Goal: Download file/media

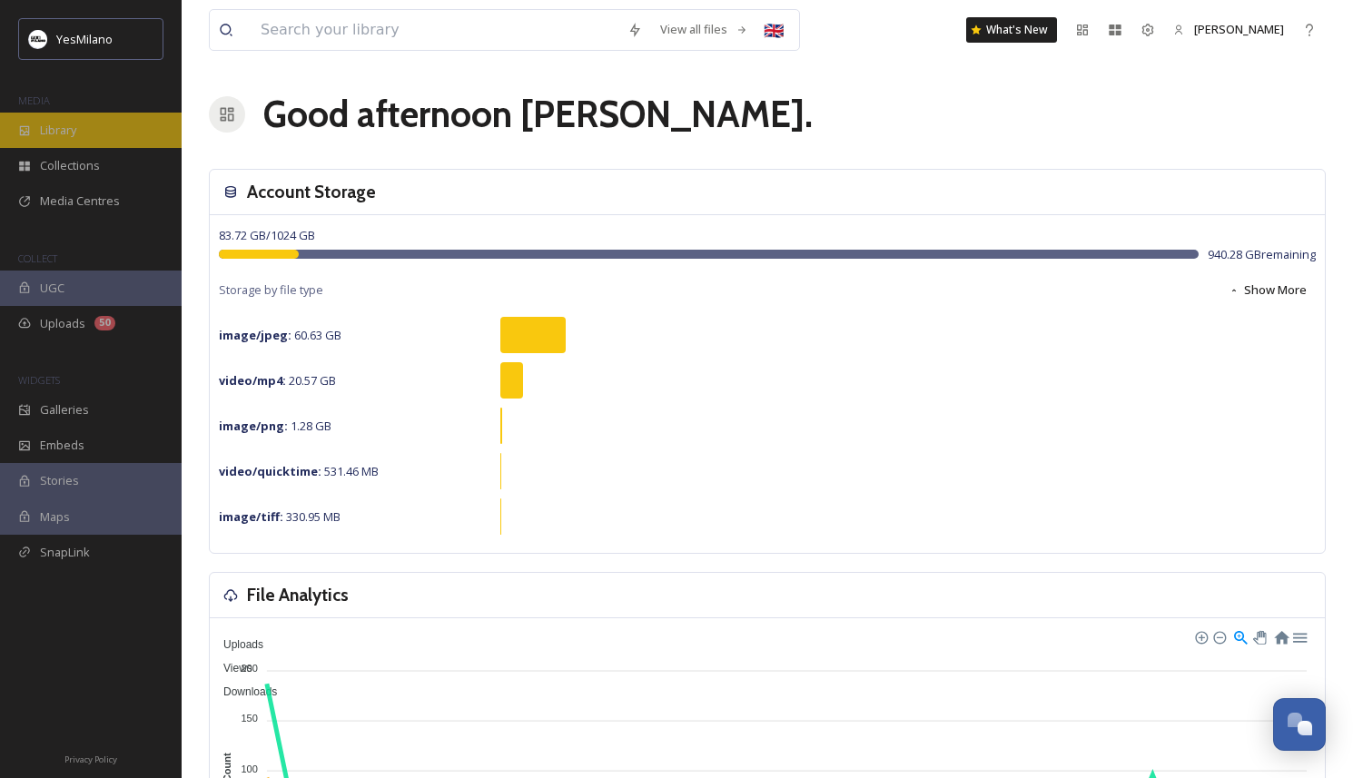
click at [72, 123] on span "Library" at bounding box center [58, 130] width 36 height 17
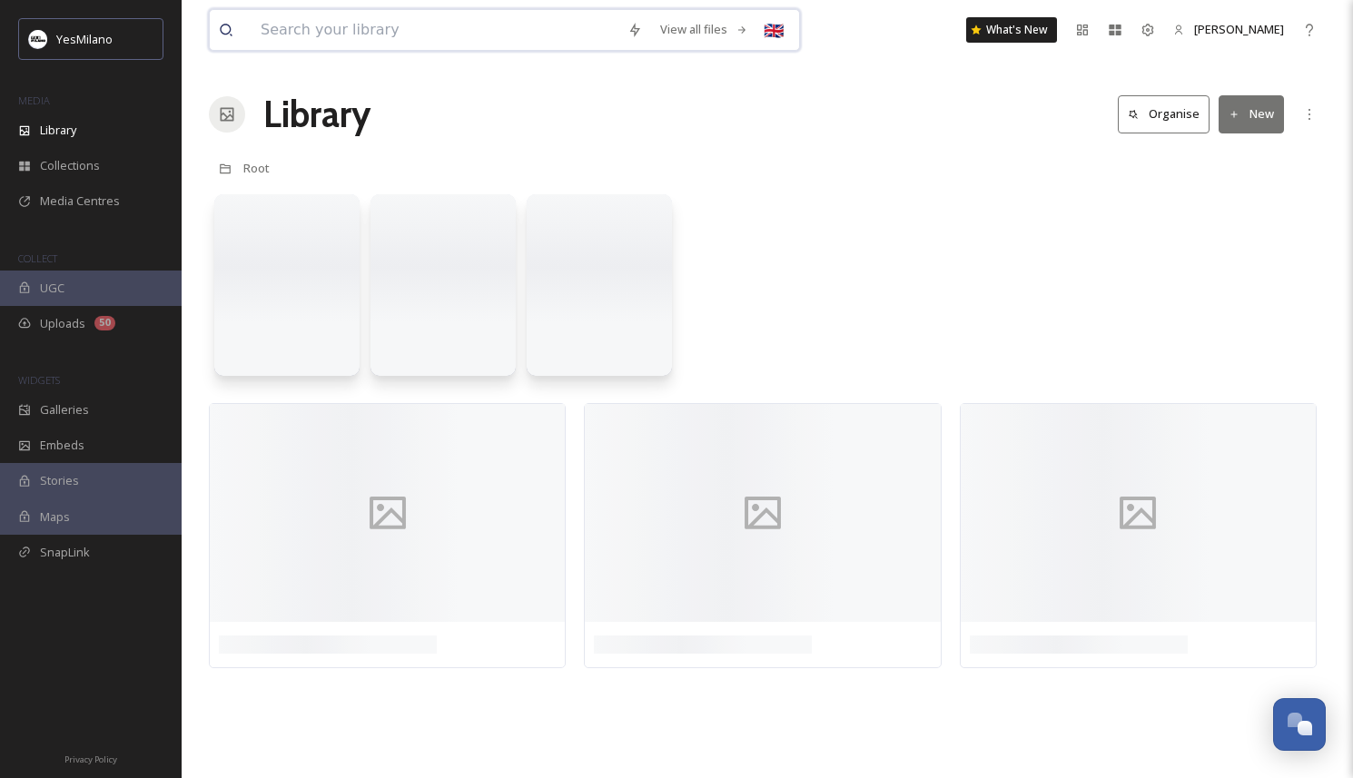
click at [338, 38] on input at bounding box center [434, 30] width 367 height 40
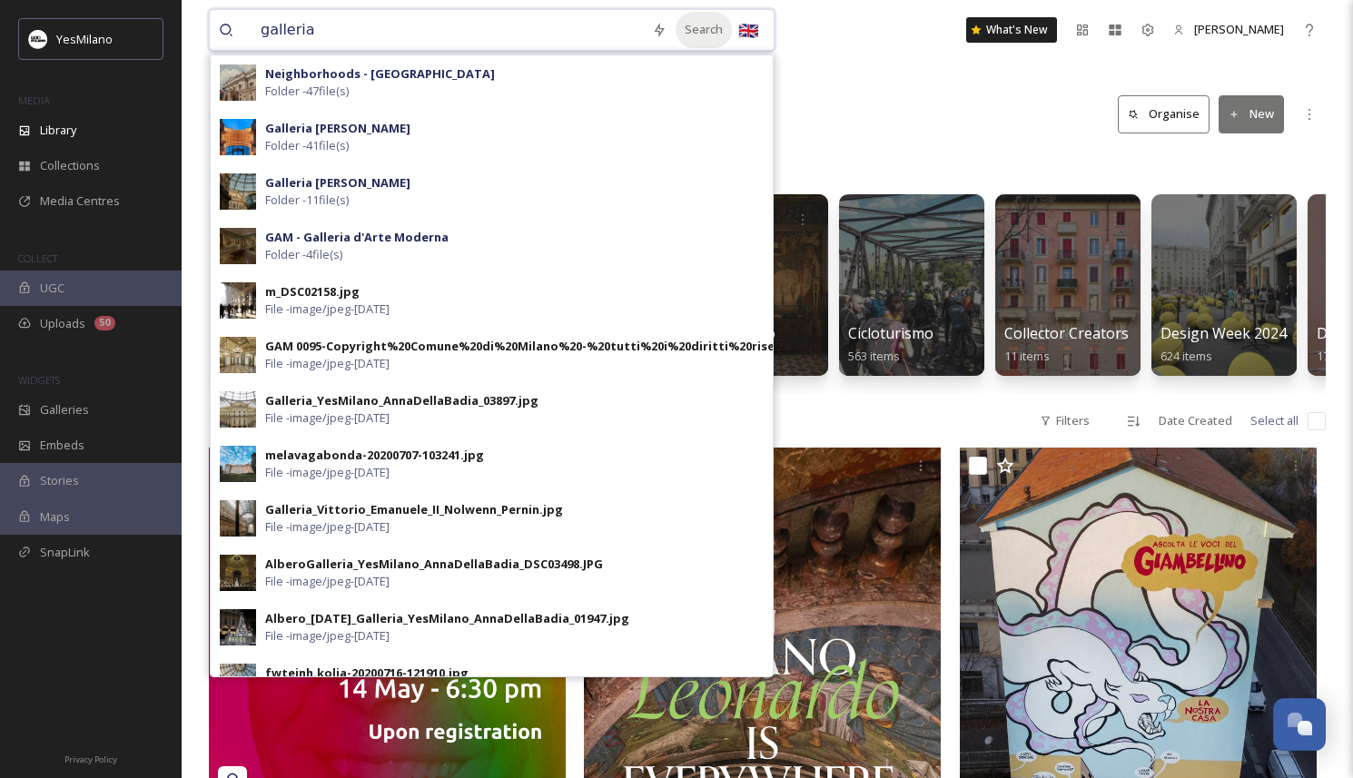
type input "galleria"
click at [701, 29] on div "Search" at bounding box center [703, 29] width 56 height 35
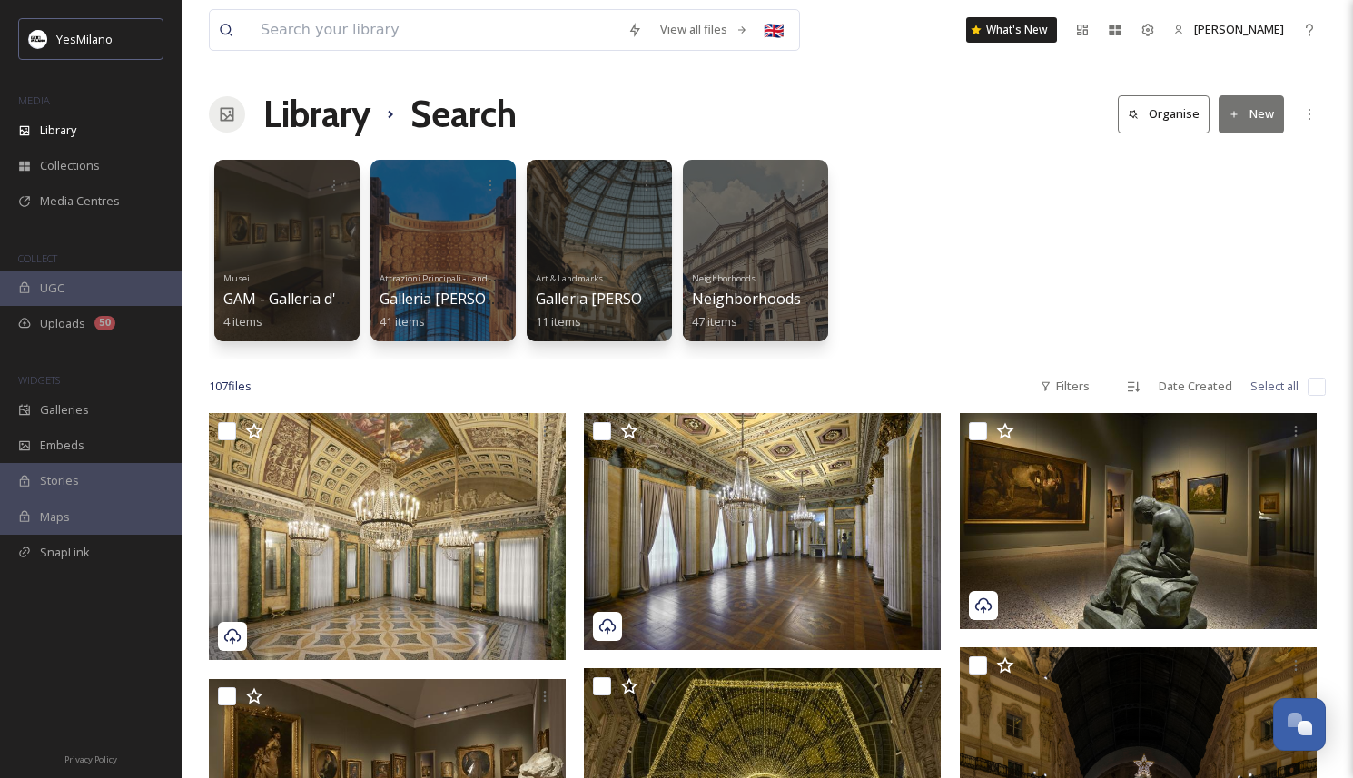
click at [1000, 294] on div "Musei GAM - Galleria d'Arte Moderna 4 items Attrazioni Principali - Landmark [G…" at bounding box center [767, 255] width 1117 height 209
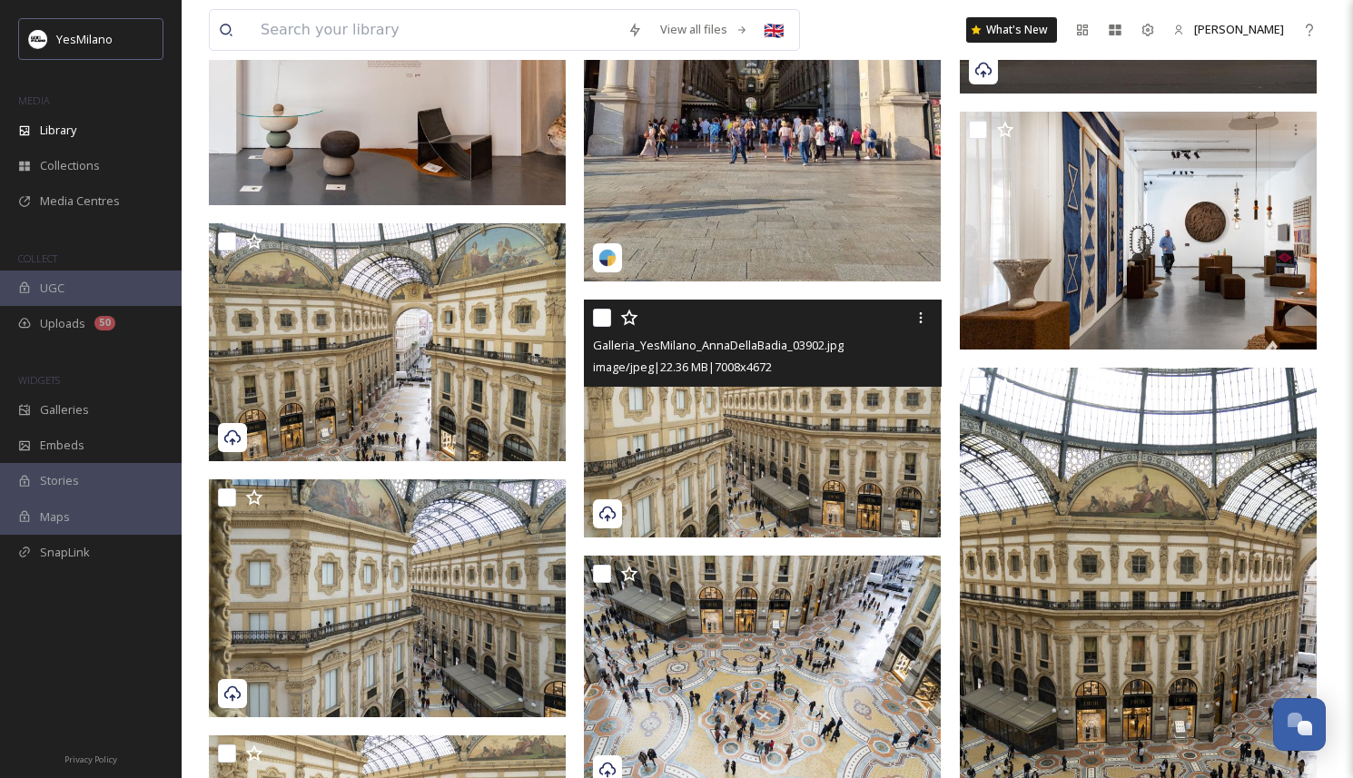
scroll to position [2155, 0]
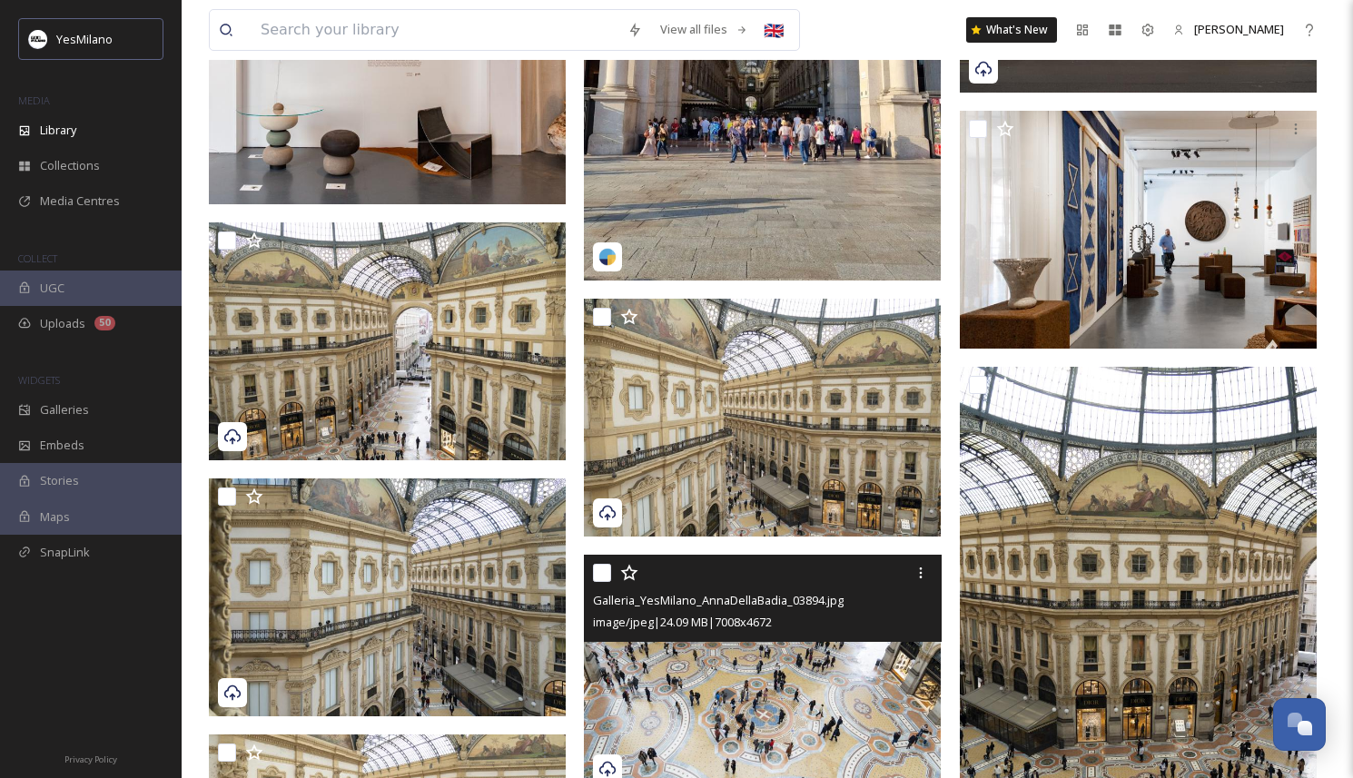
click at [727, 678] on img at bounding box center [762, 674] width 357 height 238
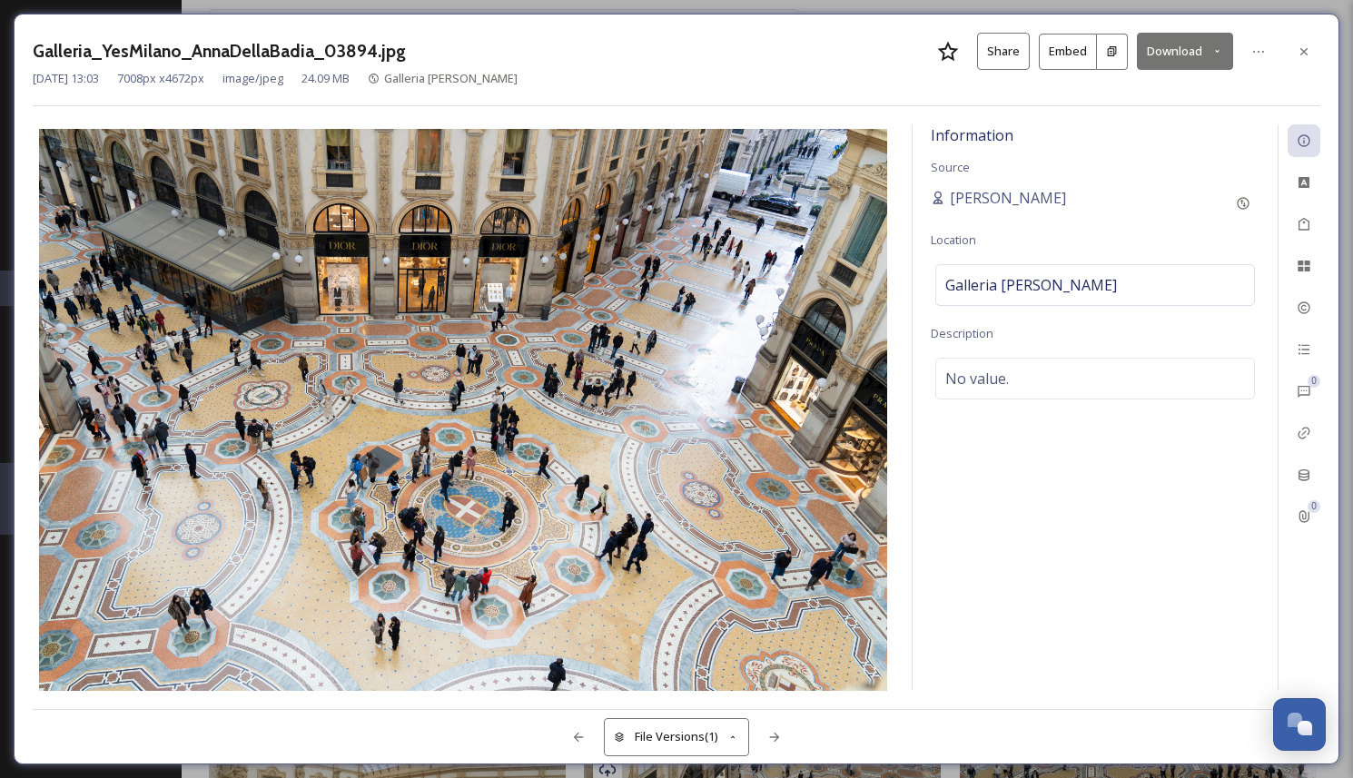
click at [1189, 54] on button "Download" at bounding box center [1185, 51] width 96 height 37
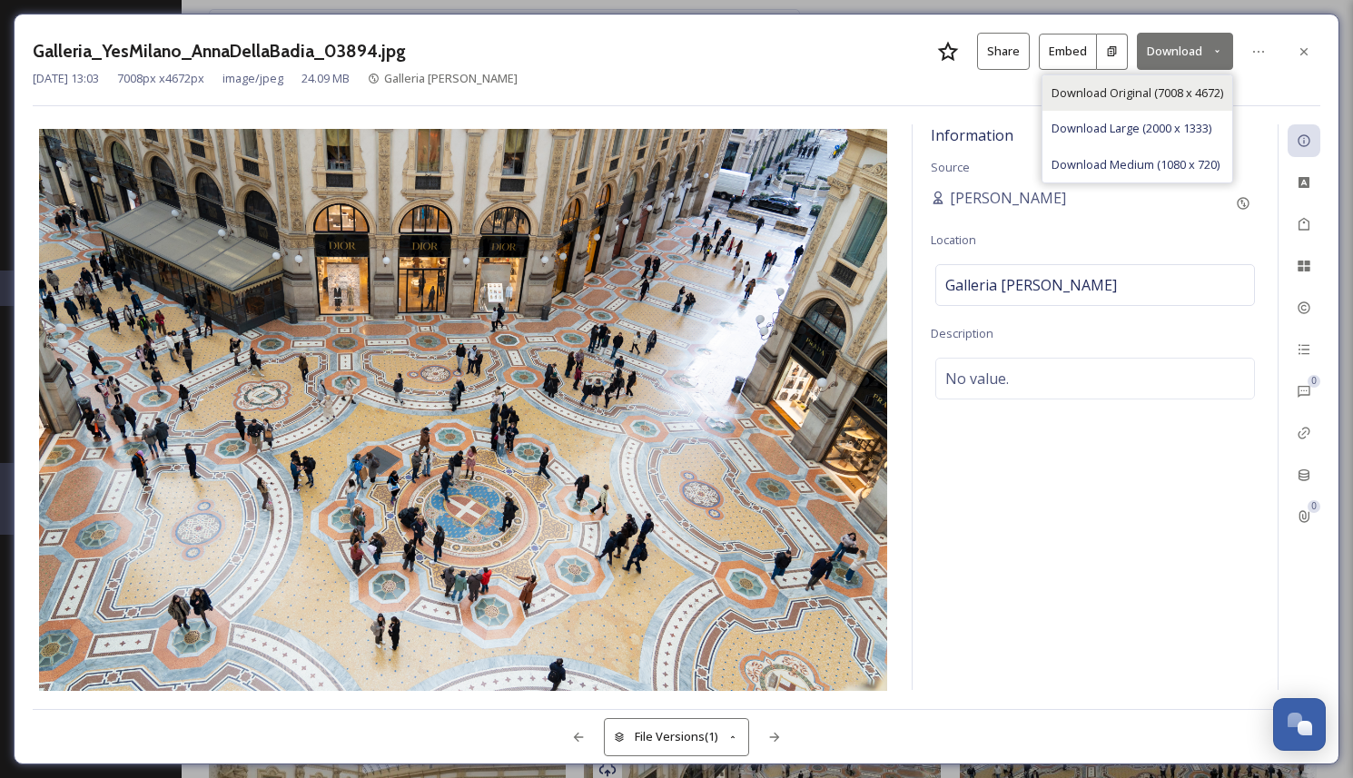
click at [1174, 84] on span "Download Original (7008 x 4672)" at bounding box center [1137, 92] width 172 height 17
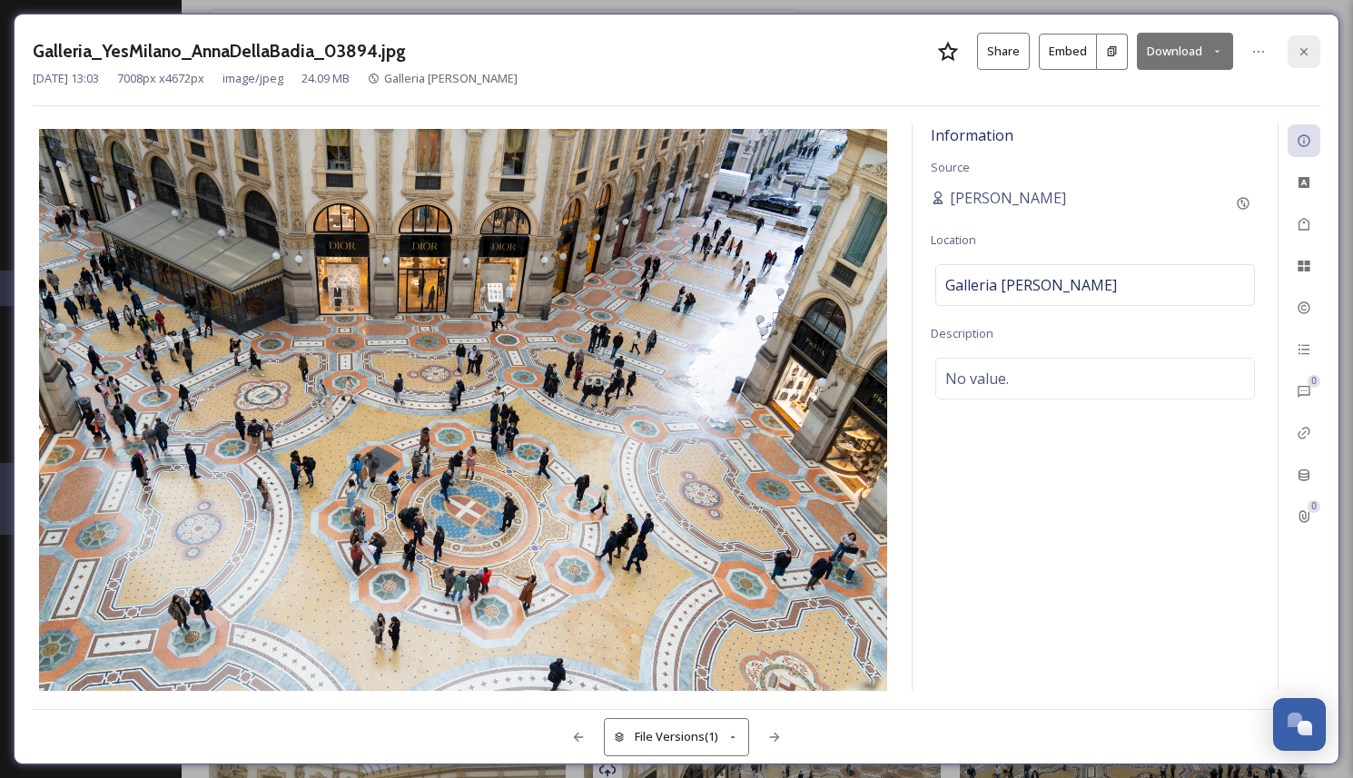
click at [1310, 44] on icon at bounding box center [1304, 51] width 15 height 15
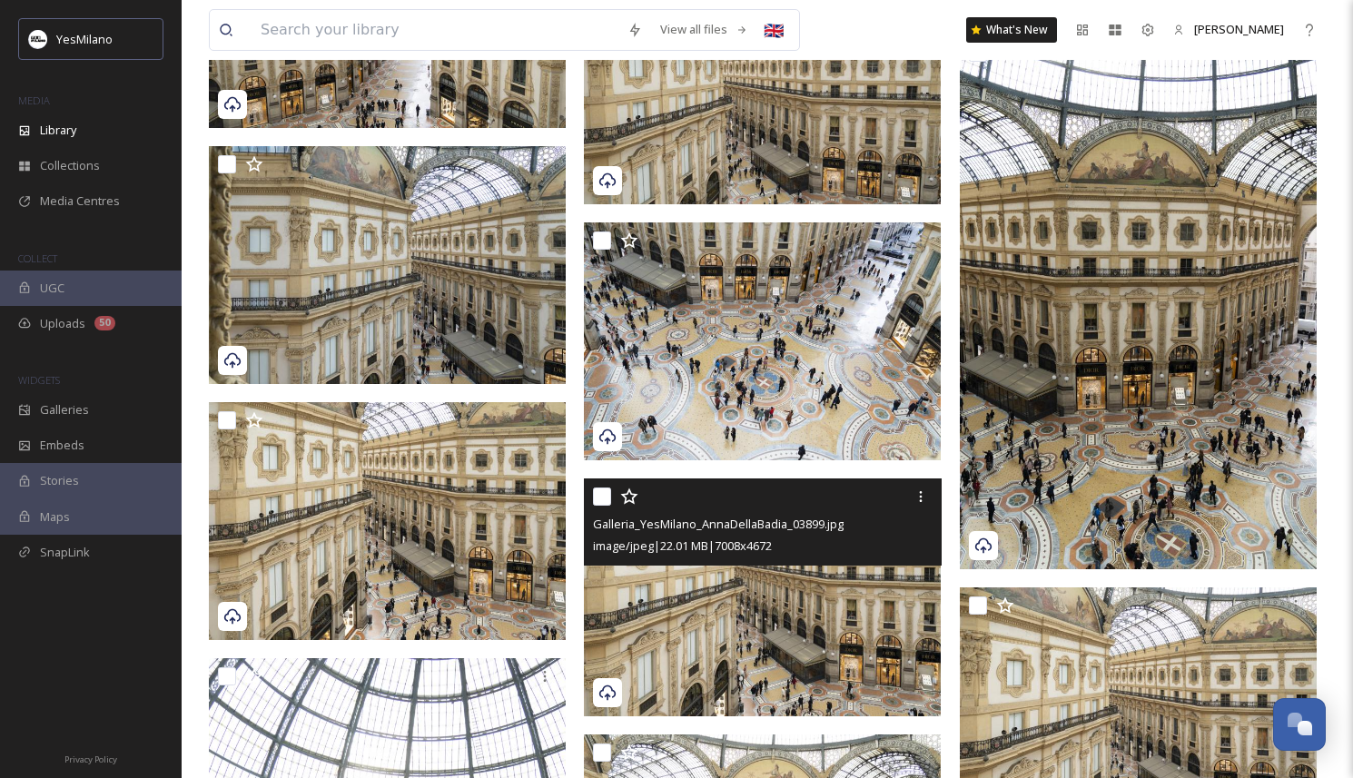
scroll to position [2501, 0]
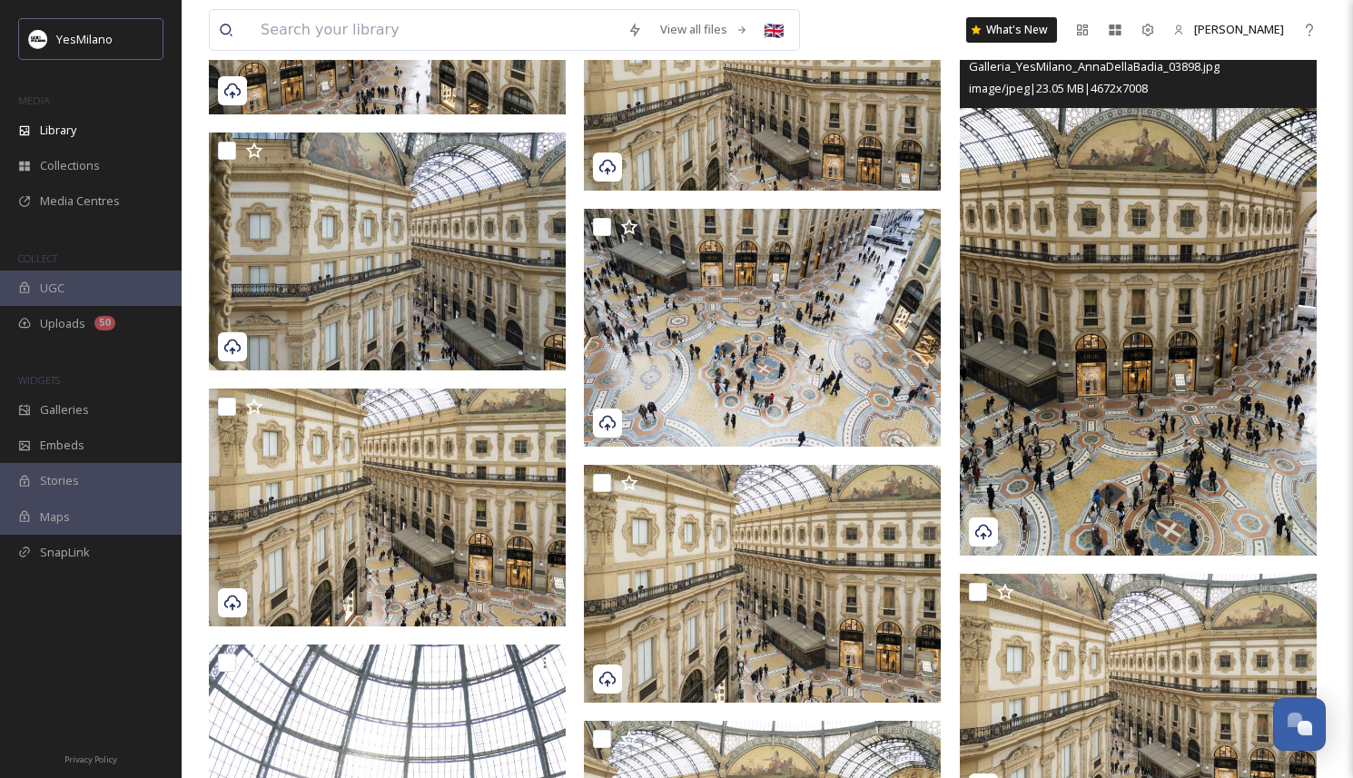
click at [1068, 419] on img at bounding box center [1138, 289] width 357 height 536
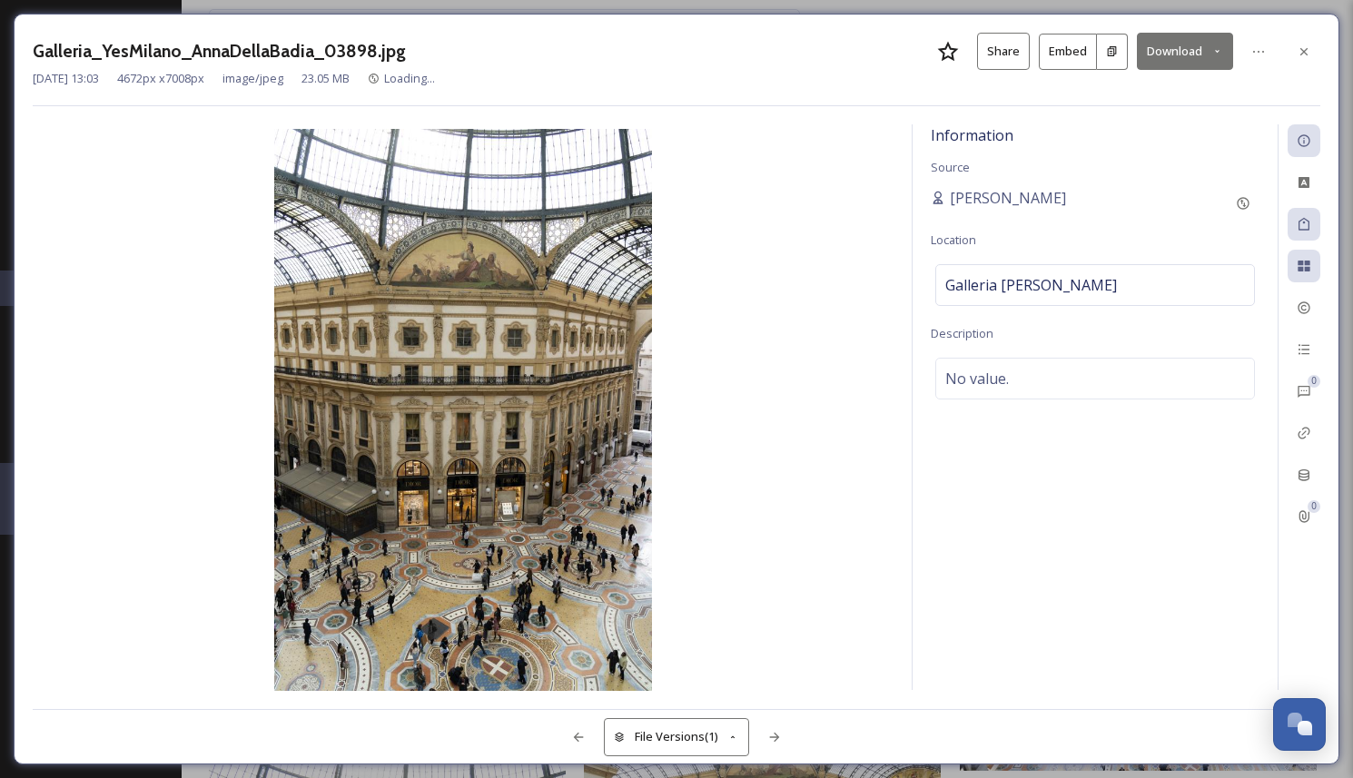
click at [1207, 51] on button "Download" at bounding box center [1185, 51] width 96 height 37
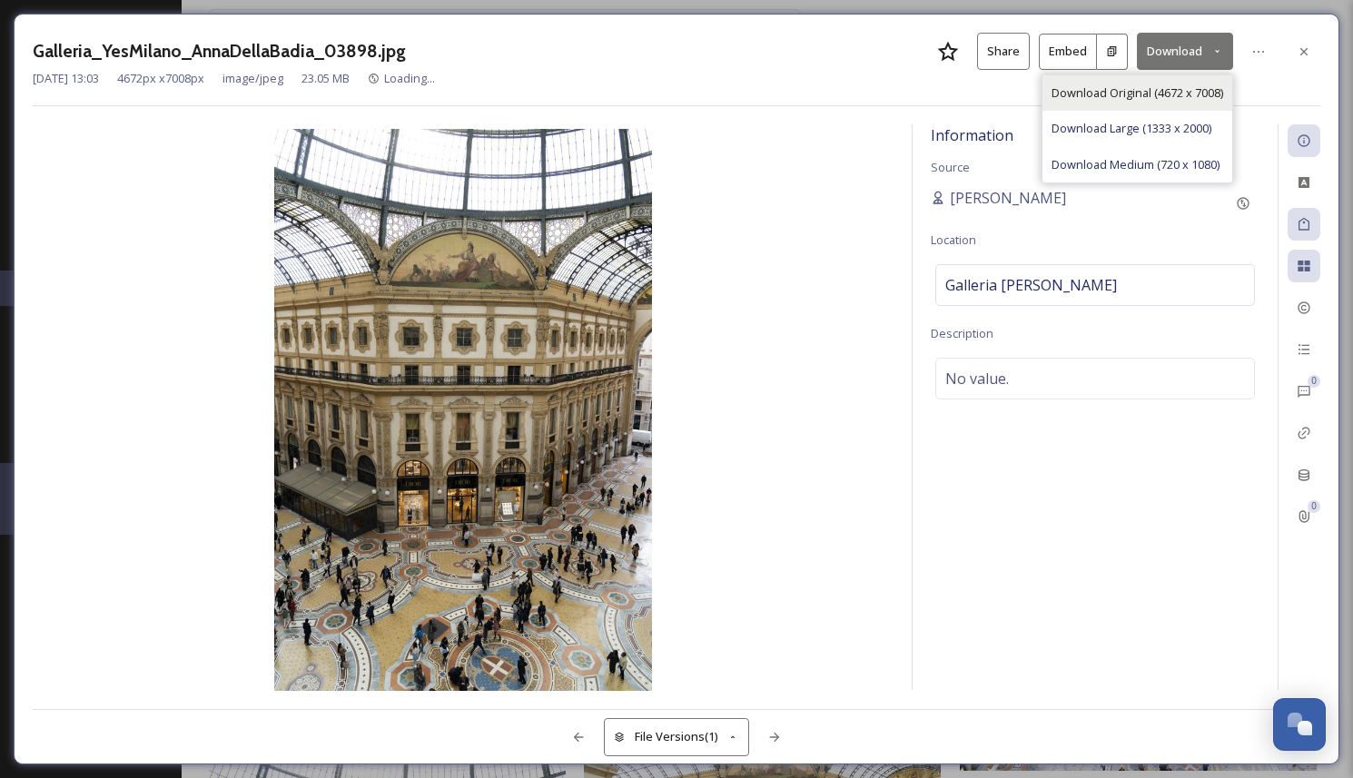
click at [1187, 83] on div "Download Original (4672 x 7008)" at bounding box center [1137, 92] width 190 height 35
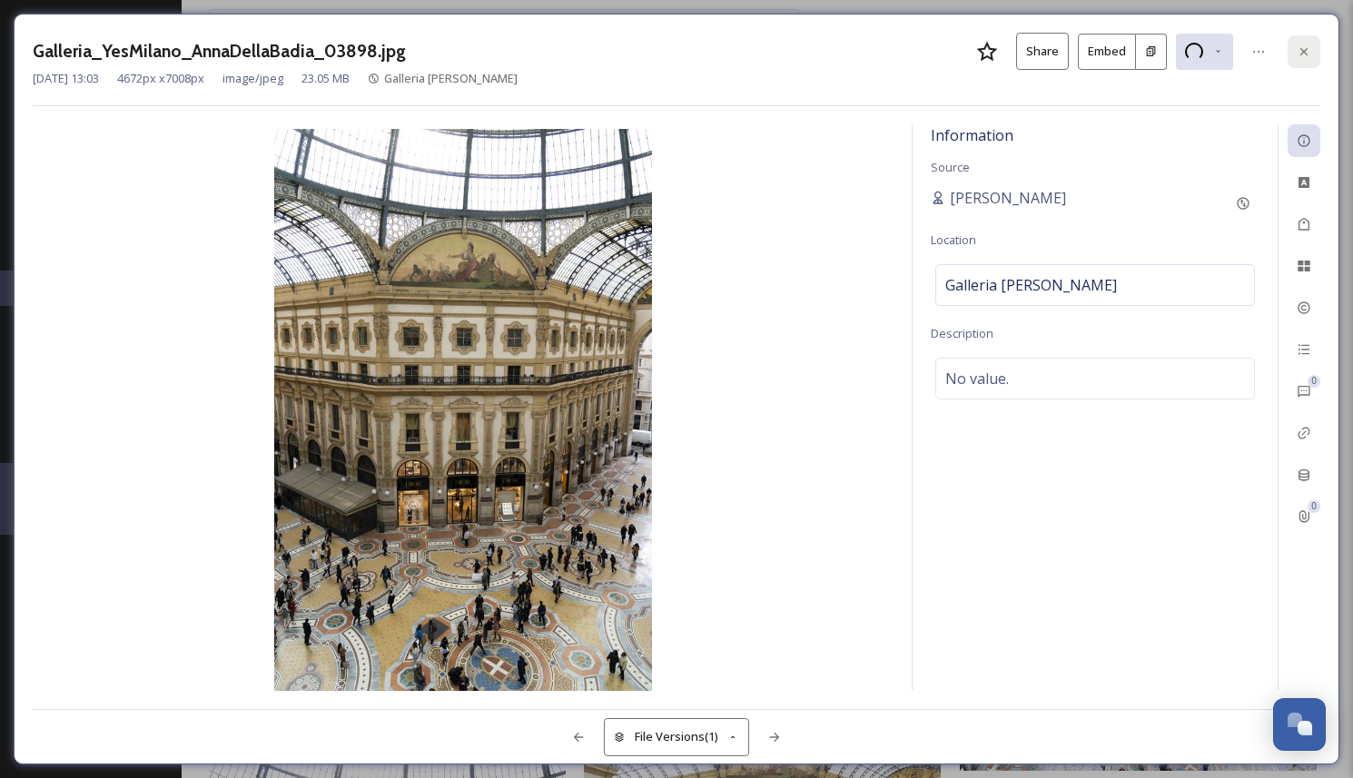
click at [1312, 54] on div at bounding box center [1303, 51] width 33 height 33
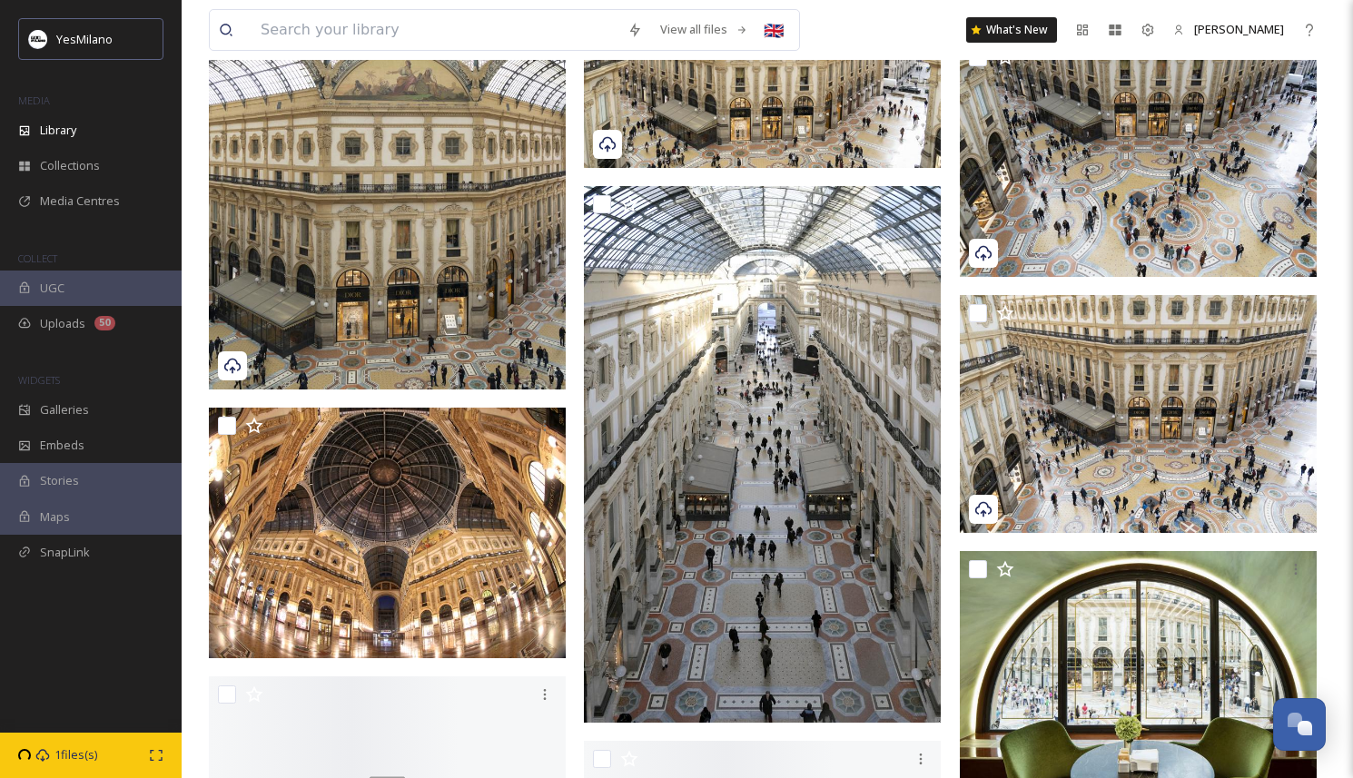
scroll to position [3293, 0]
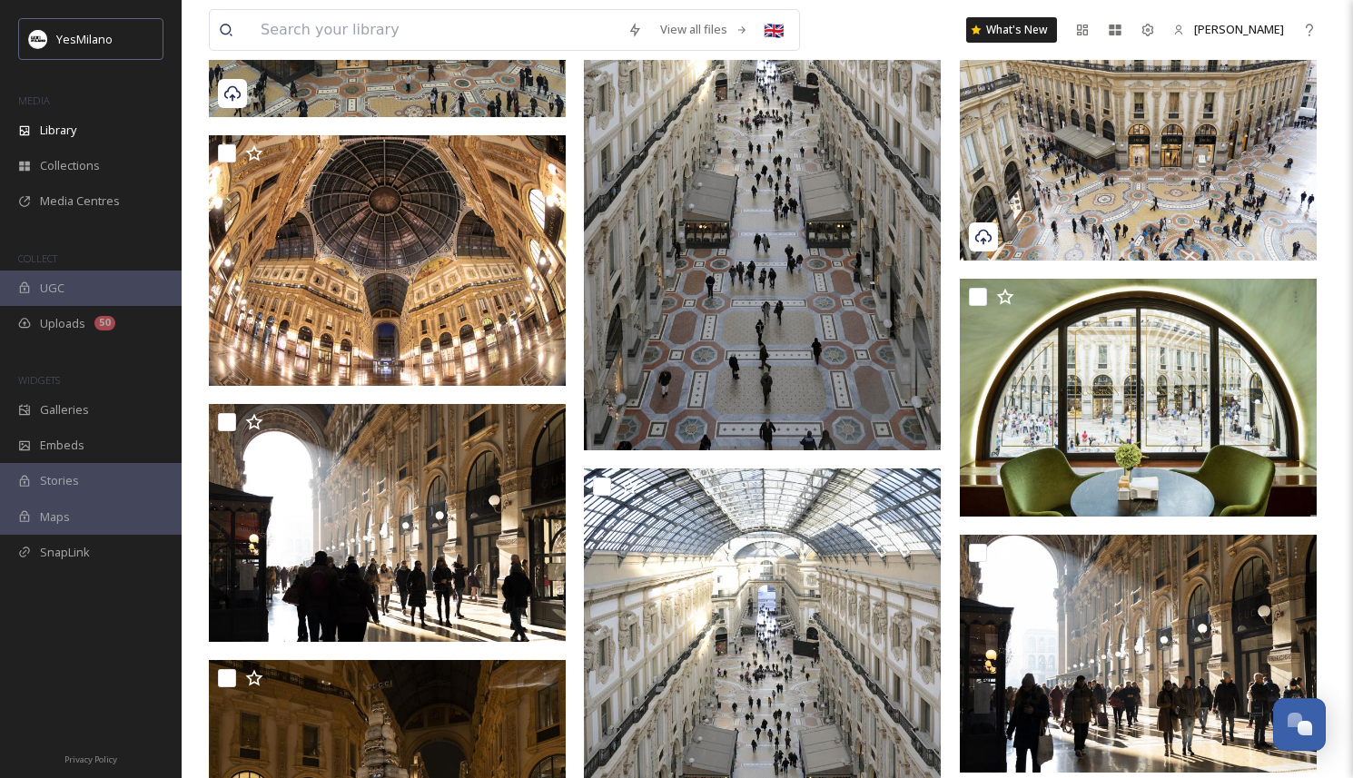
scroll to position [3559, 0]
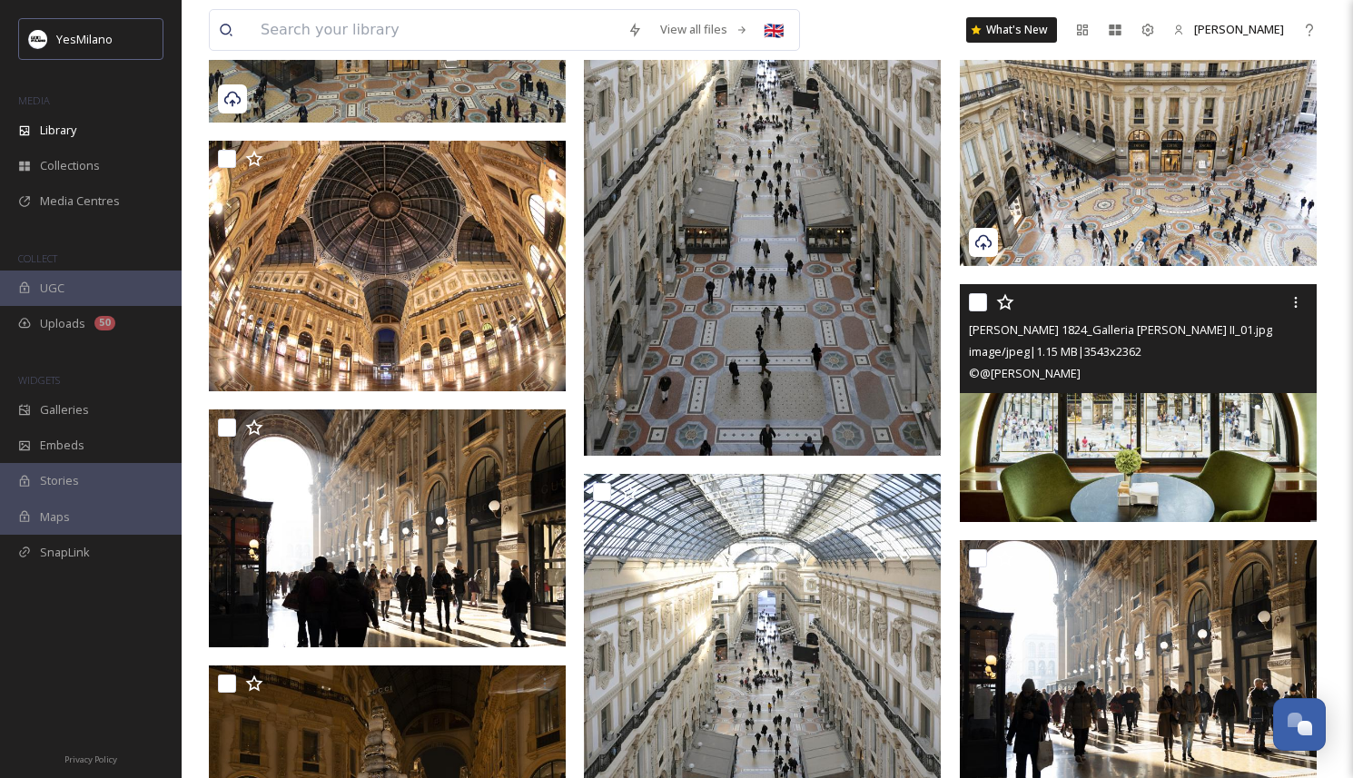
click at [1117, 478] on img at bounding box center [1138, 403] width 357 height 238
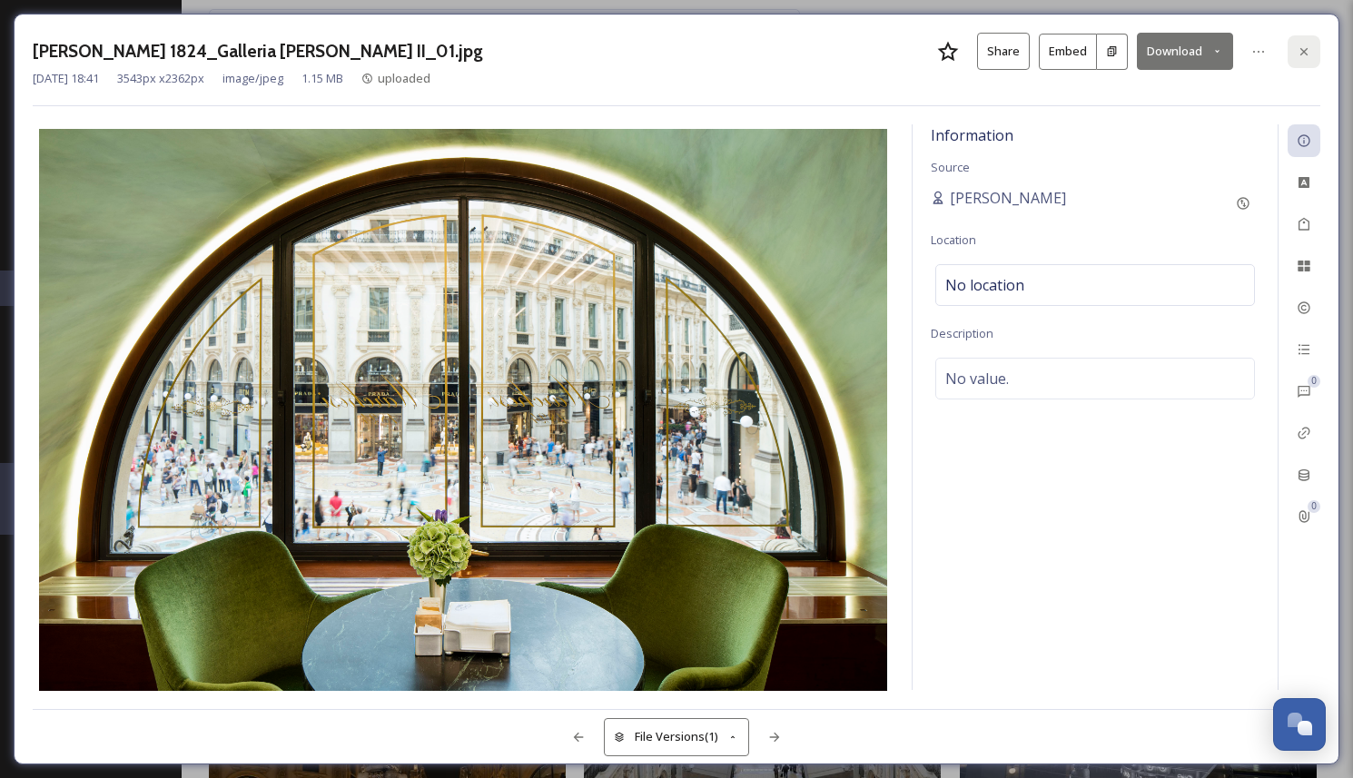
click at [1303, 58] on div at bounding box center [1303, 51] width 33 height 33
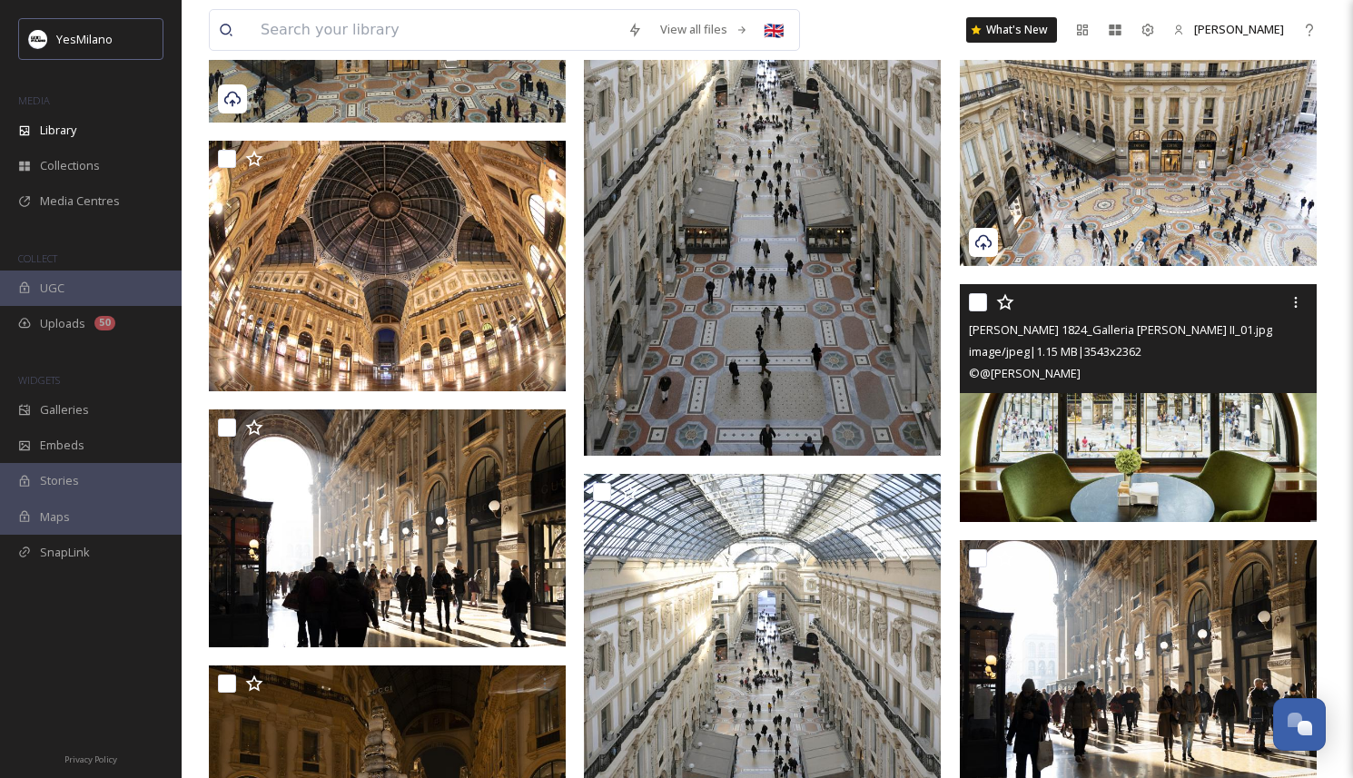
click at [1137, 428] on img at bounding box center [1138, 403] width 357 height 238
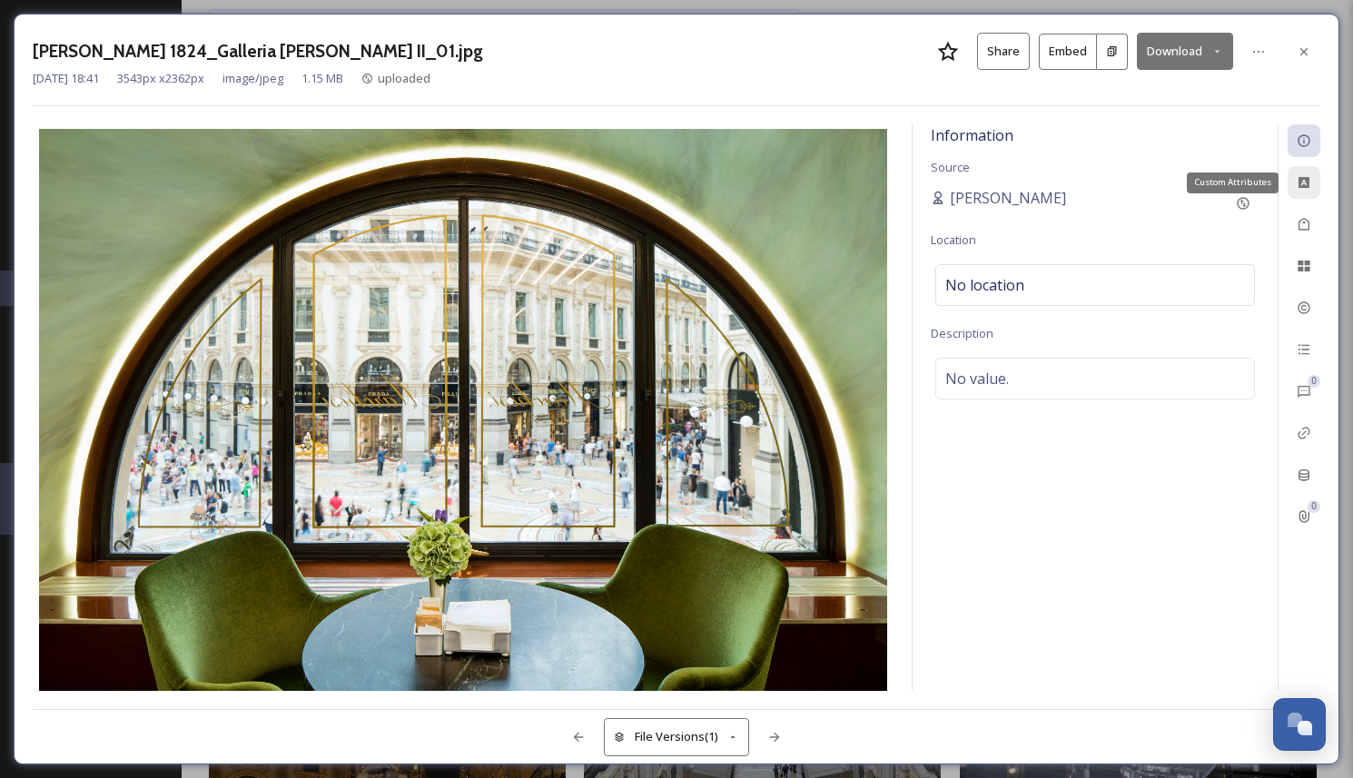
click at [1300, 189] on div "Custom Attributes" at bounding box center [1303, 182] width 33 height 33
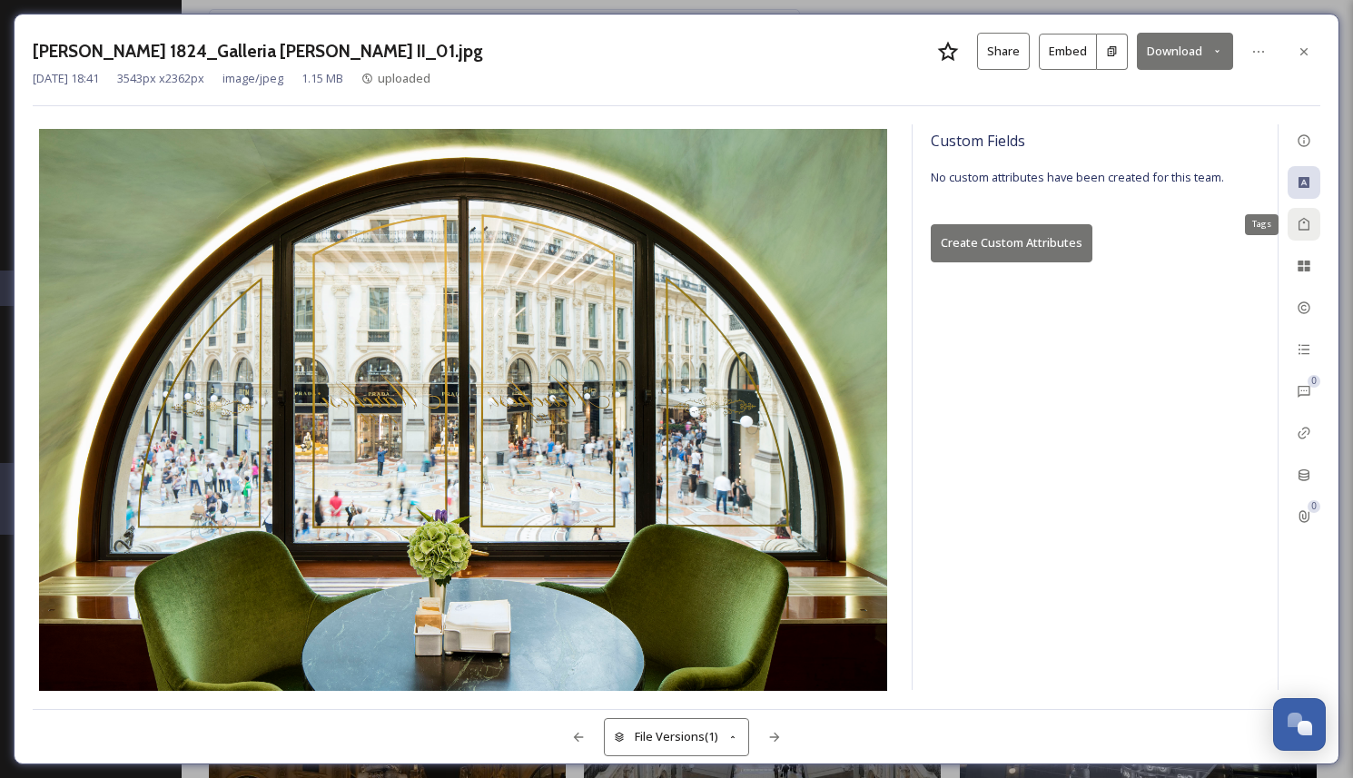
click at [1302, 213] on div "Tags" at bounding box center [1303, 224] width 33 height 33
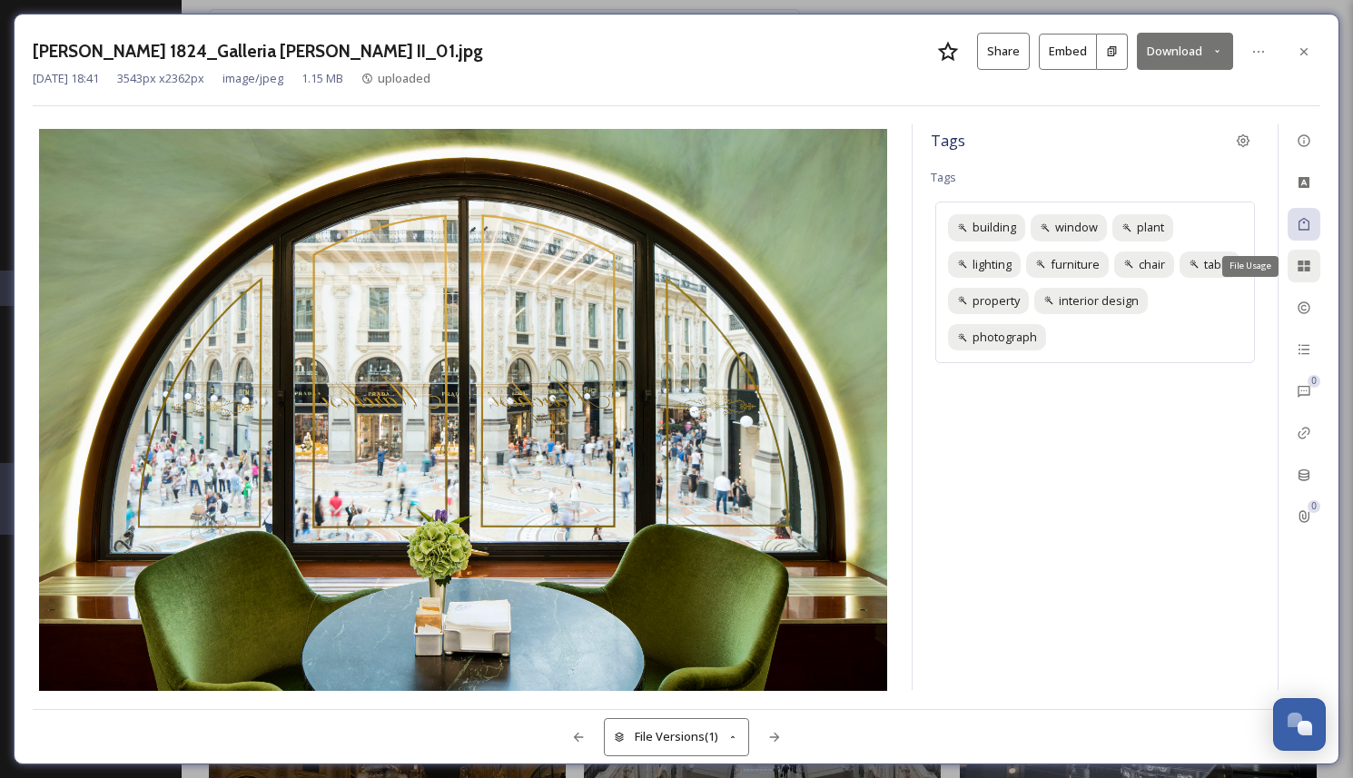
click at [1304, 270] on icon at bounding box center [1303, 266] width 12 height 11
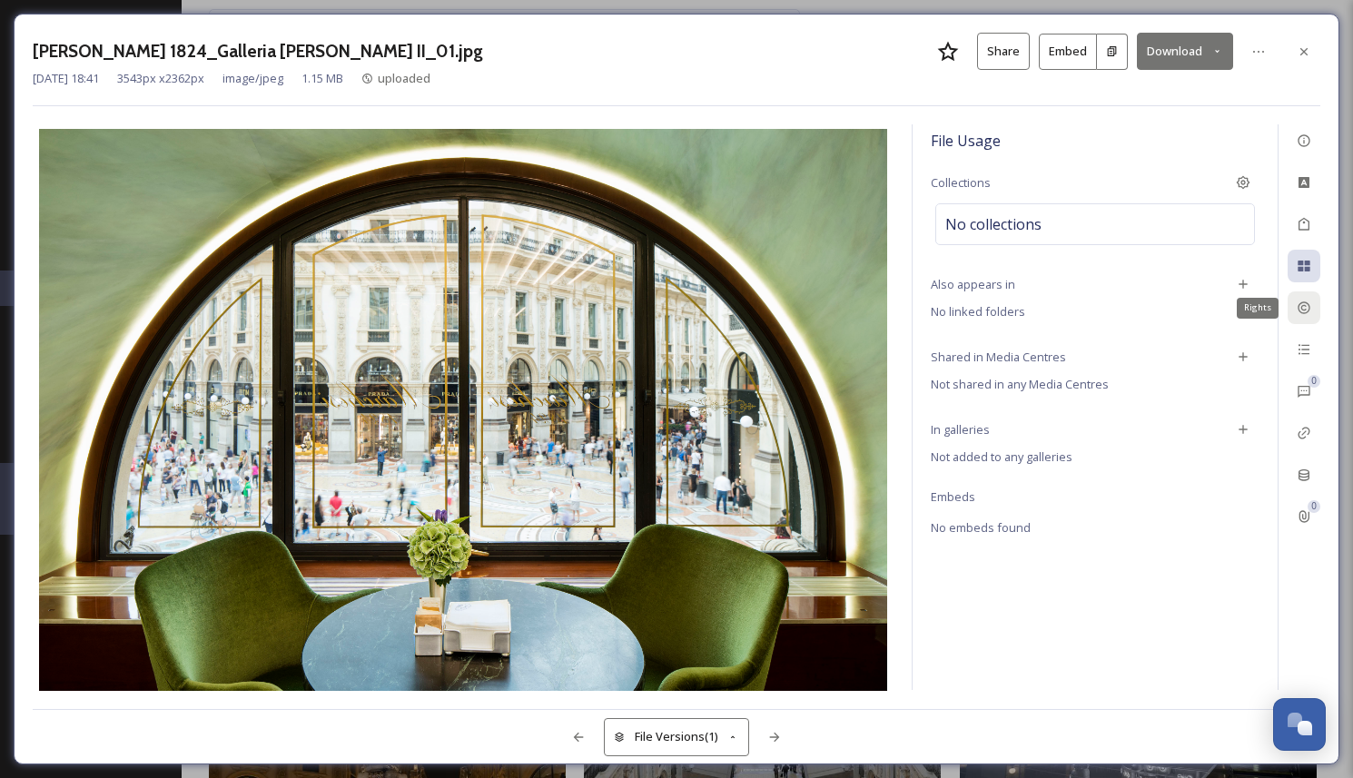
click at [1306, 302] on icon at bounding box center [1303, 308] width 12 height 12
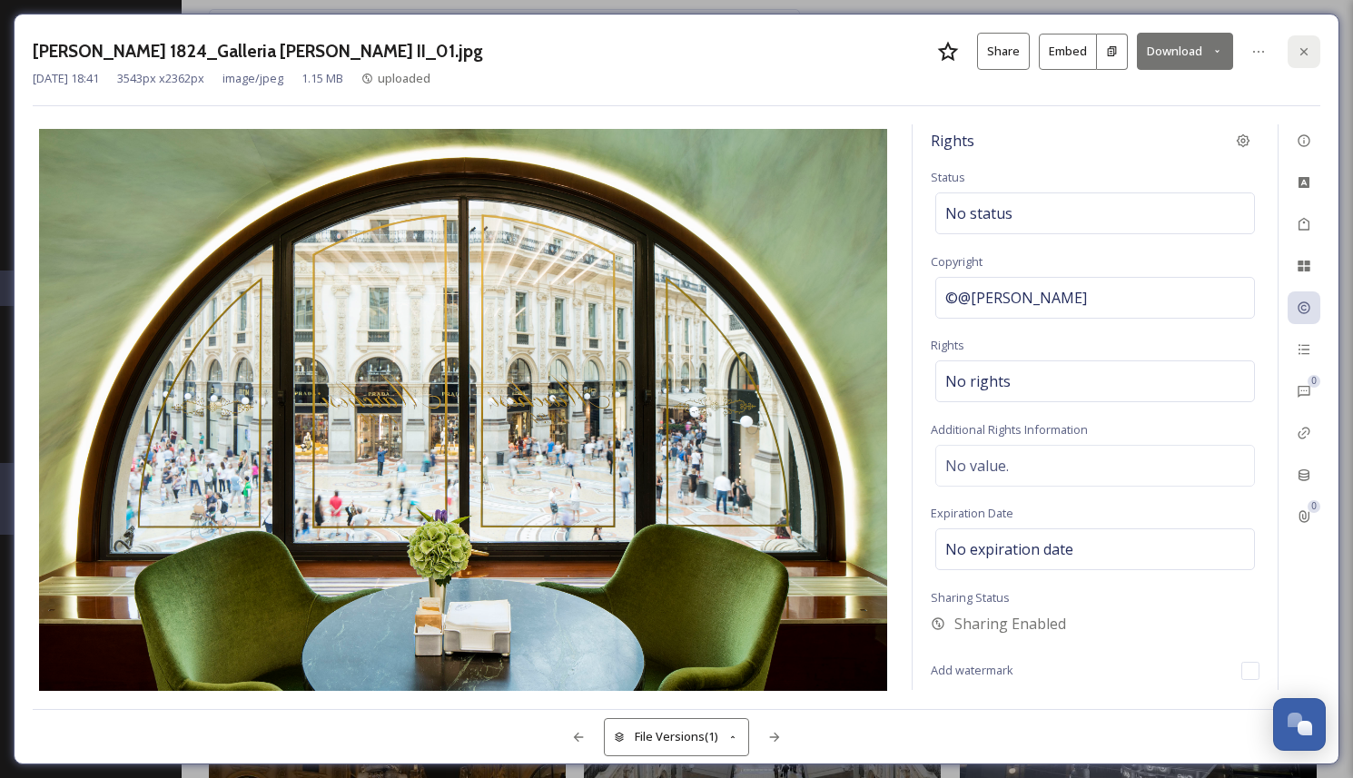
click at [1310, 60] on div at bounding box center [1303, 51] width 33 height 33
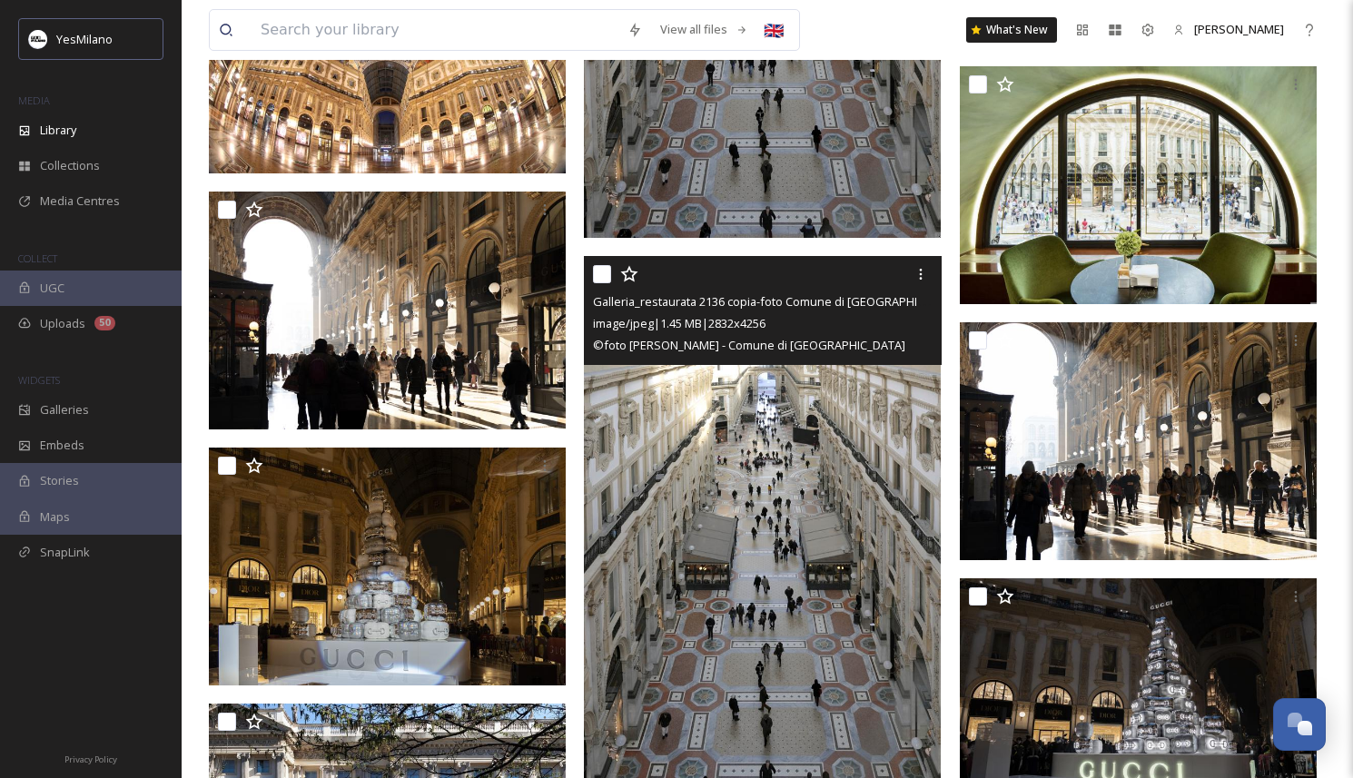
scroll to position [3873, 0]
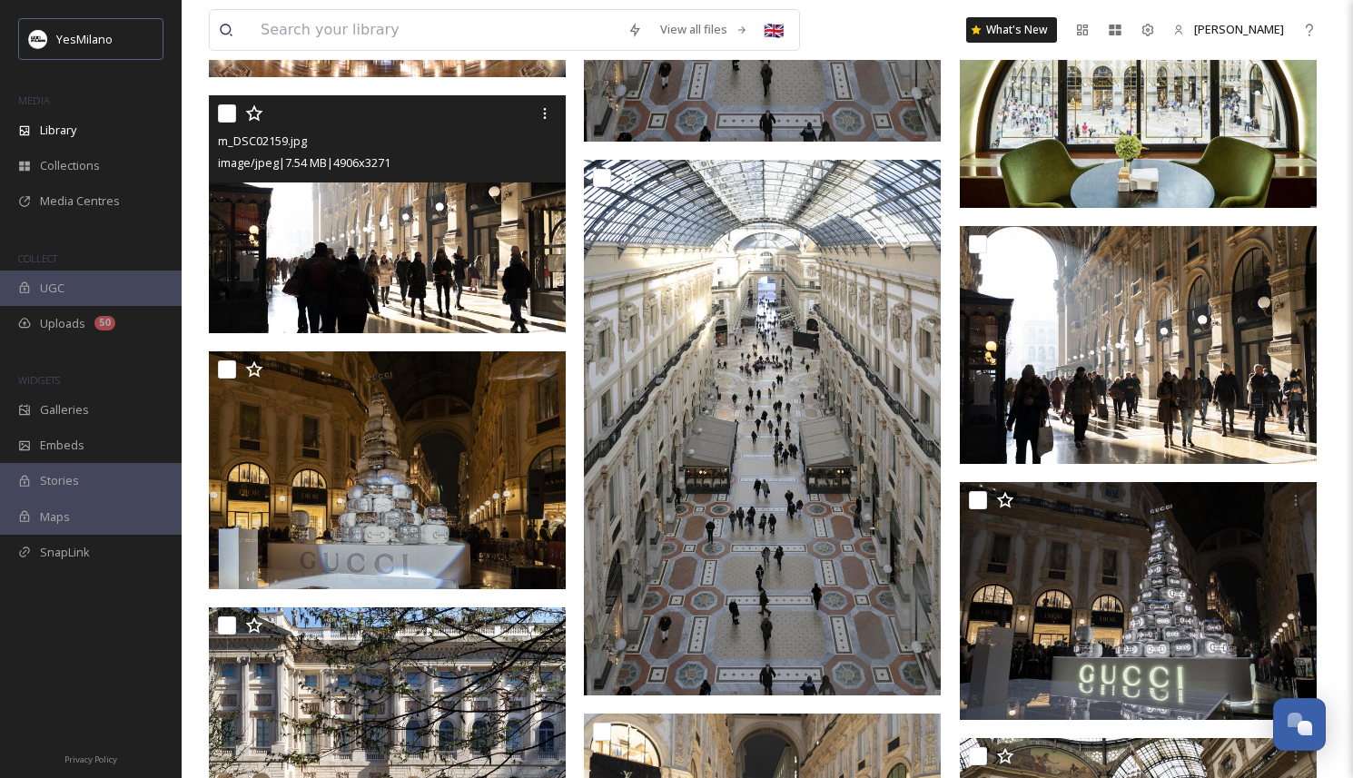
click at [409, 182] on img at bounding box center [387, 213] width 357 height 238
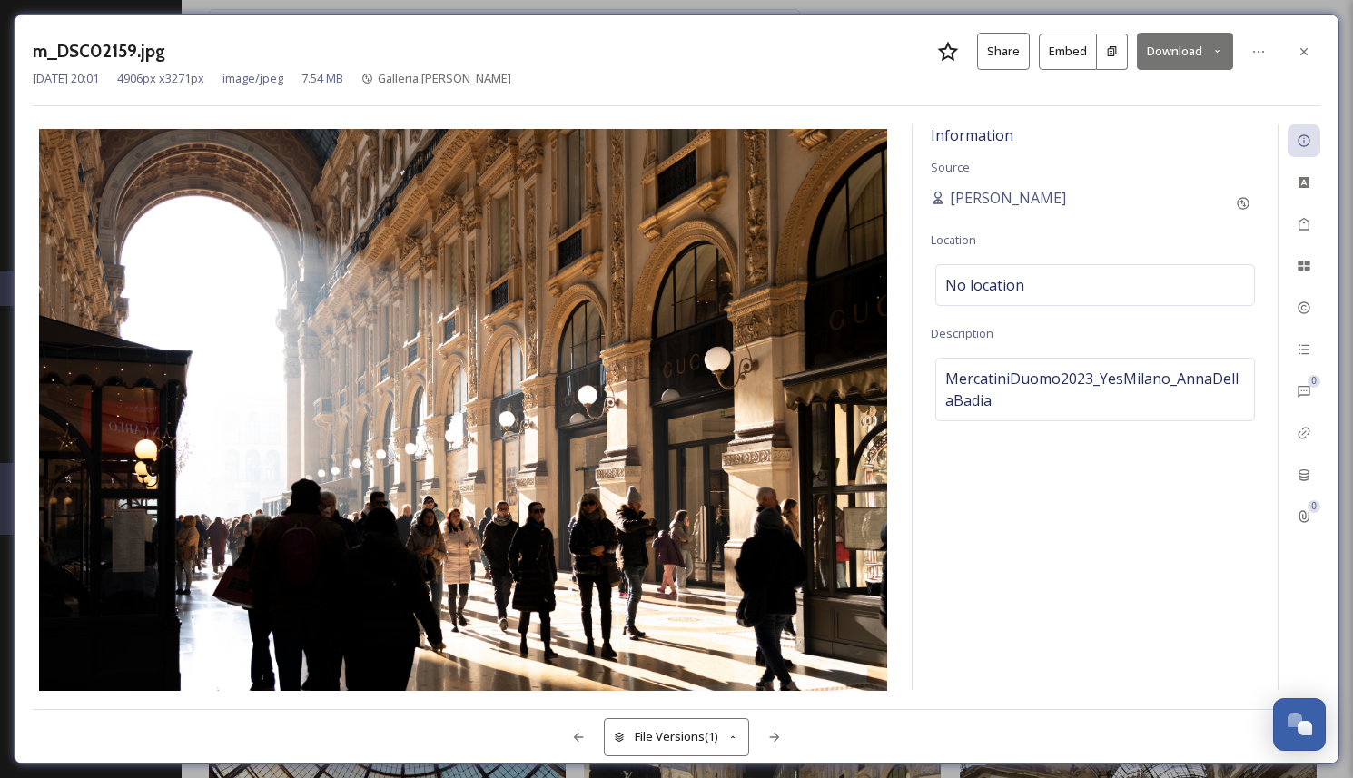
click at [1167, 49] on button "Download" at bounding box center [1185, 51] width 96 height 37
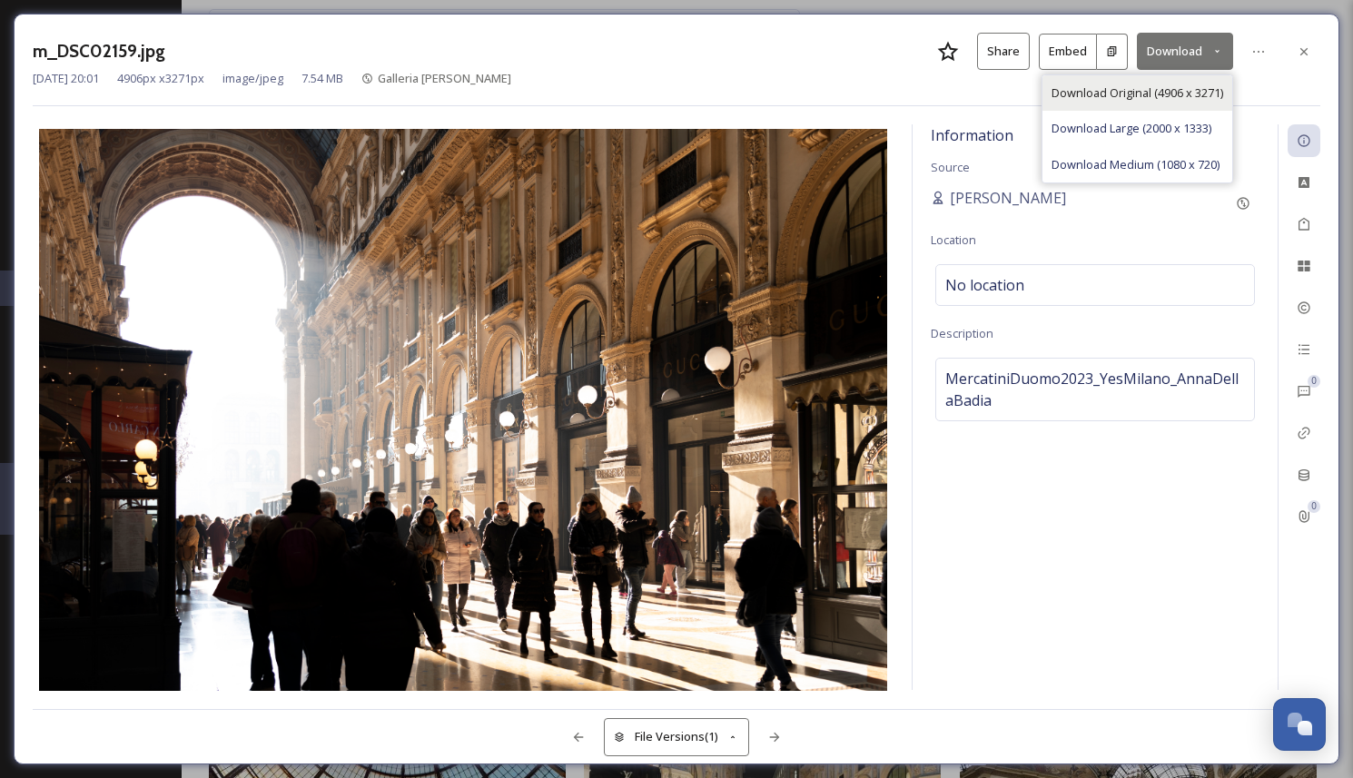
click at [1159, 88] on span "Download Original (4906 x 3271)" at bounding box center [1137, 92] width 172 height 17
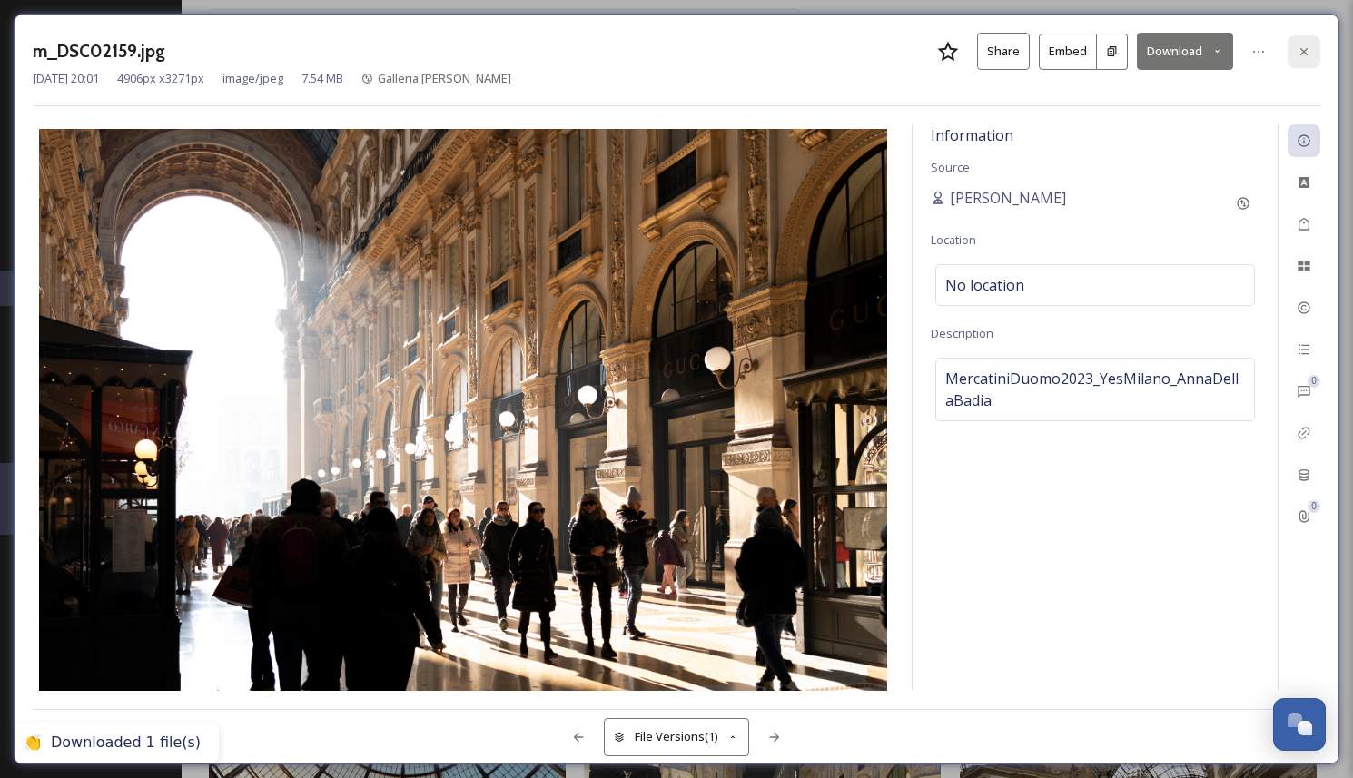
click at [1298, 52] on icon at bounding box center [1304, 51] width 15 height 15
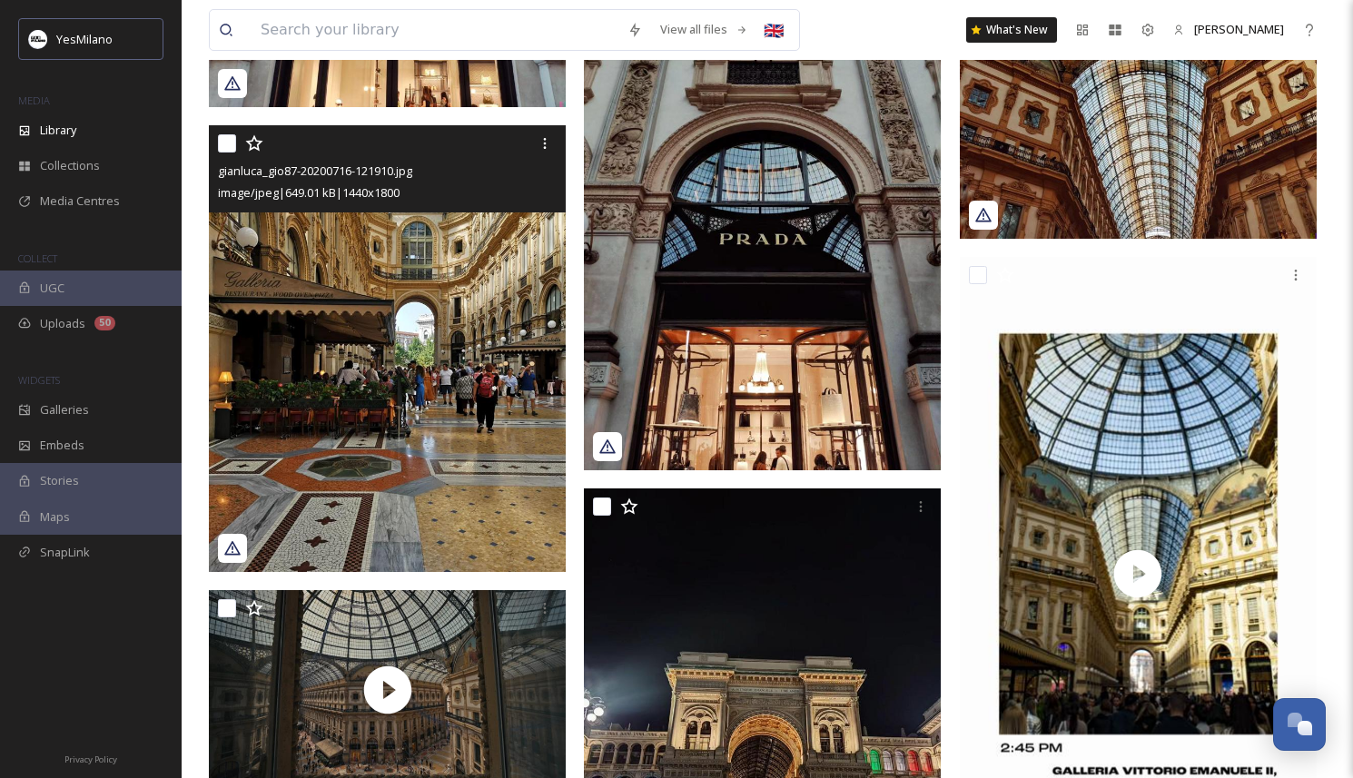
scroll to position [5544, 0]
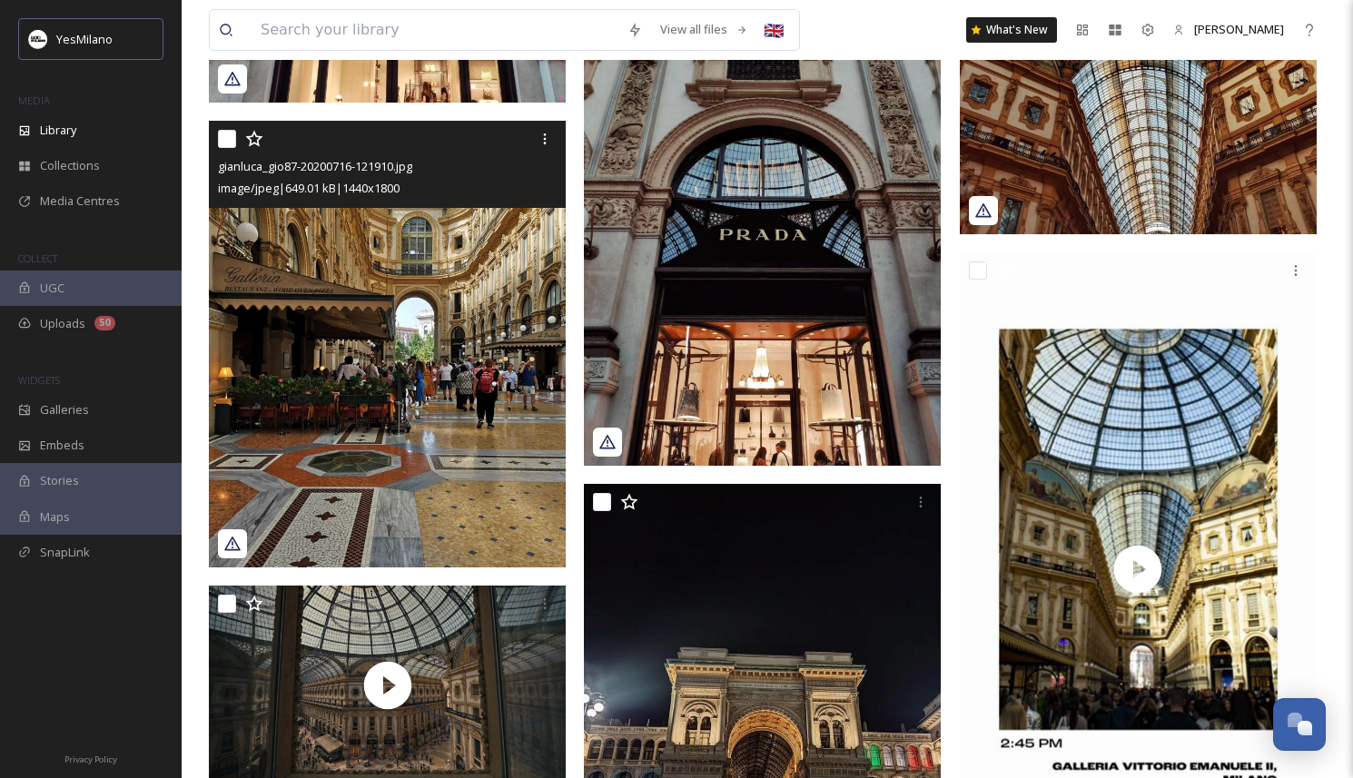
click at [395, 401] on img at bounding box center [387, 344] width 357 height 446
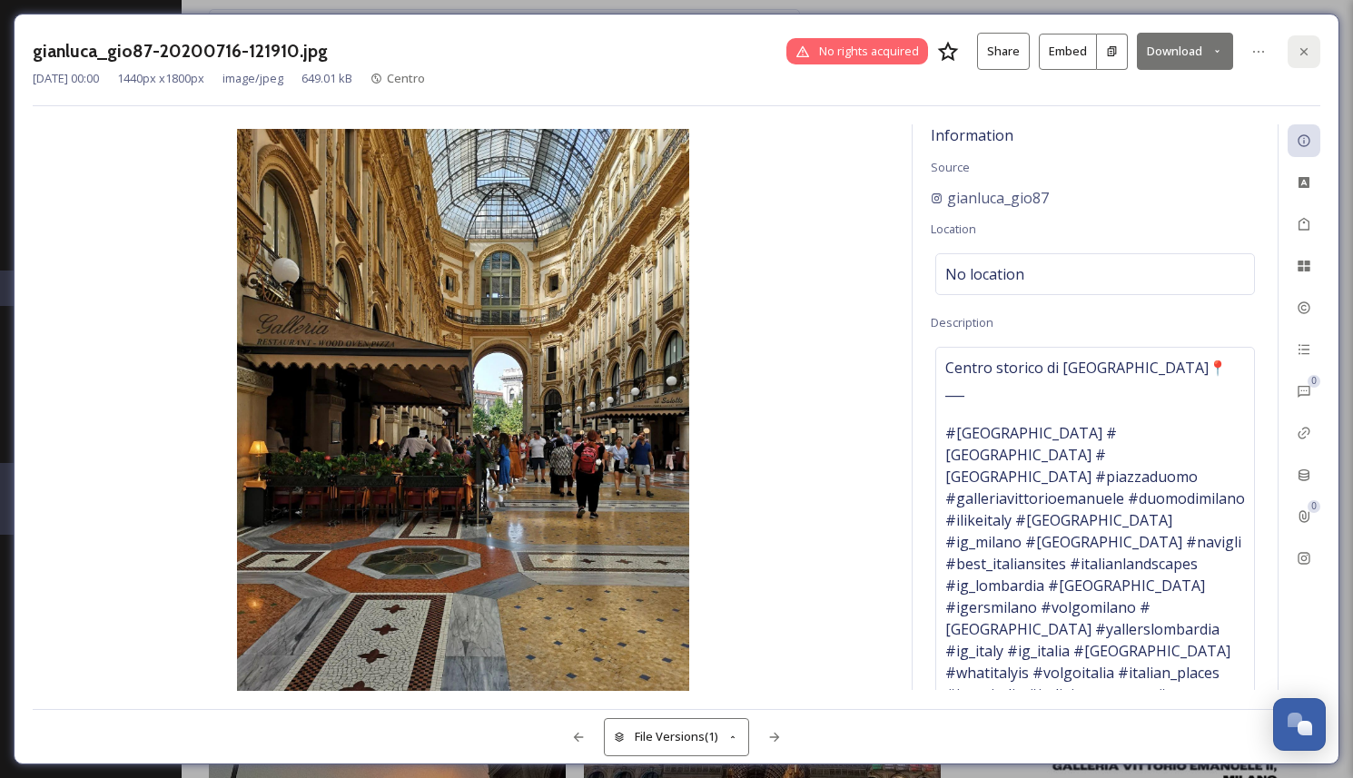
click at [1305, 46] on icon at bounding box center [1304, 51] width 15 height 15
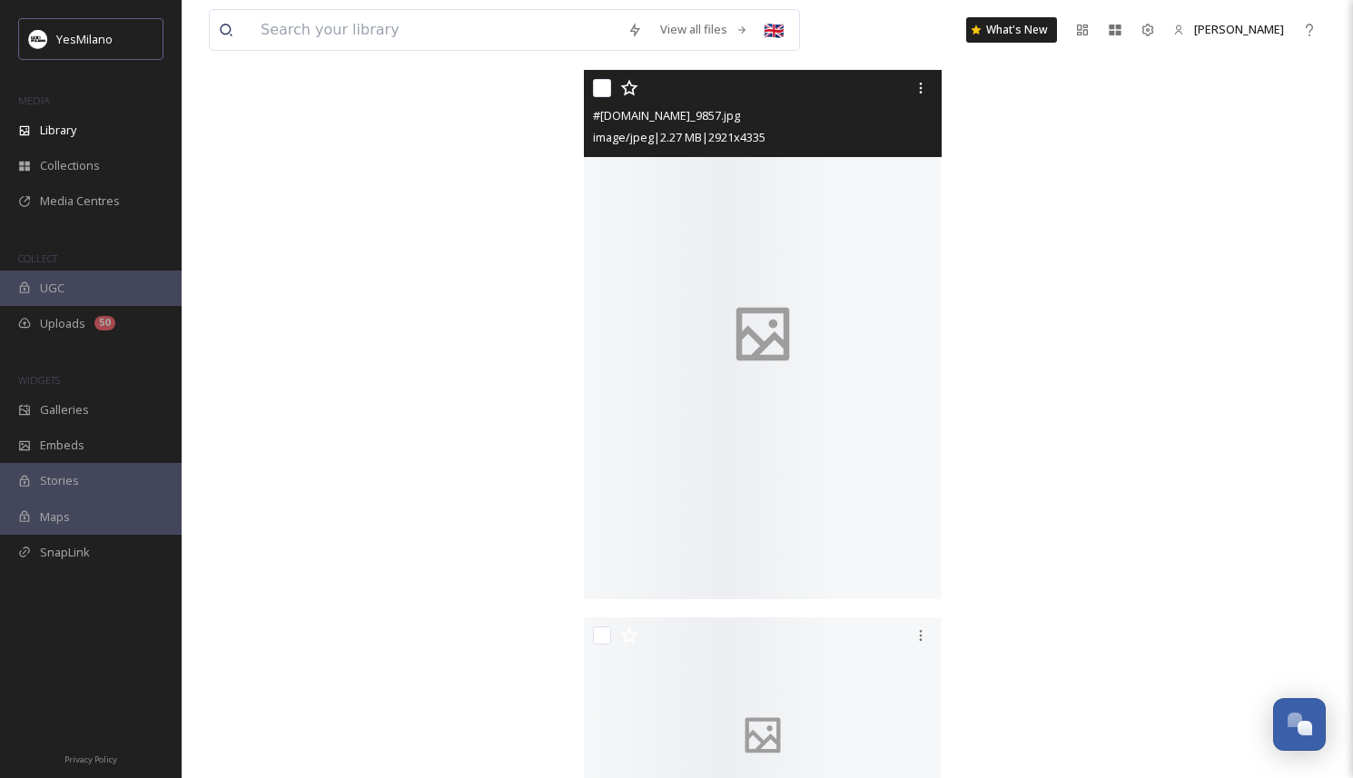
scroll to position [14677, 0]
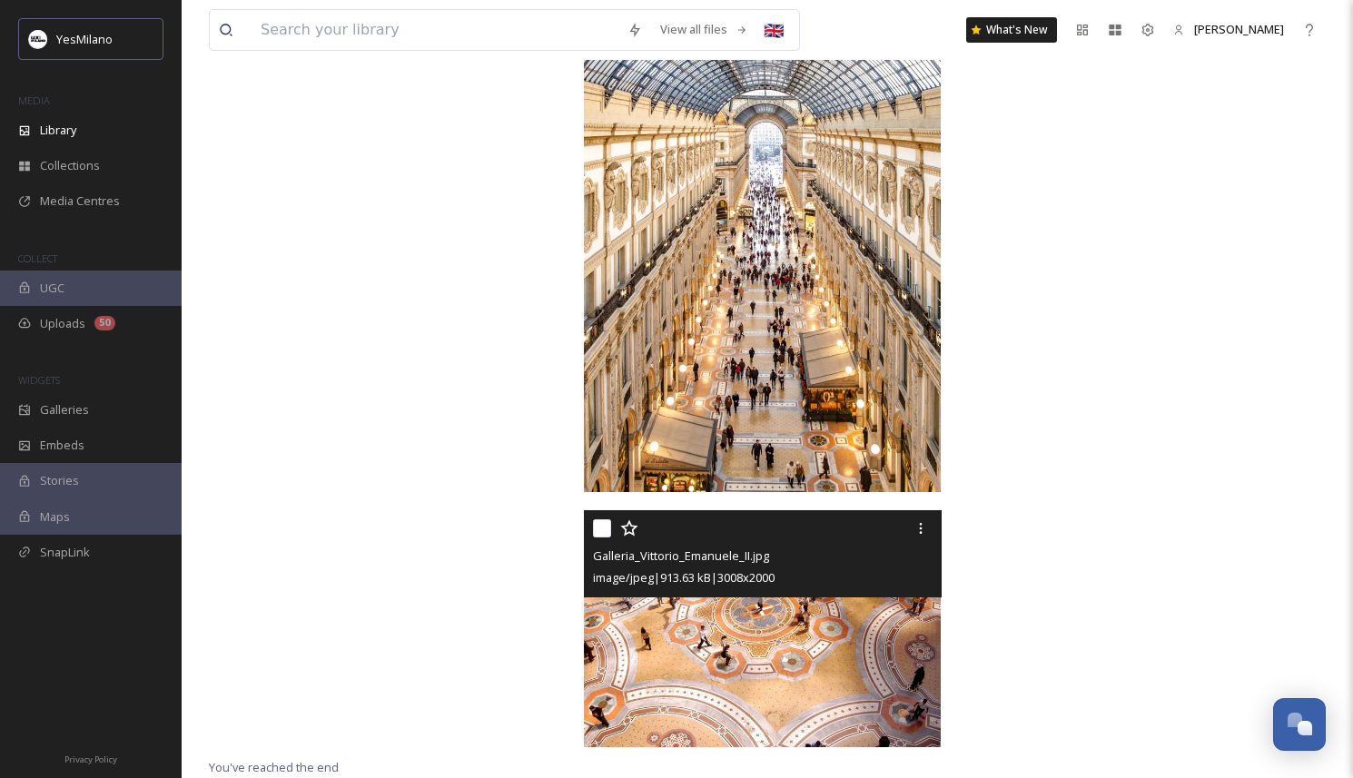
click at [789, 638] on img at bounding box center [762, 628] width 357 height 237
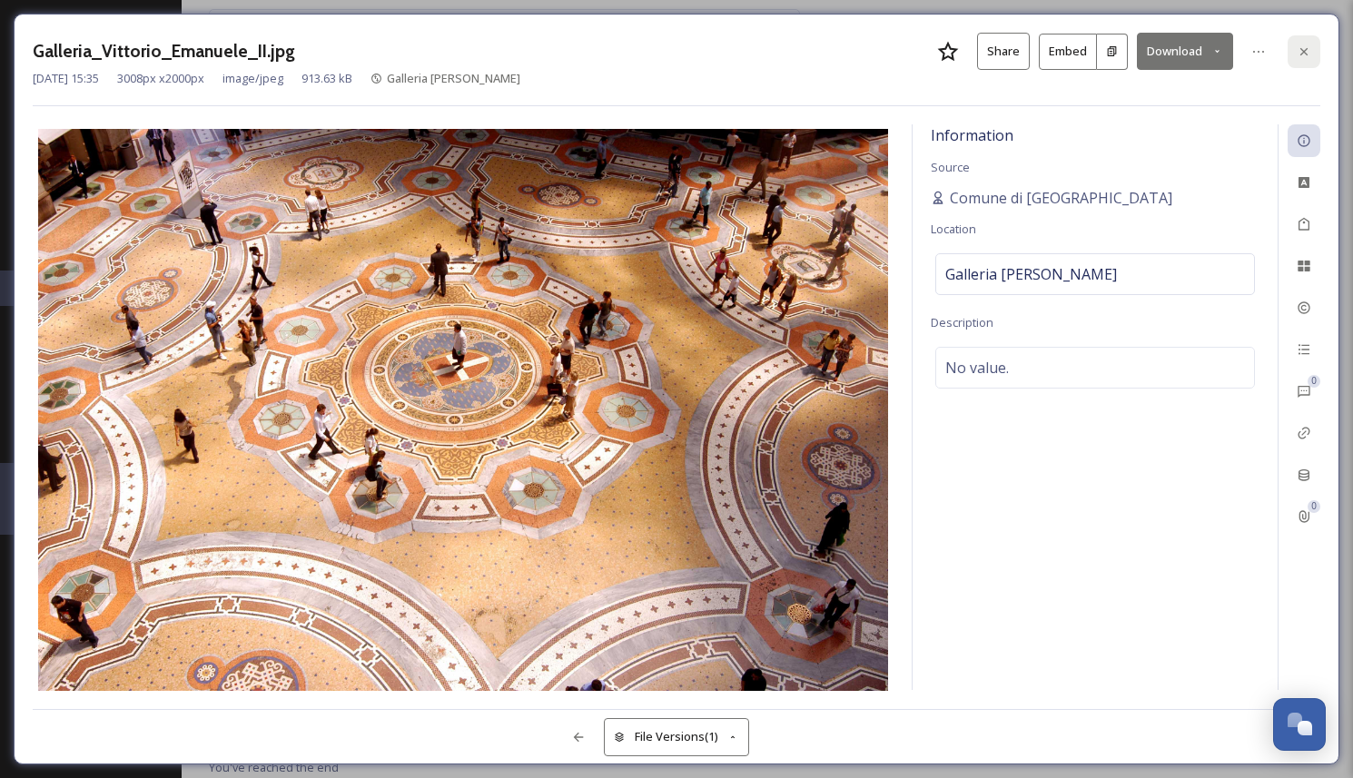
click at [1299, 45] on icon at bounding box center [1304, 51] width 15 height 15
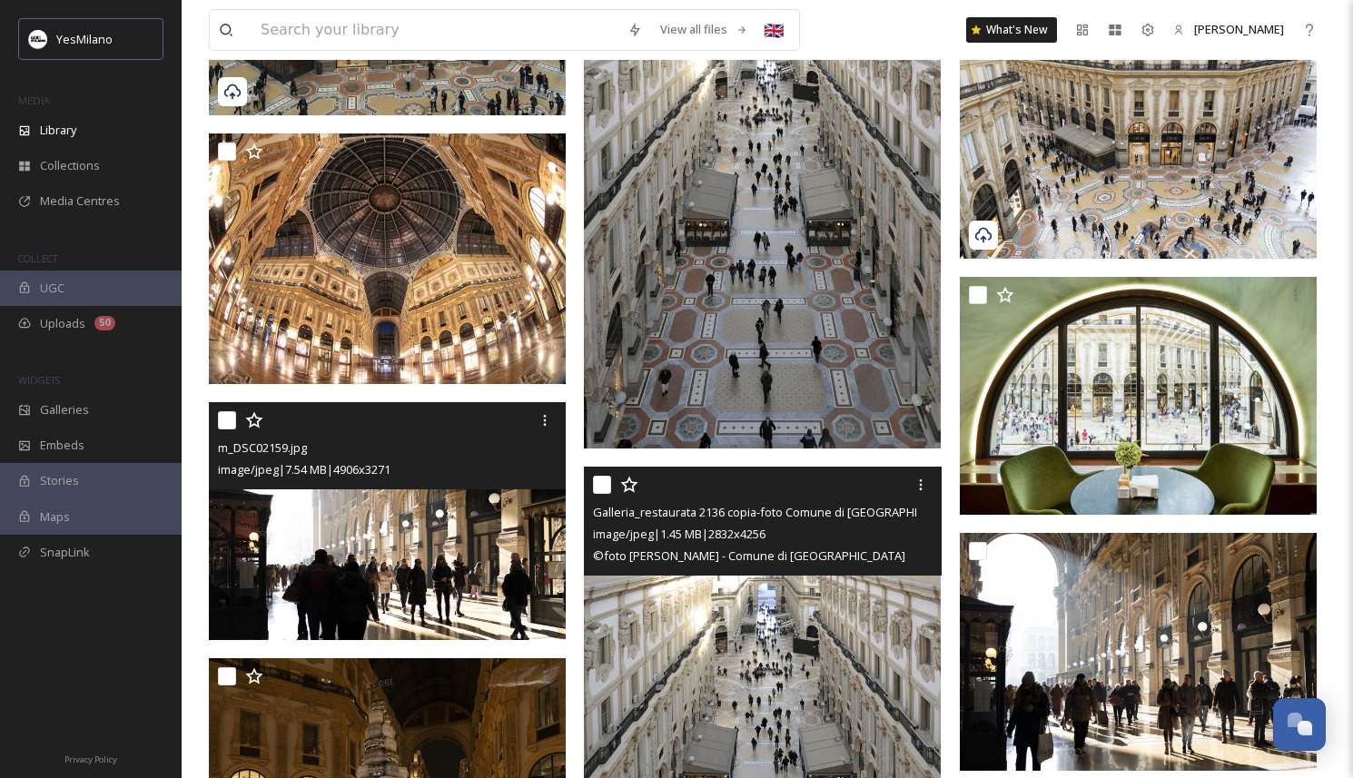
scroll to position [3678, 0]
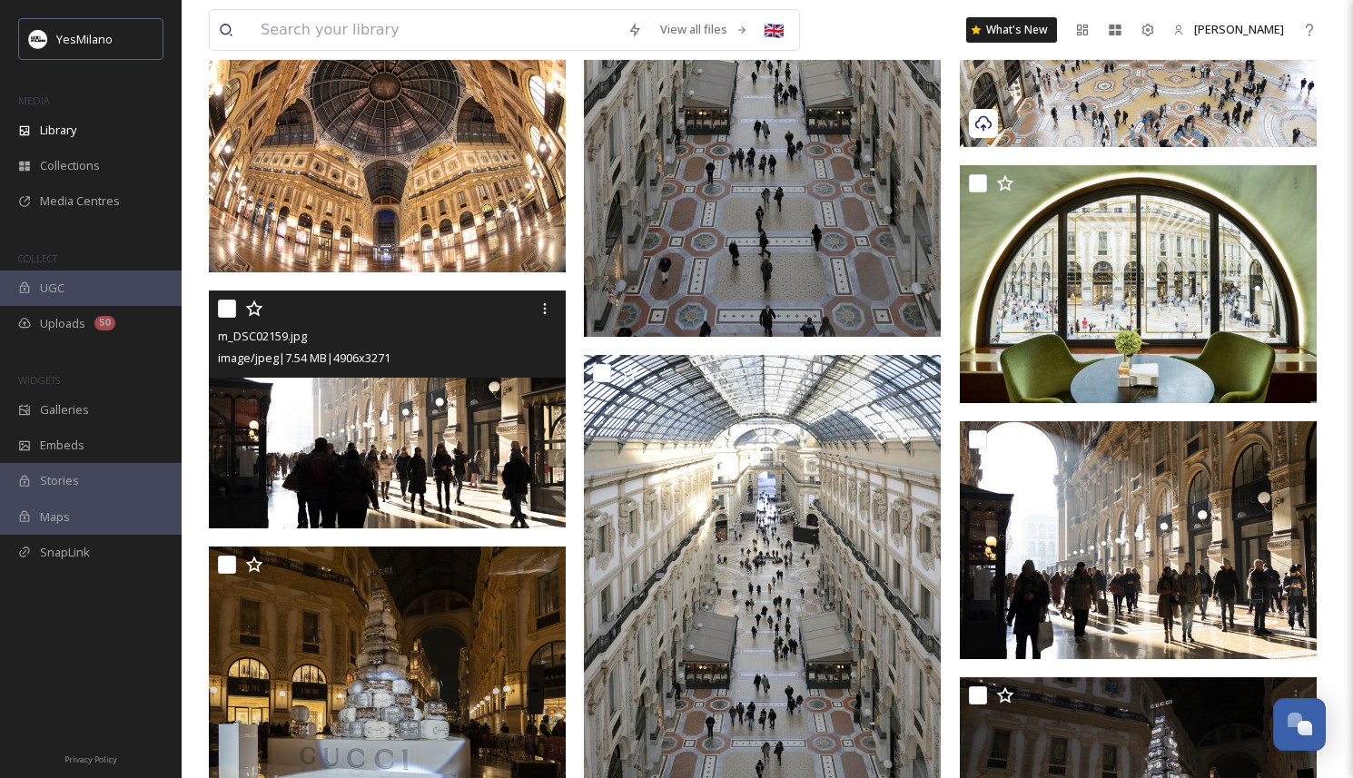
click at [350, 474] on img at bounding box center [387, 409] width 357 height 238
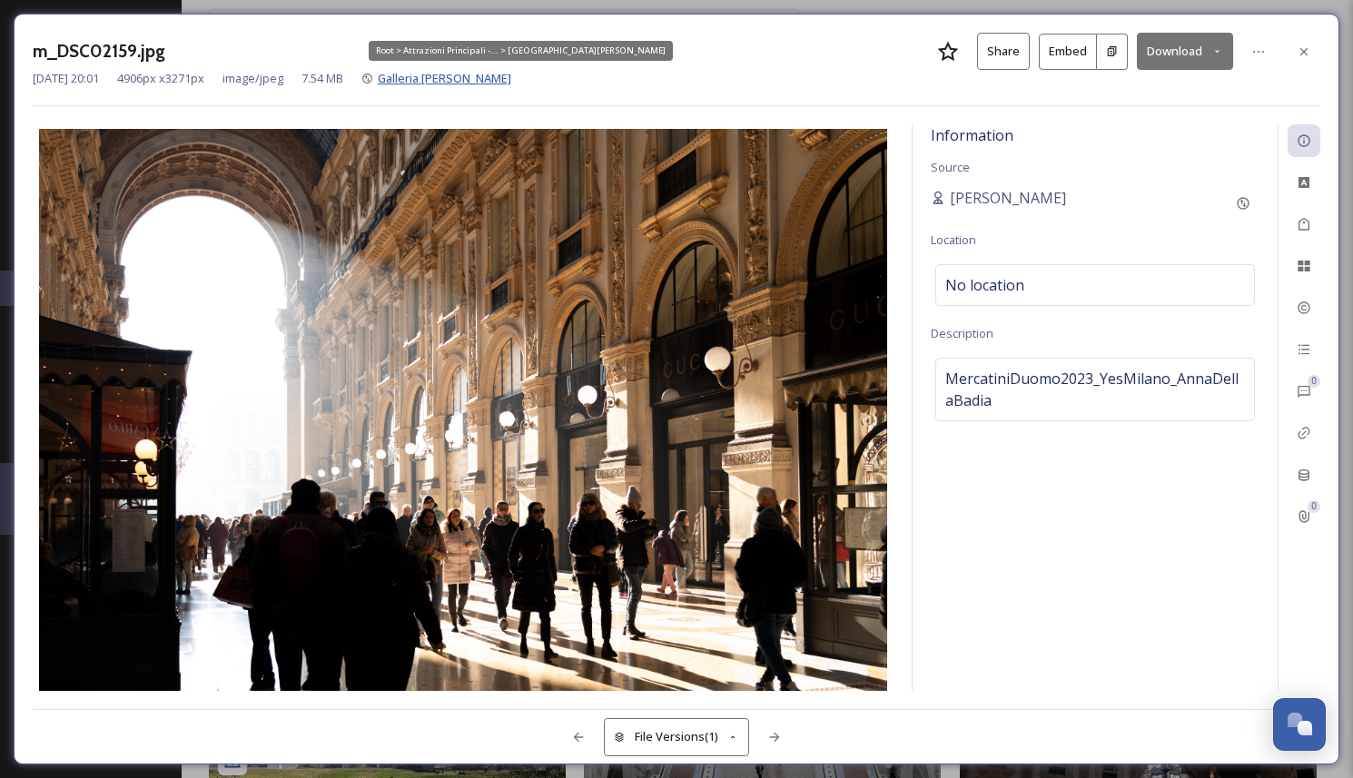
click at [511, 79] on span "Galleria [PERSON_NAME]" at bounding box center [444, 78] width 133 height 16
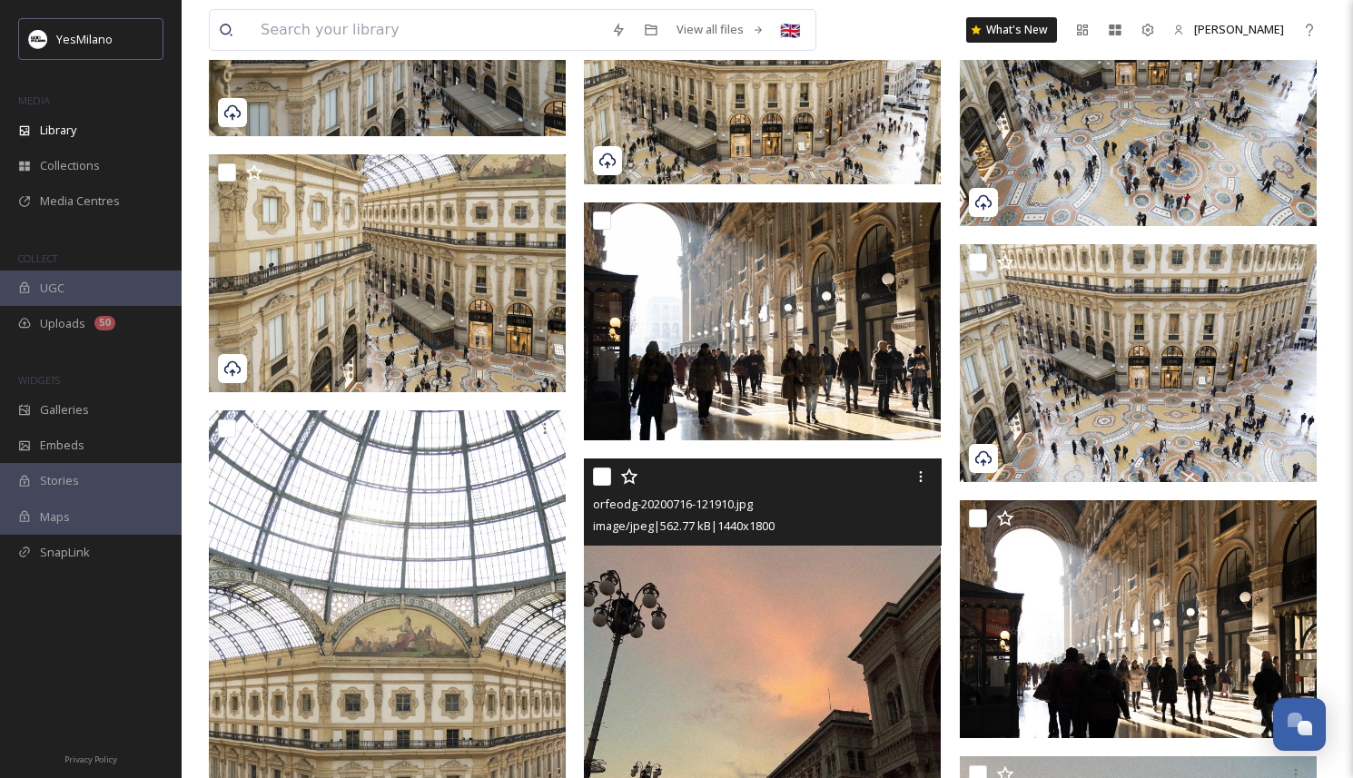
scroll to position [1316, 0]
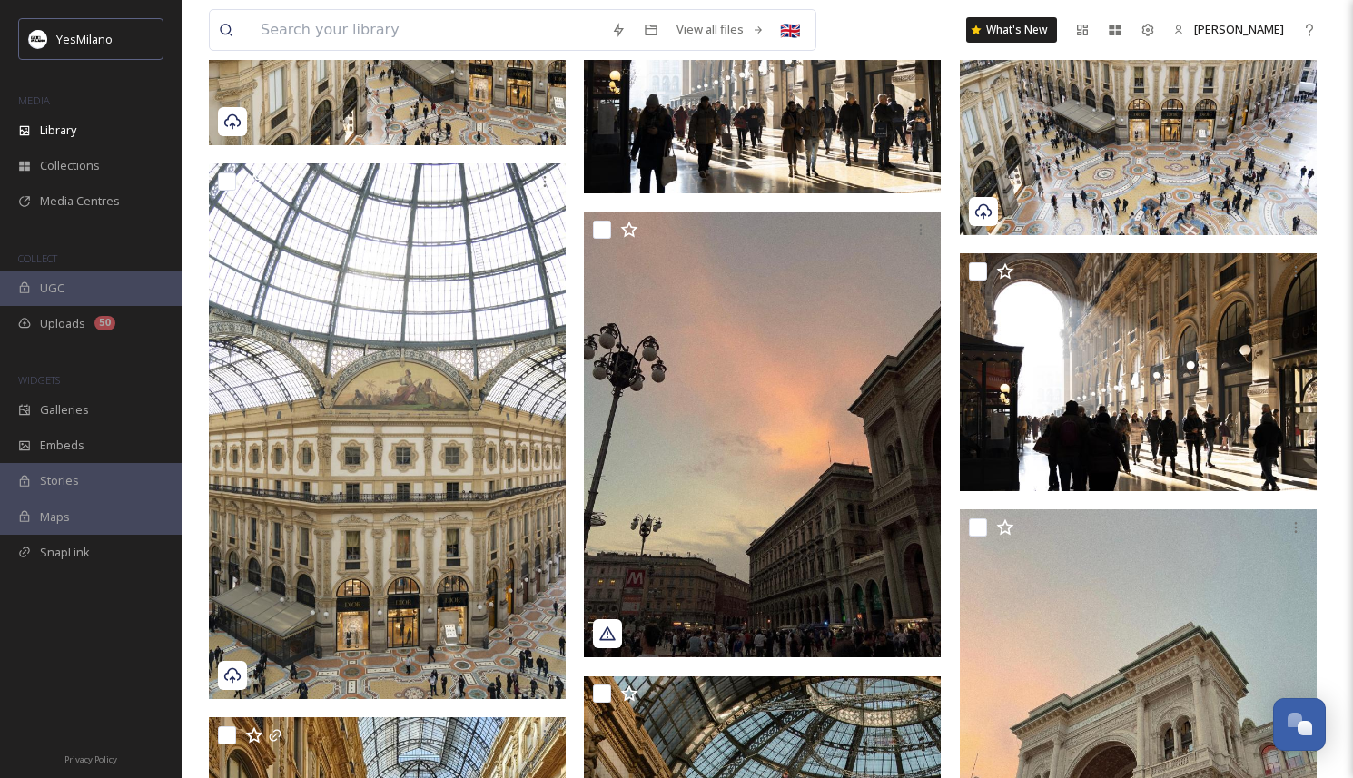
click at [832, 174] on img at bounding box center [762, 75] width 357 height 238
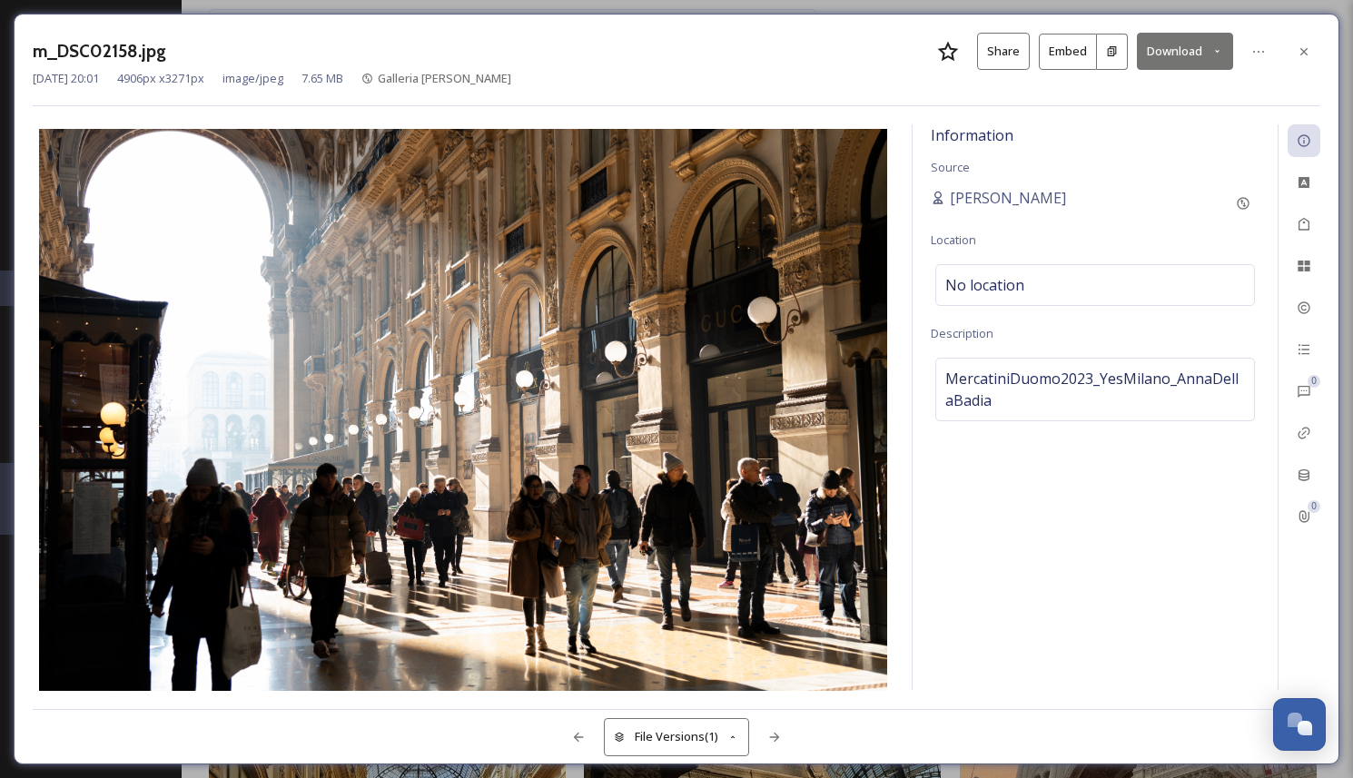
click at [1196, 47] on button "Download" at bounding box center [1185, 51] width 96 height 37
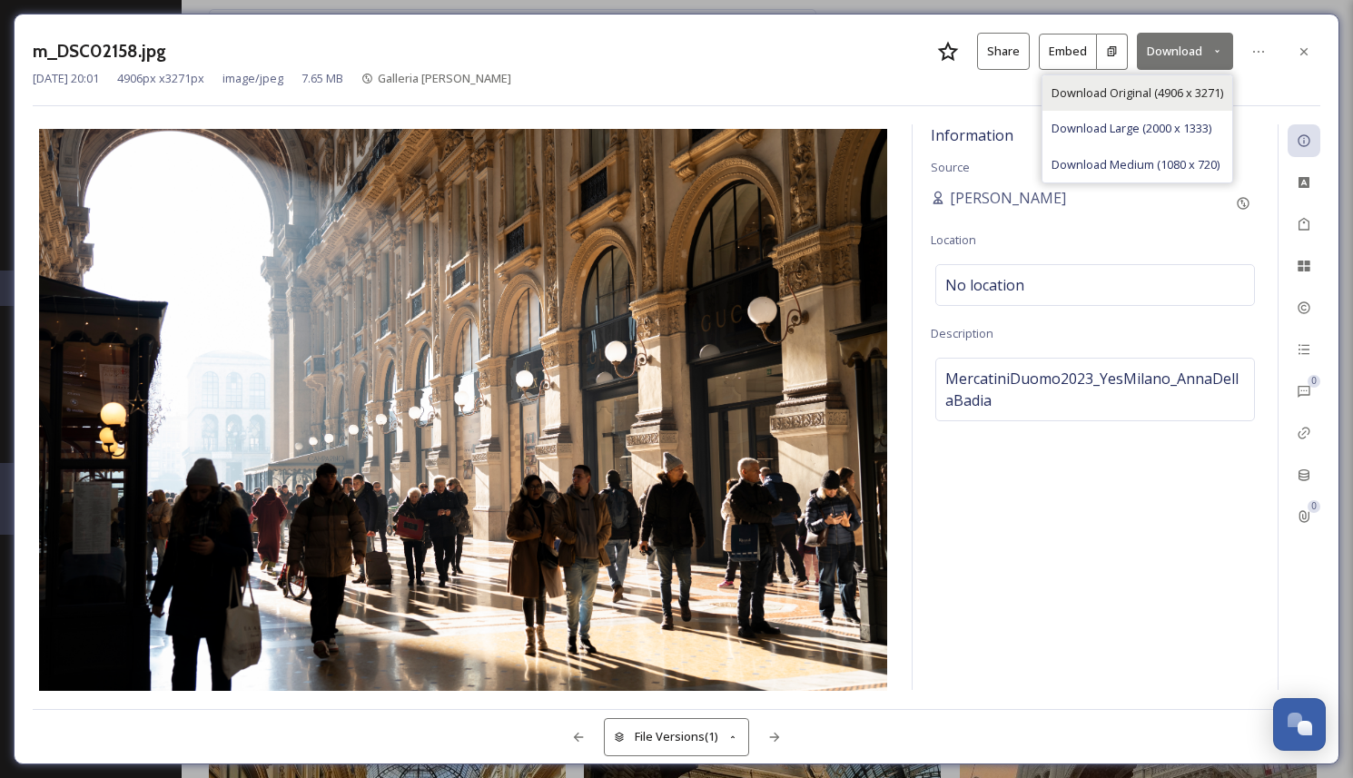
click at [1176, 88] on span "Download Original (4906 x 3271)" at bounding box center [1137, 92] width 172 height 17
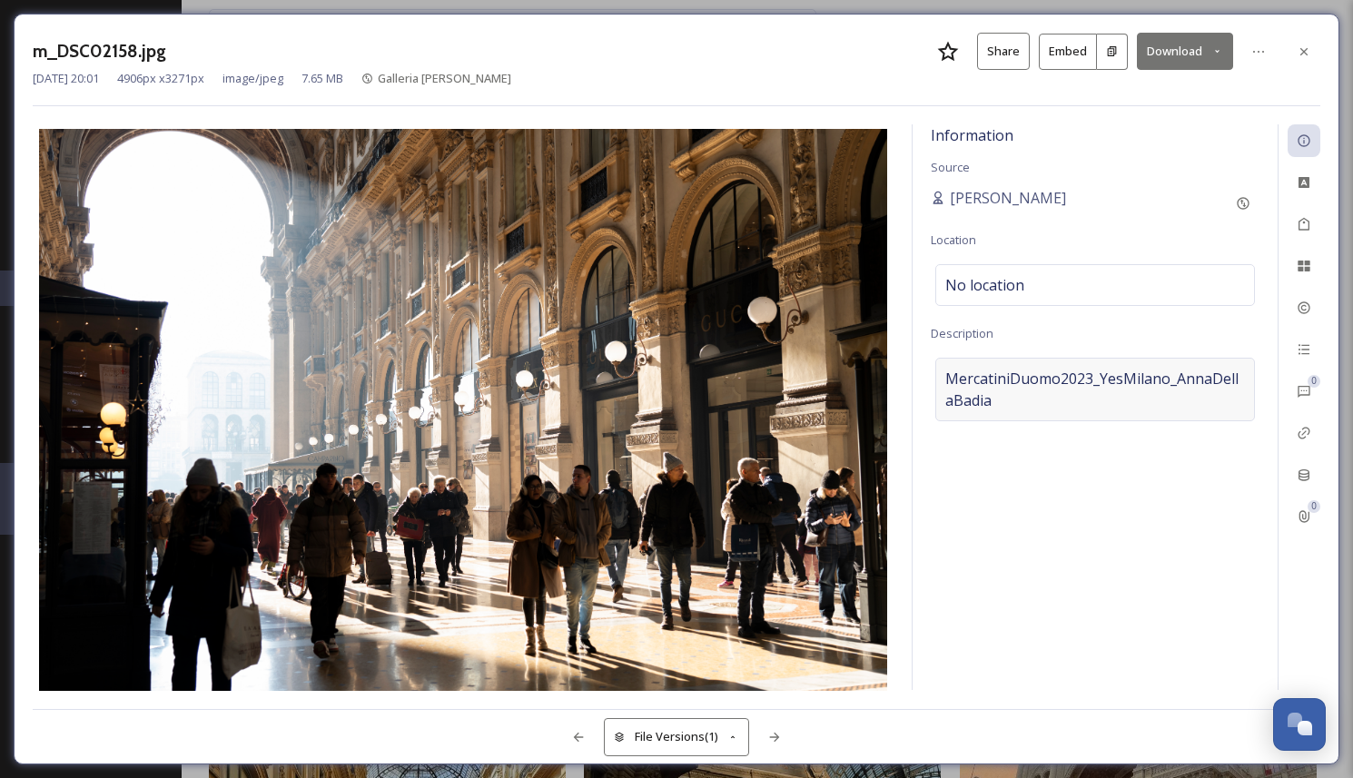
click at [1023, 380] on span "MercatiniDuomo2023_YesMilano_AnnaDellaBadia" at bounding box center [1095, 390] width 300 height 44
click at [980, 385] on textarea "MercatiniDuomo2023_YesMilano_AnnaDellaBadia" at bounding box center [1095, 433] width 329 height 151
click at [779, 738] on icon at bounding box center [774, 737] width 15 height 15
click at [1180, 51] on button "Download" at bounding box center [1185, 51] width 96 height 37
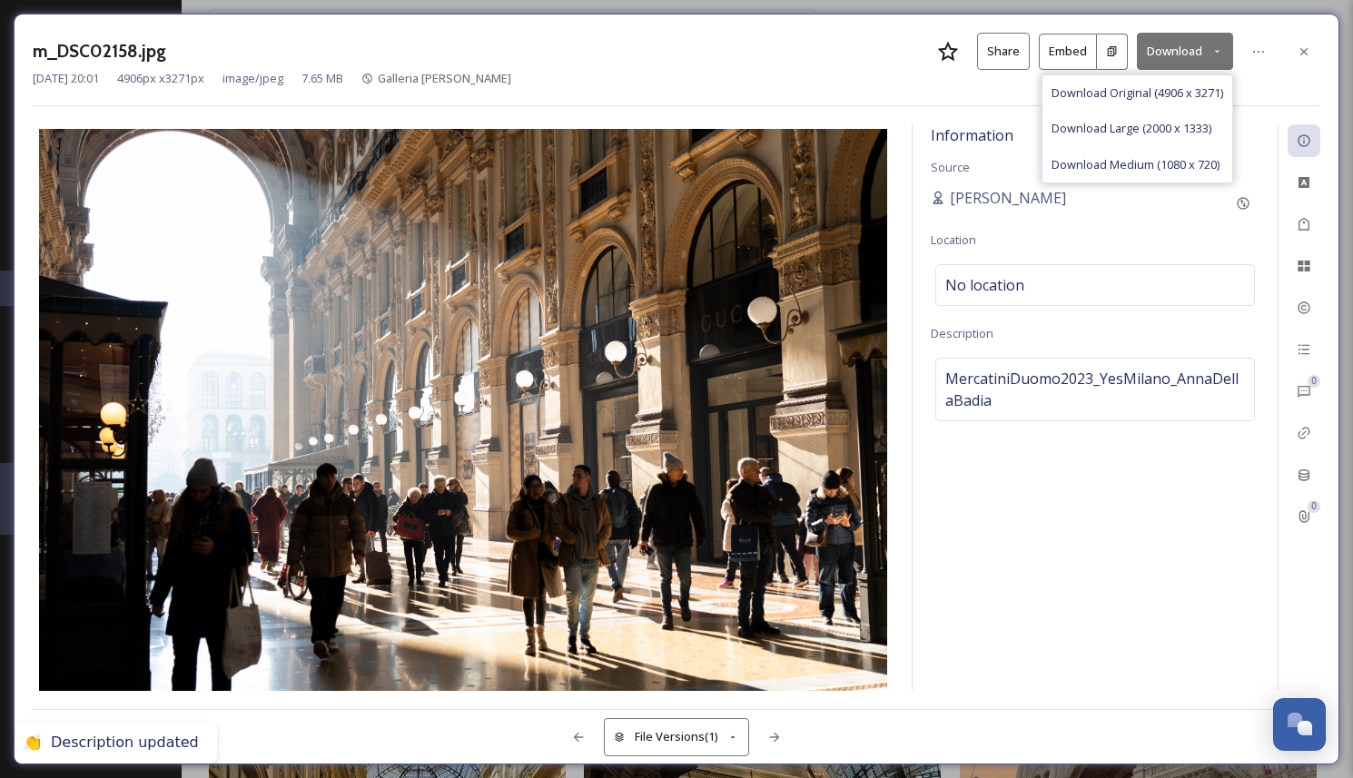
click at [898, 703] on div "m_DSC02158.jpg Share Embed Download Download Original (4906 x 3271) Download La…" at bounding box center [677, 389] width 1326 height 751
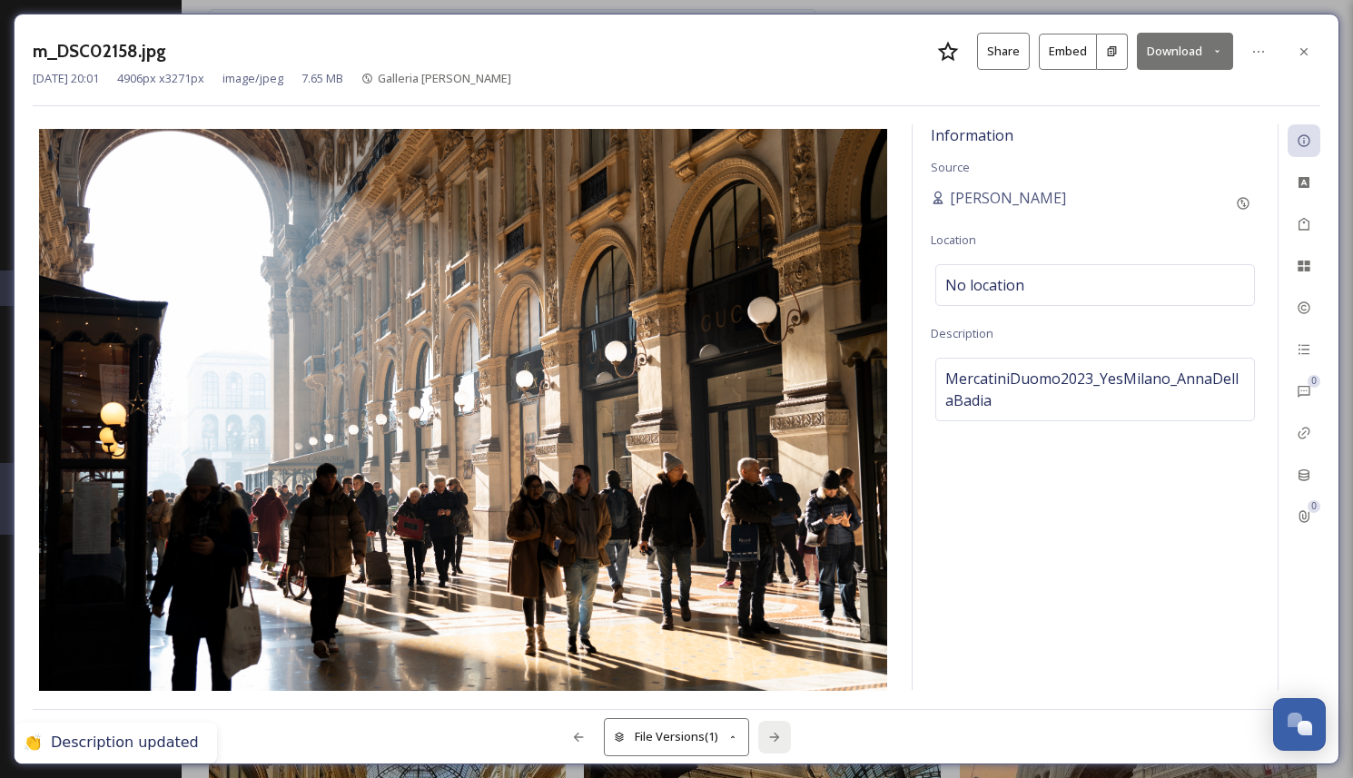
click at [785, 735] on div at bounding box center [774, 737] width 33 height 33
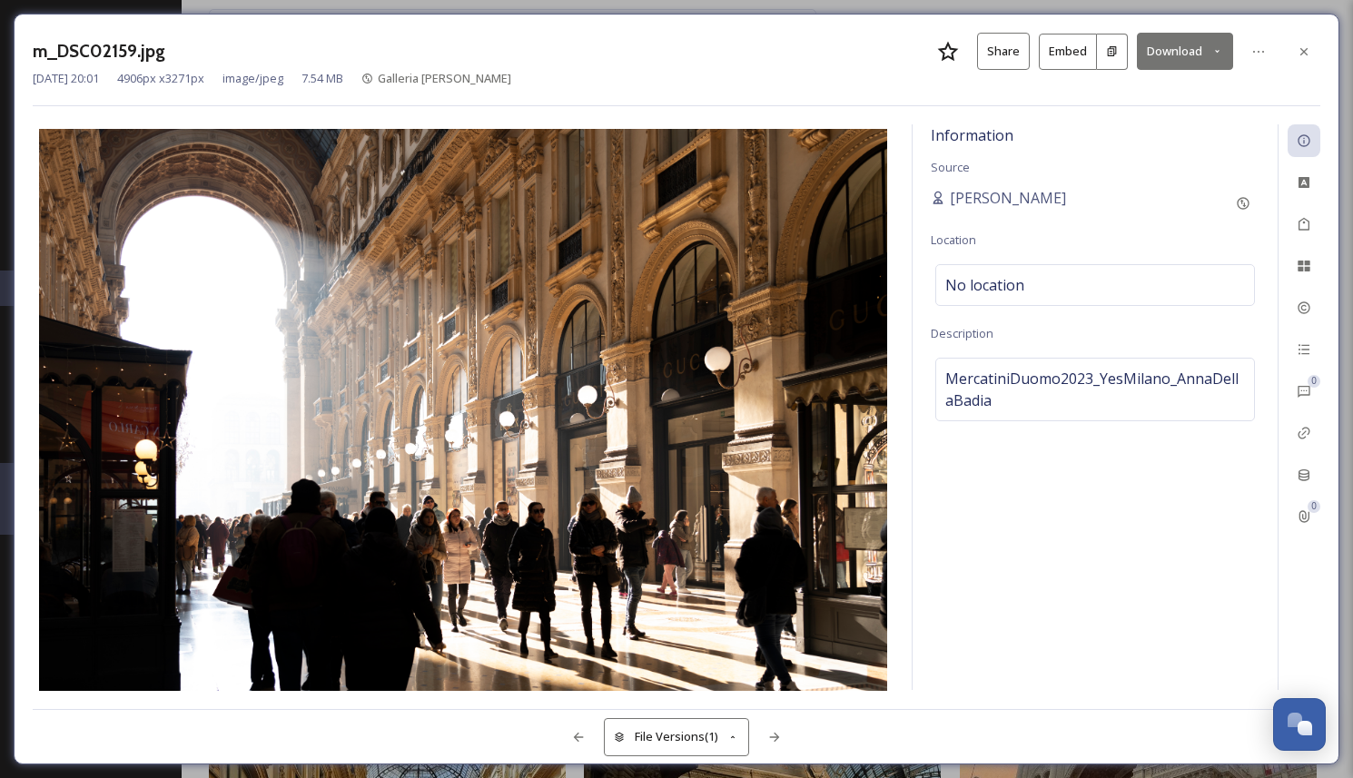
click at [1158, 34] on button "Download" at bounding box center [1185, 51] width 96 height 37
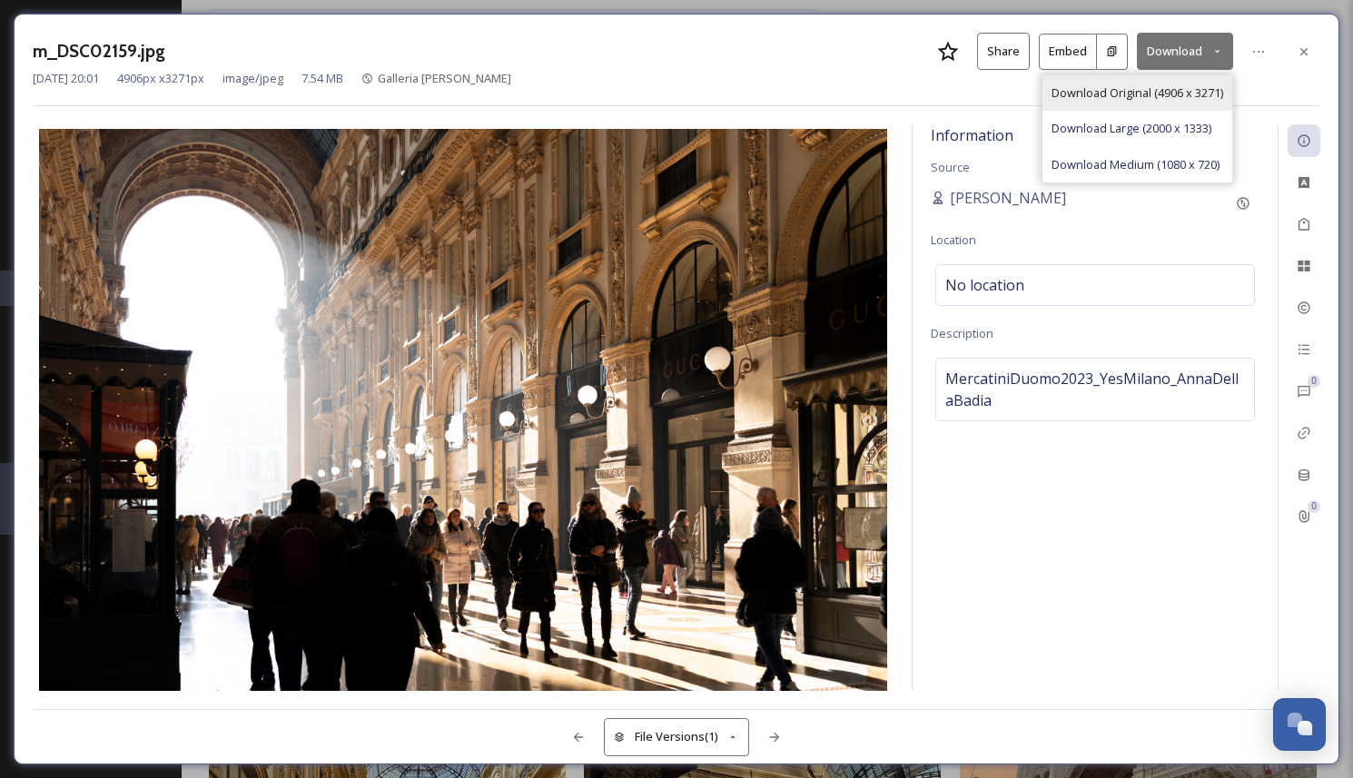
click at [1149, 84] on span "Download Original (4906 x 3271)" at bounding box center [1137, 92] width 172 height 17
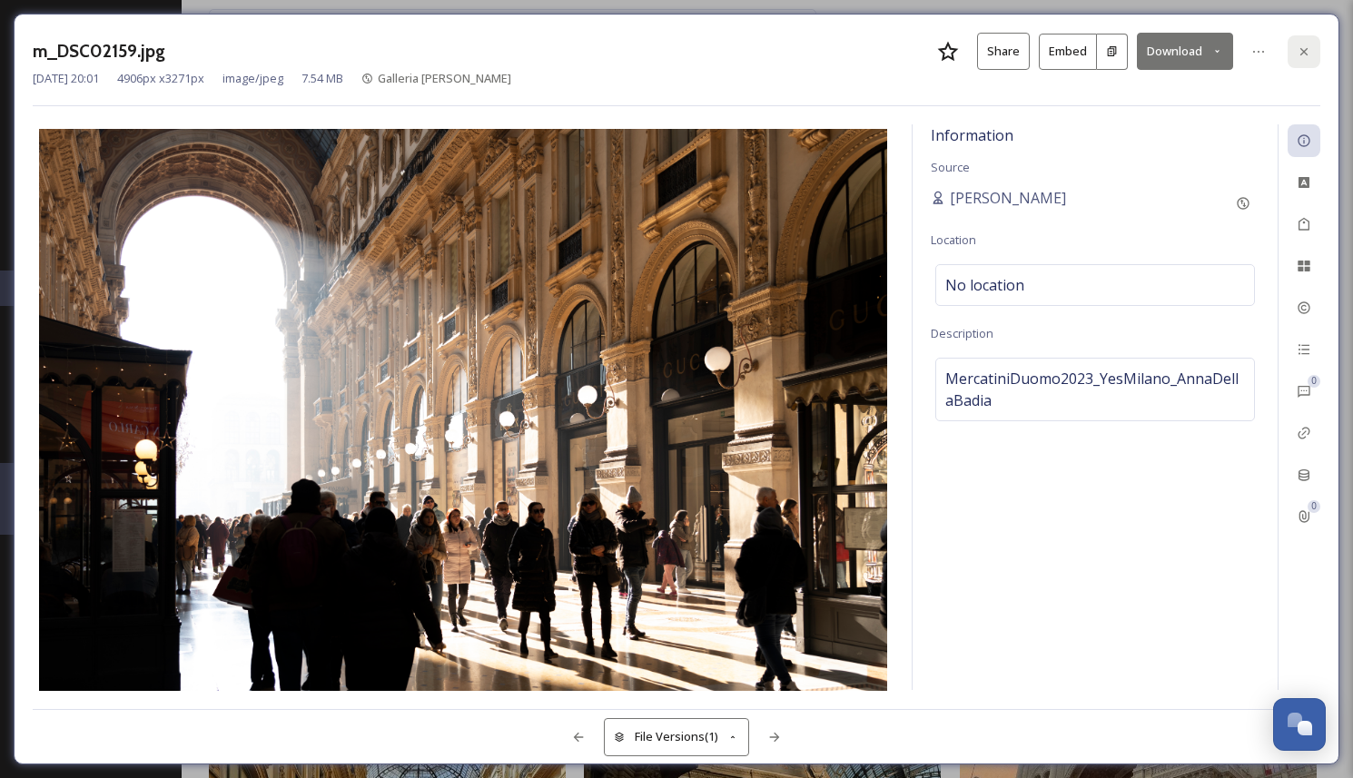
click at [1300, 56] on icon at bounding box center [1304, 51] width 15 height 15
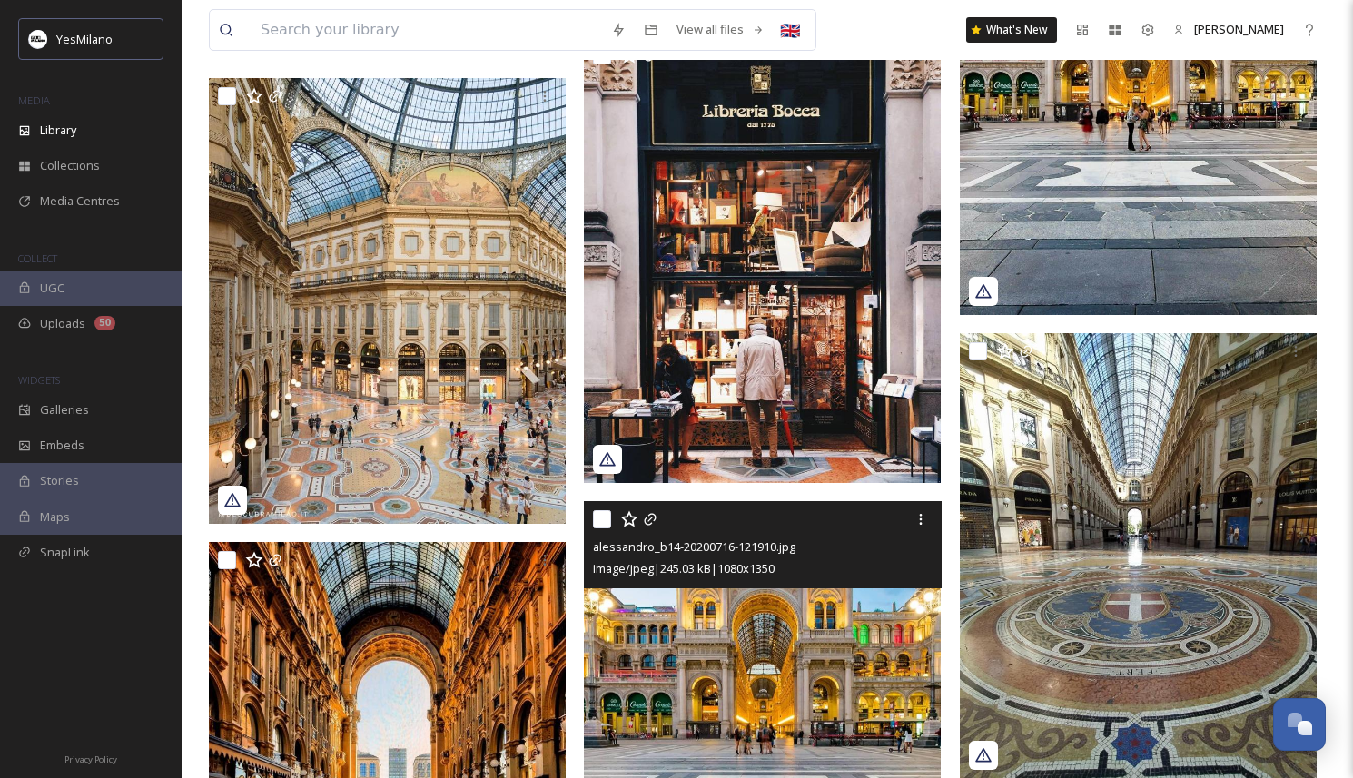
scroll to position [3357, 0]
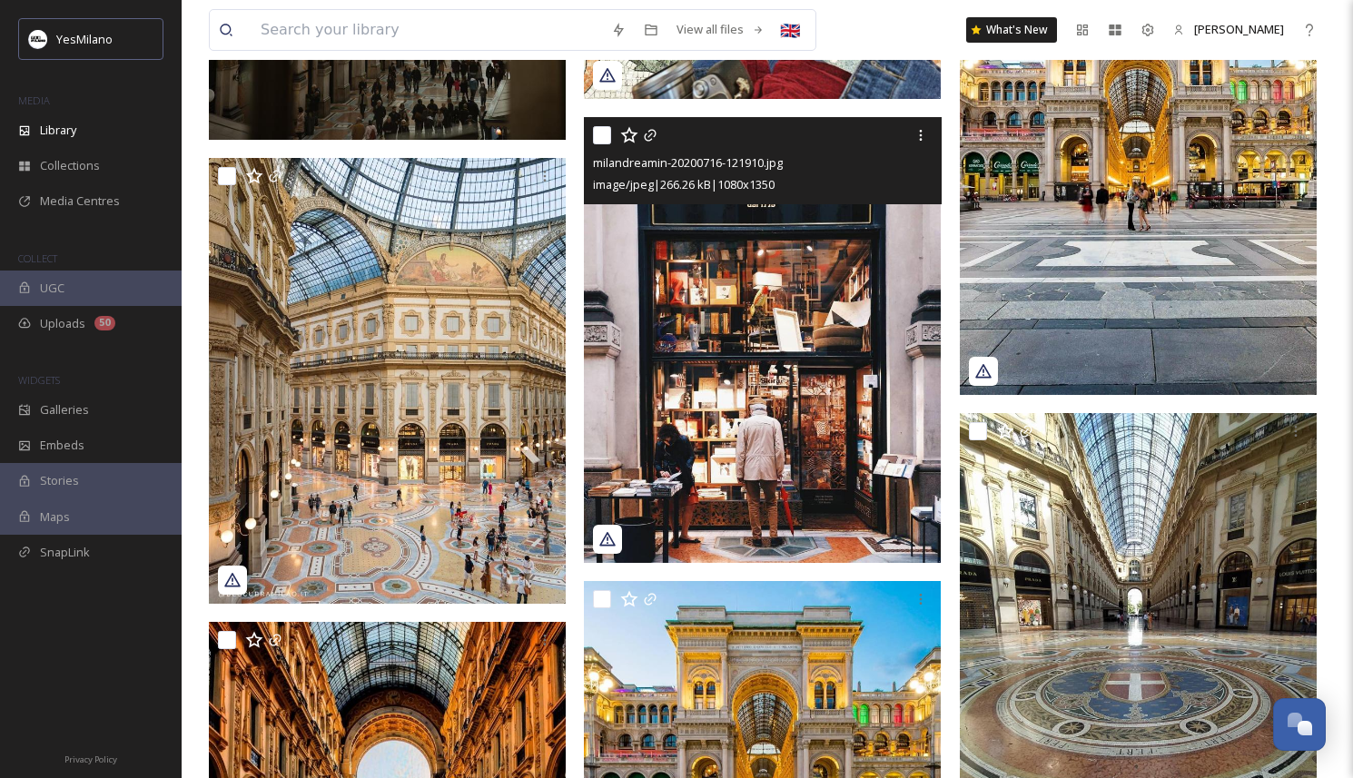
click at [747, 370] on img at bounding box center [762, 340] width 357 height 446
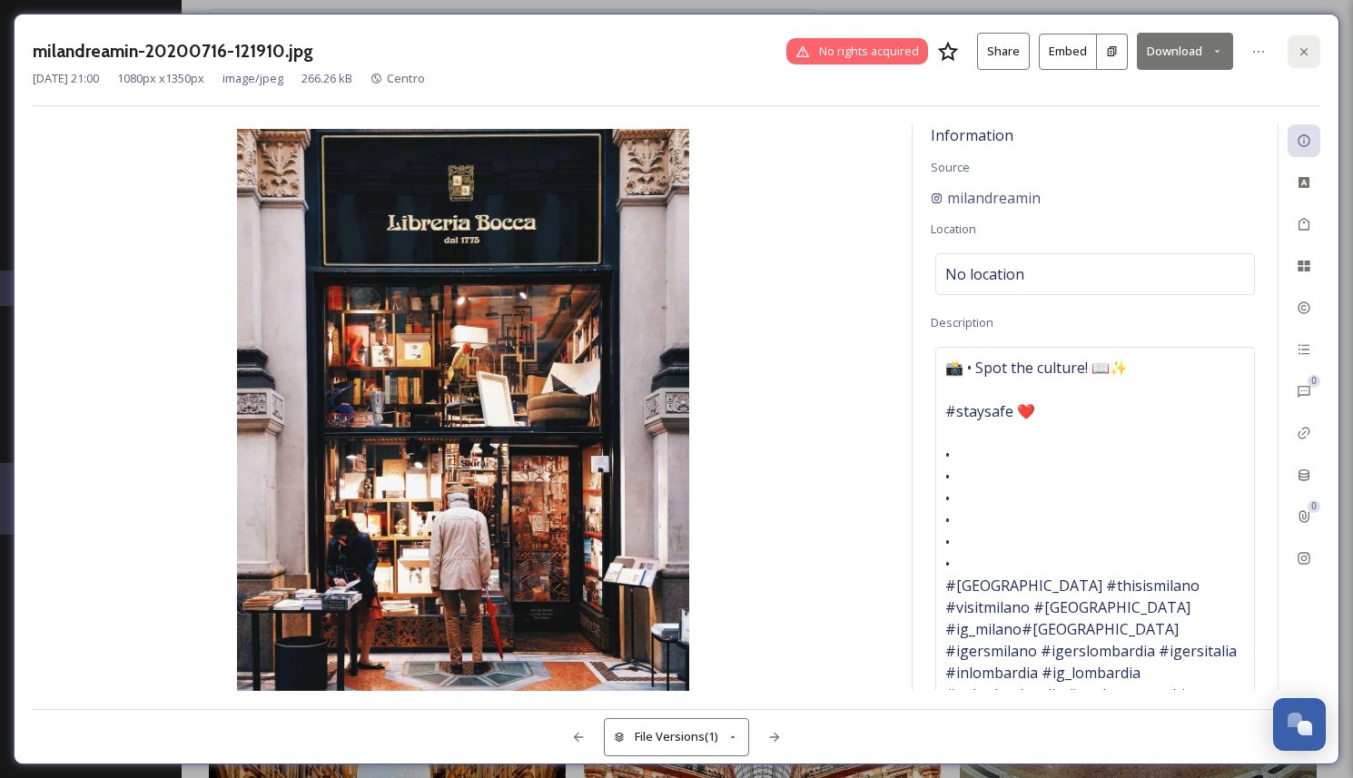
click at [1298, 48] on icon at bounding box center [1304, 51] width 15 height 15
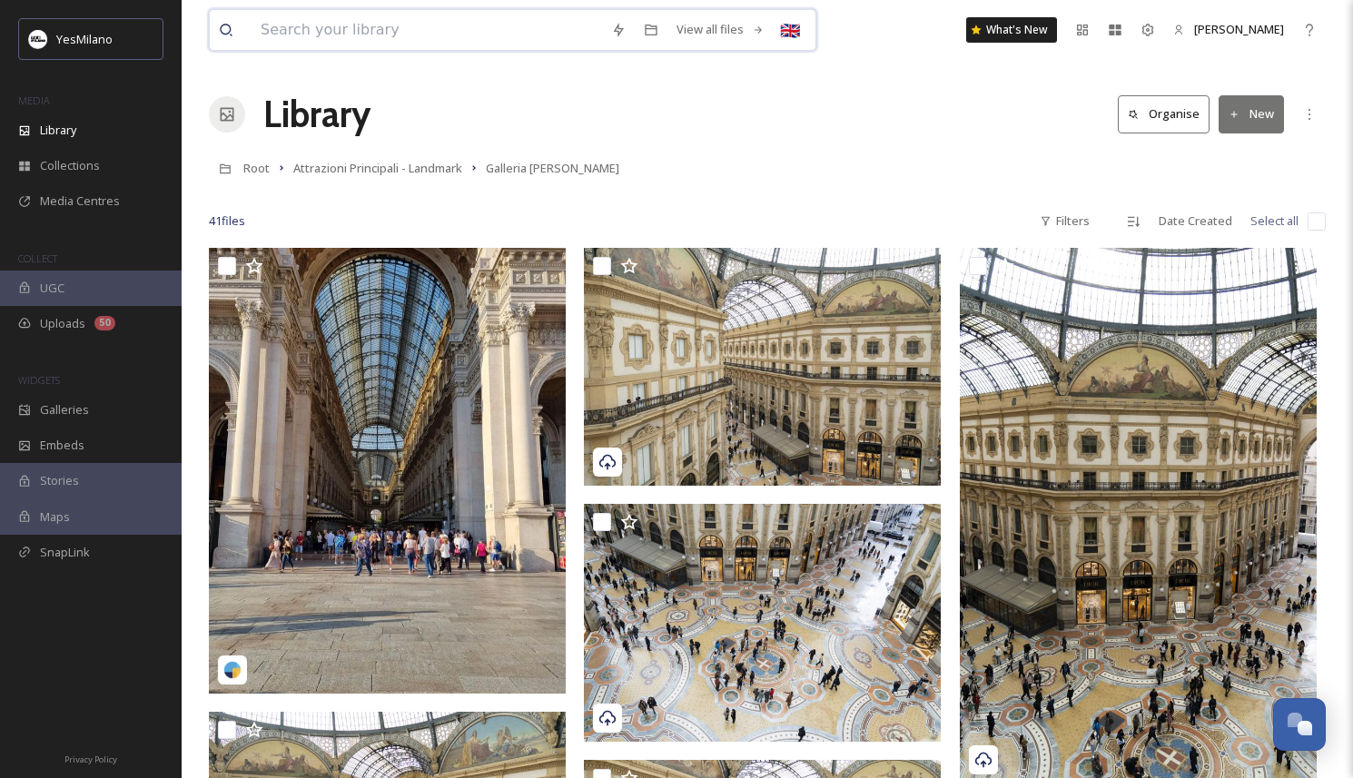
click at [385, 31] on input at bounding box center [426, 30] width 350 height 40
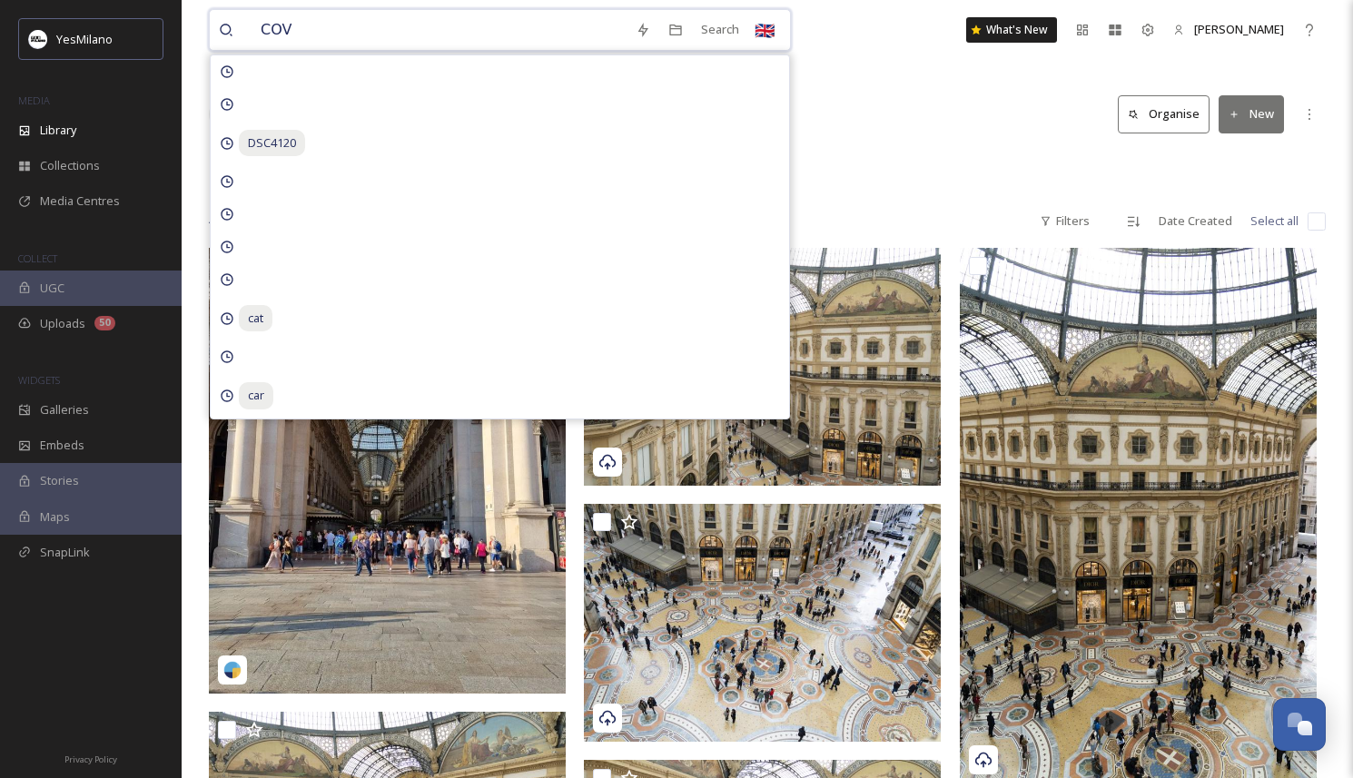
type input "COVA"
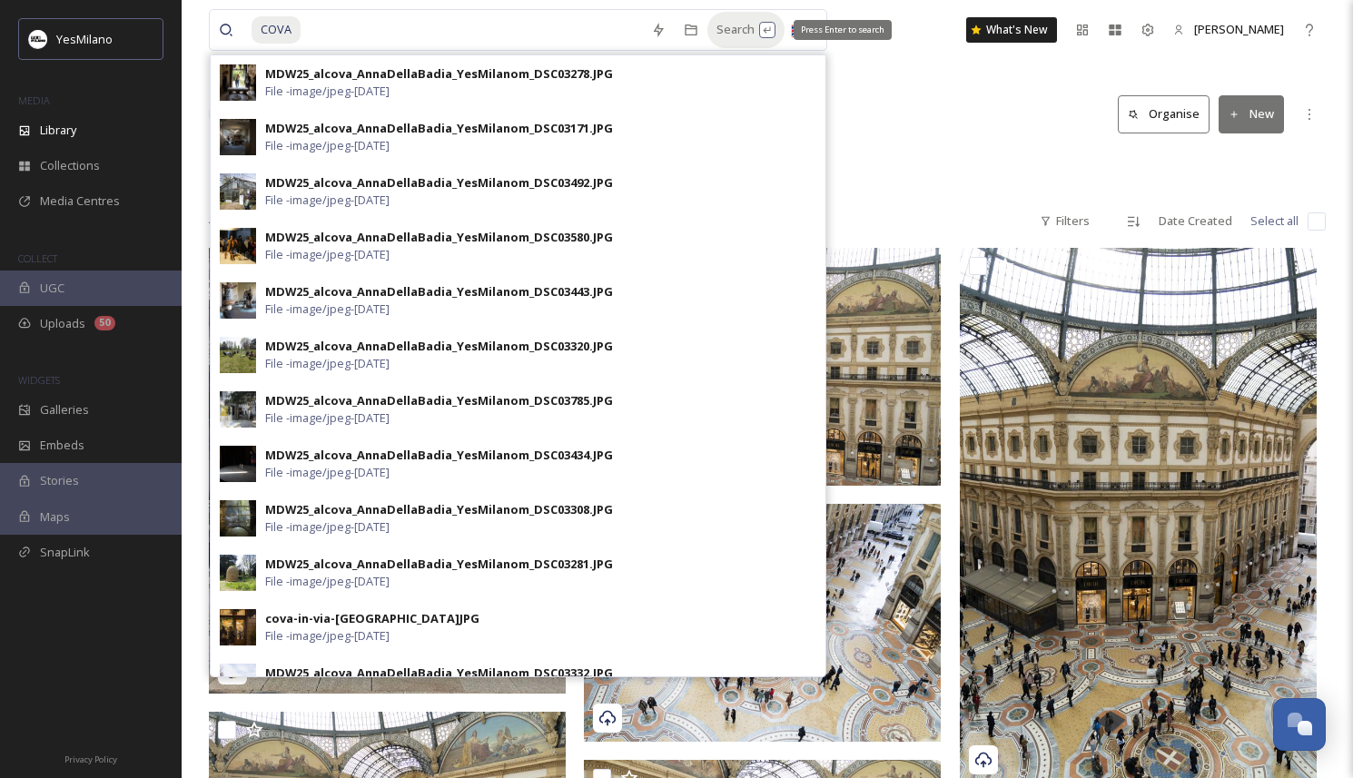
click at [730, 29] on div "Search Press Enter to search" at bounding box center [745, 29] width 77 height 35
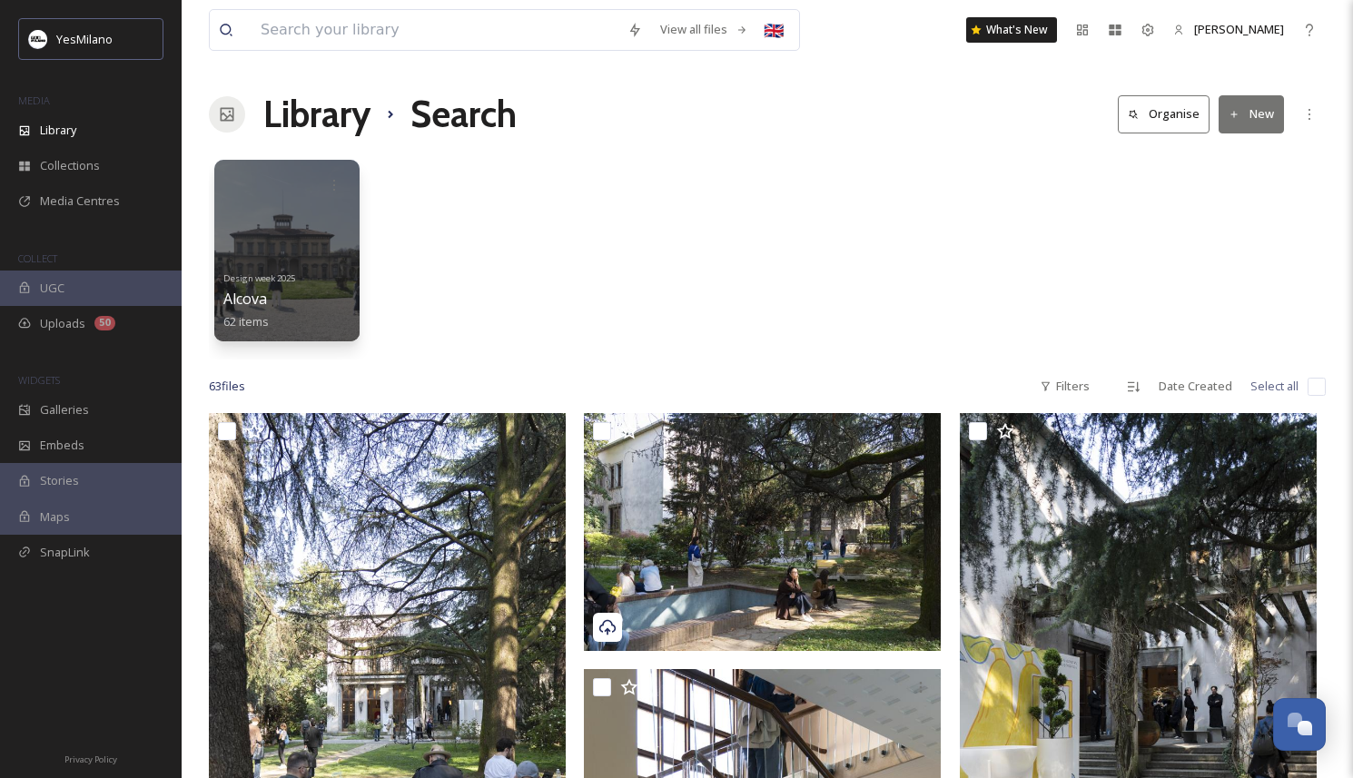
click at [626, 344] on div "Design week 2025 Alcova 62 items" at bounding box center [767, 255] width 1117 height 209
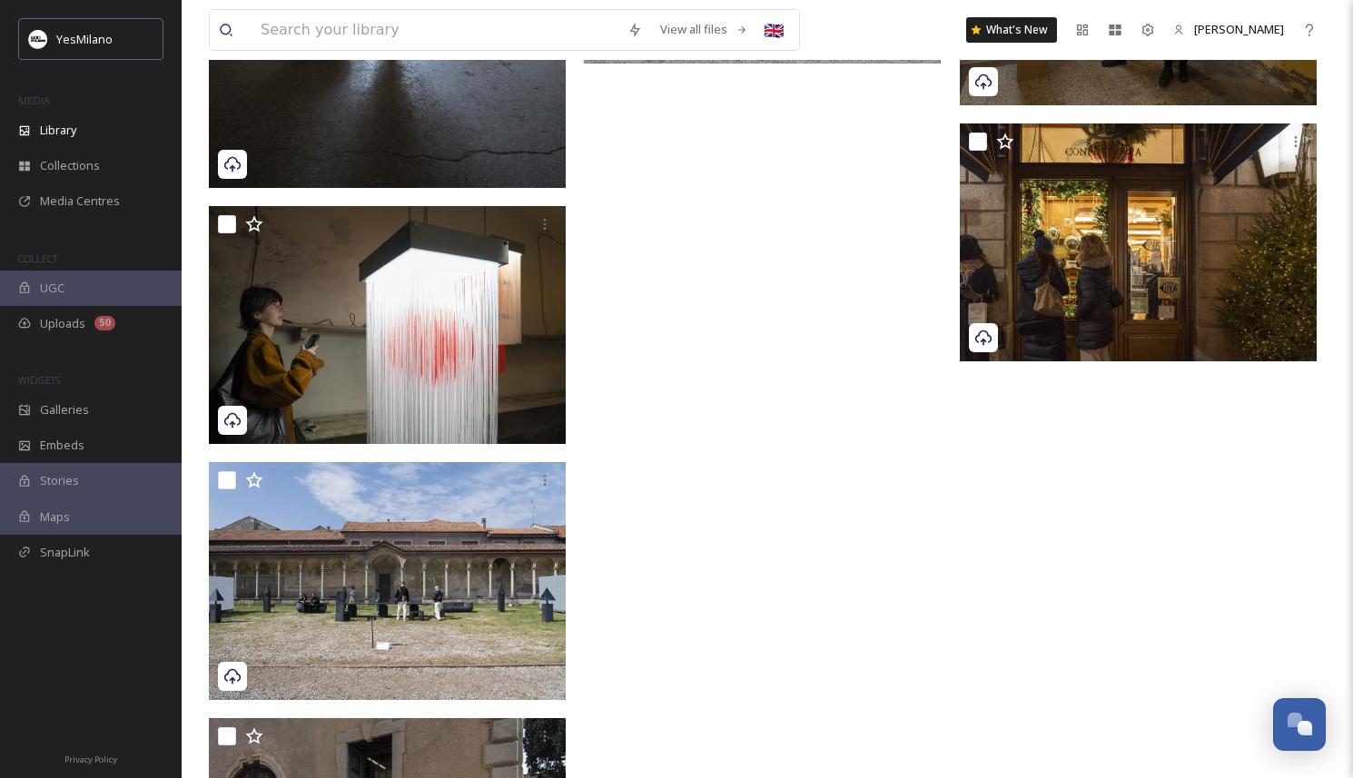
scroll to position [7483, 0]
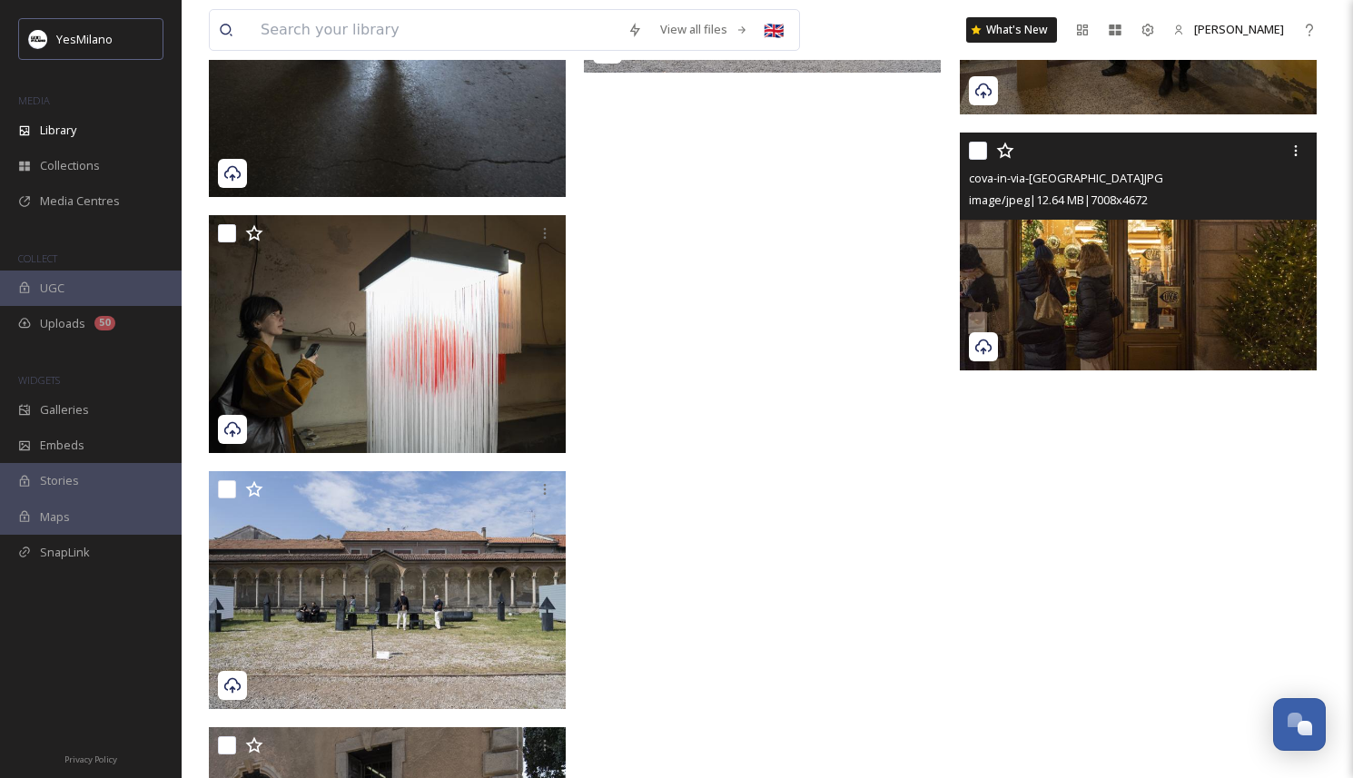
click at [1103, 326] on img at bounding box center [1138, 252] width 357 height 238
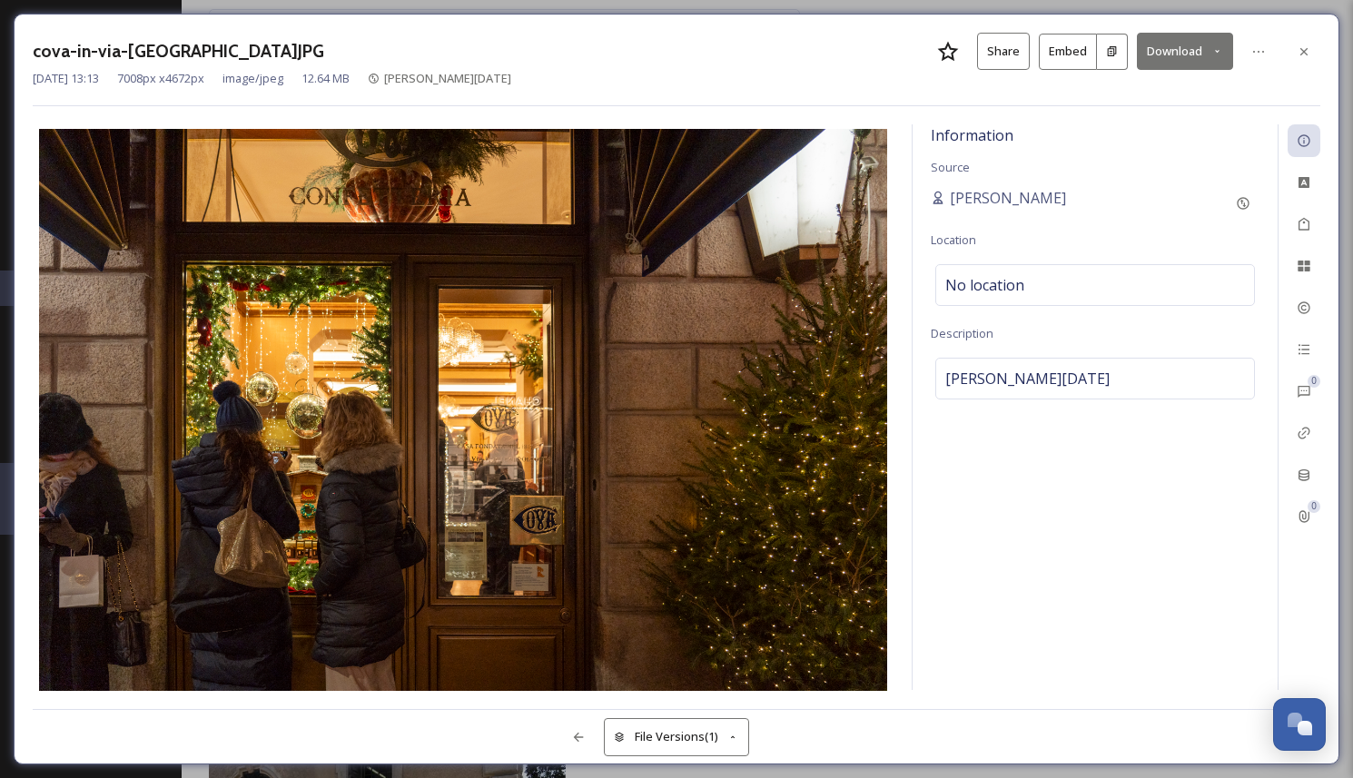
click at [1178, 55] on button "Download" at bounding box center [1185, 51] width 96 height 37
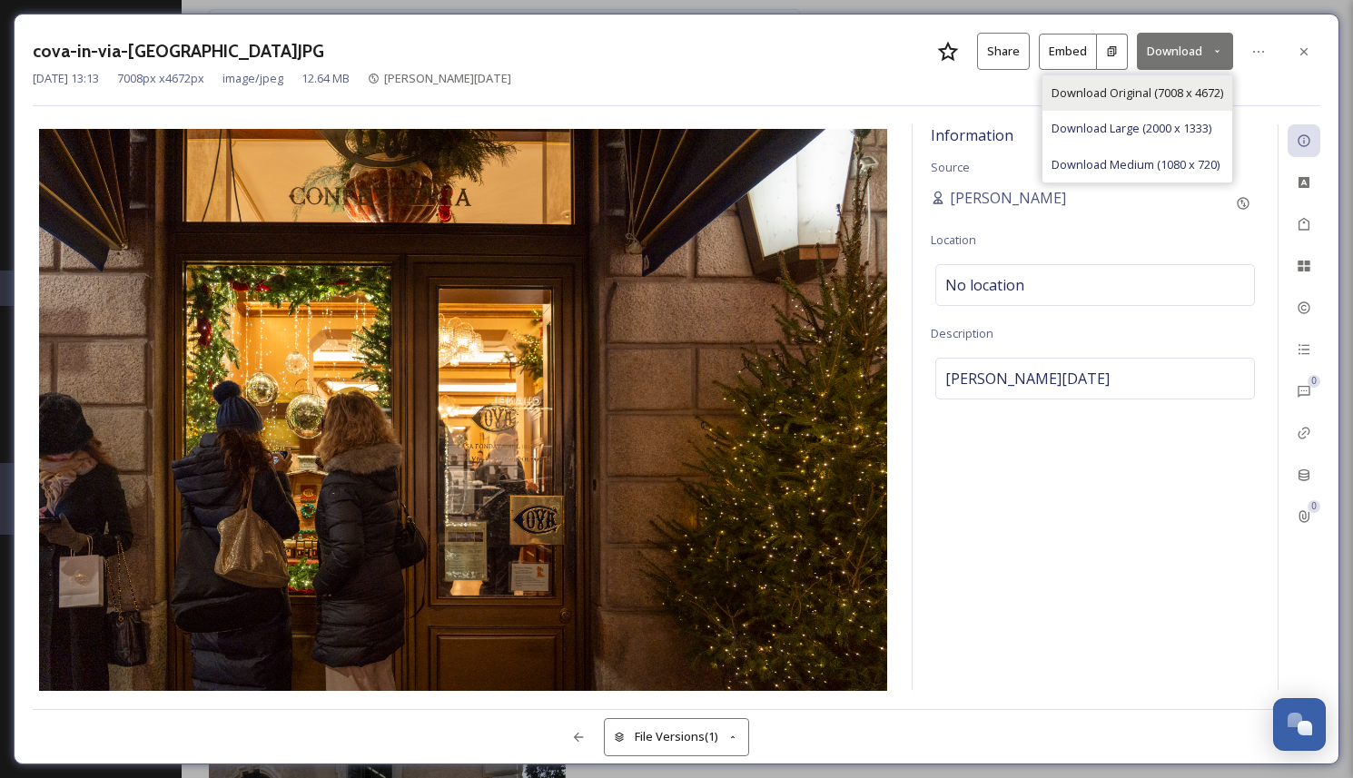
click at [1178, 84] on span "Download Original (7008 x 4672)" at bounding box center [1137, 92] width 172 height 17
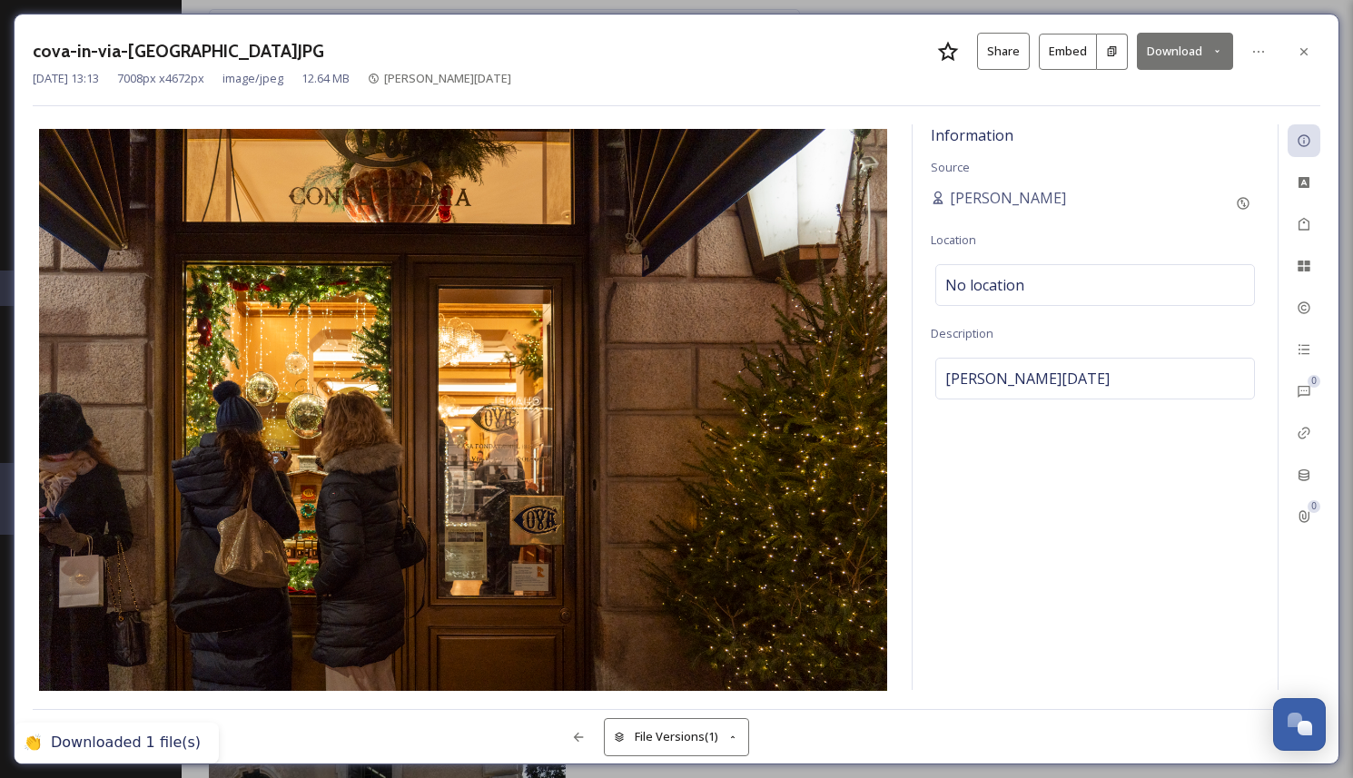
click at [1178, 158] on div "Information Source [PERSON_NAME] Location No location Description [PERSON_NAME]…" at bounding box center [1094, 407] width 365 height 566
click at [1305, 51] on icon at bounding box center [1304, 51] width 15 height 15
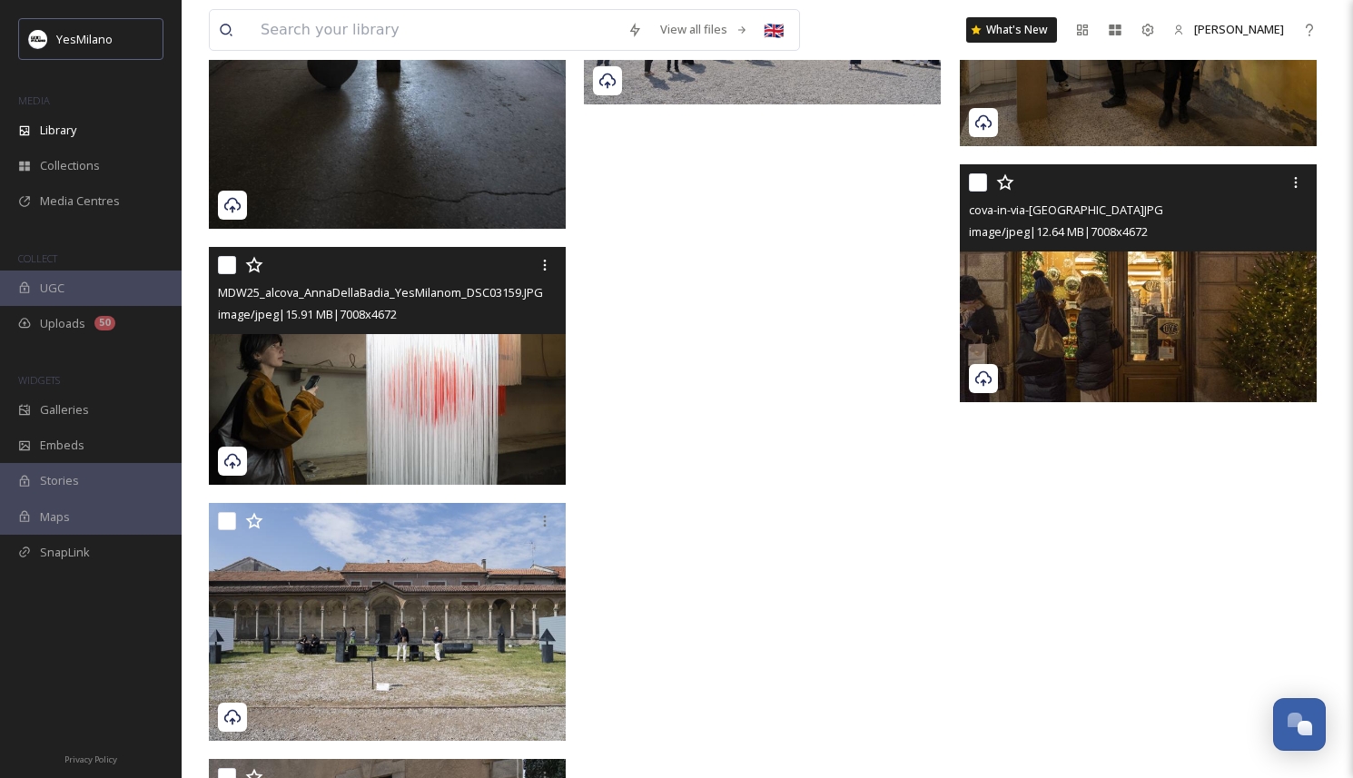
click at [443, 395] on img at bounding box center [387, 366] width 357 height 238
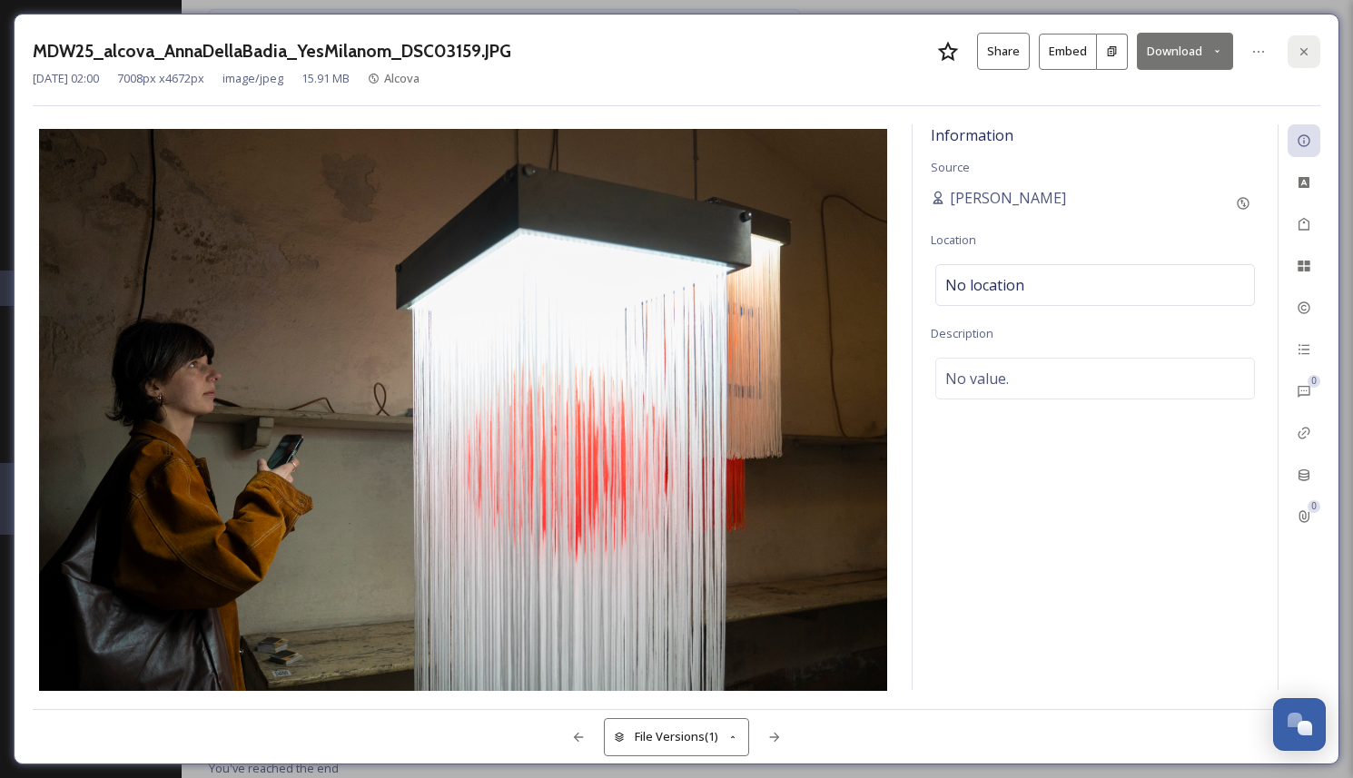
click at [1302, 52] on icon at bounding box center [1303, 50] width 7 height 7
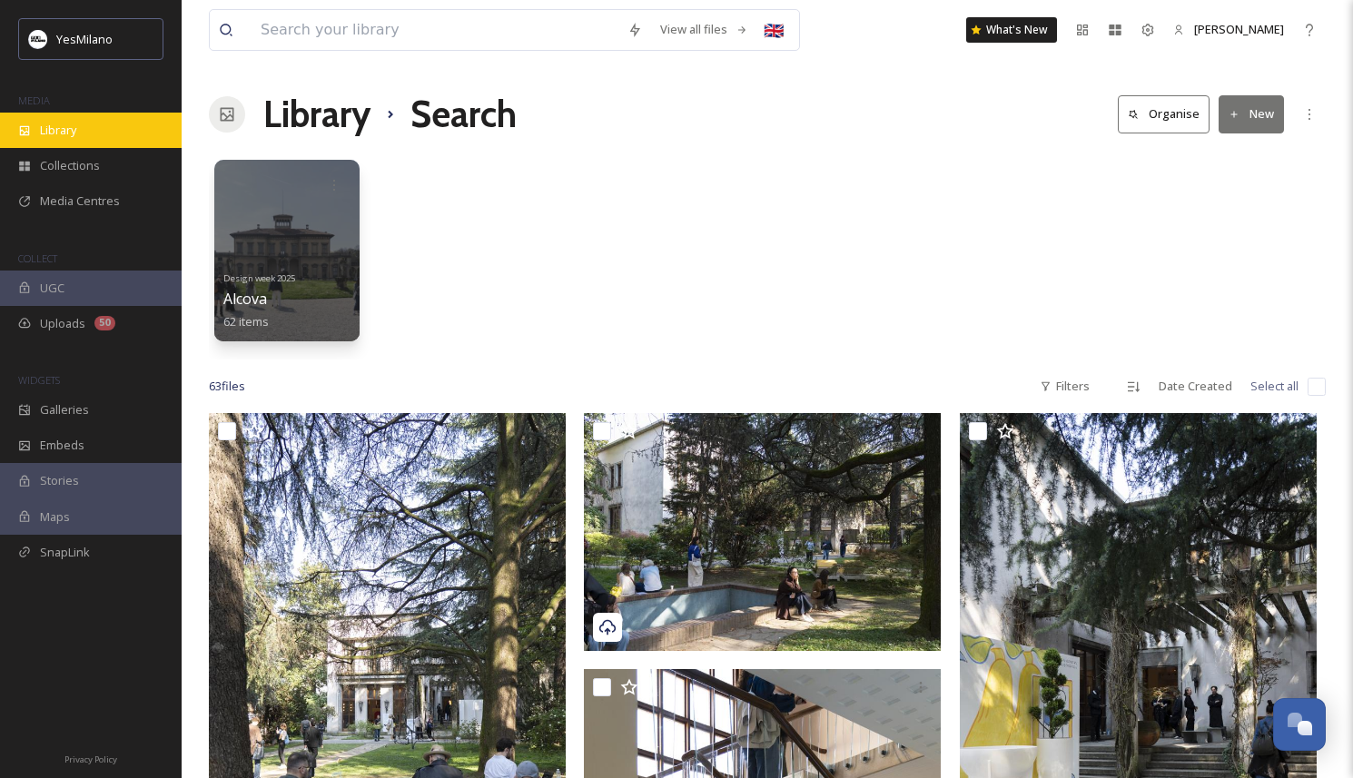
click at [92, 137] on div "Library" at bounding box center [91, 130] width 182 height 35
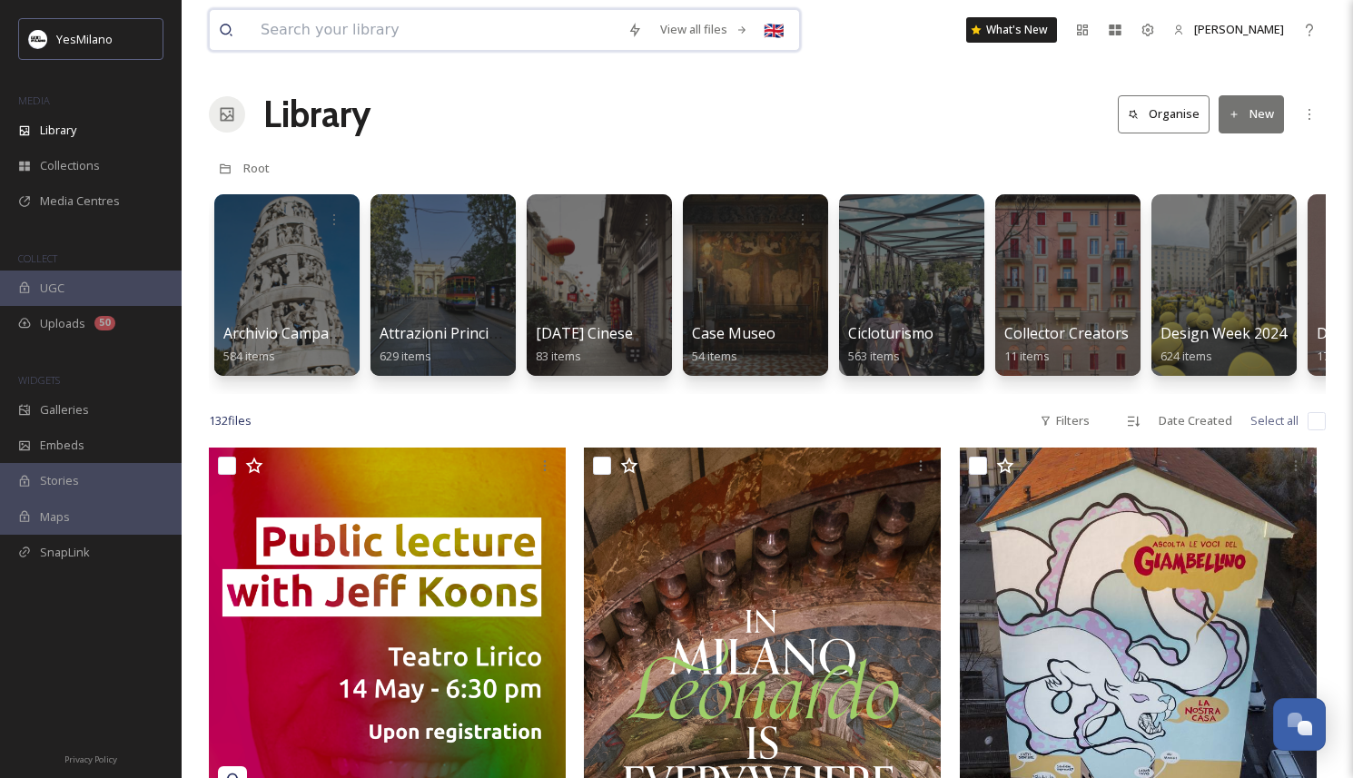
click at [377, 28] on input at bounding box center [434, 30] width 367 height 40
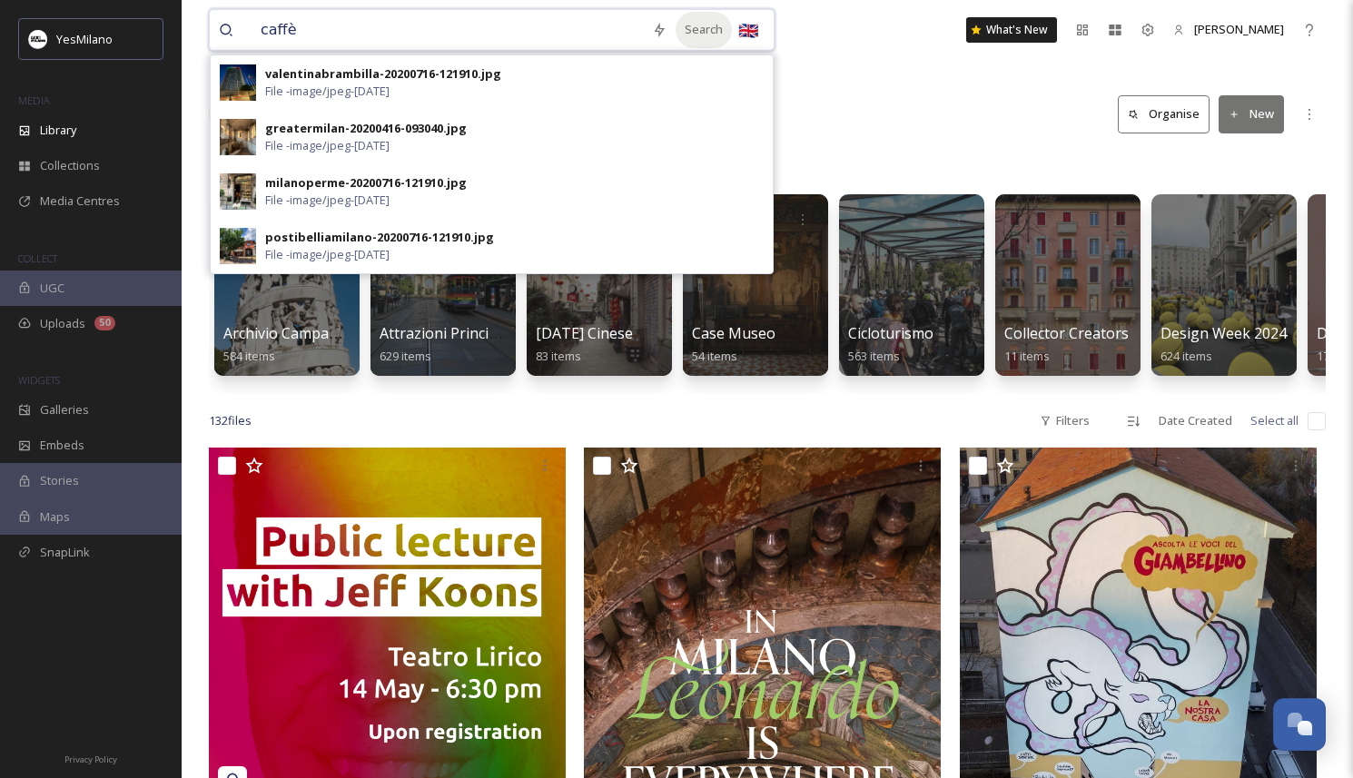
type input "caffè"
click at [697, 28] on div "Search" at bounding box center [703, 29] width 56 height 35
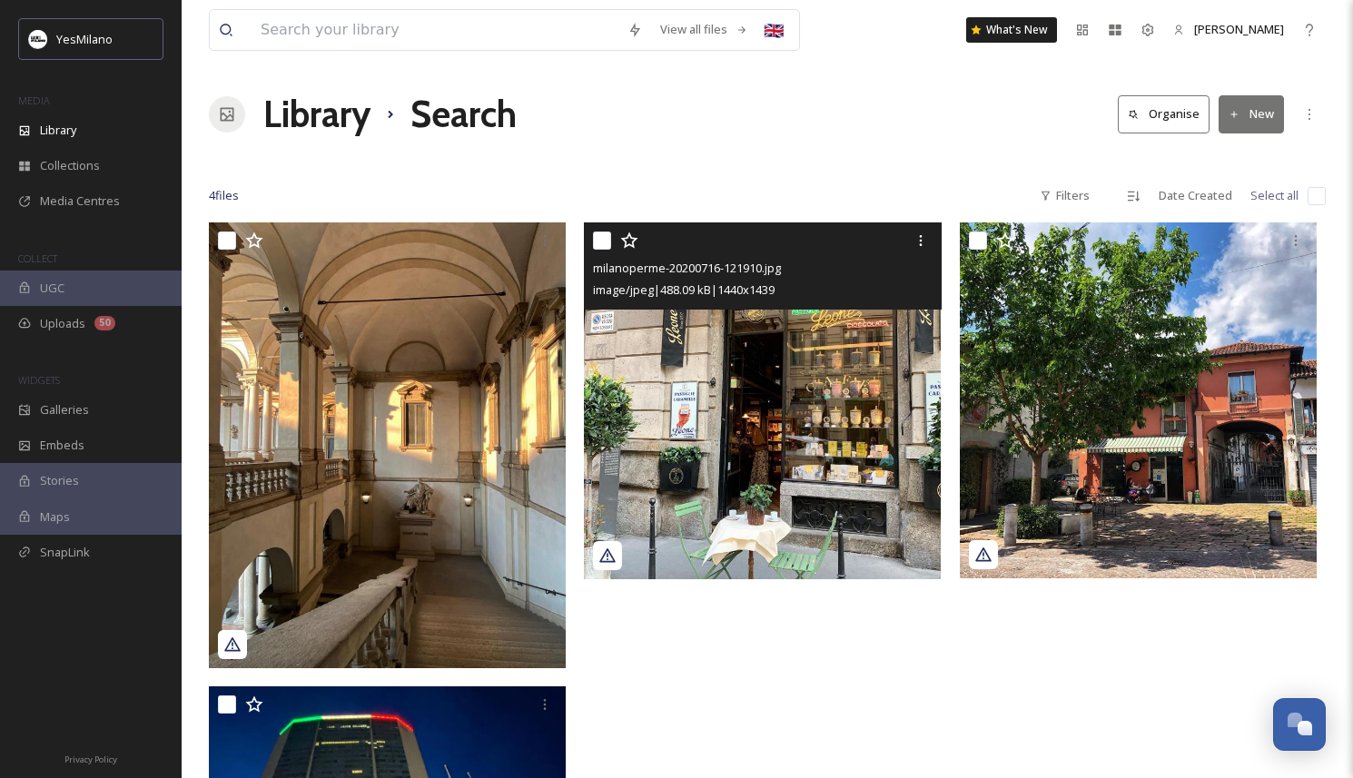
click at [737, 489] on img at bounding box center [762, 400] width 357 height 357
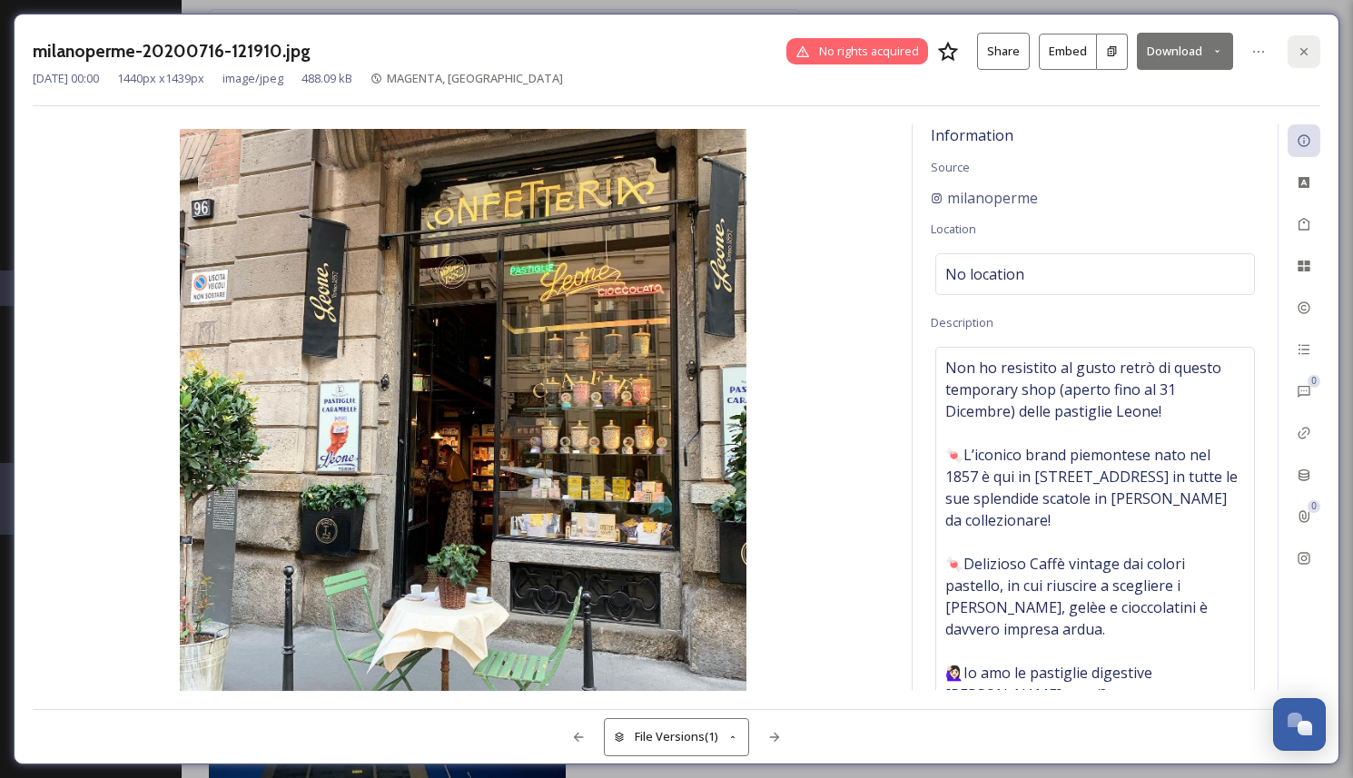
click at [1300, 50] on icon at bounding box center [1304, 51] width 15 height 15
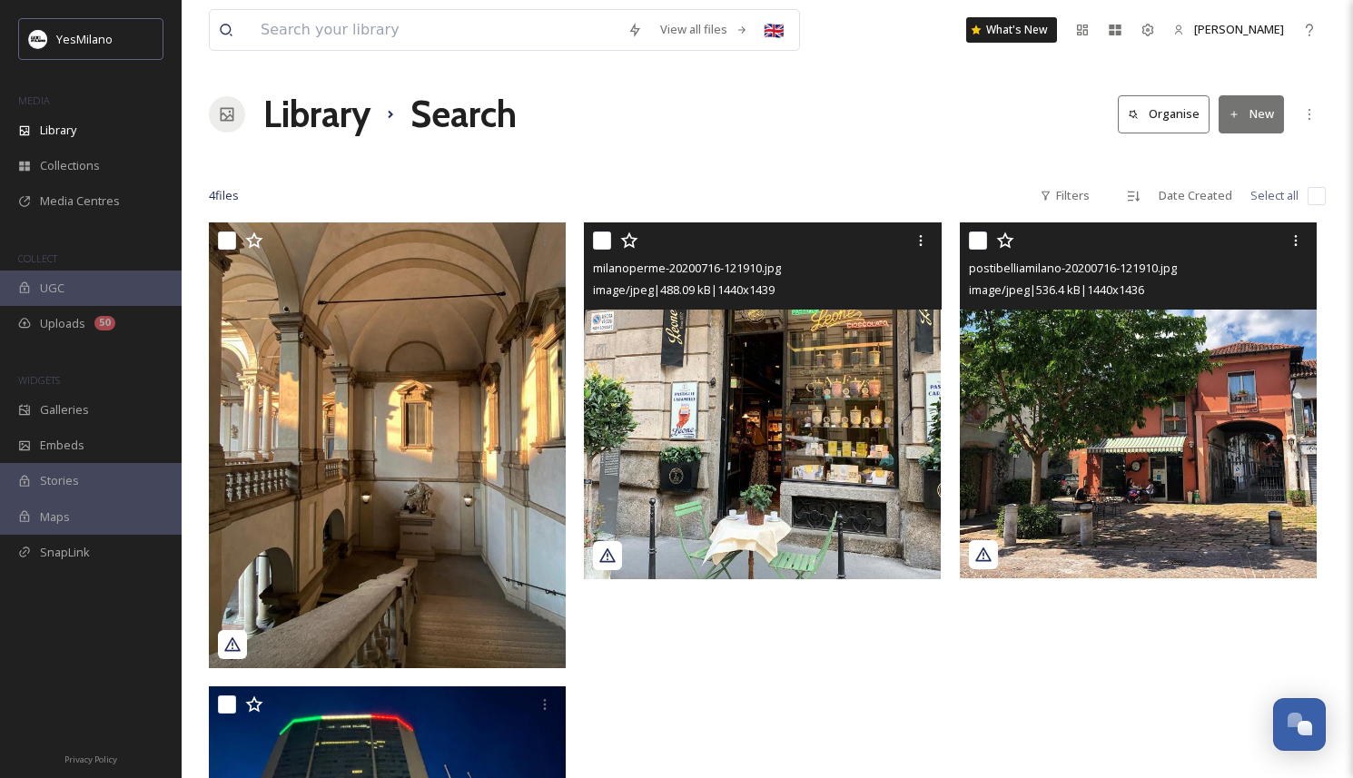
click at [1188, 501] on img at bounding box center [1138, 400] width 357 height 356
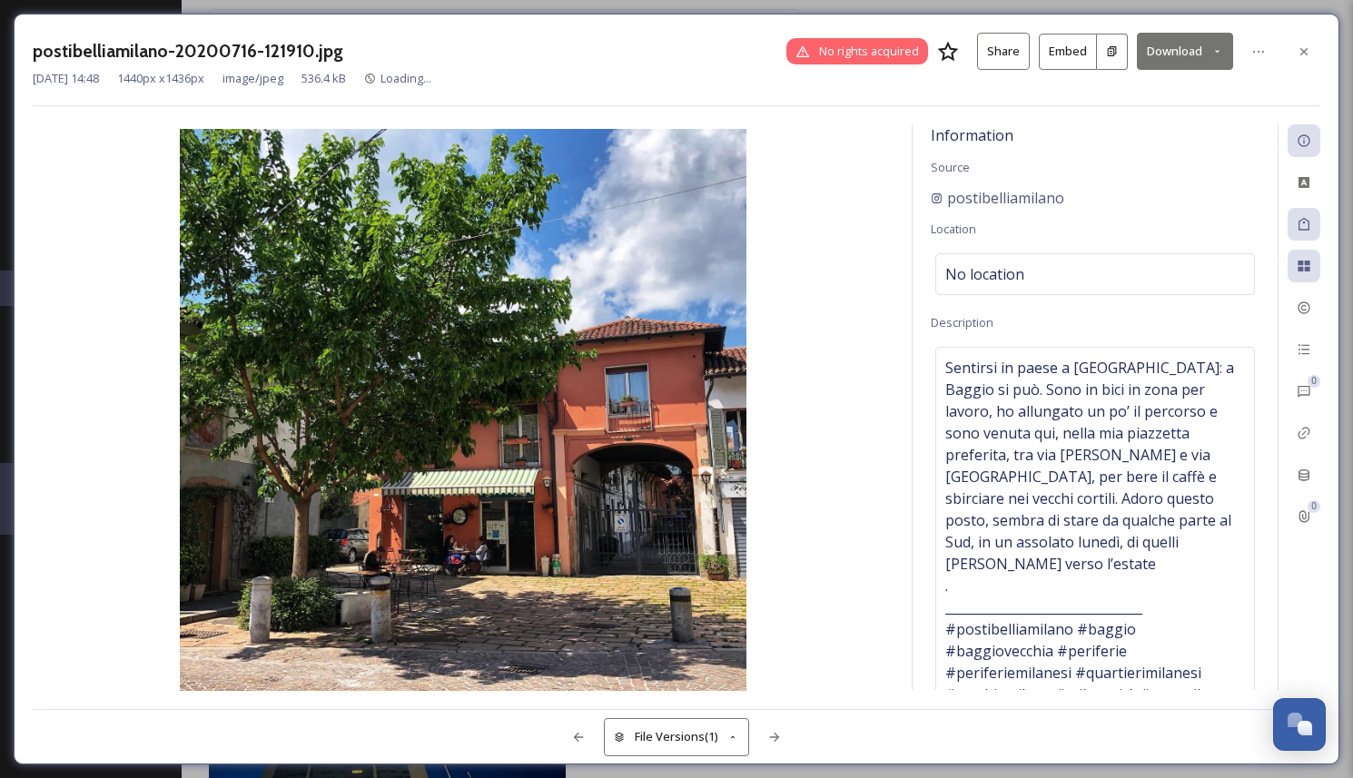
click at [1287, 49] on div "postibelliamilano-20200716-121910.jpg No rights acquired Share Embed Download" at bounding box center [676, 51] width 1287 height 37
click at [1304, 47] on icon at bounding box center [1304, 51] width 15 height 15
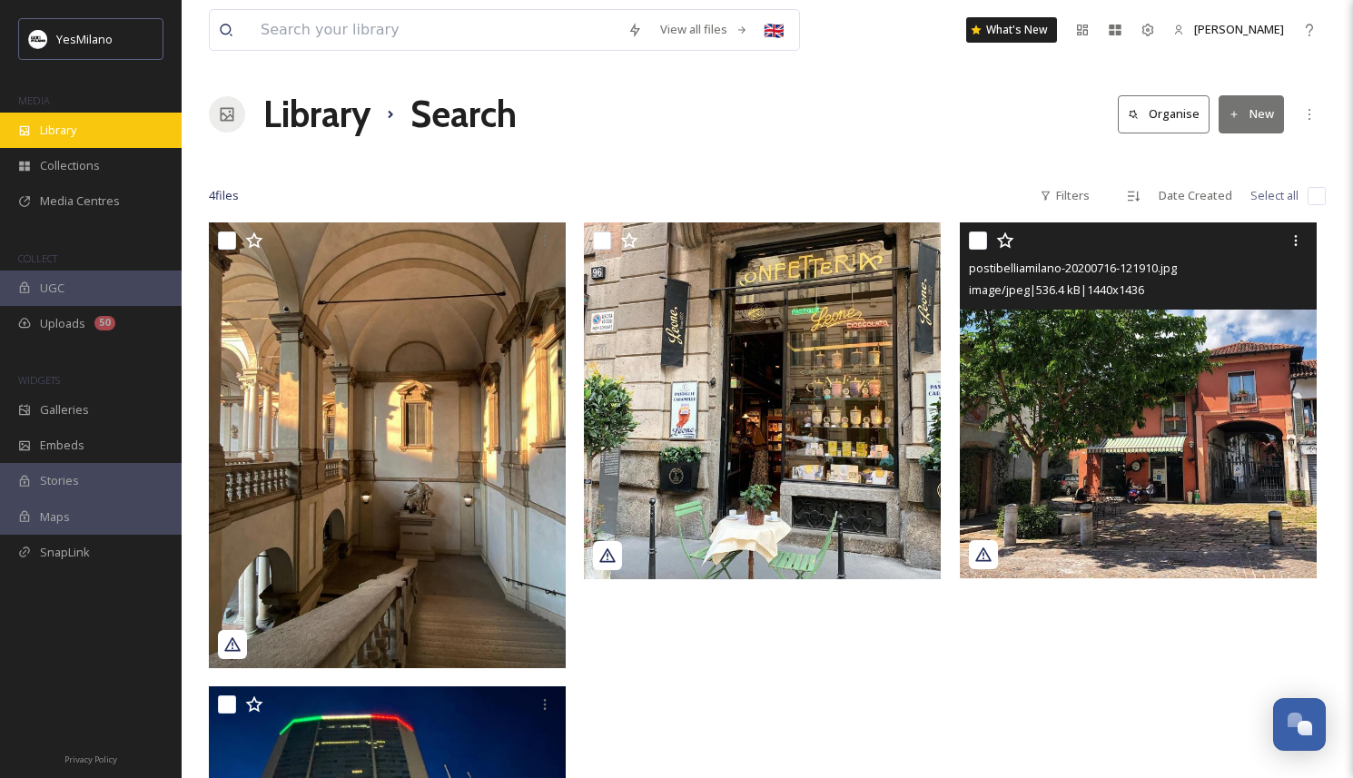
click at [66, 133] on span "Library" at bounding box center [58, 130] width 36 height 17
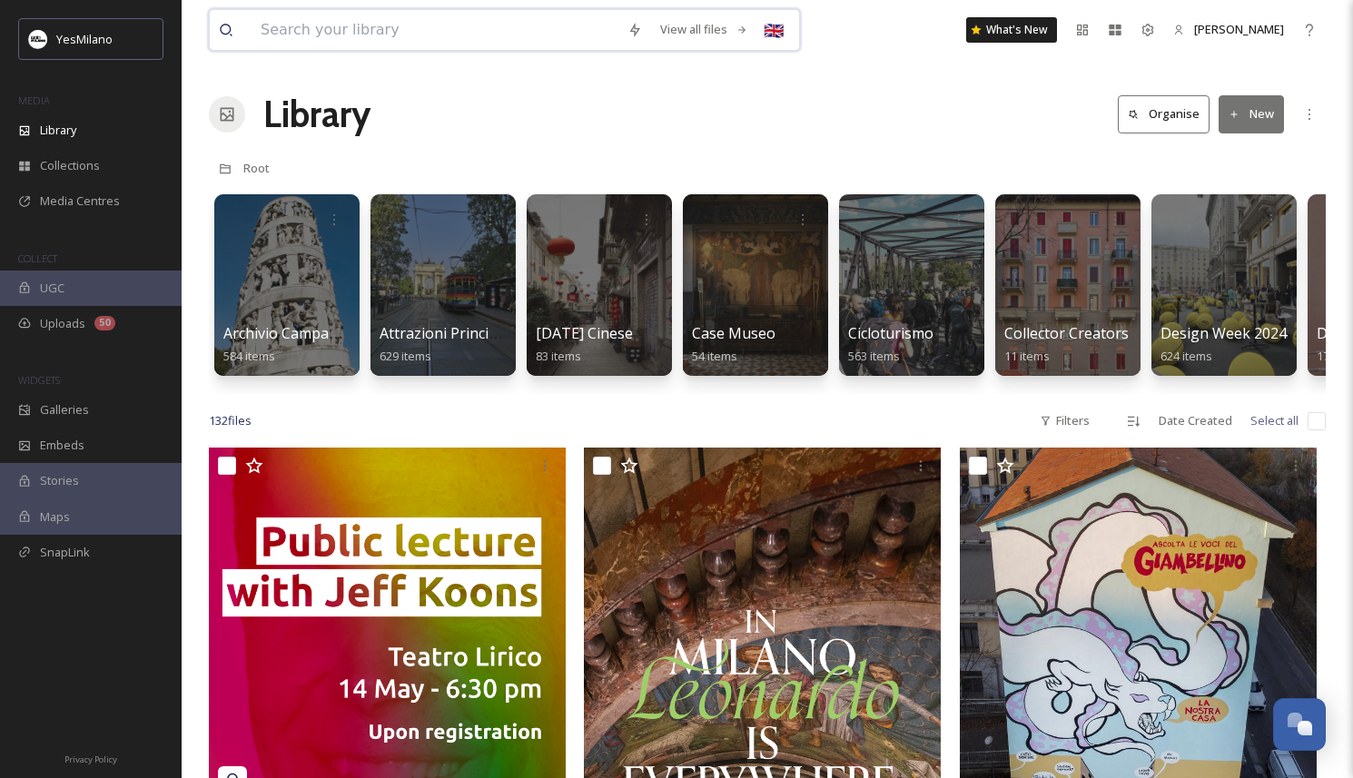
click at [371, 42] on input at bounding box center [434, 30] width 367 height 40
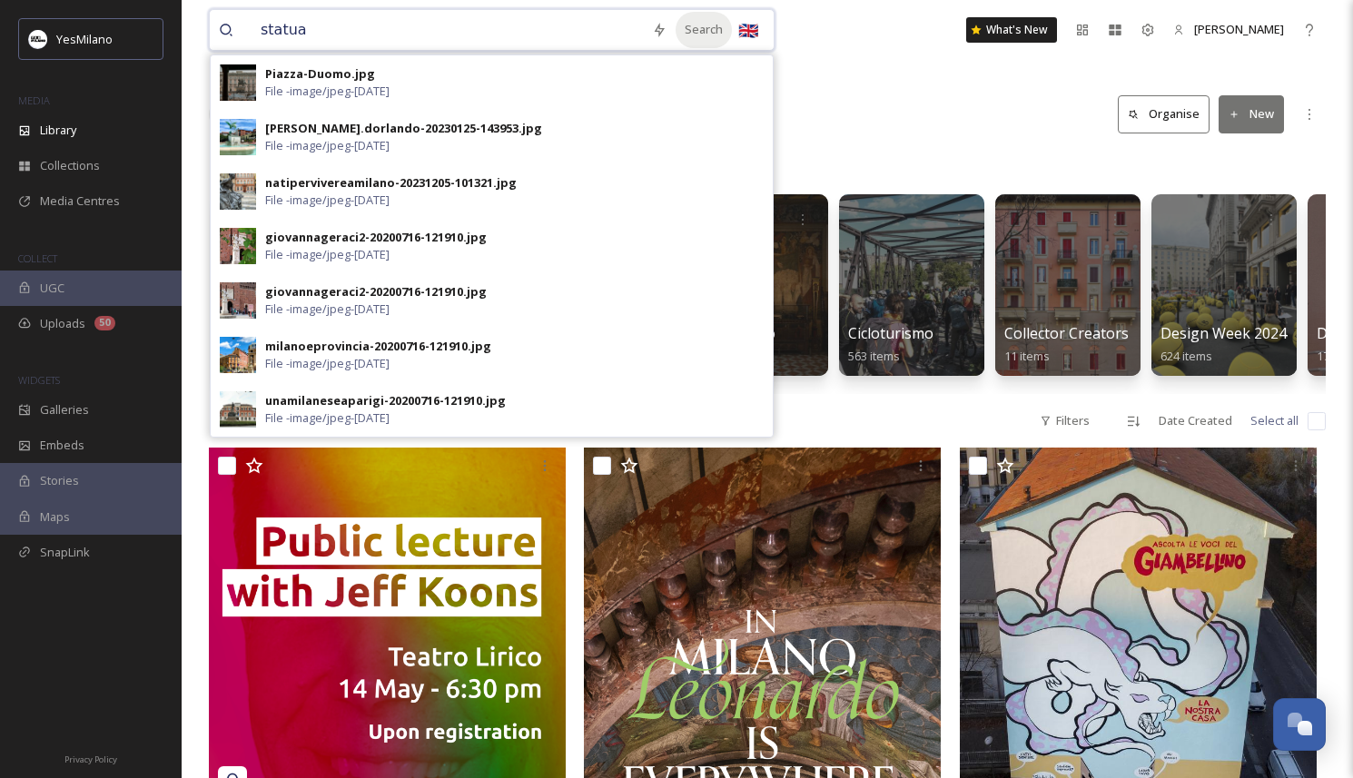
type input "statua"
click at [706, 28] on div "Search" at bounding box center [703, 29] width 56 height 35
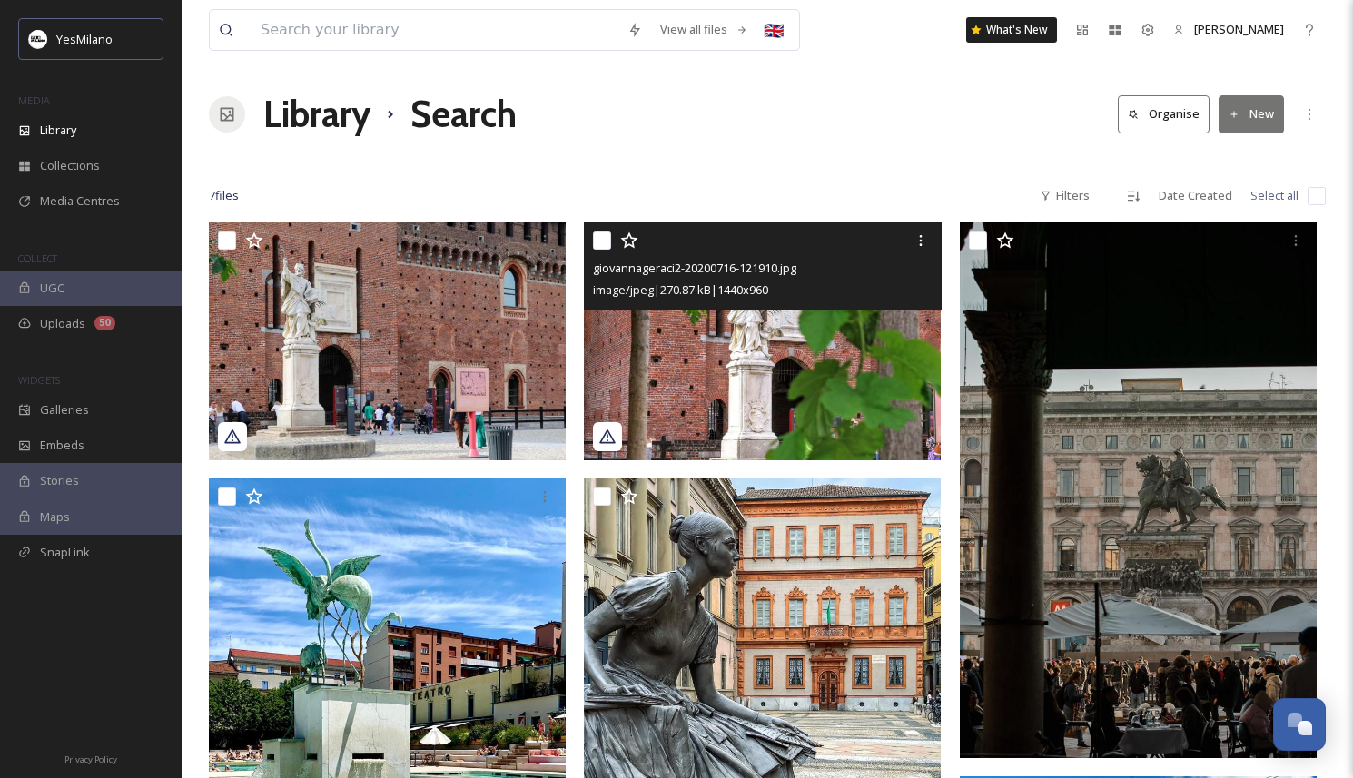
click at [735, 358] on img at bounding box center [762, 341] width 357 height 238
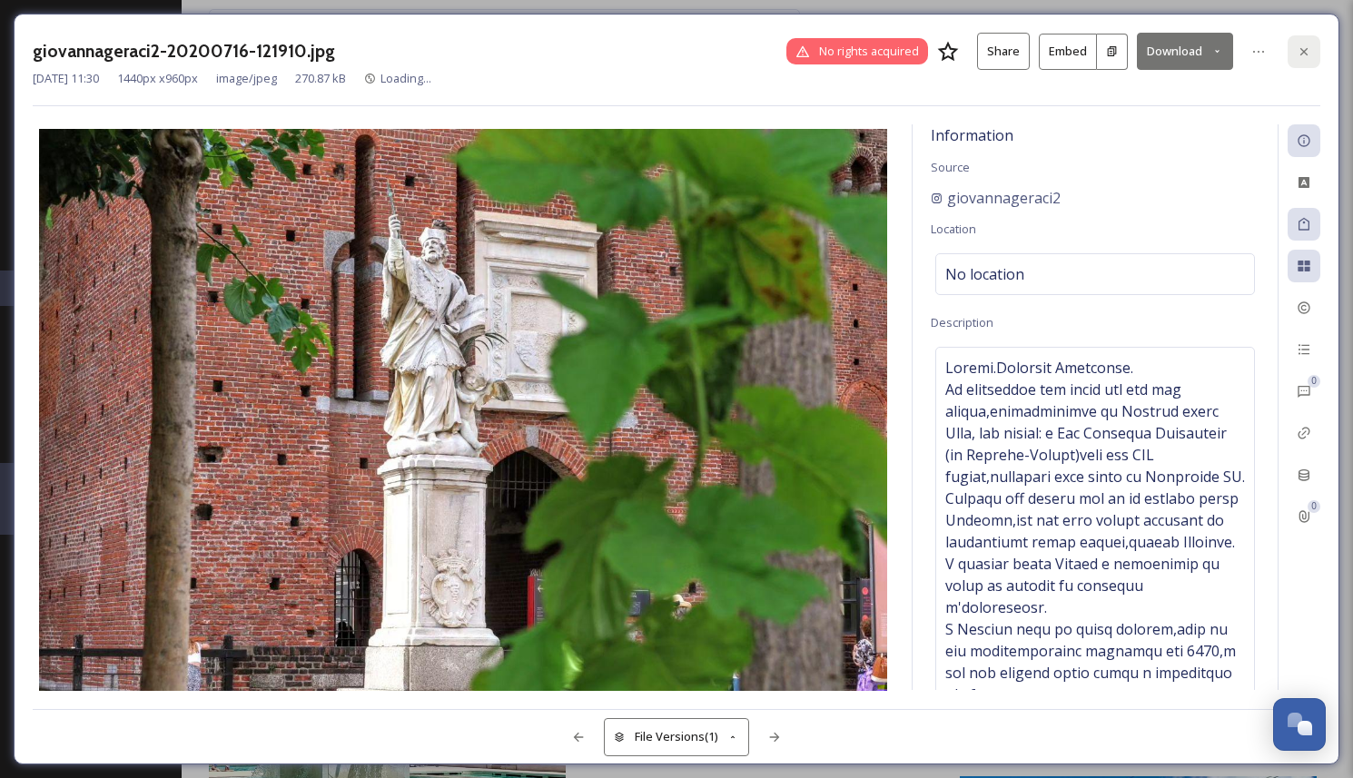
click at [1299, 44] on icon at bounding box center [1304, 51] width 15 height 15
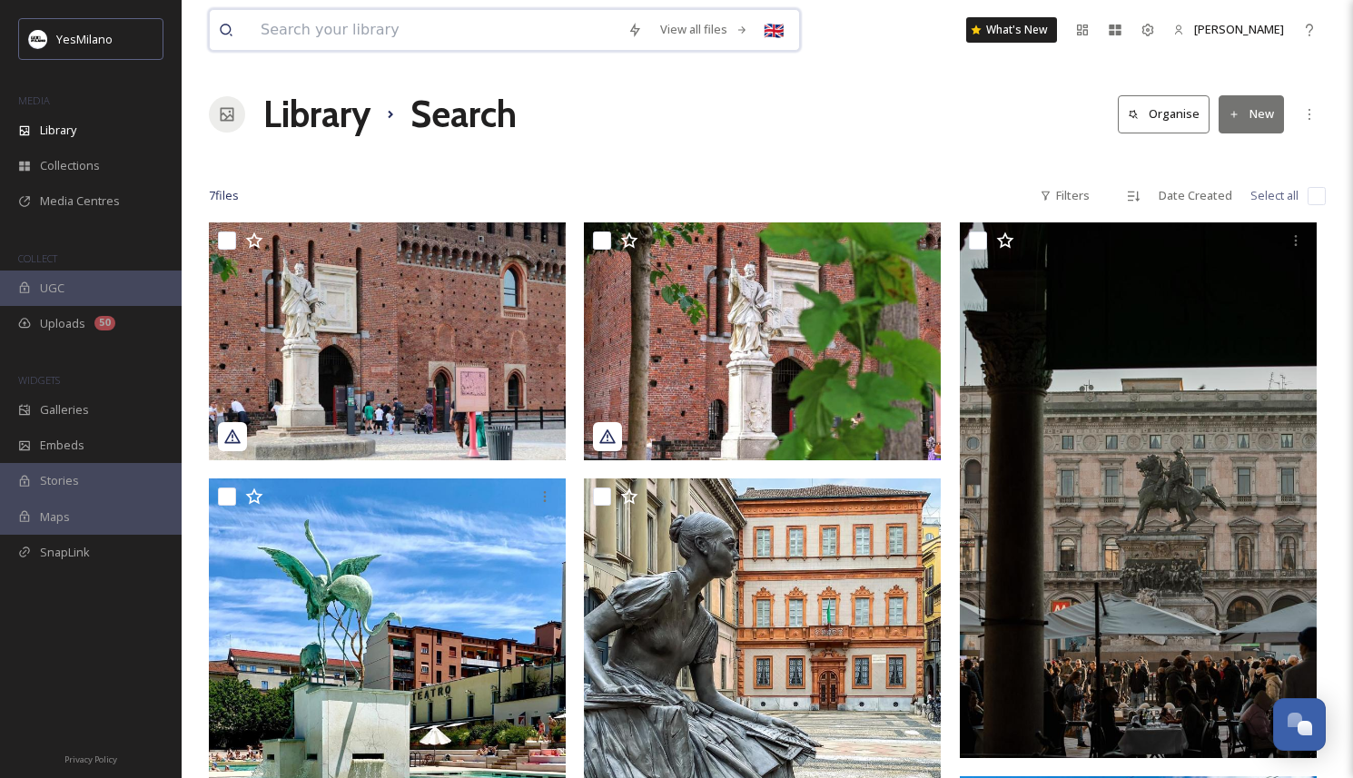
click at [411, 25] on input at bounding box center [434, 30] width 367 height 40
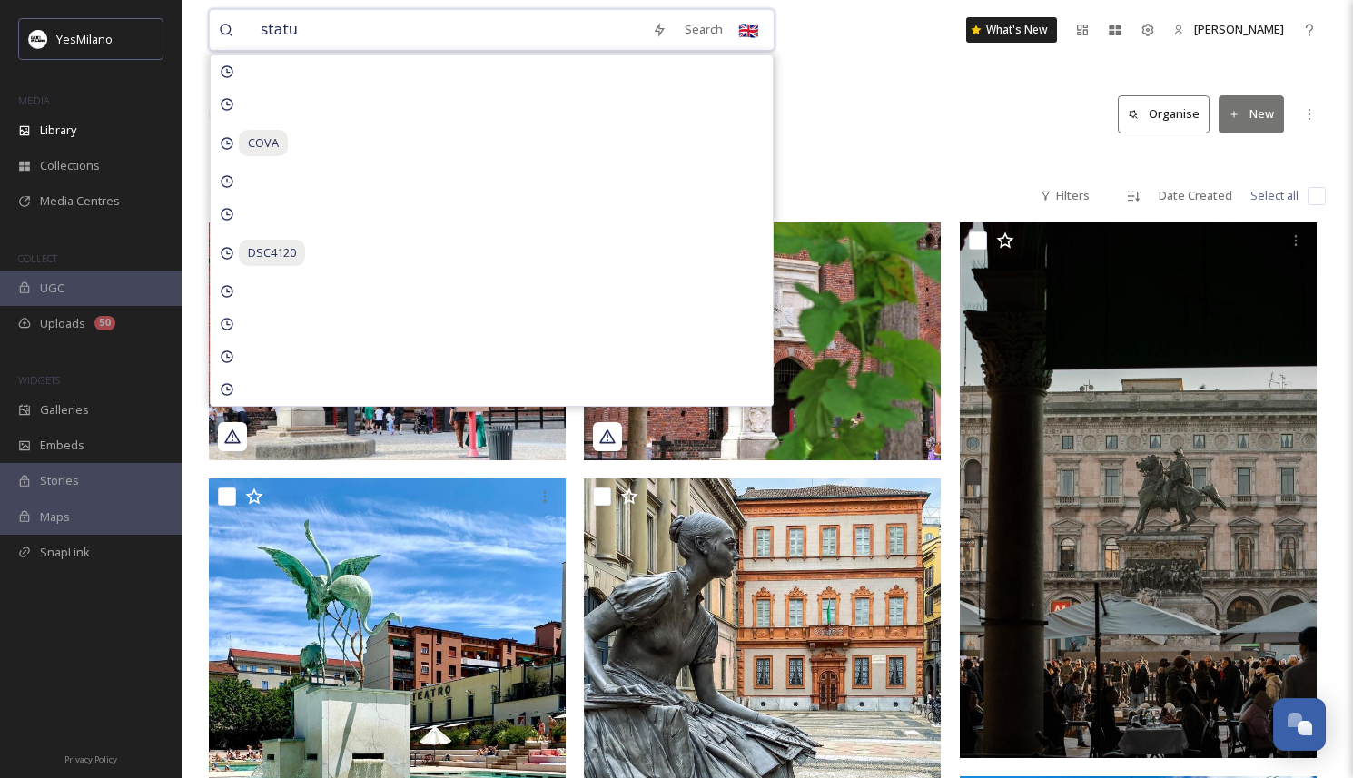
type input "statue"
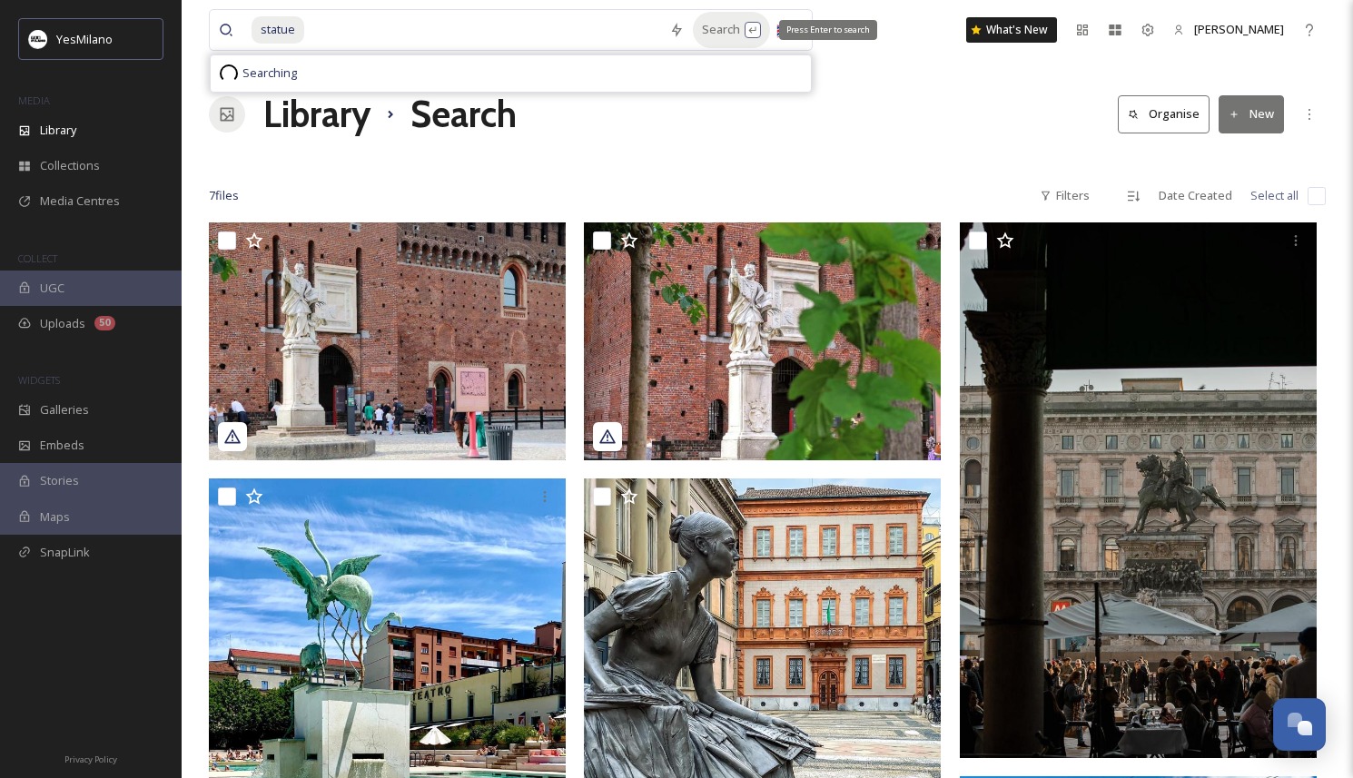
click at [727, 21] on div "Search Press Enter to search" at bounding box center [731, 29] width 77 height 35
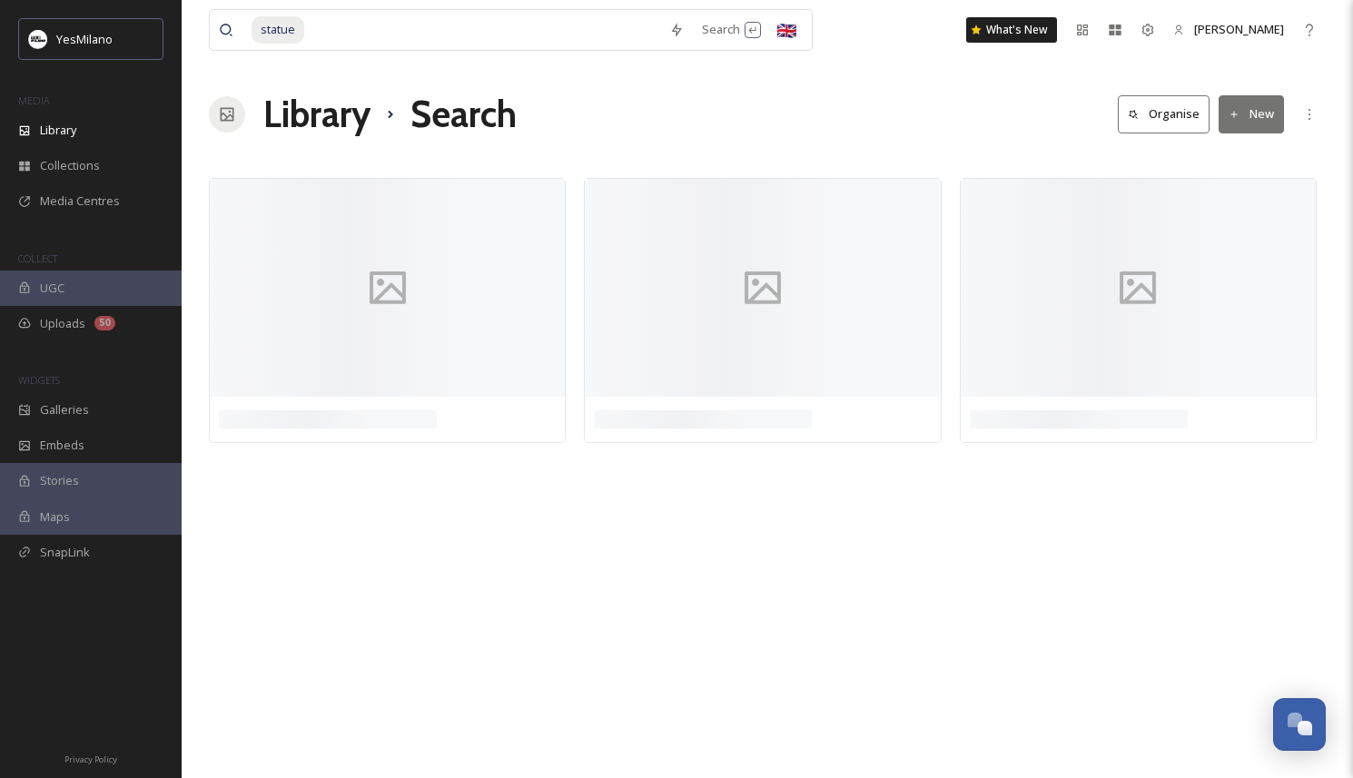
click at [951, 122] on div "Library Search Organise New" at bounding box center [767, 114] width 1117 height 54
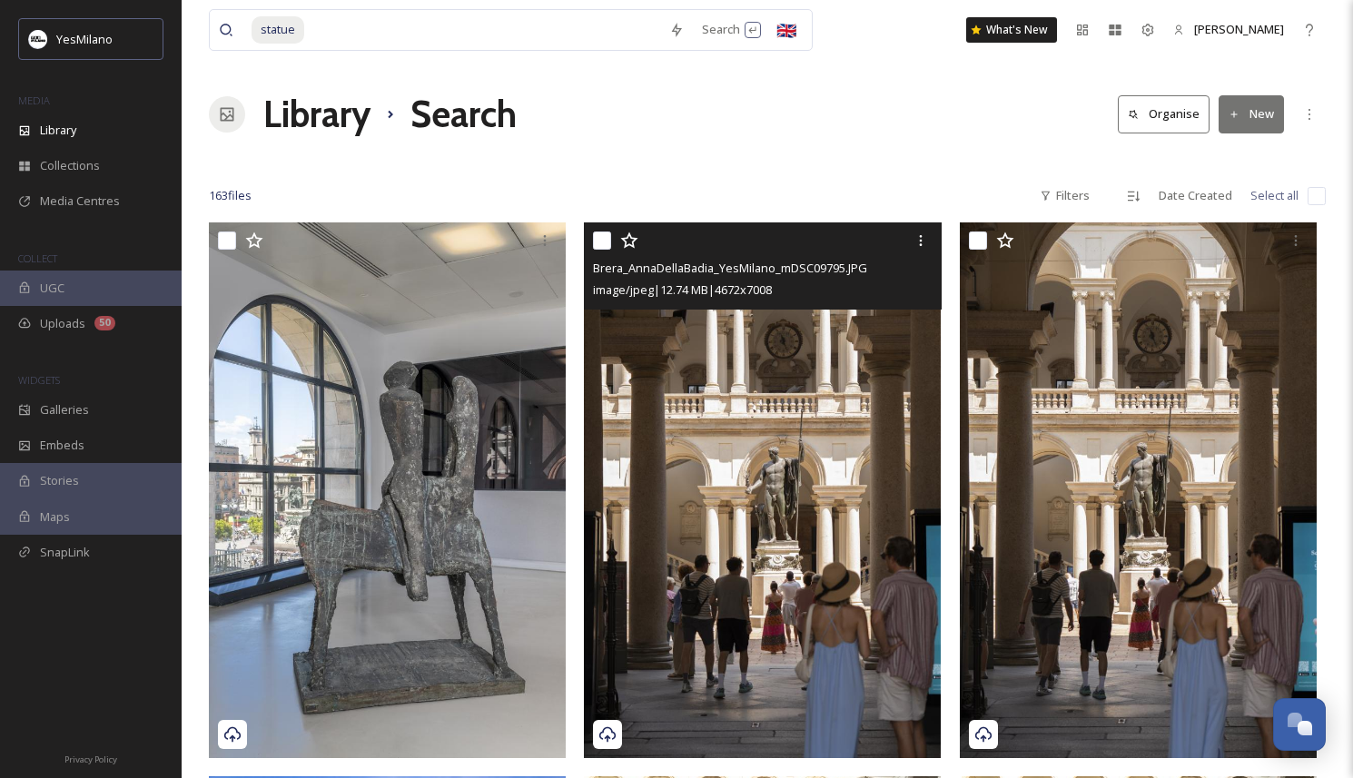
scroll to position [36, 0]
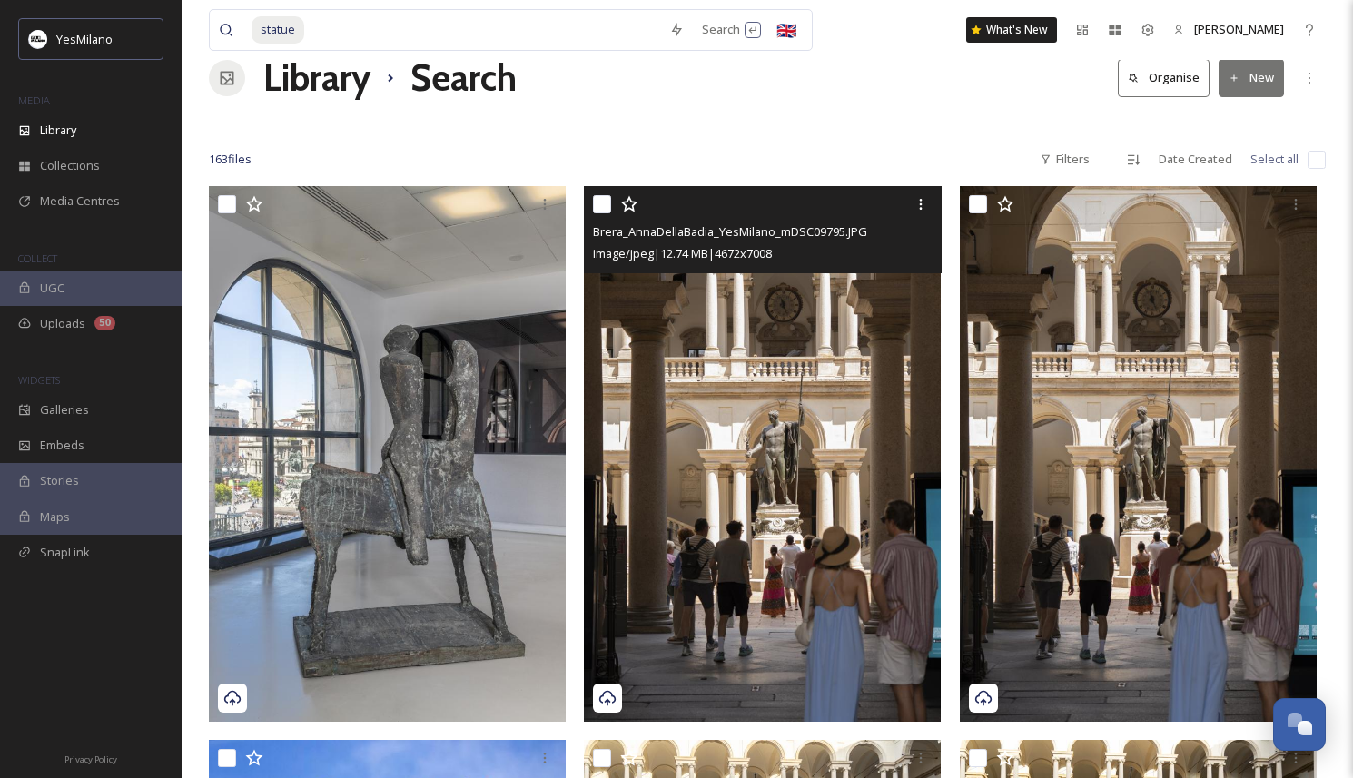
click at [813, 593] on img at bounding box center [762, 454] width 357 height 536
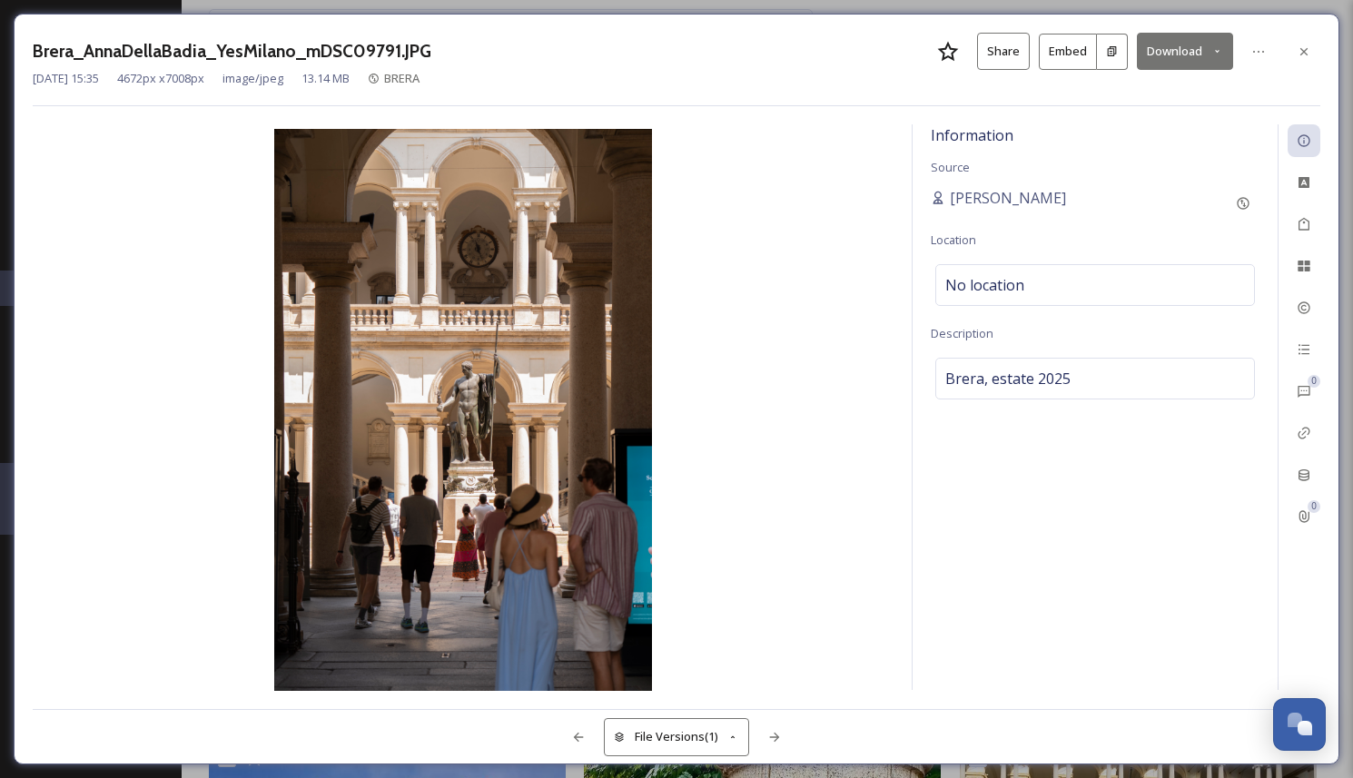
click at [1183, 57] on button "Download" at bounding box center [1185, 51] width 96 height 37
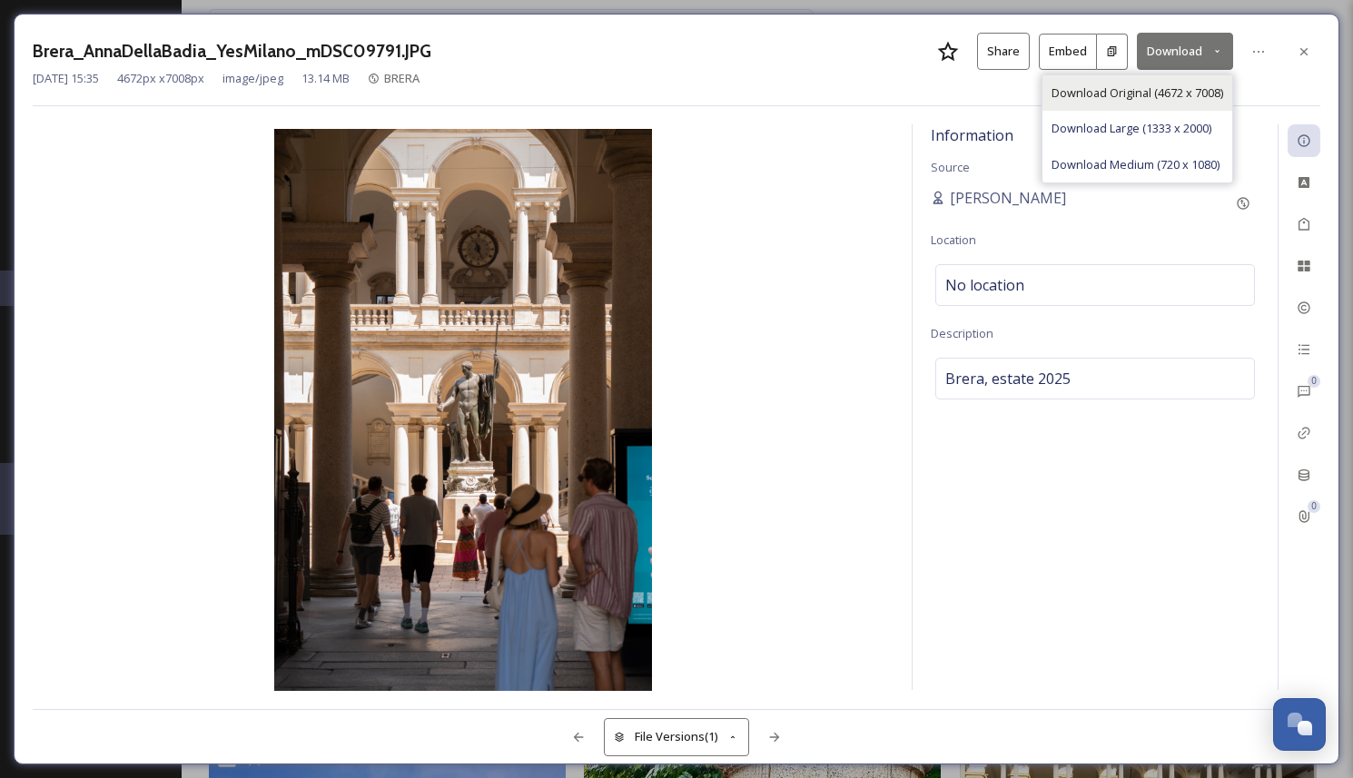
click at [1178, 77] on div "Download Original (4672 x 7008)" at bounding box center [1137, 92] width 190 height 35
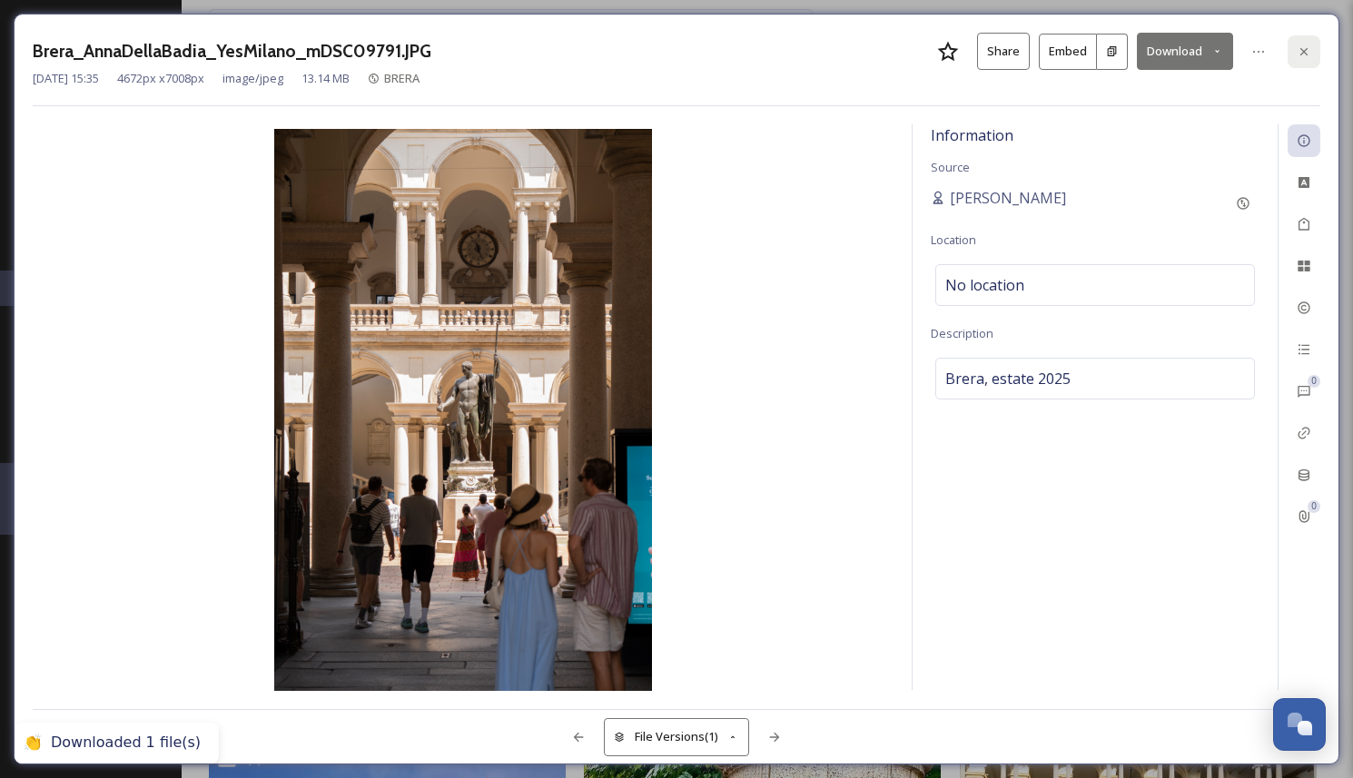
click at [1298, 52] on icon at bounding box center [1304, 51] width 15 height 15
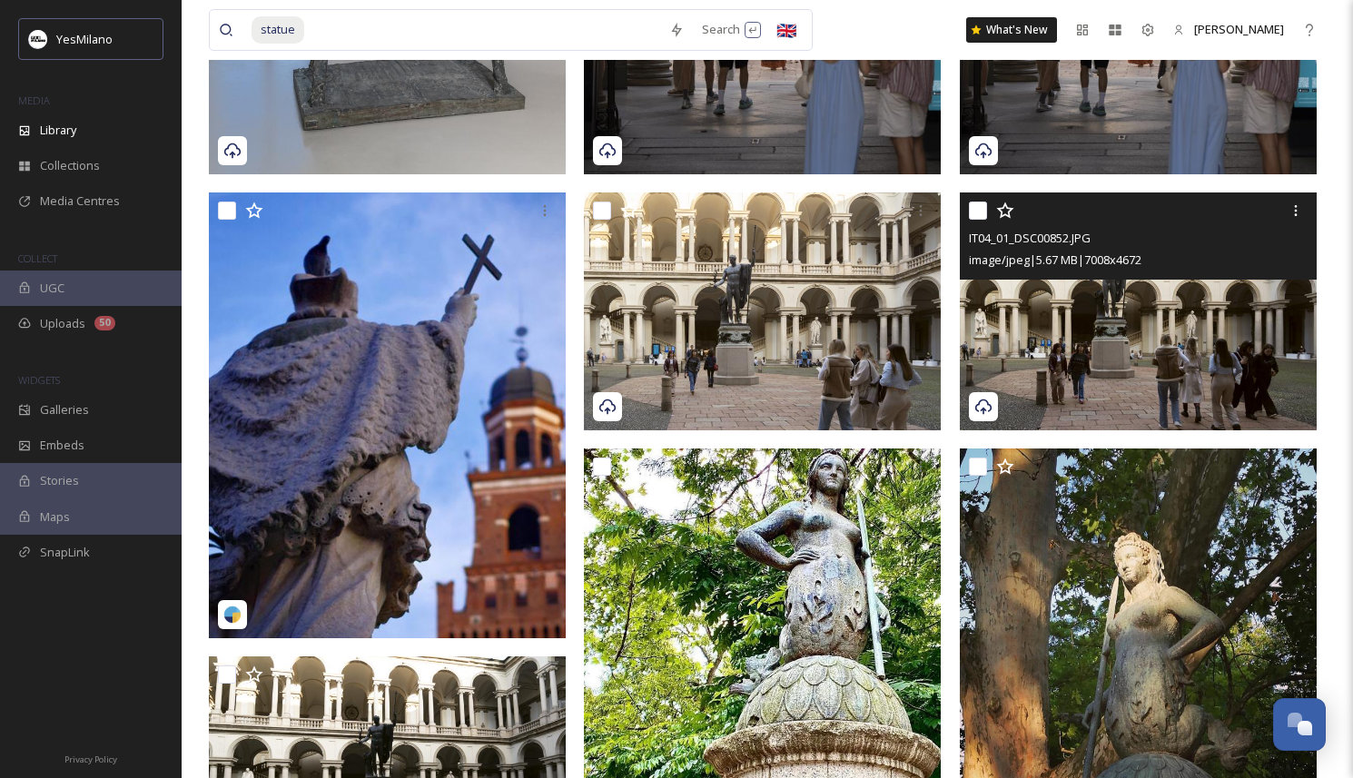
scroll to position [599, 0]
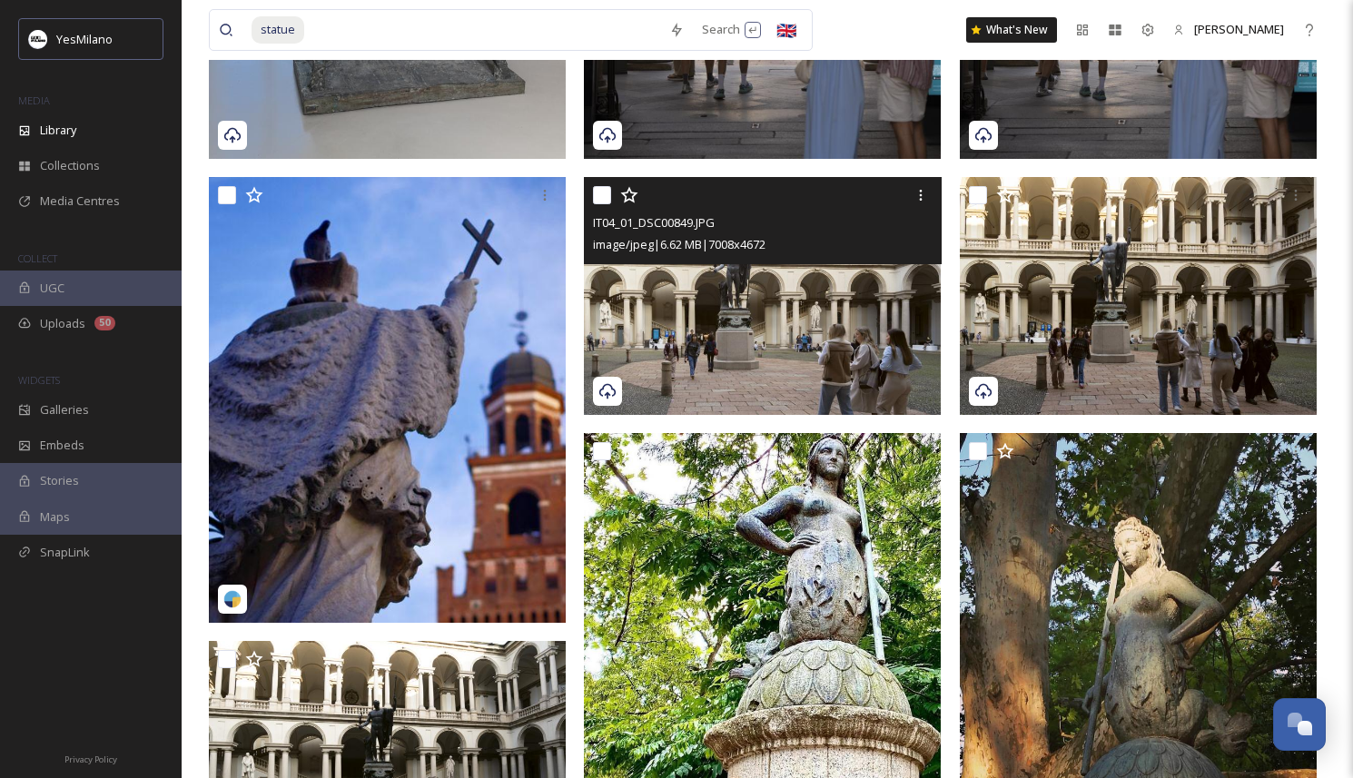
click at [788, 343] on img at bounding box center [762, 296] width 357 height 238
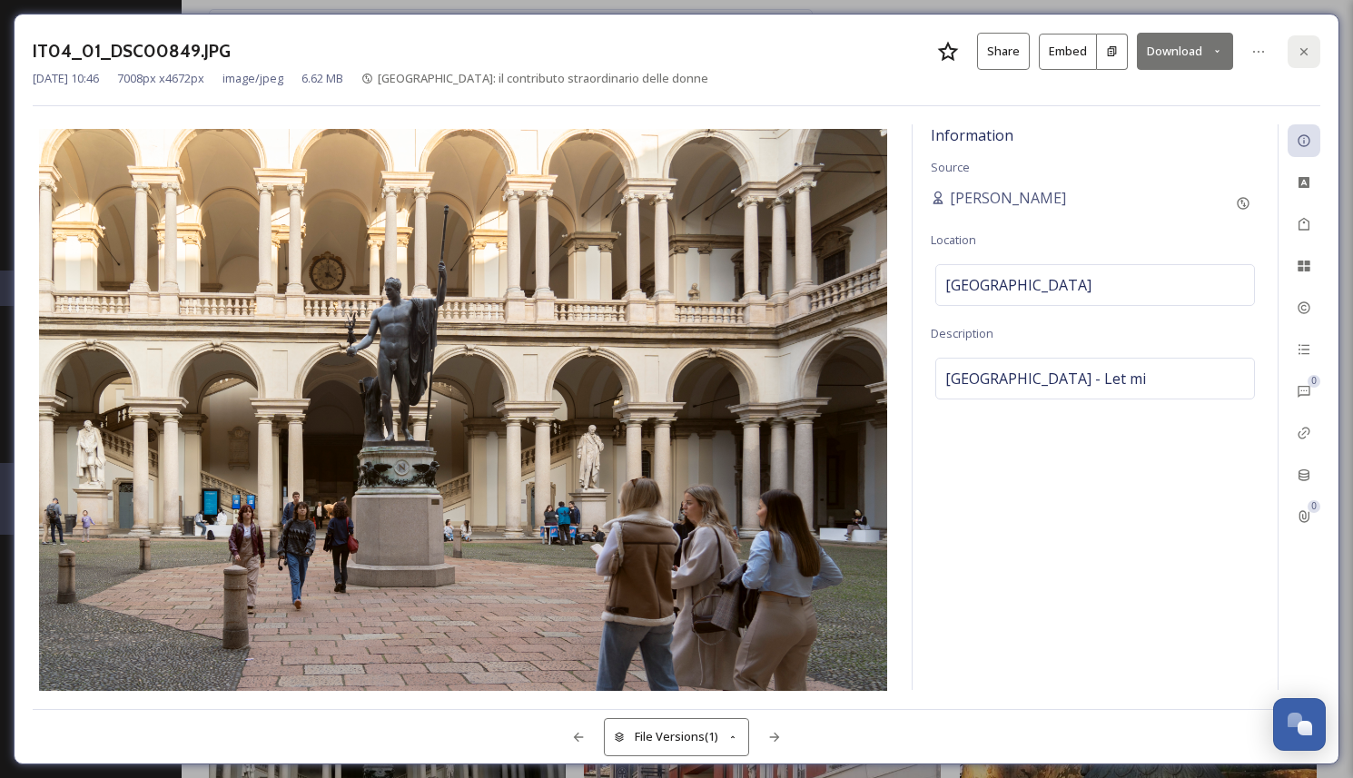
click at [1314, 45] on div at bounding box center [1303, 51] width 33 height 33
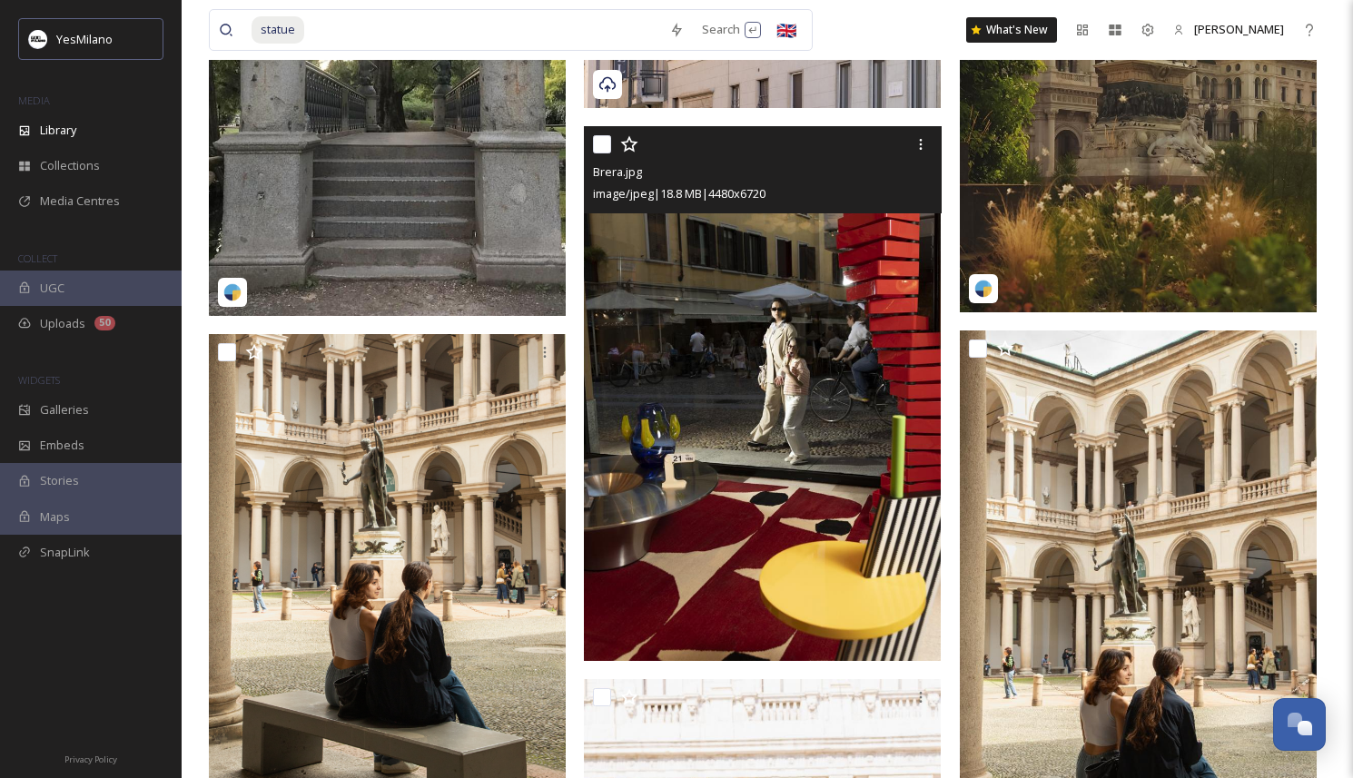
scroll to position [1641, 0]
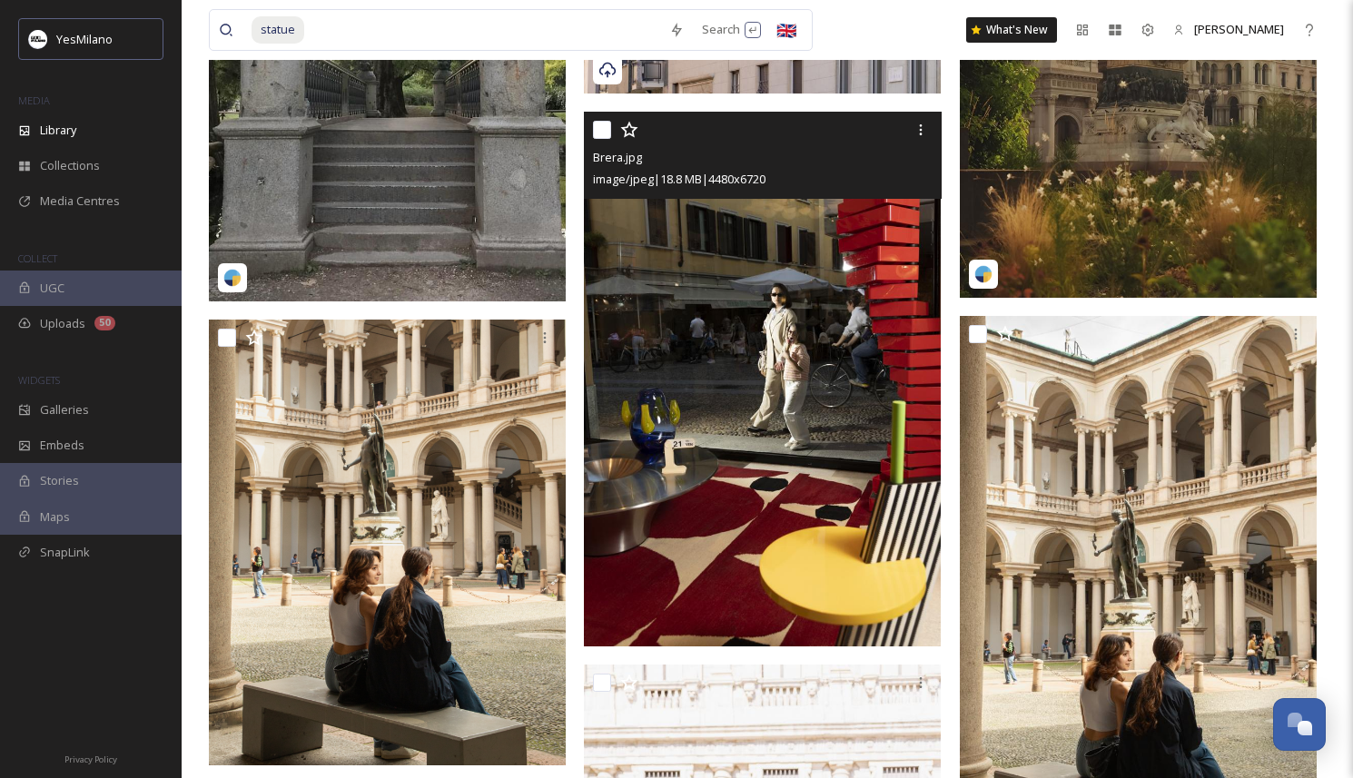
click at [768, 478] on img at bounding box center [762, 380] width 357 height 536
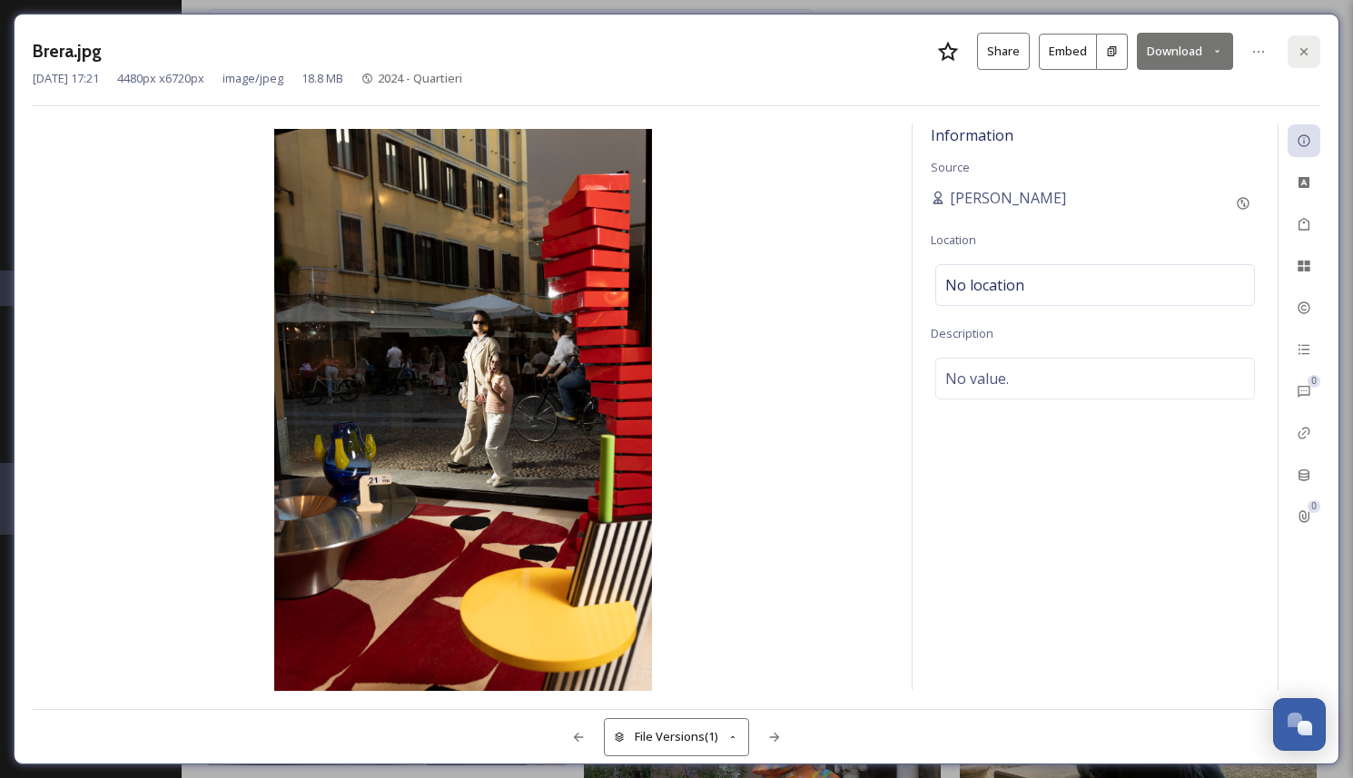
click at [1298, 36] on div at bounding box center [1303, 51] width 33 height 33
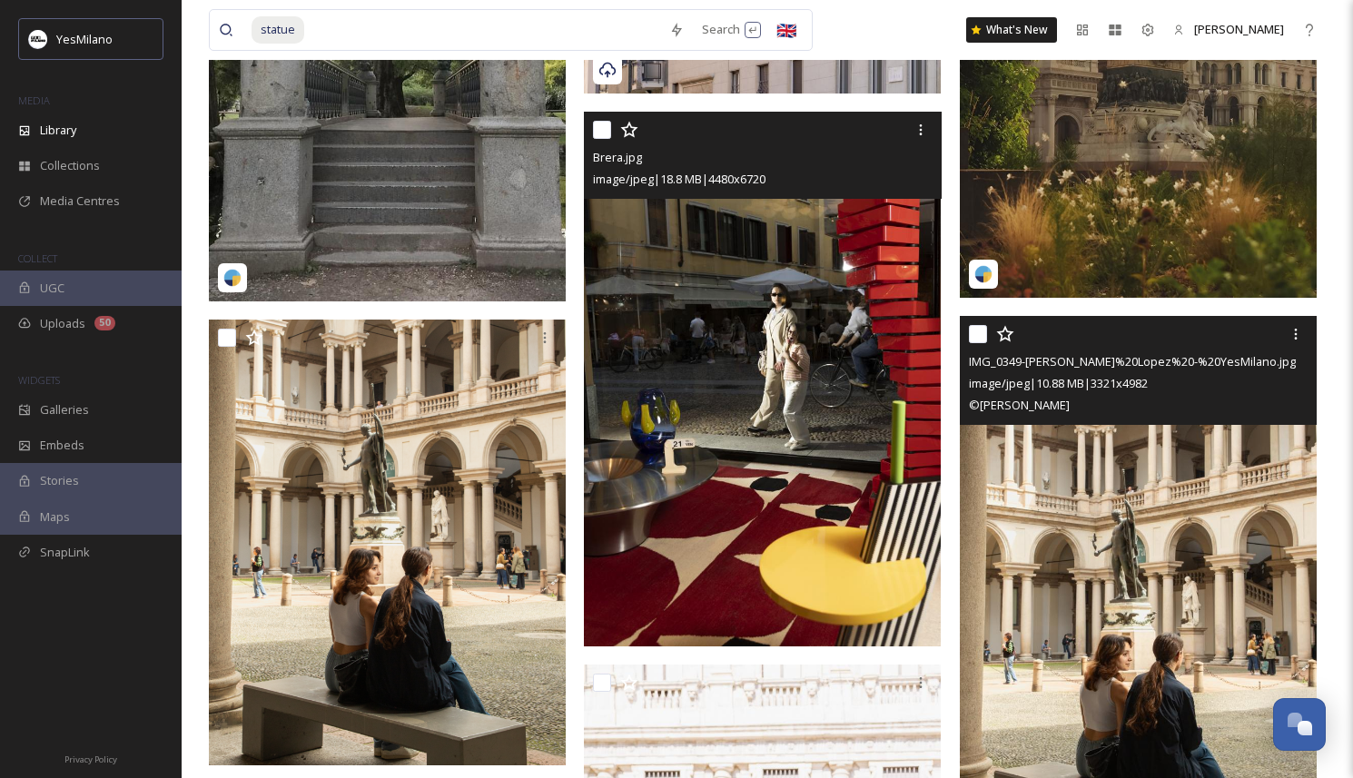
click at [1077, 598] on img at bounding box center [1138, 584] width 357 height 536
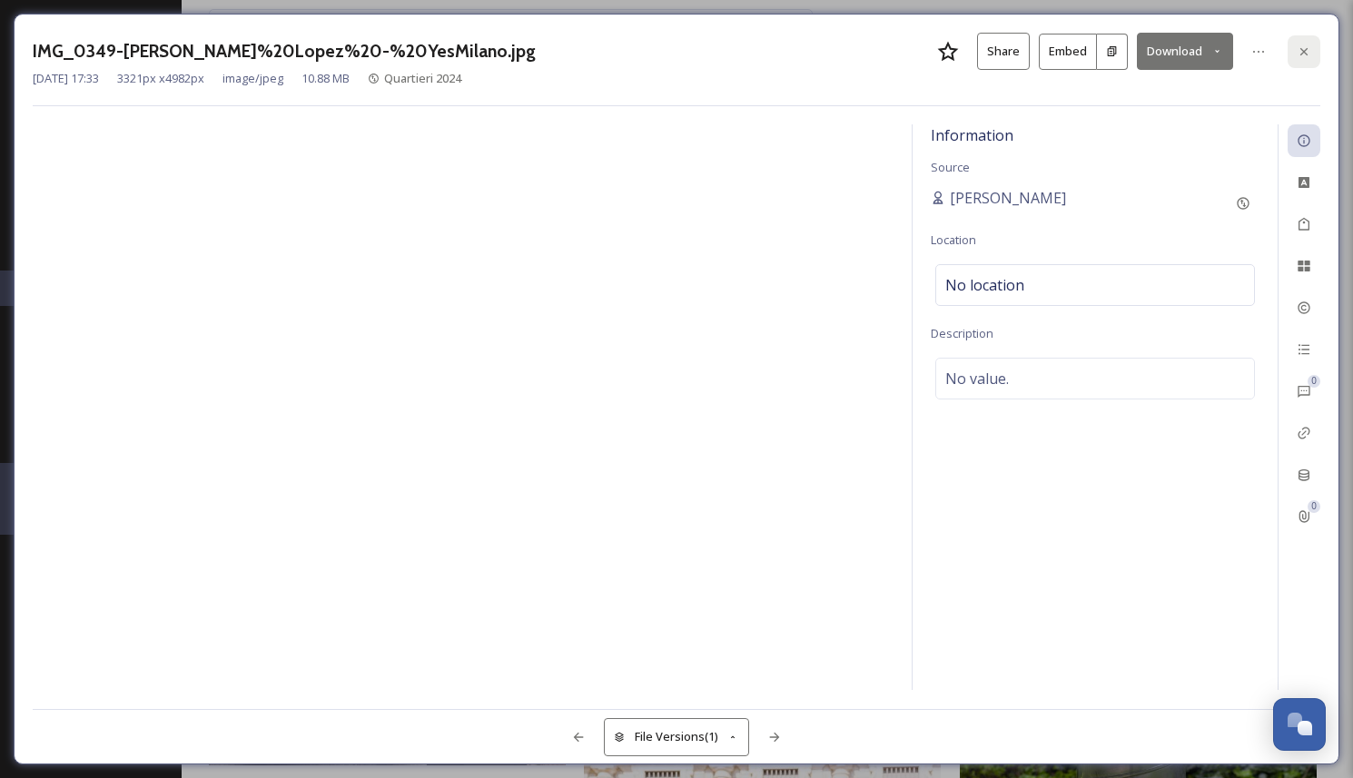
click at [1300, 47] on icon at bounding box center [1304, 51] width 15 height 15
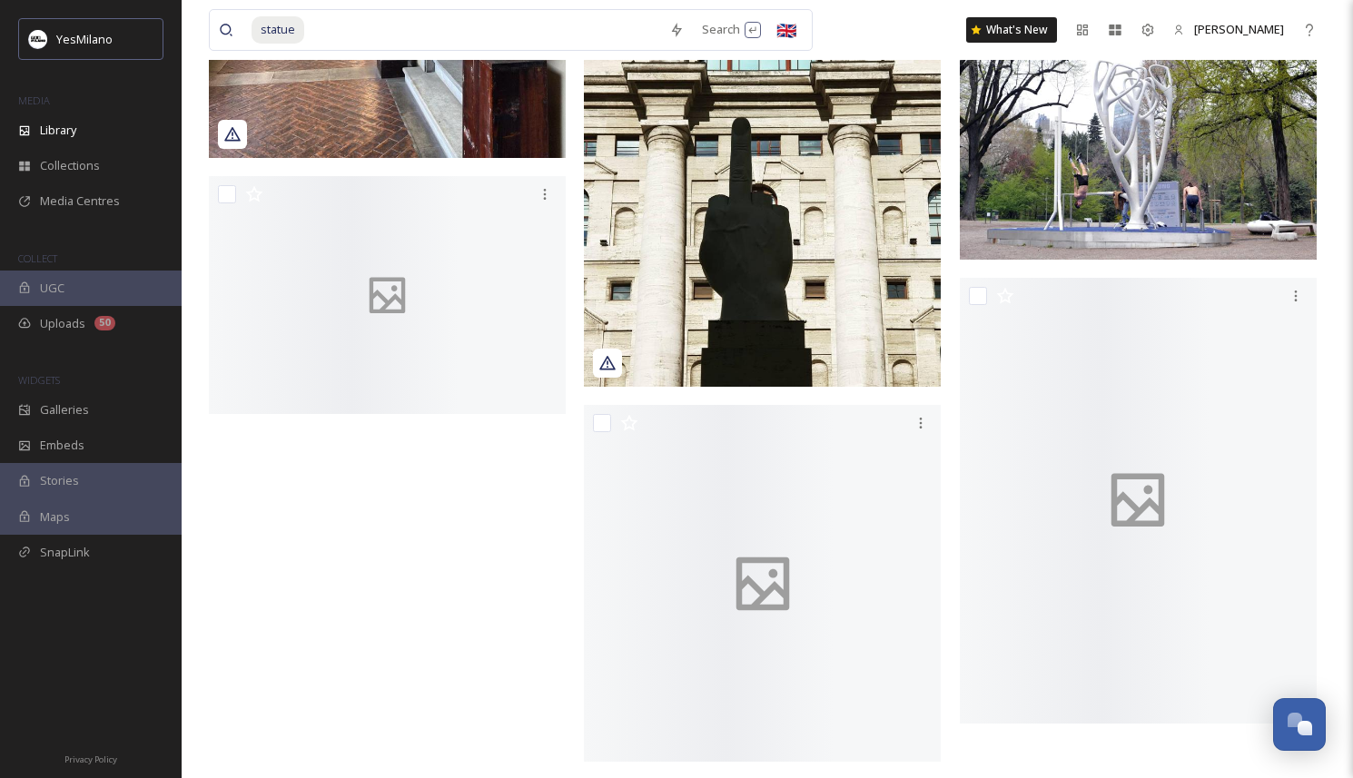
scroll to position [15821, 0]
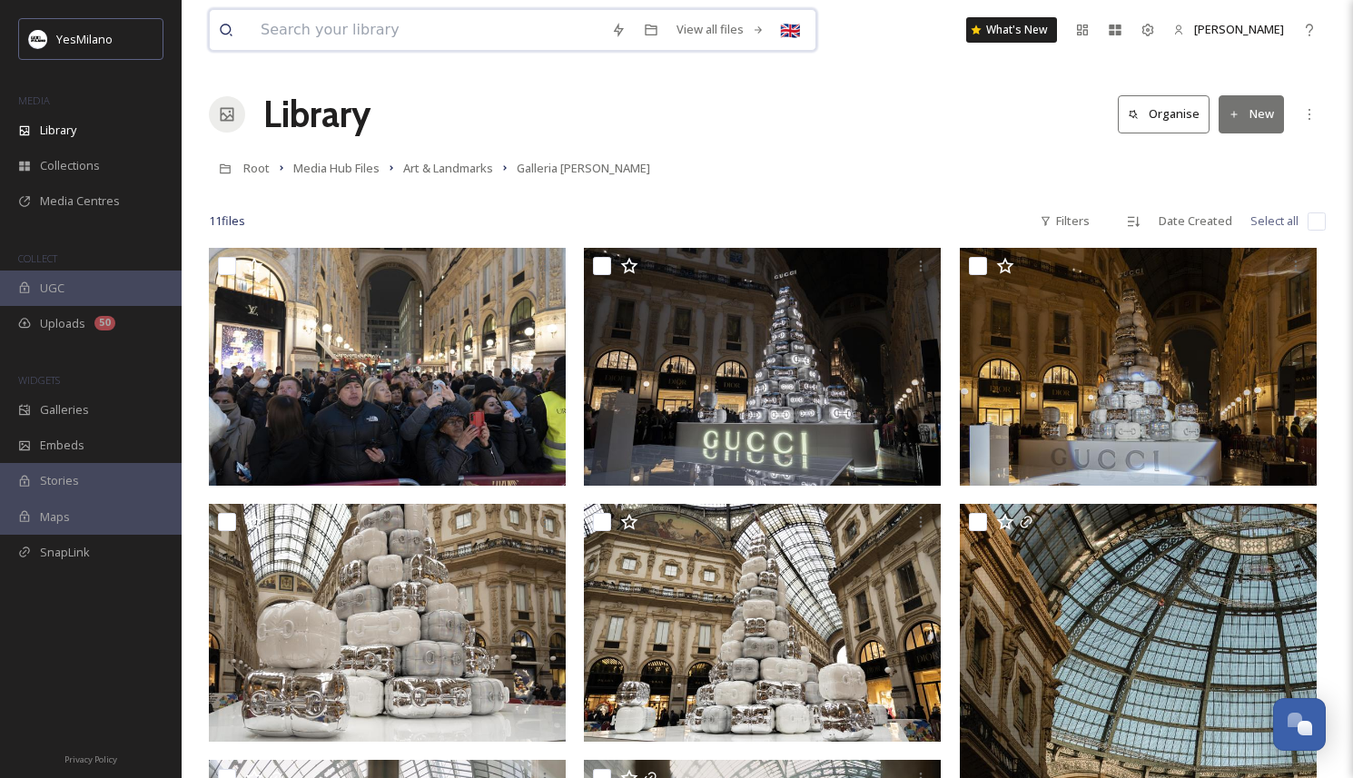
click at [407, 25] on input at bounding box center [426, 30] width 350 height 40
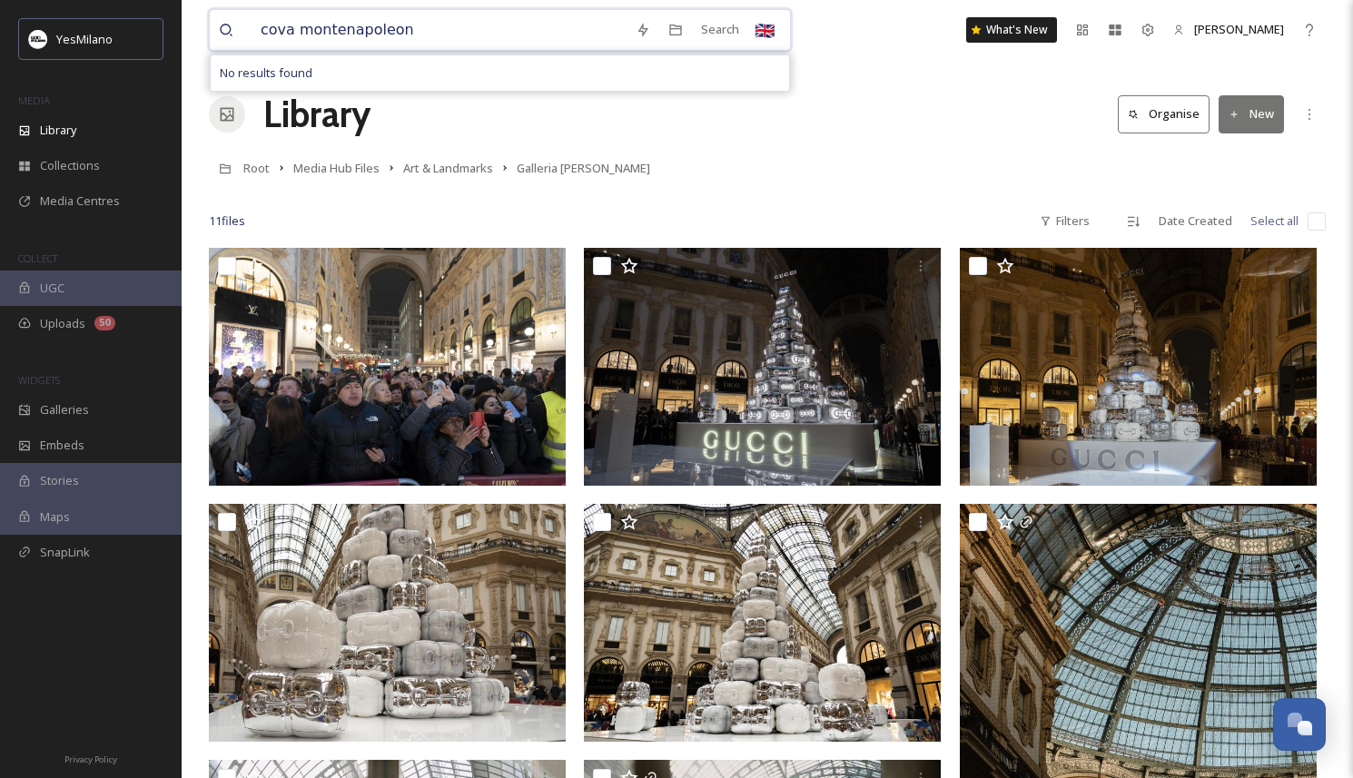
type input "cova montenapoleone"
click at [754, 25] on div "Search Press Enter to search" at bounding box center [791, 29] width 77 height 35
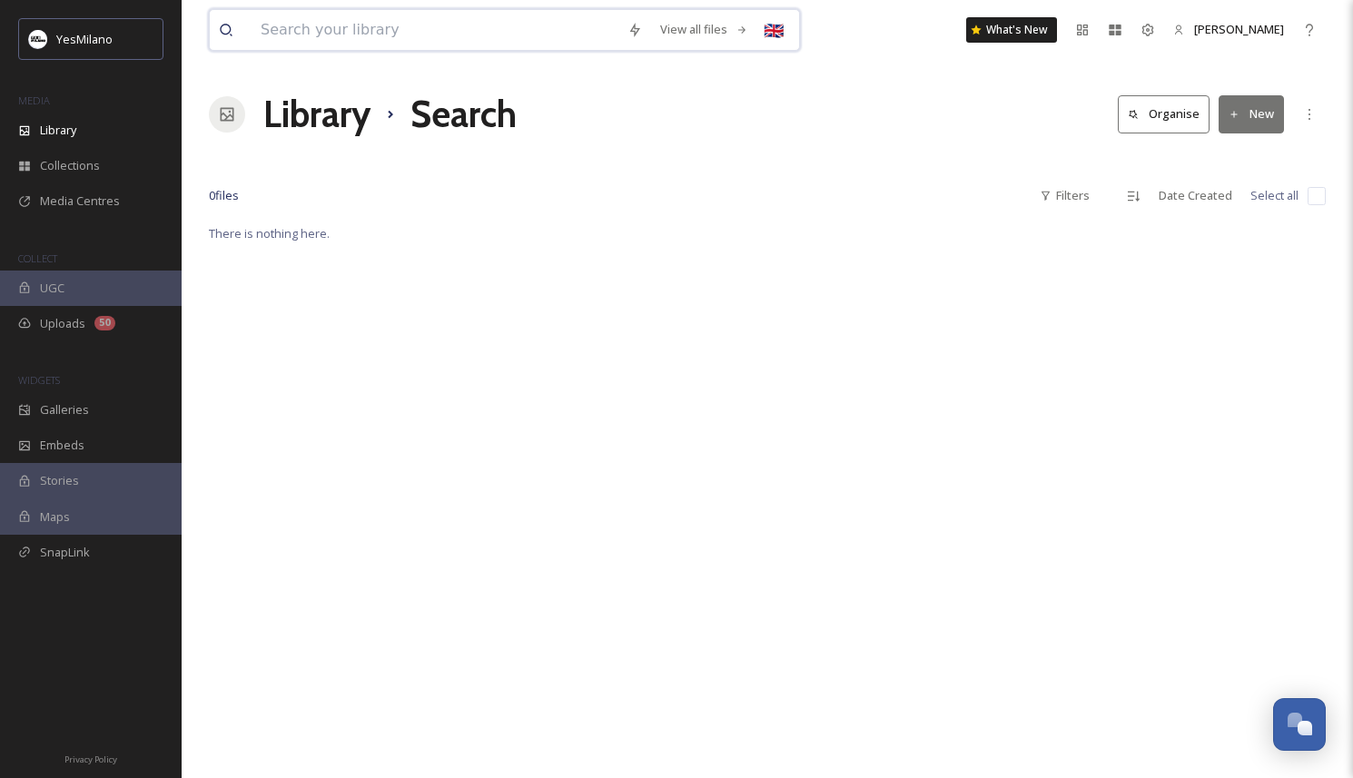
click at [312, 23] on input at bounding box center [434, 30] width 367 height 40
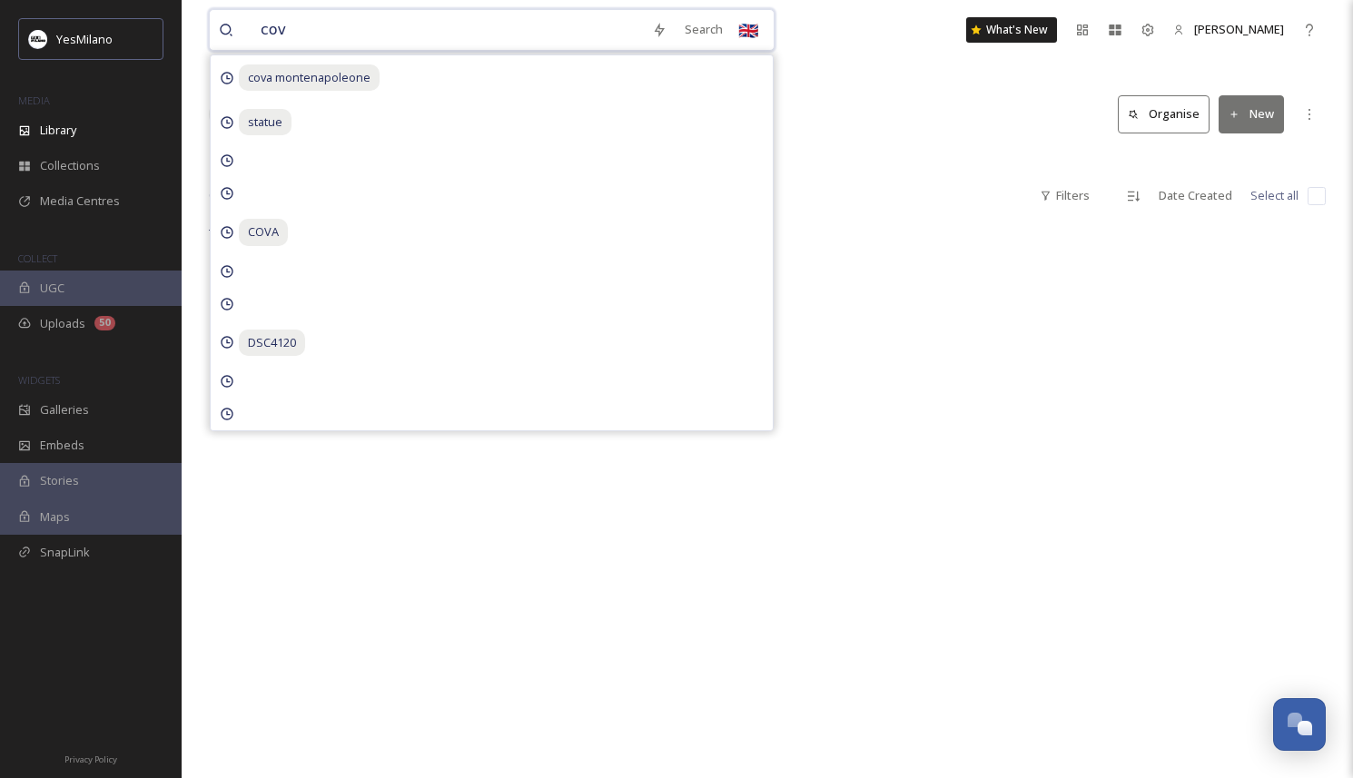
type input "cova"
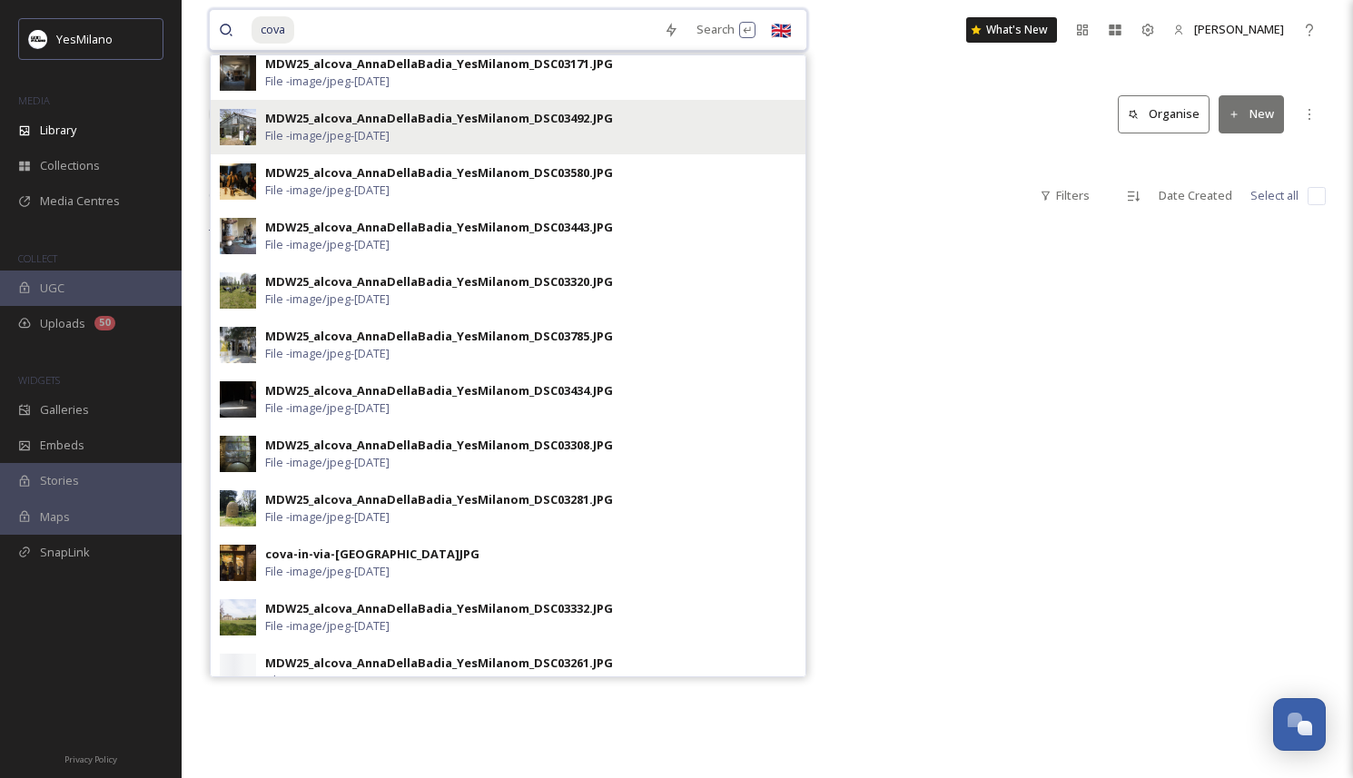
scroll to position [142, 0]
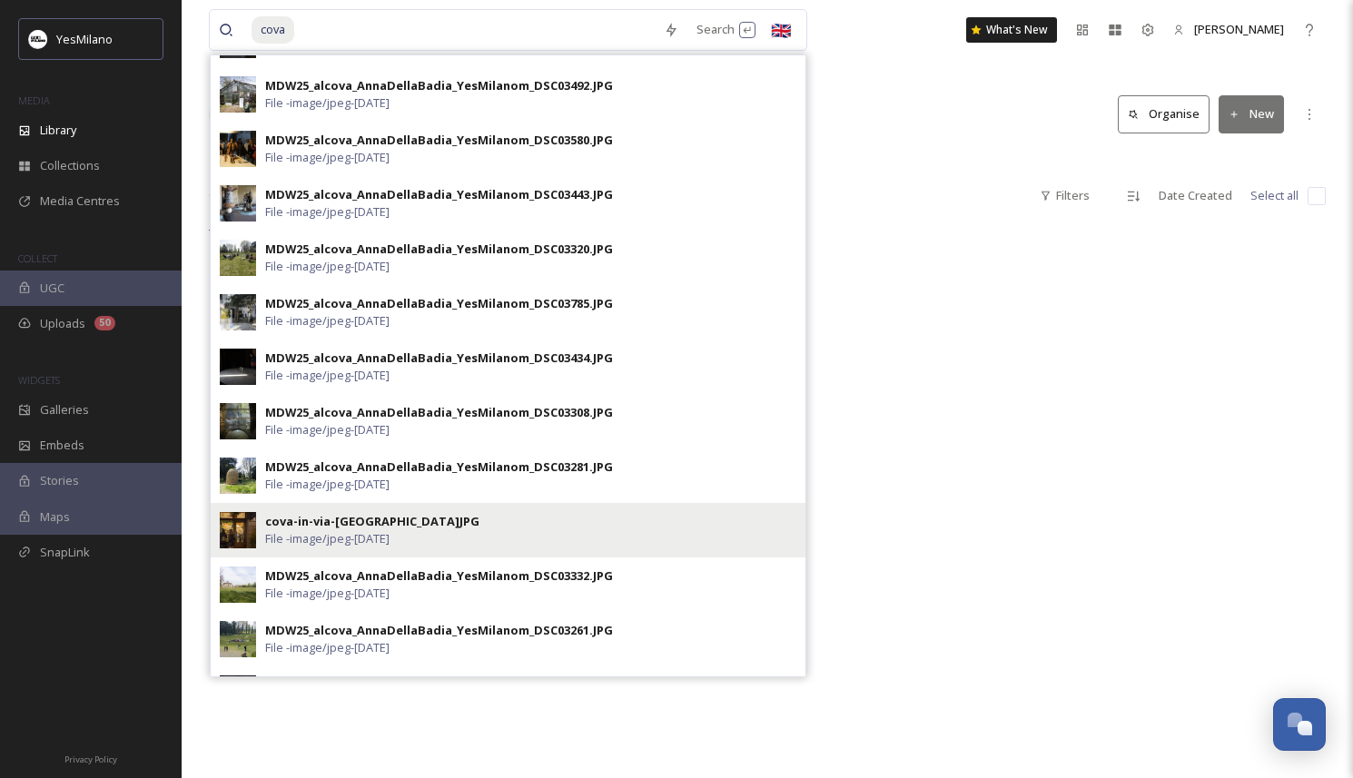
click at [389, 532] on span "File - image/jpeg - Dec 10 2024" at bounding box center [327, 538] width 124 height 17
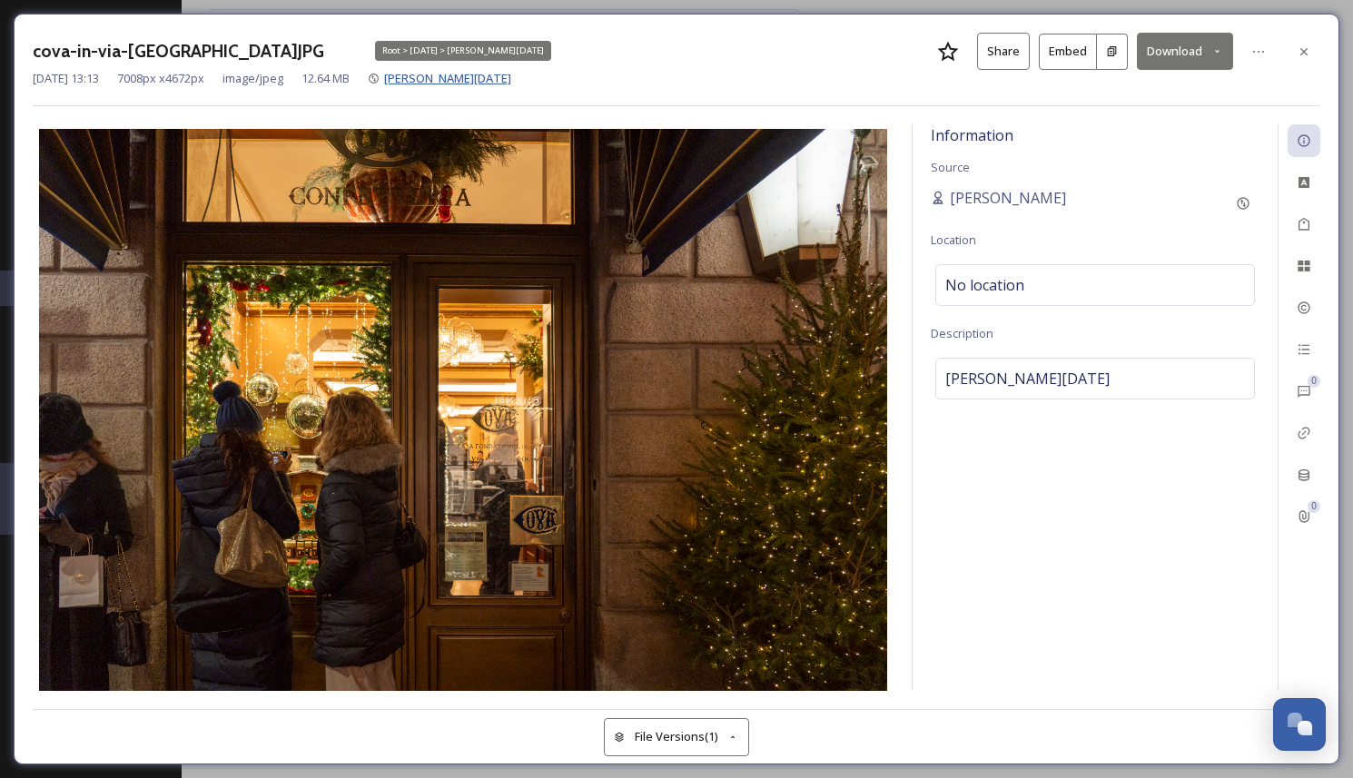
click at [476, 78] on span "[PERSON_NAME][DATE]" at bounding box center [447, 78] width 127 height 16
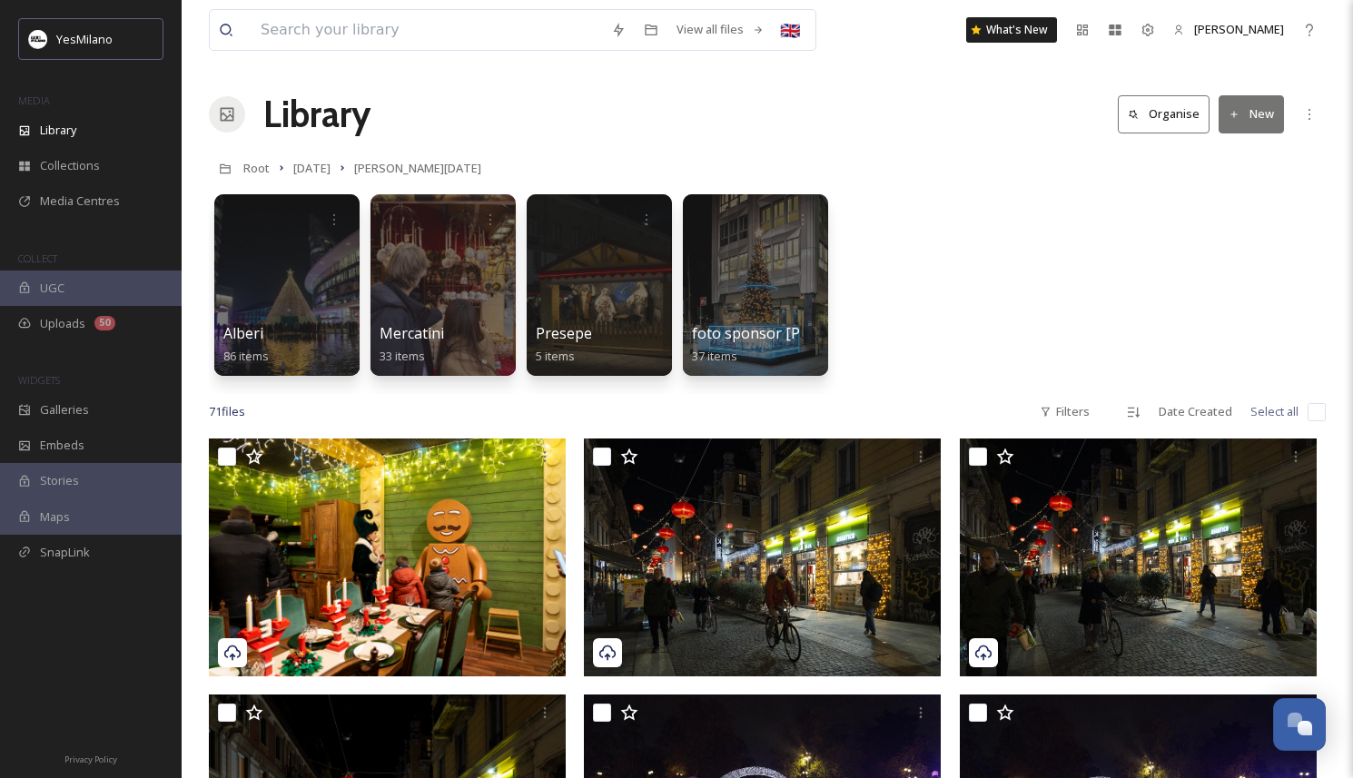
click at [922, 350] on div "Alberi 86 items Mercatini 33 items Presepe 5 items foto sponsor Alberi 37 items" at bounding box center [767, 289] width 1117 height 209
click at [335, 18] on input at bounding box center [426, 30] width 350 height 40
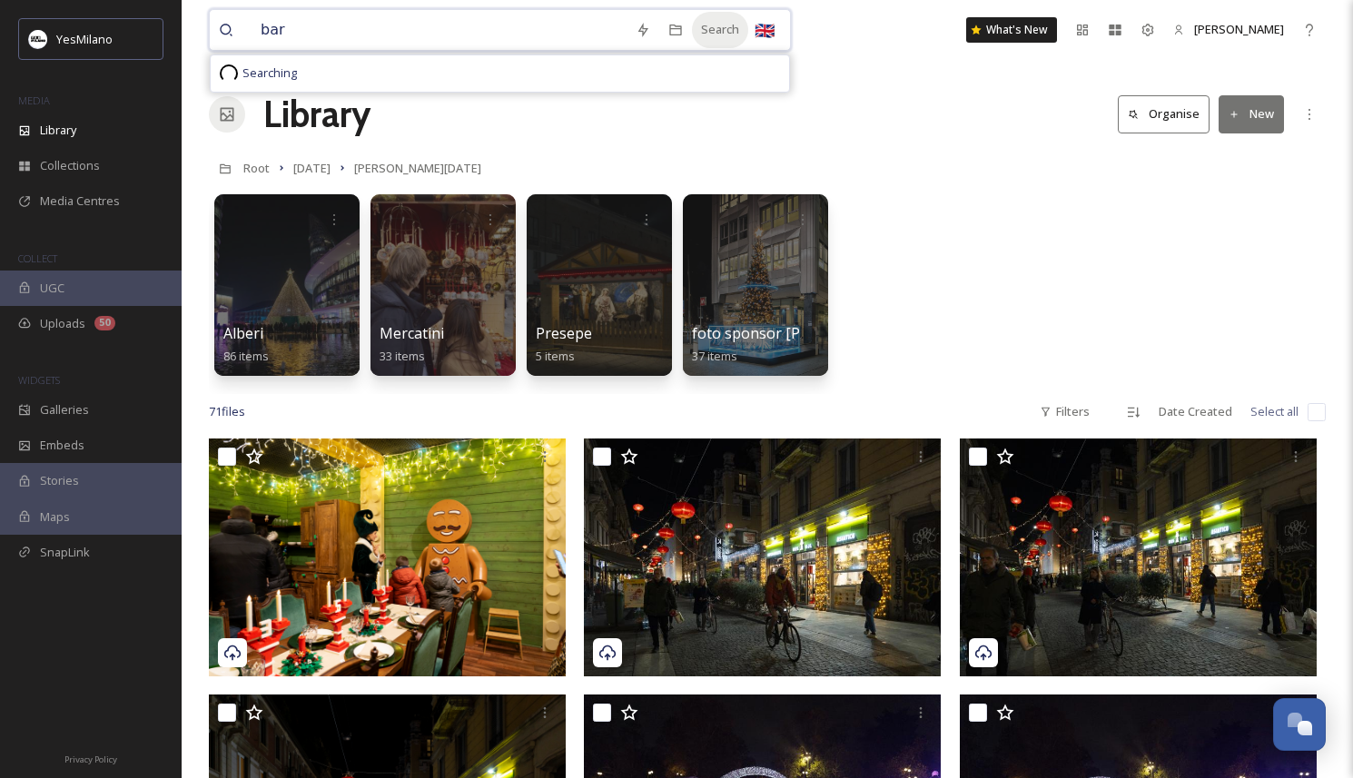
type input "bar"
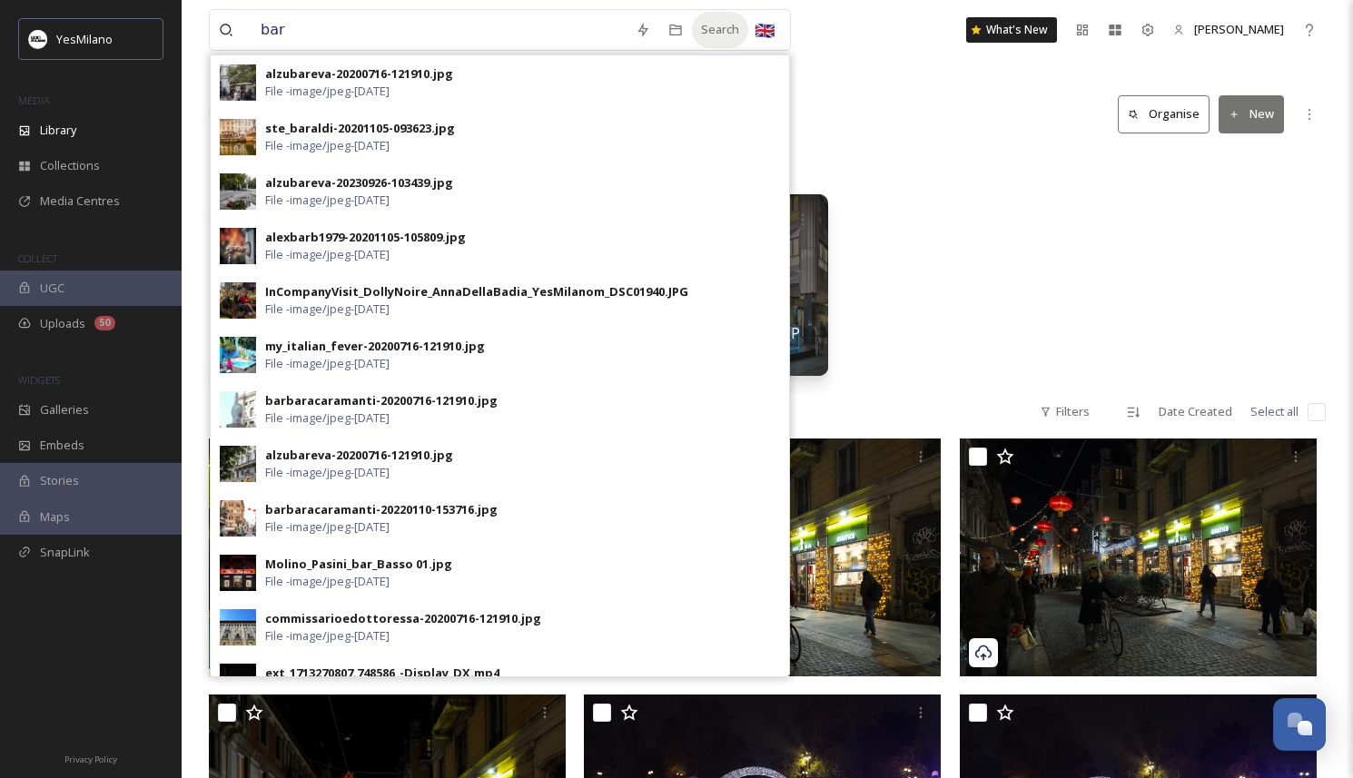
click at [711, 25] on div "Search" at bounding box center [720, 29] width 56 height 35
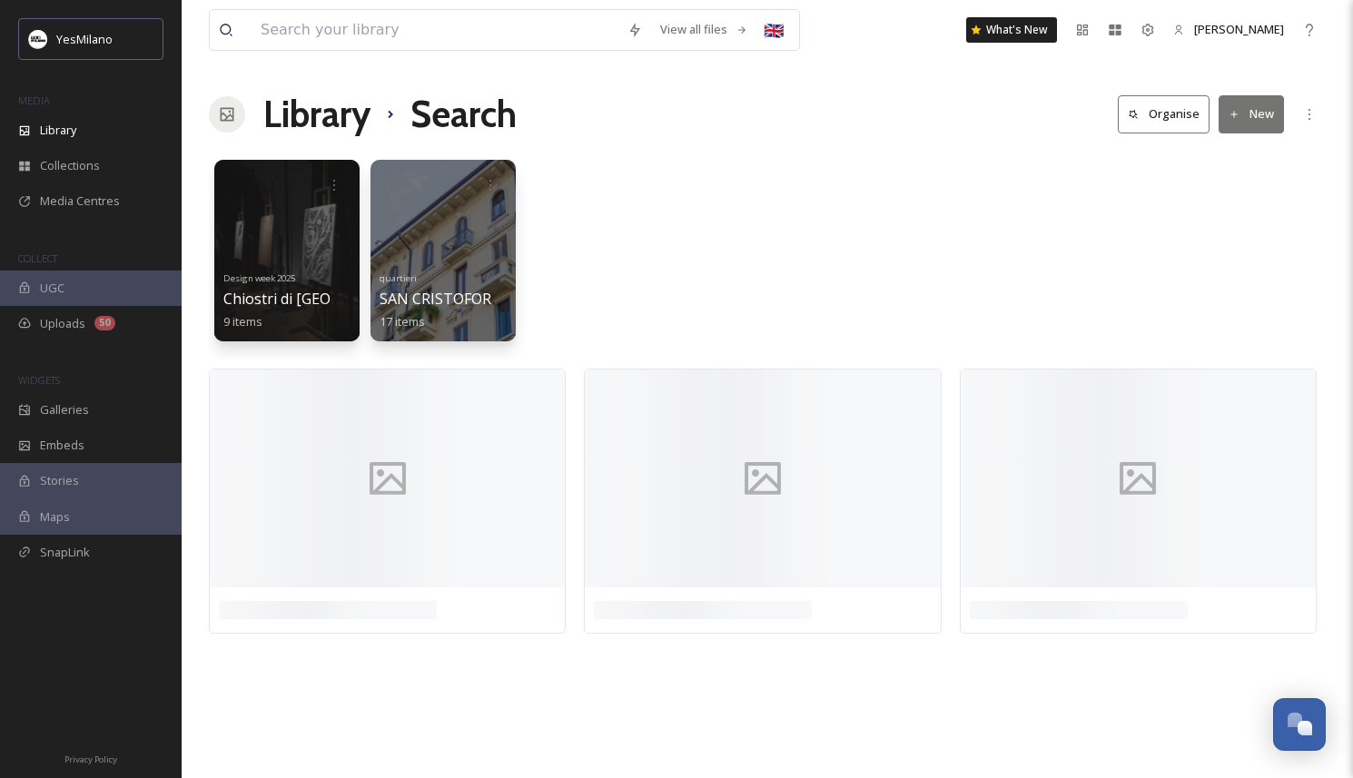
click at [747, 184] on div "Design week 2025 Chiostri di San Barnaba - Opendoor 9 items quartieri SAN CRIST…" at bounding box center [767, 255] width 1117 height 209
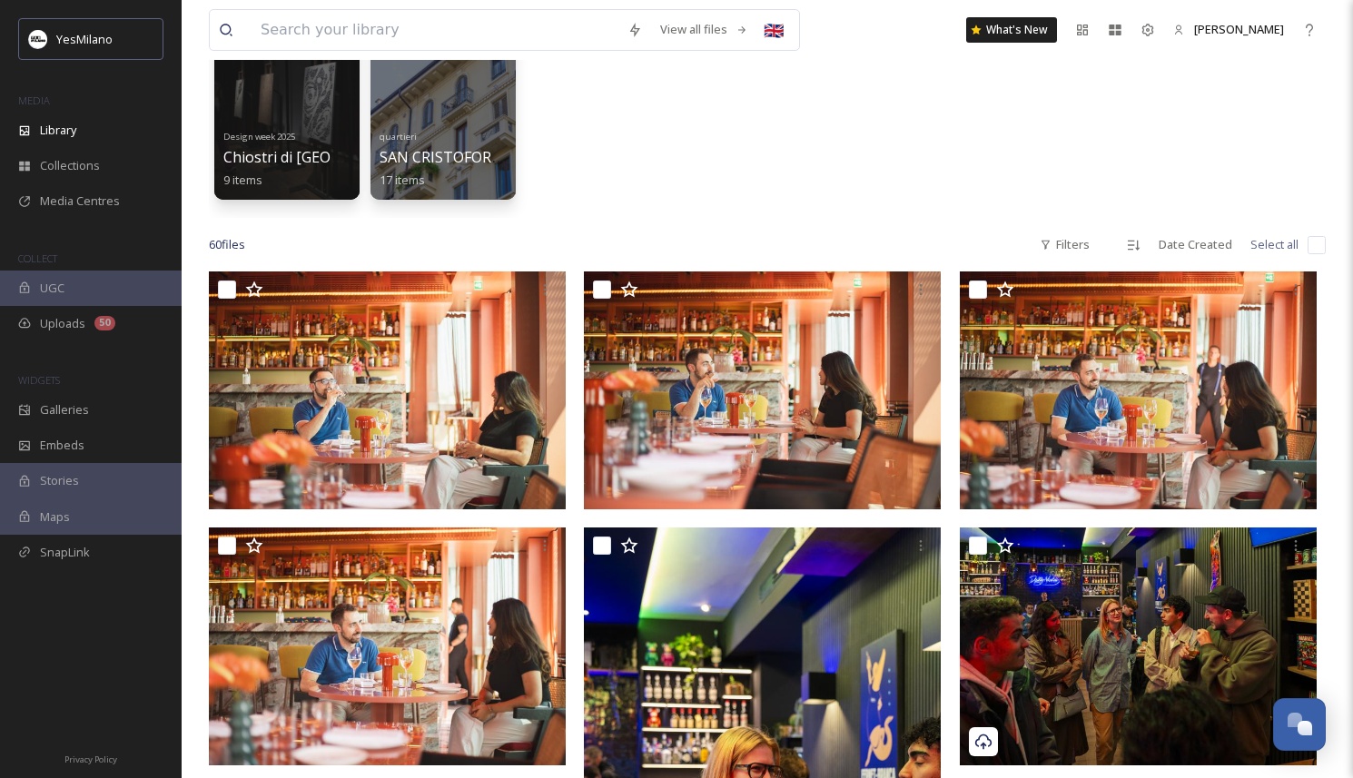
scroll to position [173, 0]
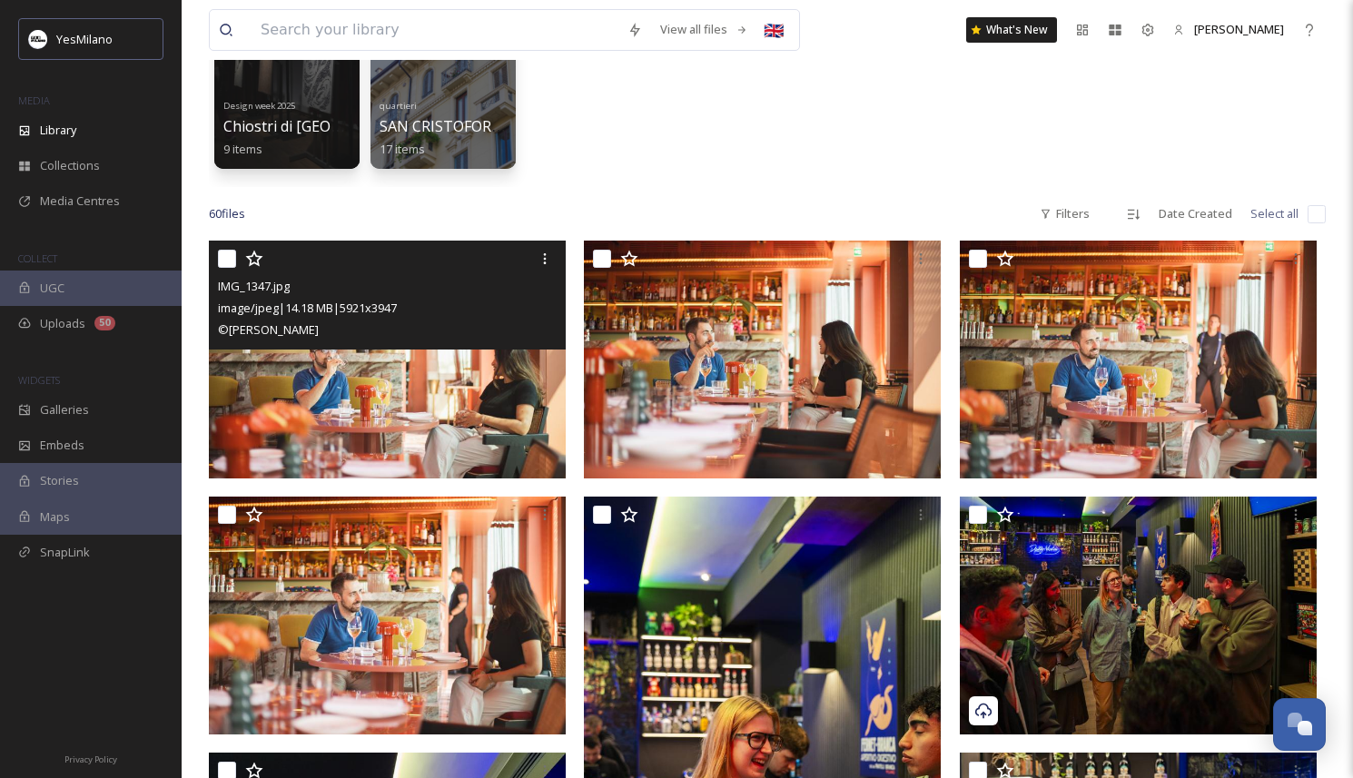
click at [443, 433] on img at bounding box center [387, 360] width 357 height 238
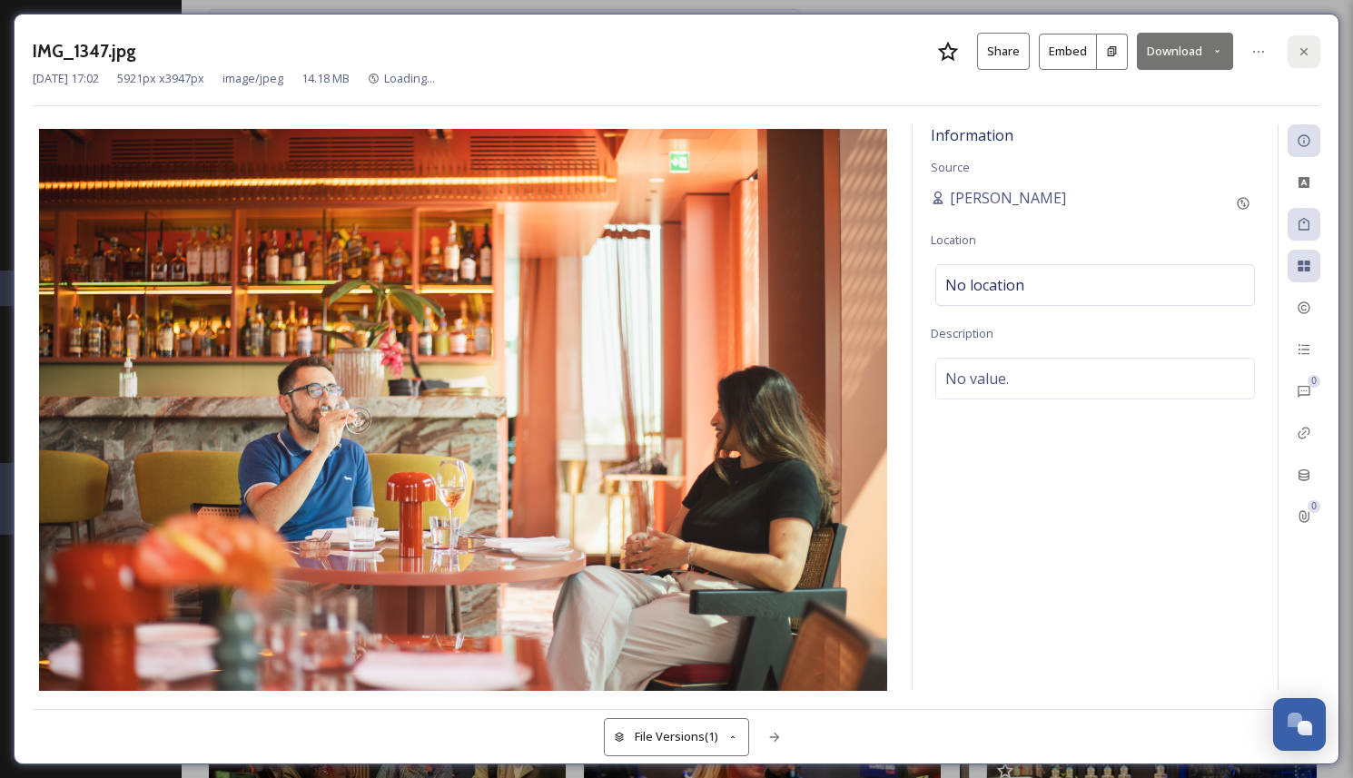
click at [1304, 49] on icon at bounding box center [1304, 51] width 15 height 15
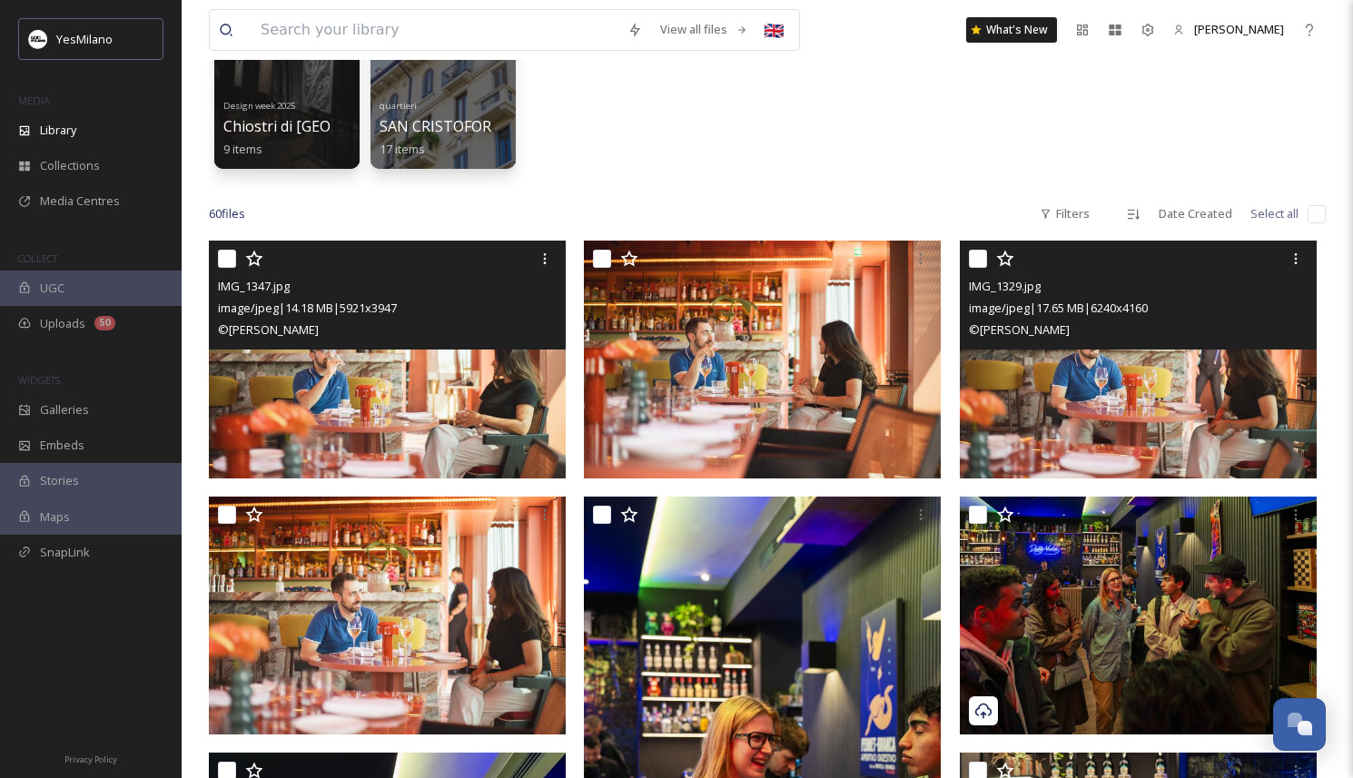
click at [1022, 433] on img at bounding box center [1138, 360] width 357 height 238
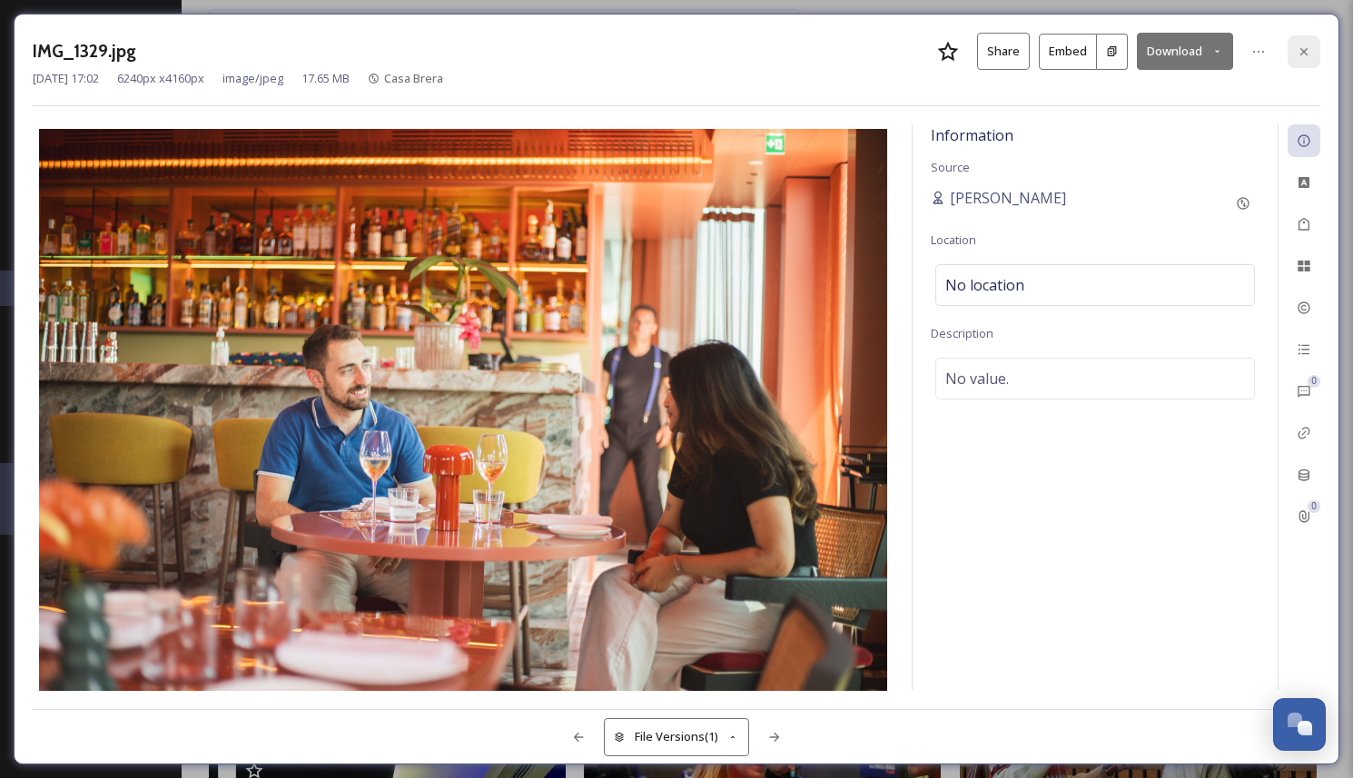
click at [1311, 53] on div at bounding box center [1303, 51] width 33 height 33
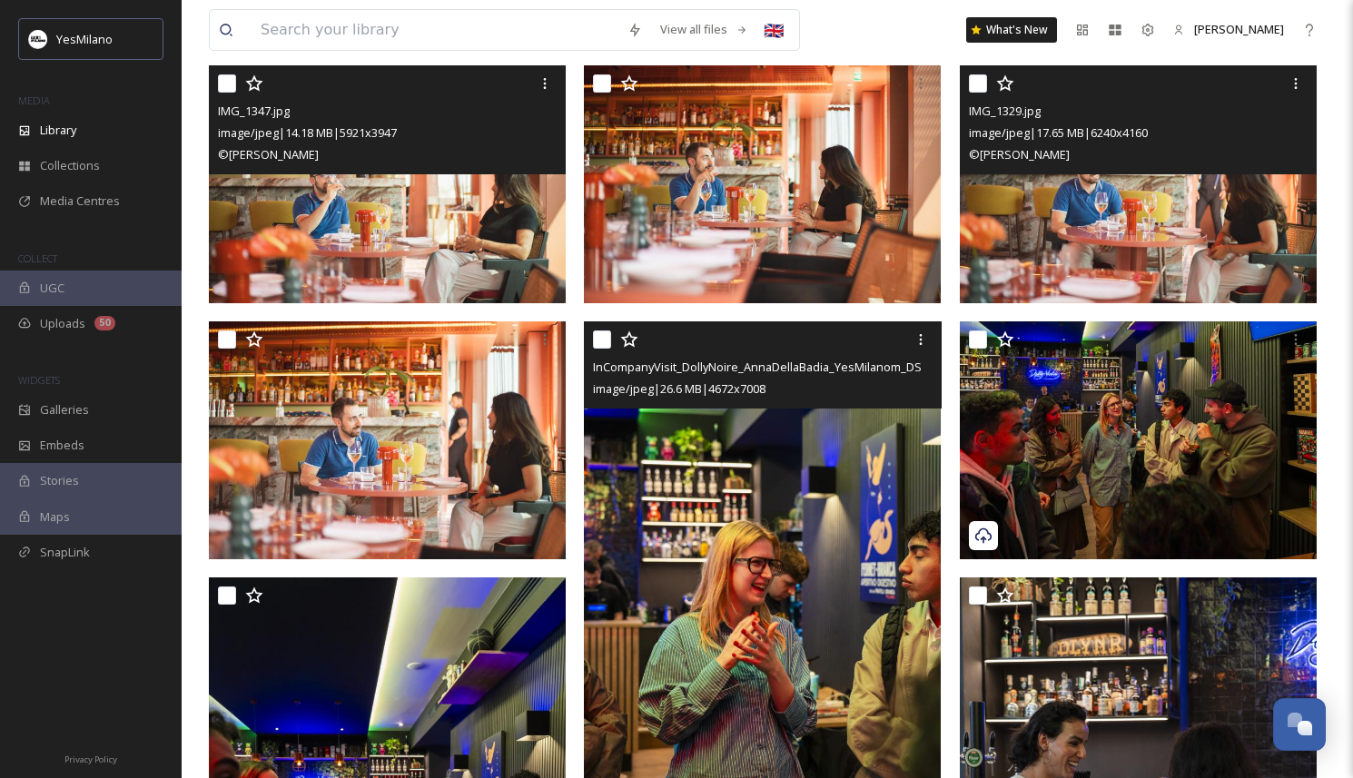
scroll to position [350, 0]
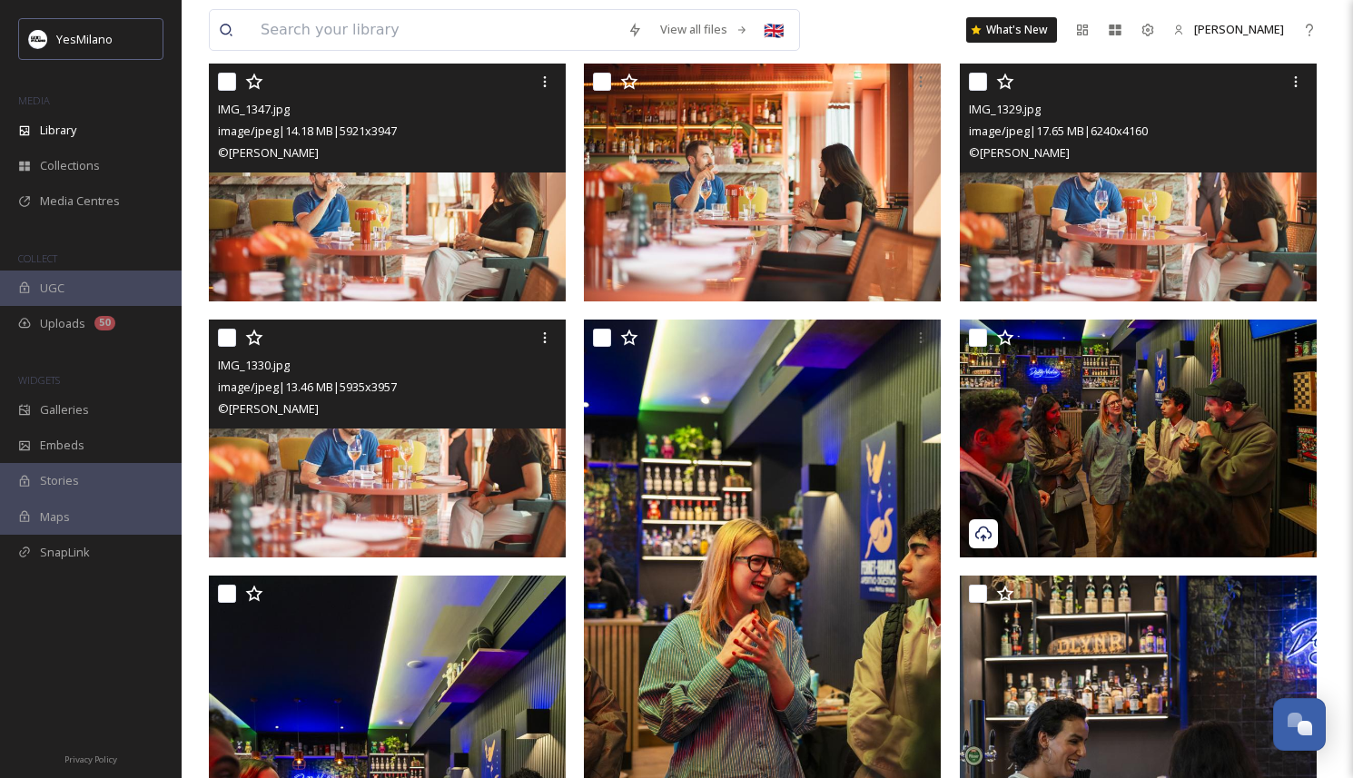
click at [511, 499] on img at bounding box center [387, 439] width 357 height 238
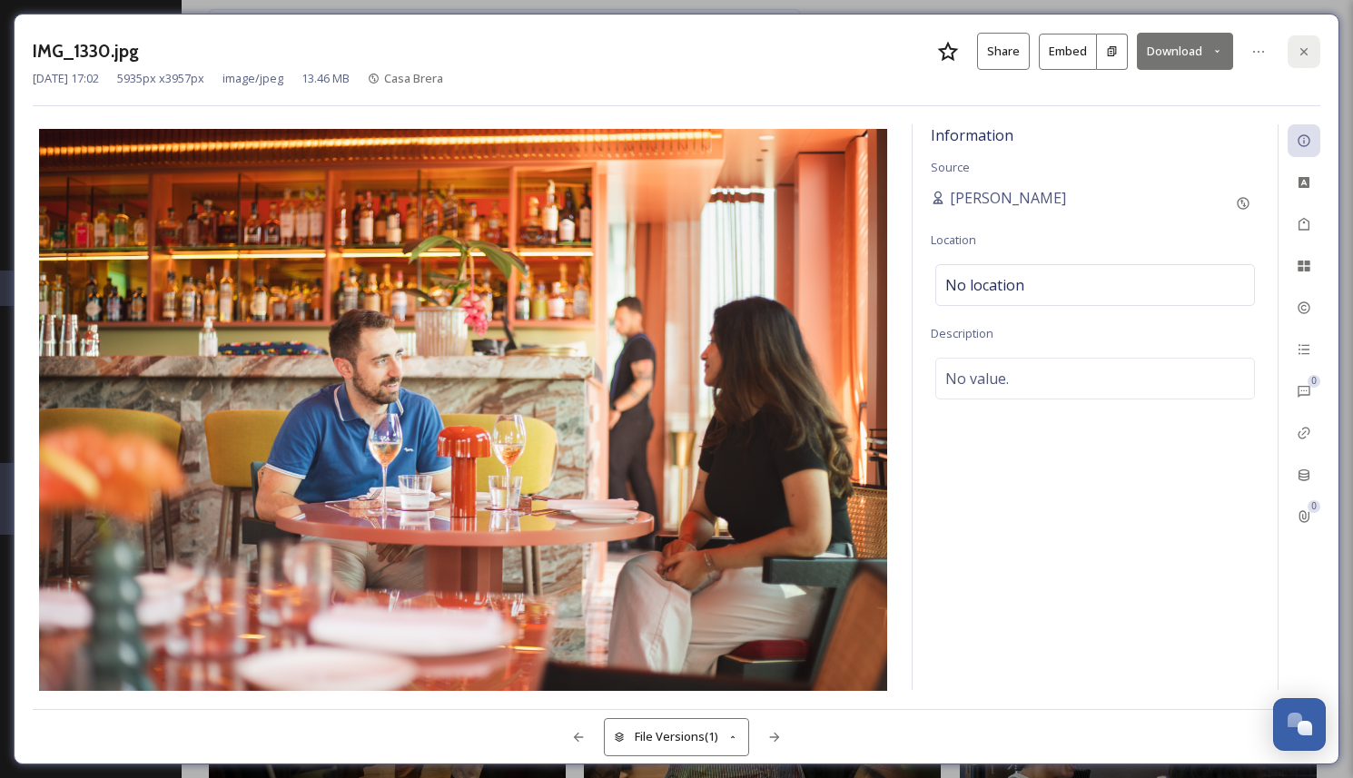
click at [1293, 40] on div at bounding box center [1303, 51] width 33 height 33
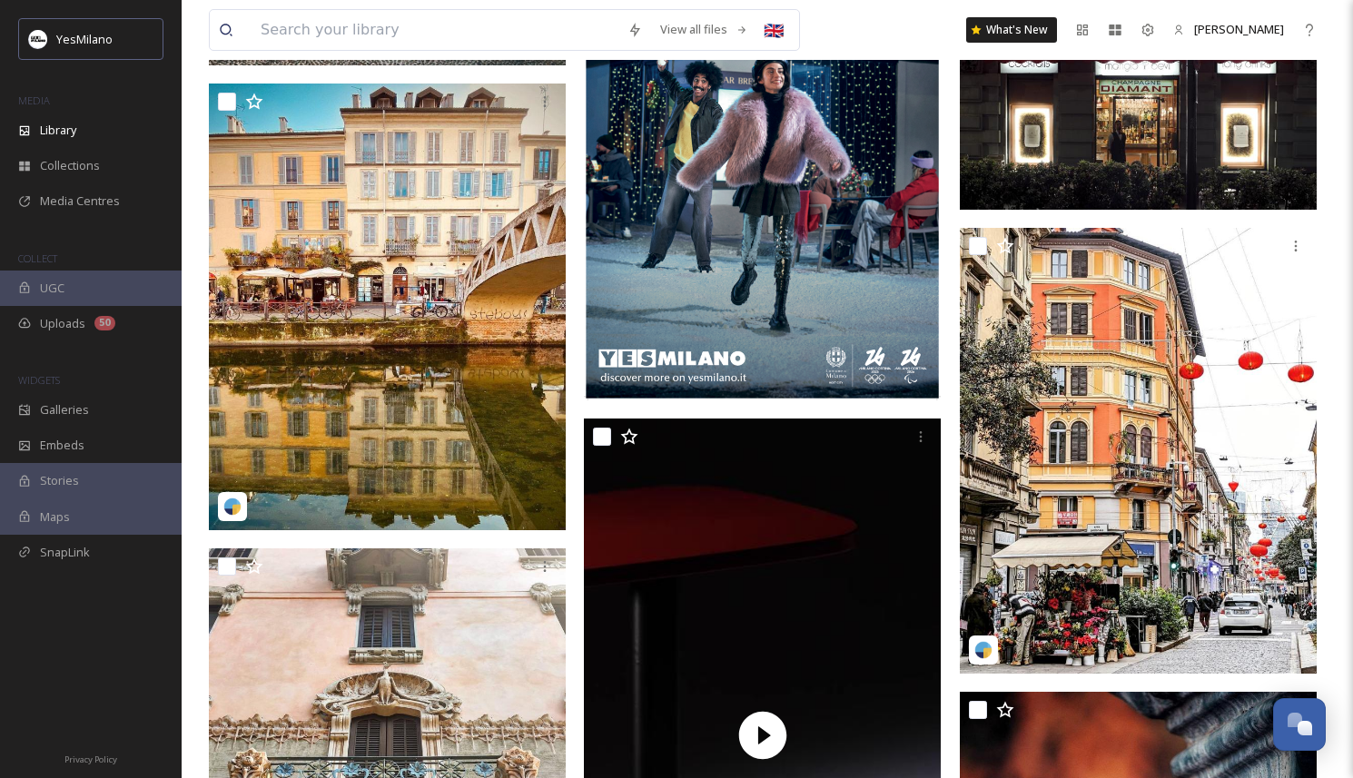
scroll to position [3993, 0]
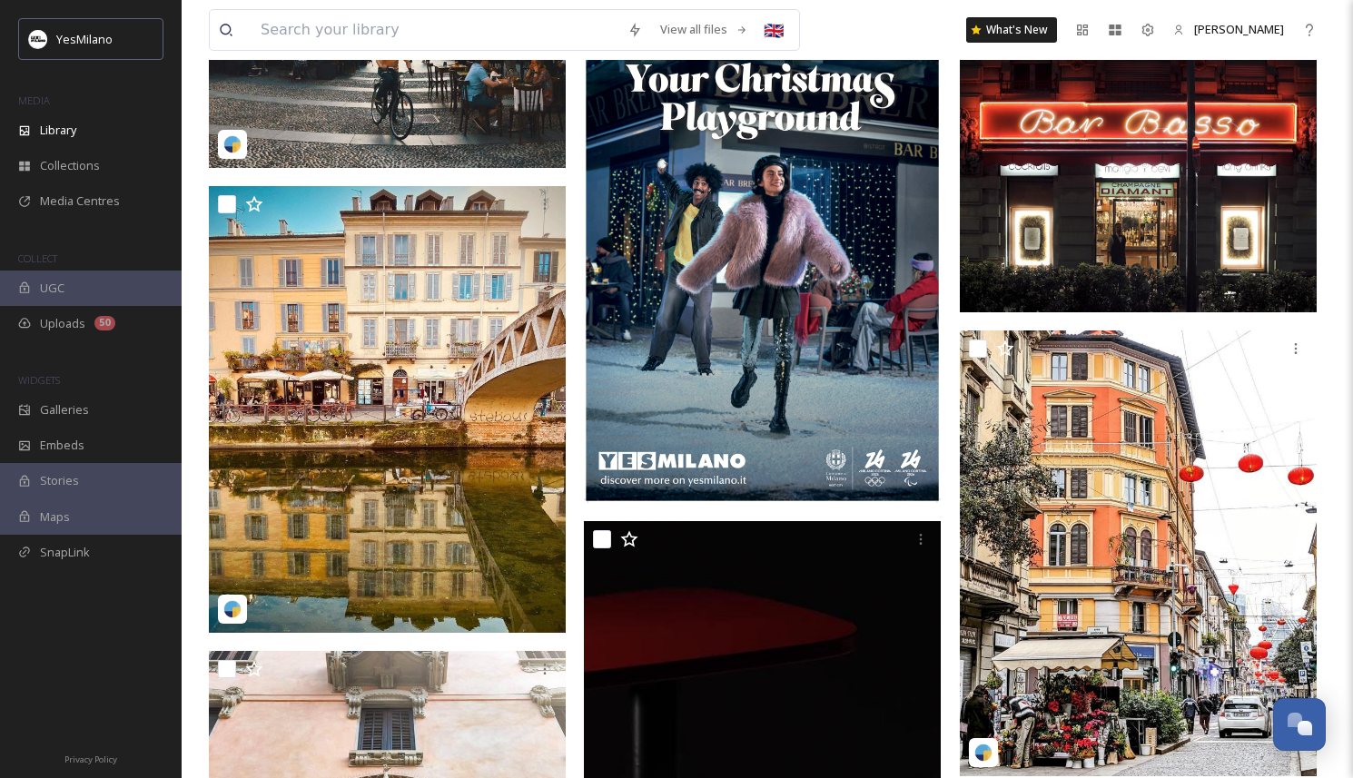
click at [343, 50] on div "View all files 🇬🇧" at bounding box center [504, 30] width 591 height 42
click at [359, 29] on input at bounding box center [434, 30] width 367 height 40
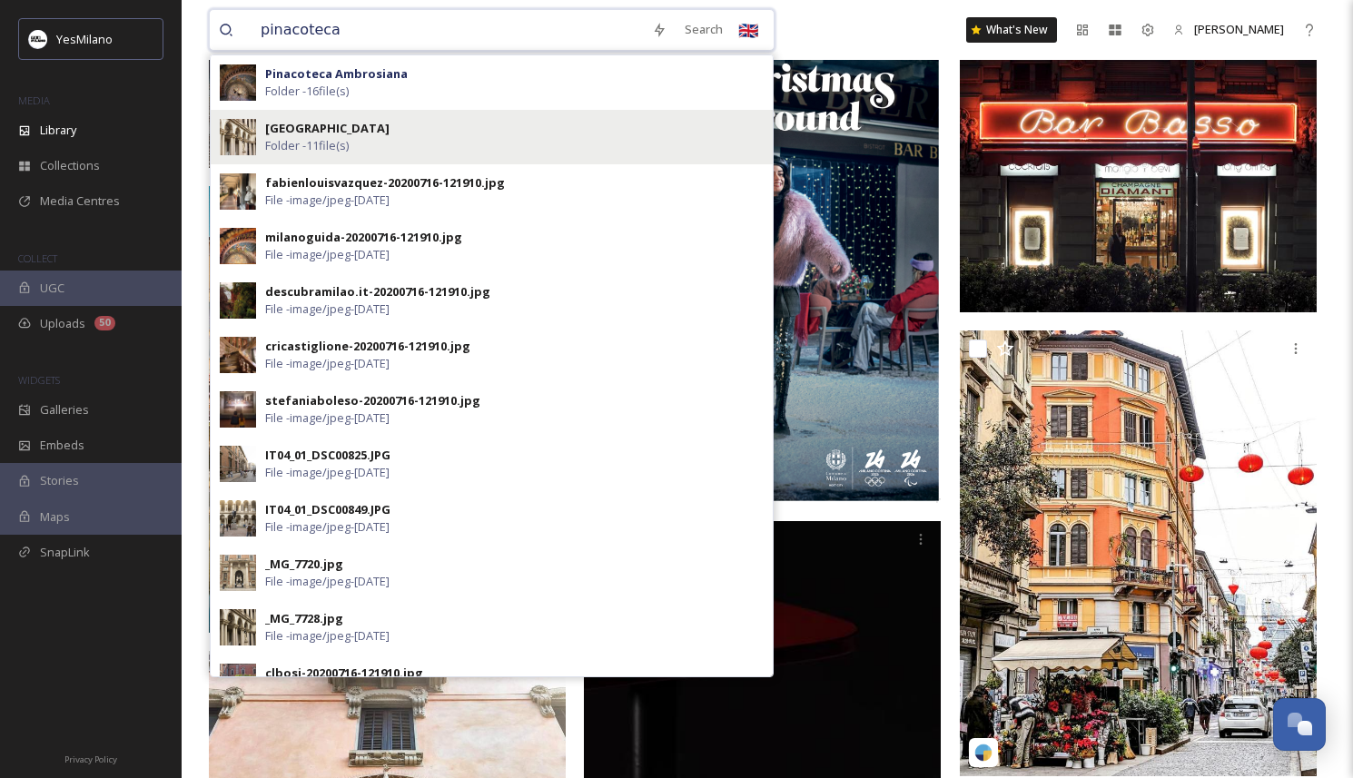
type input "pinacoteca"
click at [451, 124] on div "Pinacoteca di Brera Folder - 11 file(s)" at bounding box center [514, 137] width 498 height 35
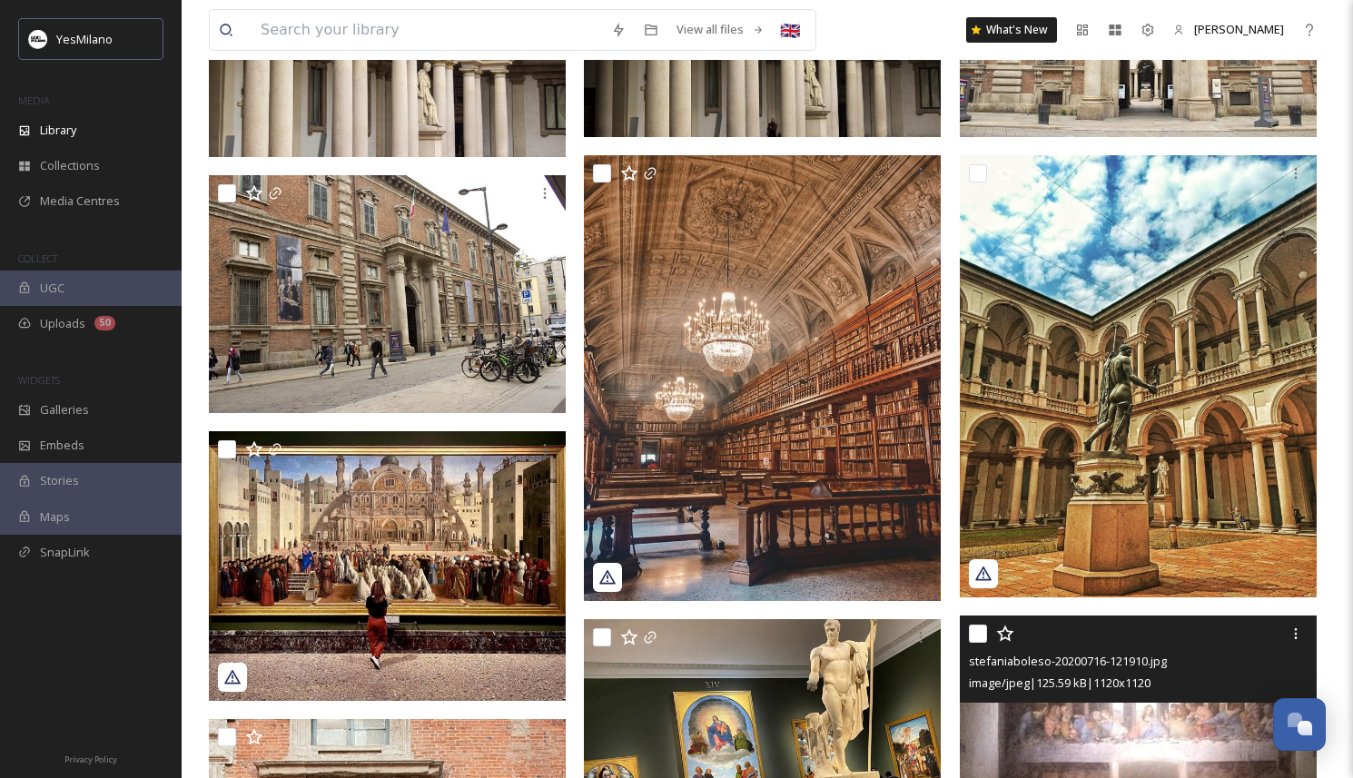
scroll to position [226, 0]
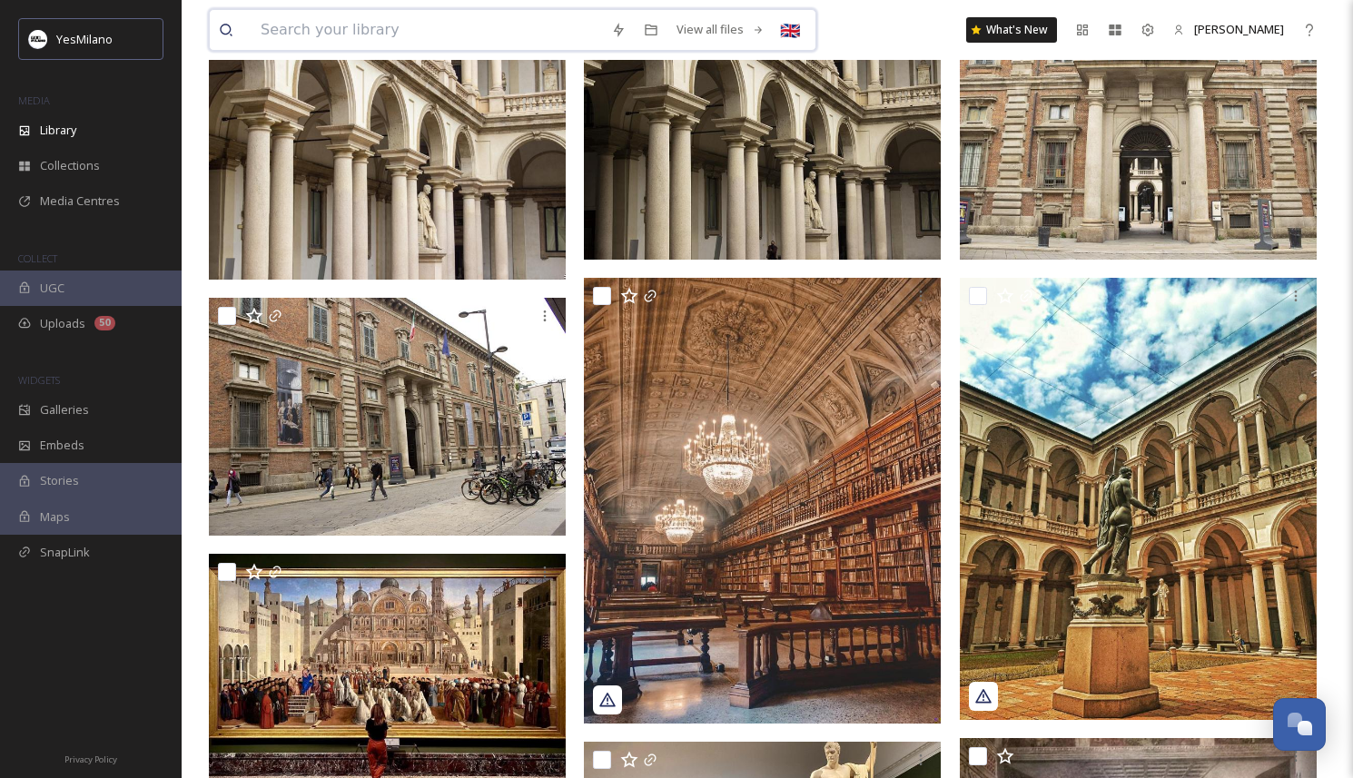
click at [367, 36] on input at bounding box center [426, 30] width 350 height 40
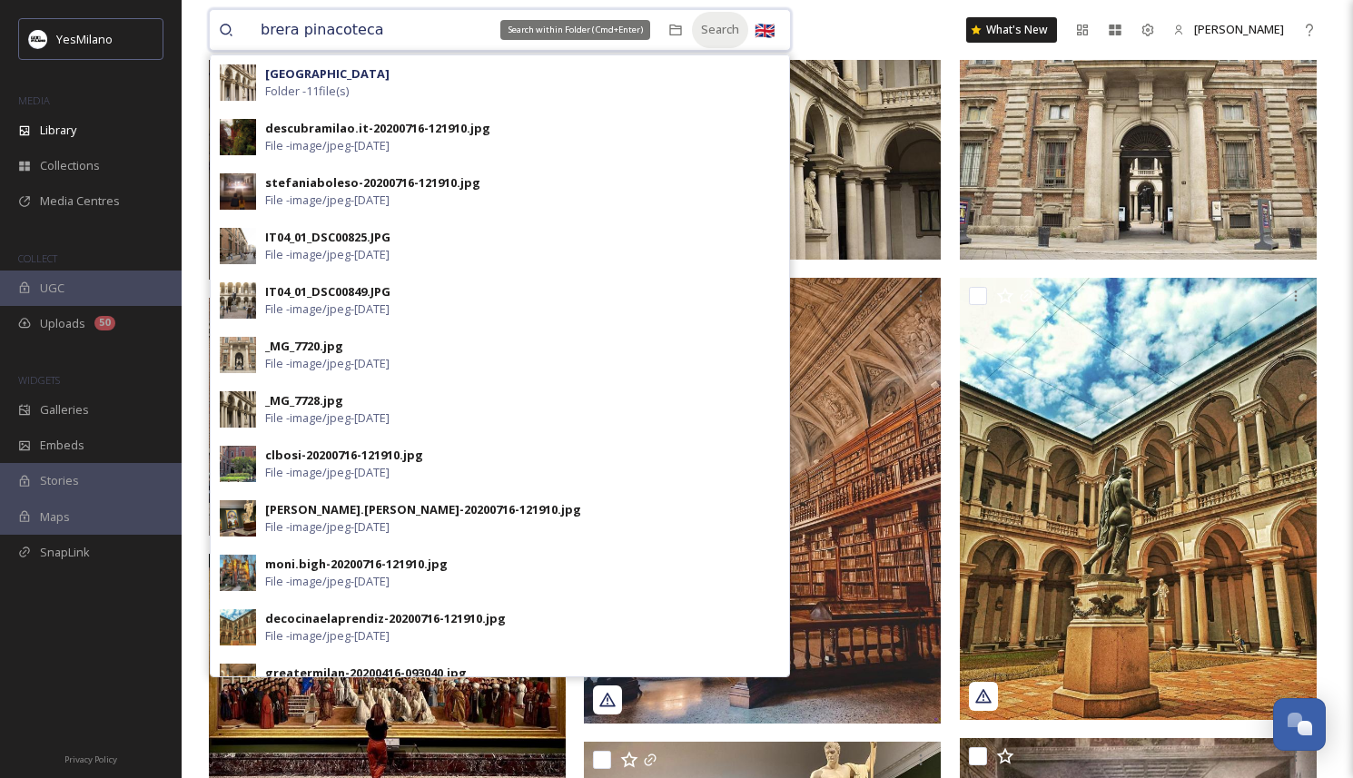
type input "brera pinacoteca"
click at [707, 37] on div "Search" at bounding box center [720, 29] width 56 height 35
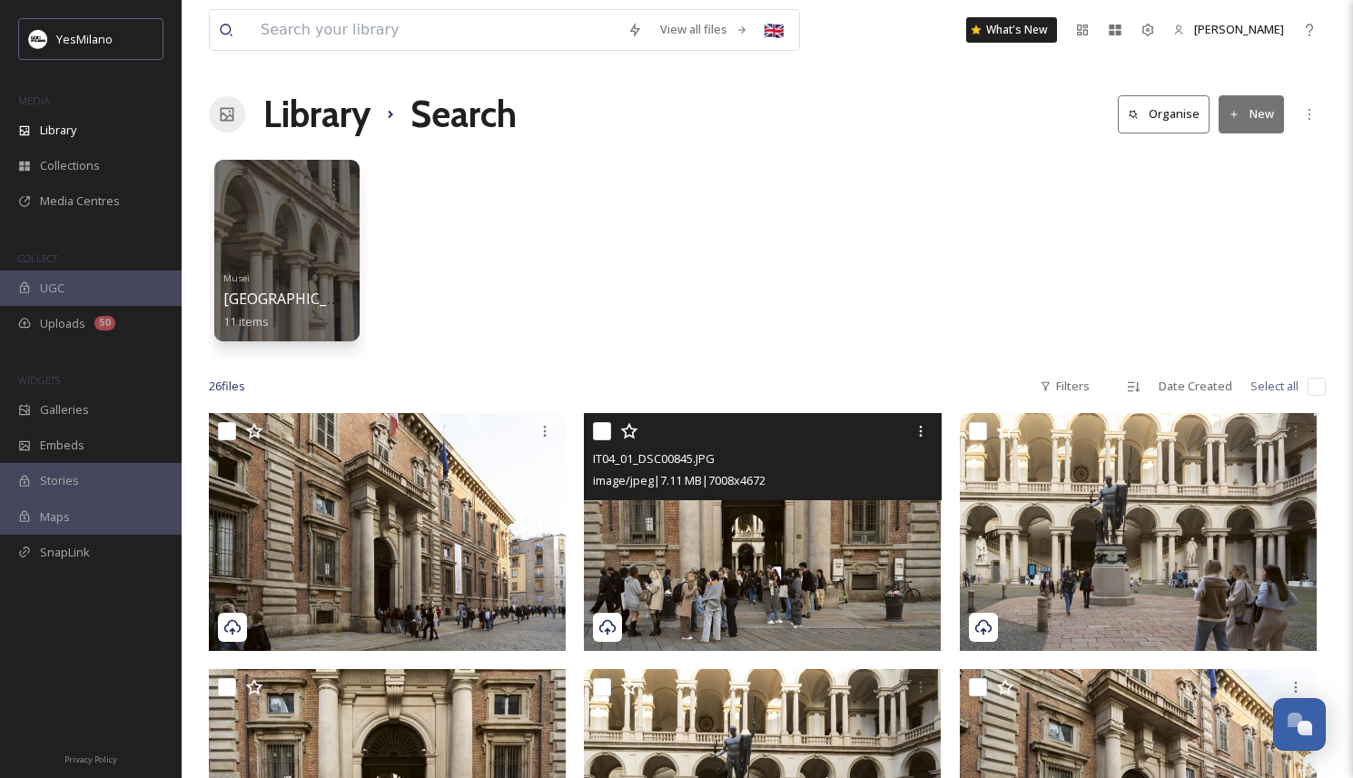
click at [705, 578] on img at bounding box center [762, 532] width 357 height 238
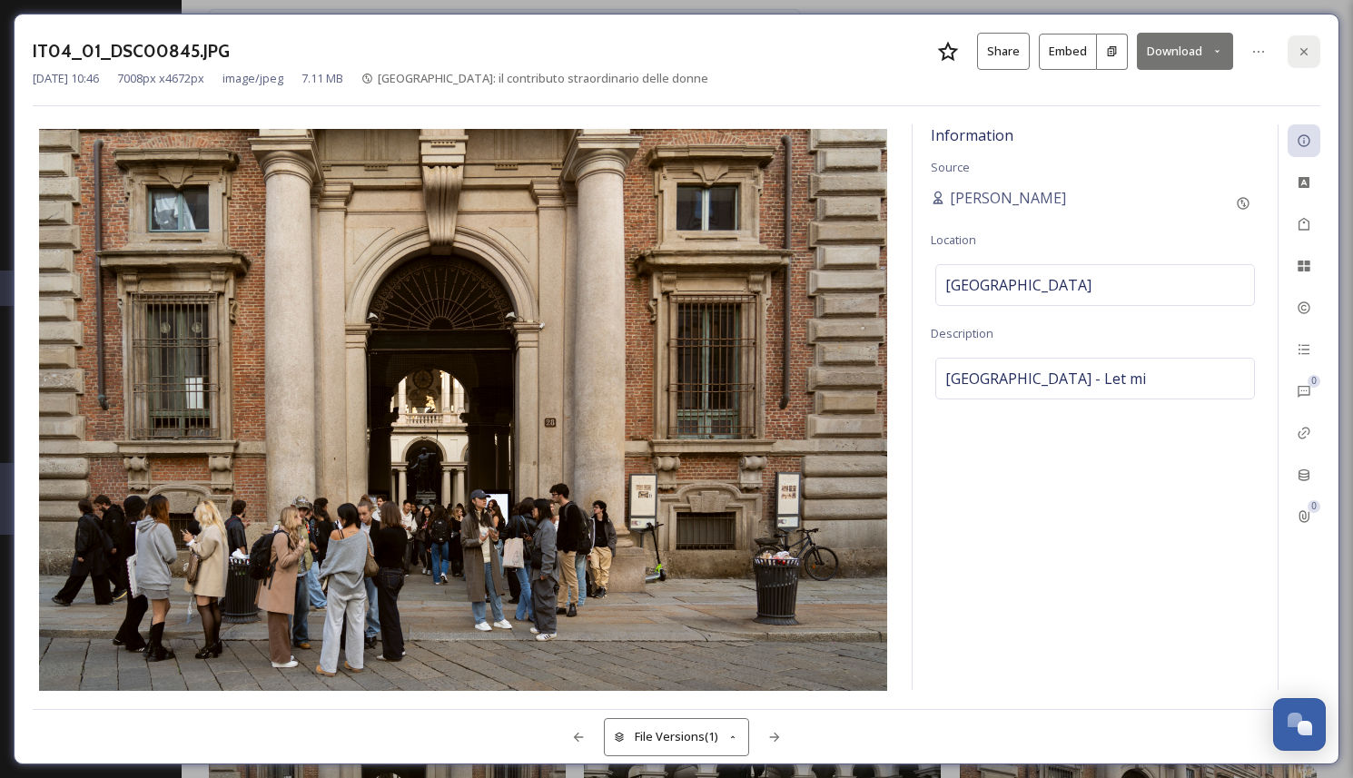
click at [1306, 44] on icon at bounding box center [1304, 51] width 15 height 15
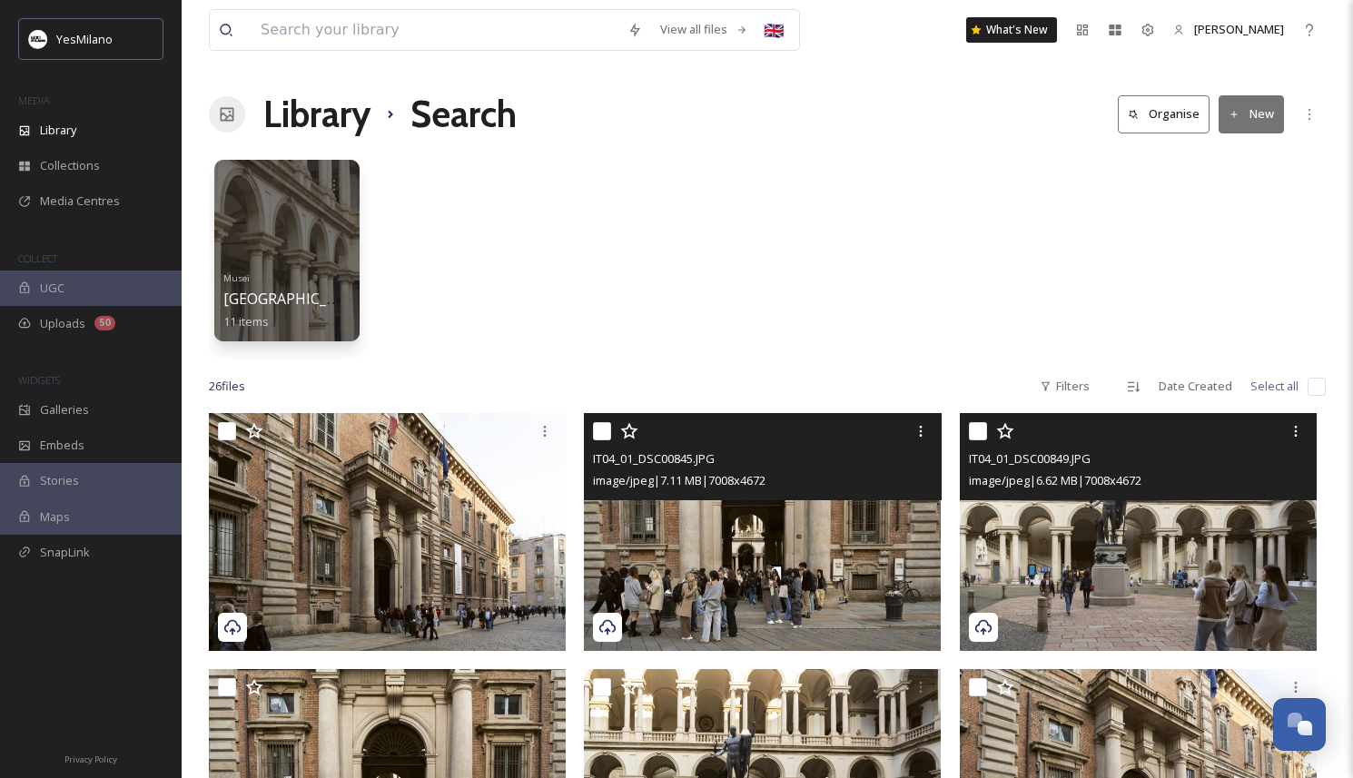
click at [1156, 547] on img at bounding box center [1138, 532] width 357 height 238
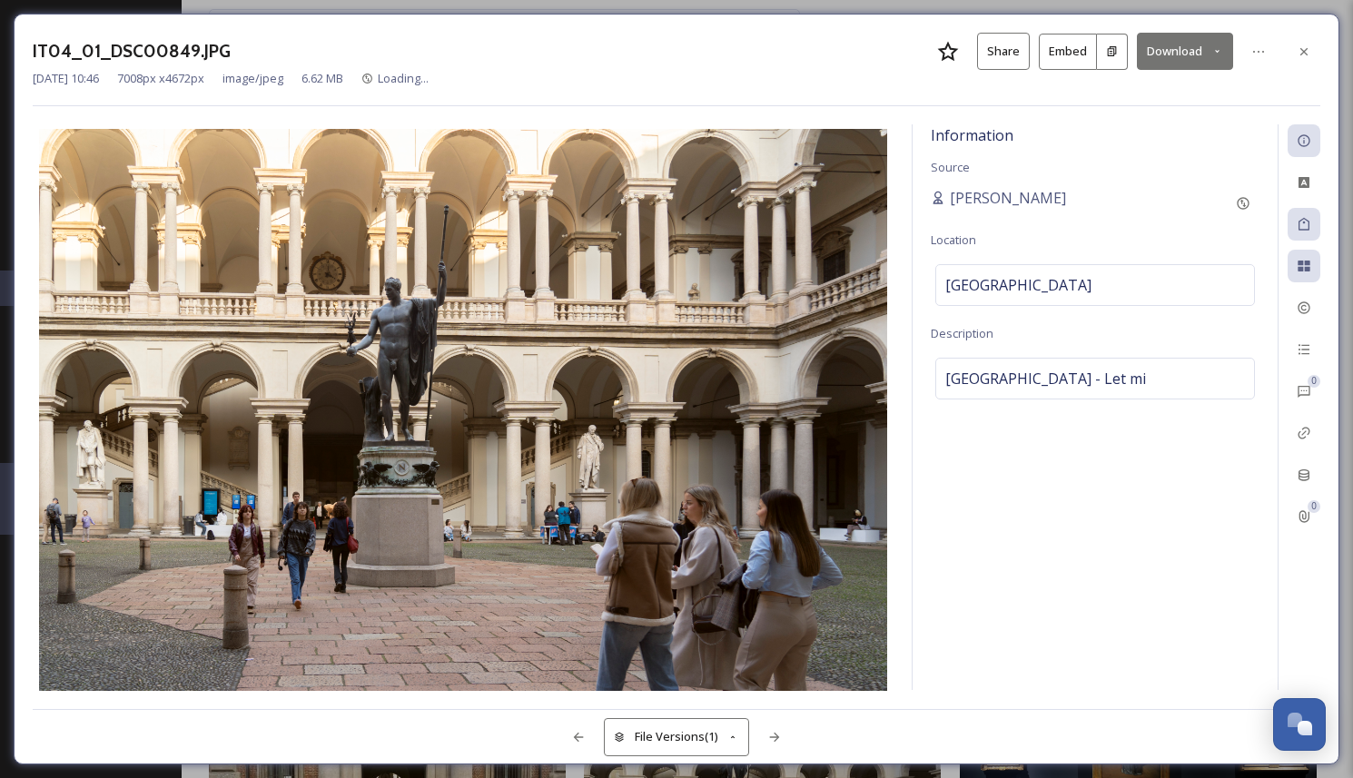
click at [1194, 48] on button "Download" at bounding box center [1185, 51] width 96 height 37
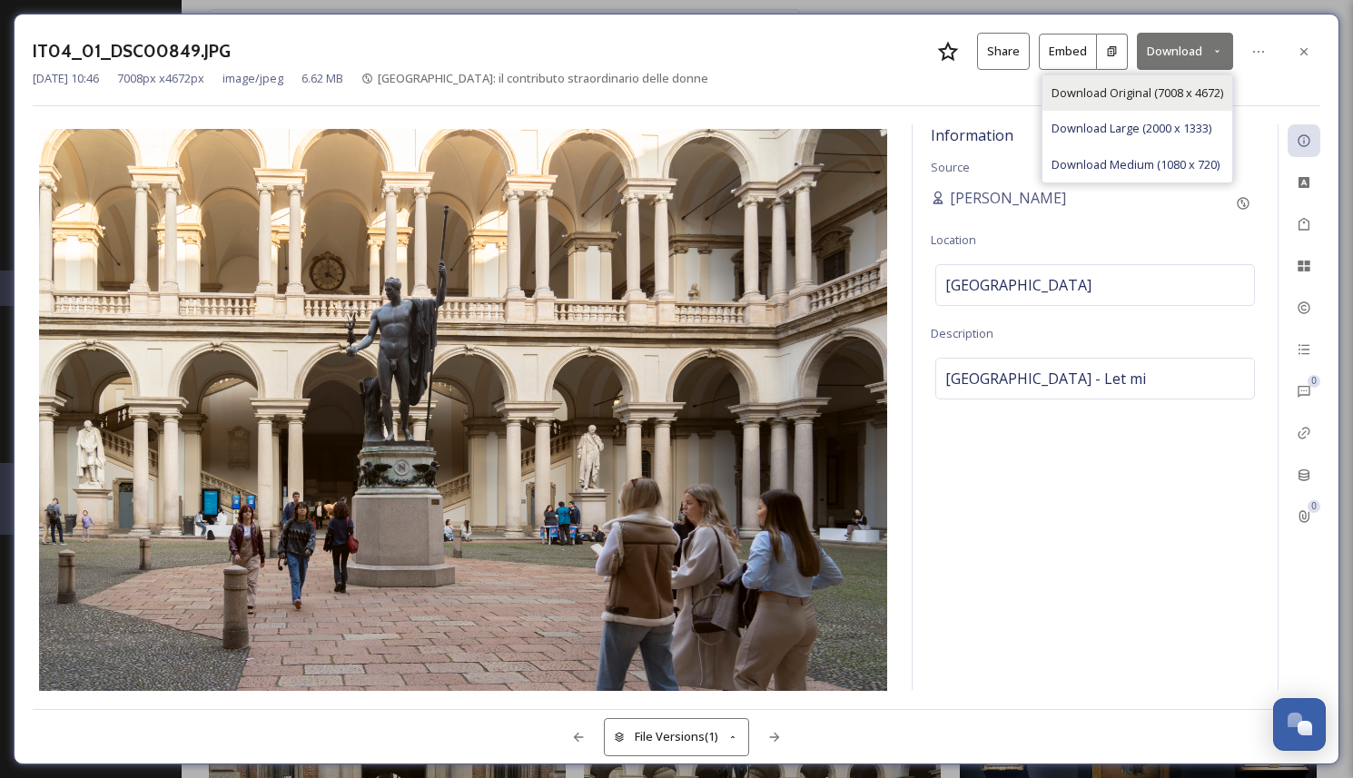
click at [1177, 86] on span "Download Original (7008 x 4672)" at bounding box center [1137, 92] width 172 height 17
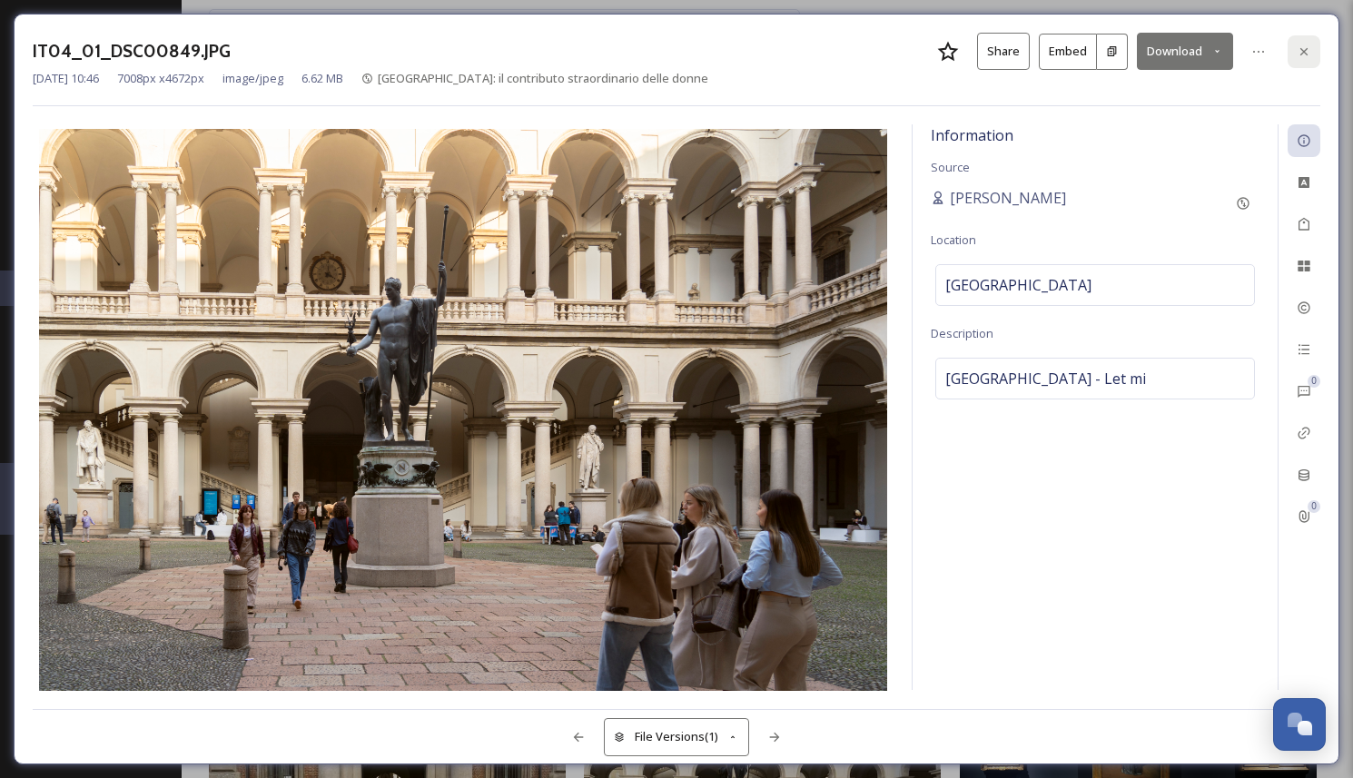
click at [1301, 55] on icon at bounding box center [1304, 51] width 15 height 15
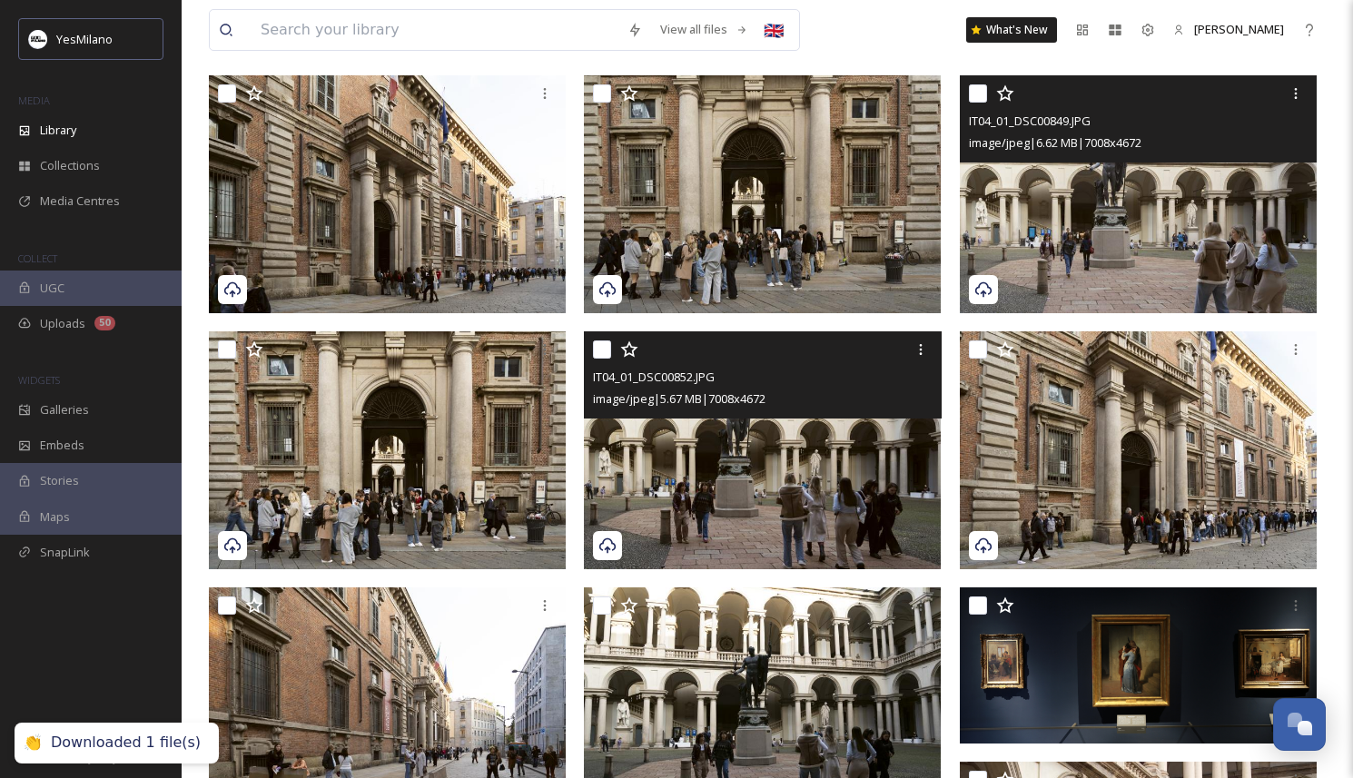
scroll to position [365, 0]
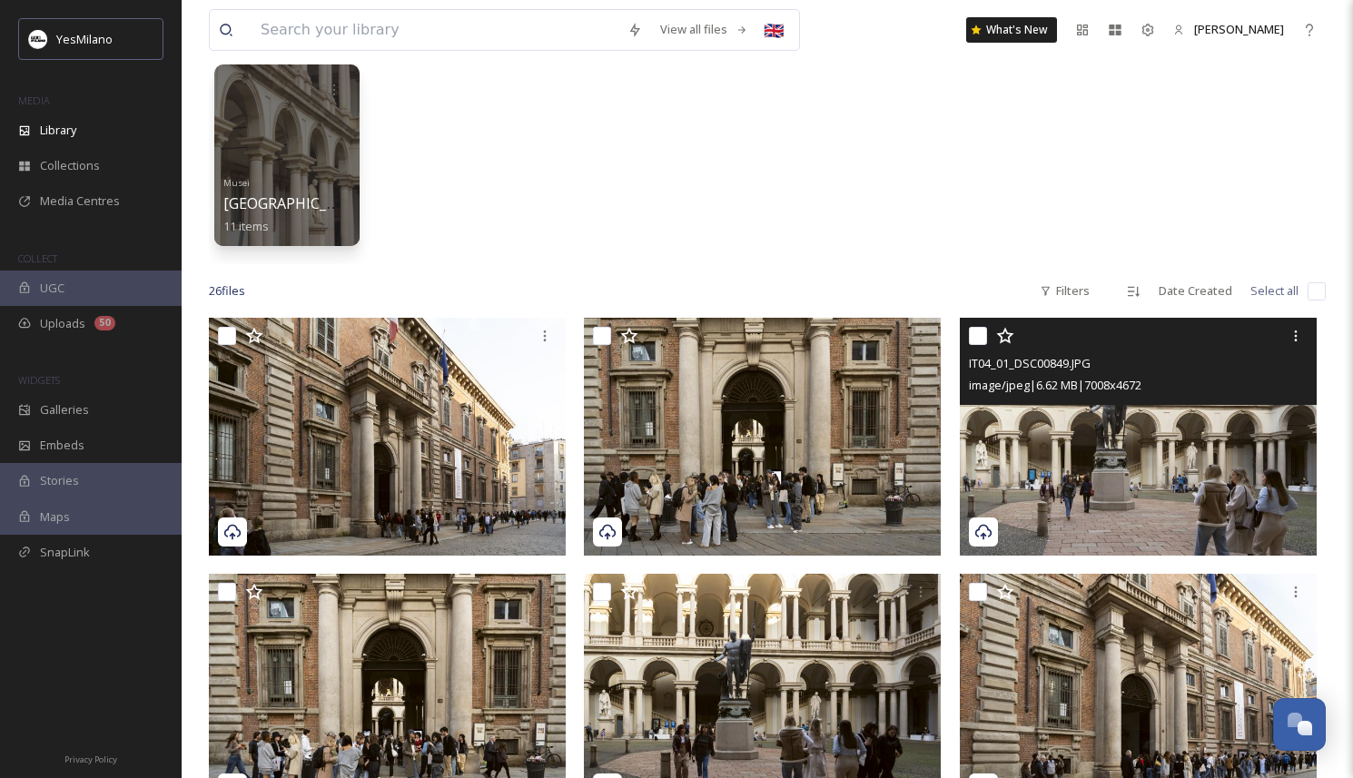
scroll to position [0, 0]
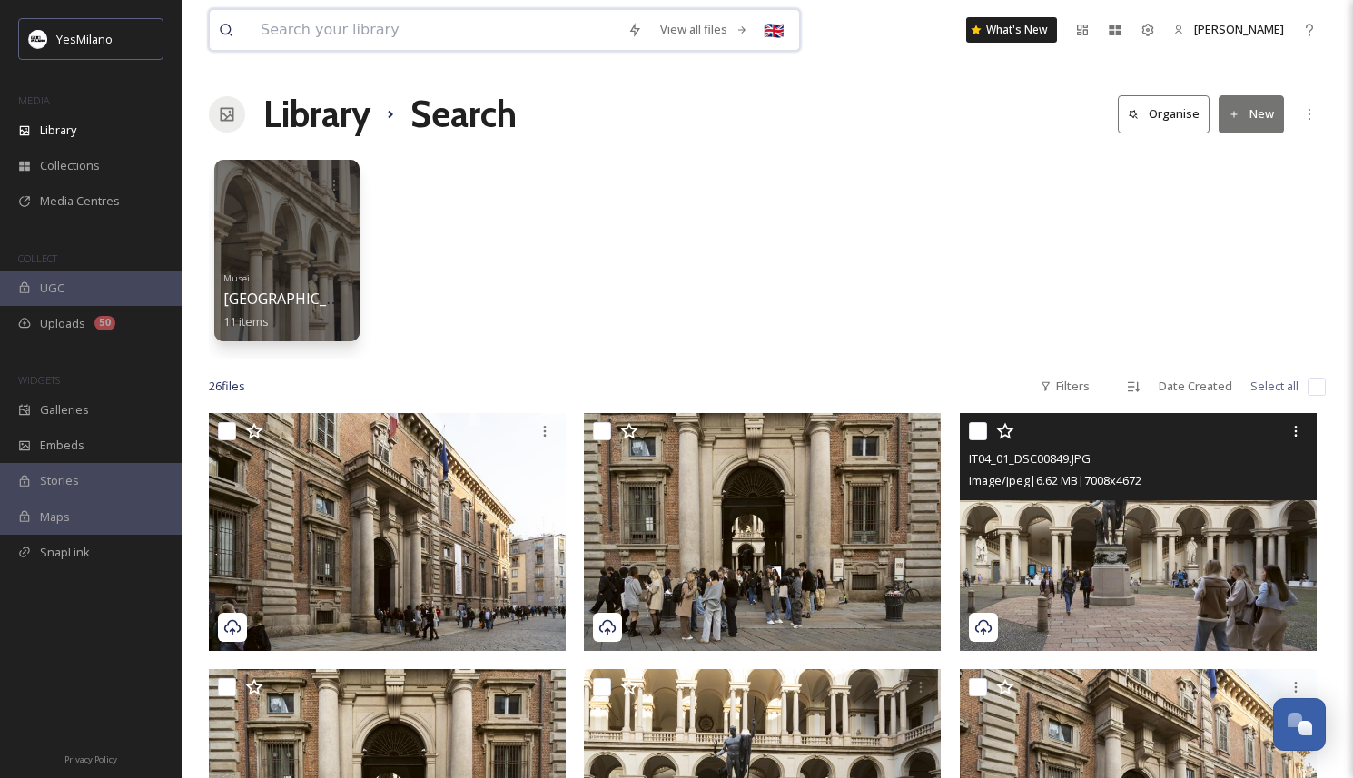
click at [360, 31] on input at bounding box center [434, 30] width 367 height 40
click at [693, 18] on div "Search" at bounding box center [703, 29] width 56 height 35
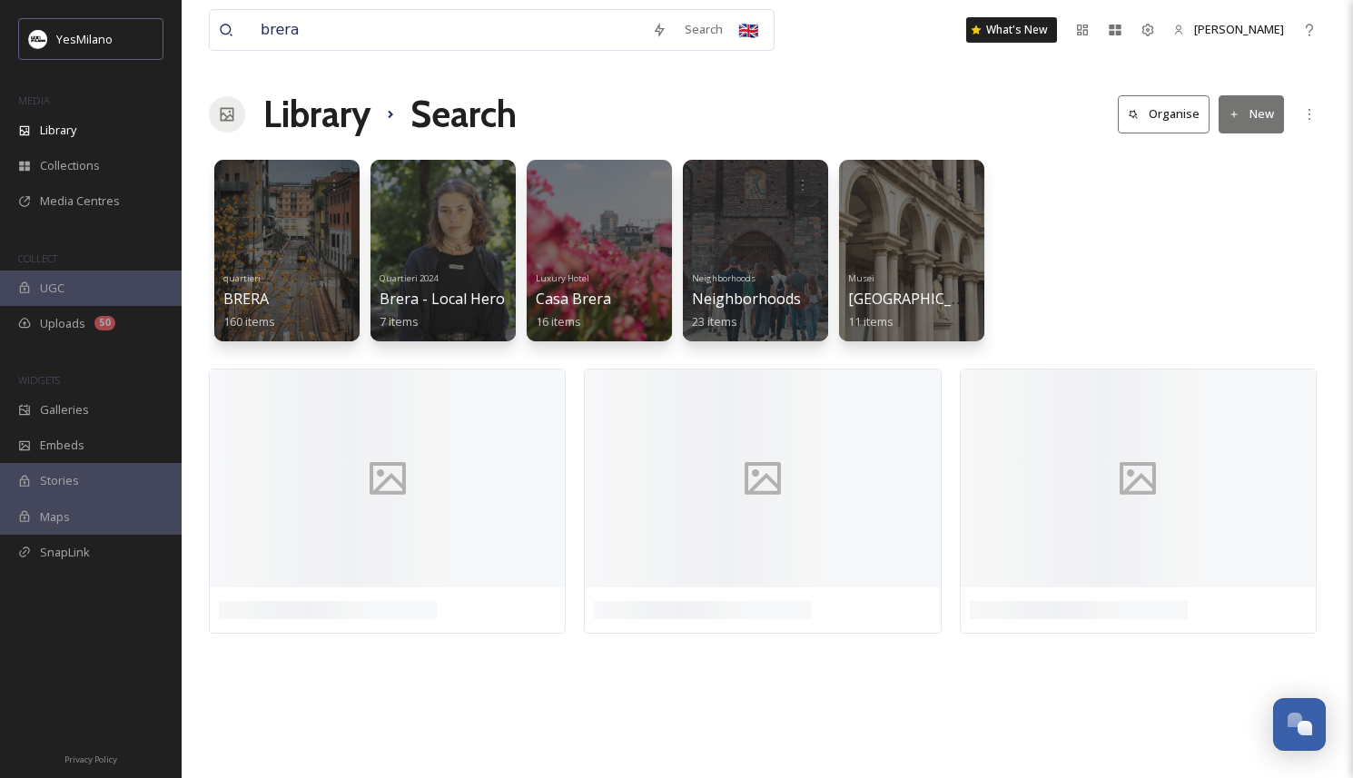
click at [917, 120] on div "Library Search Organise New" at bounding box center [767, 114] width 1117 height 54
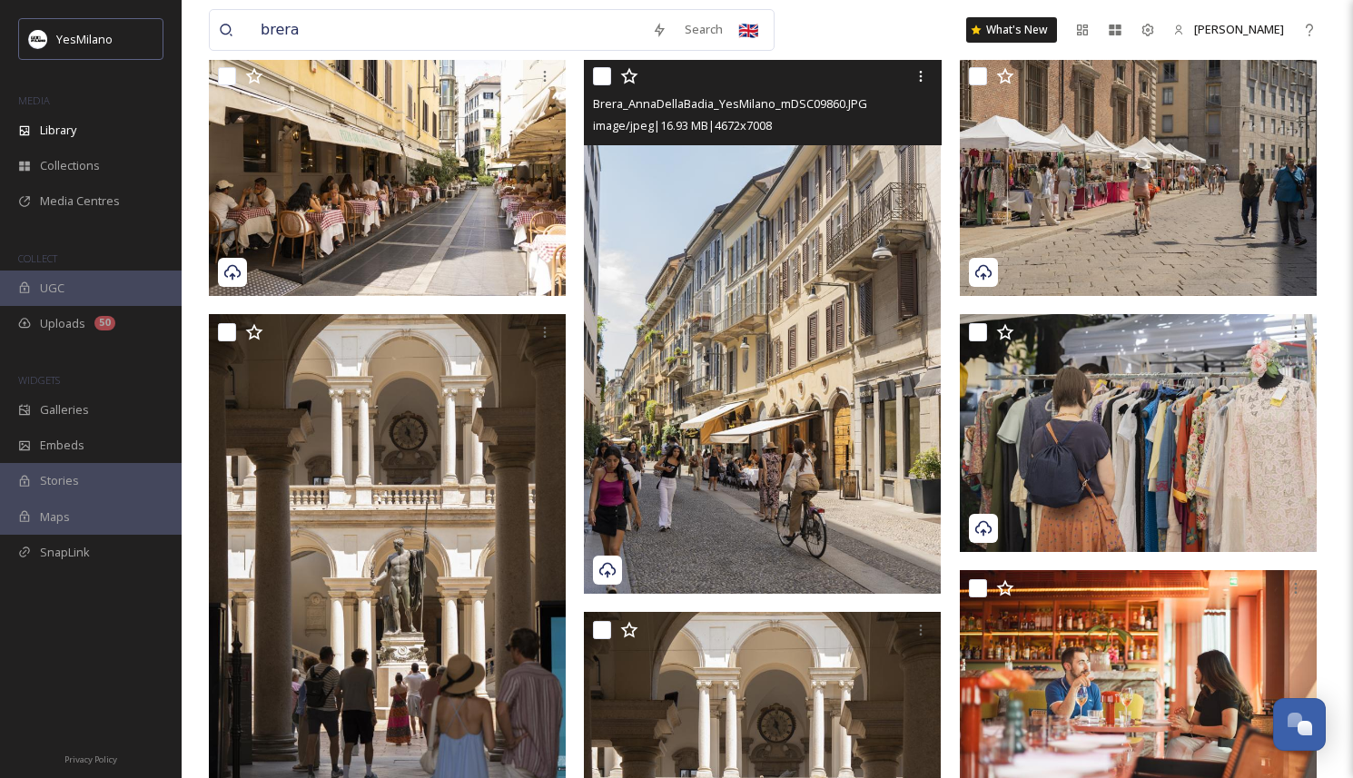
scroll to position [1725, 0]
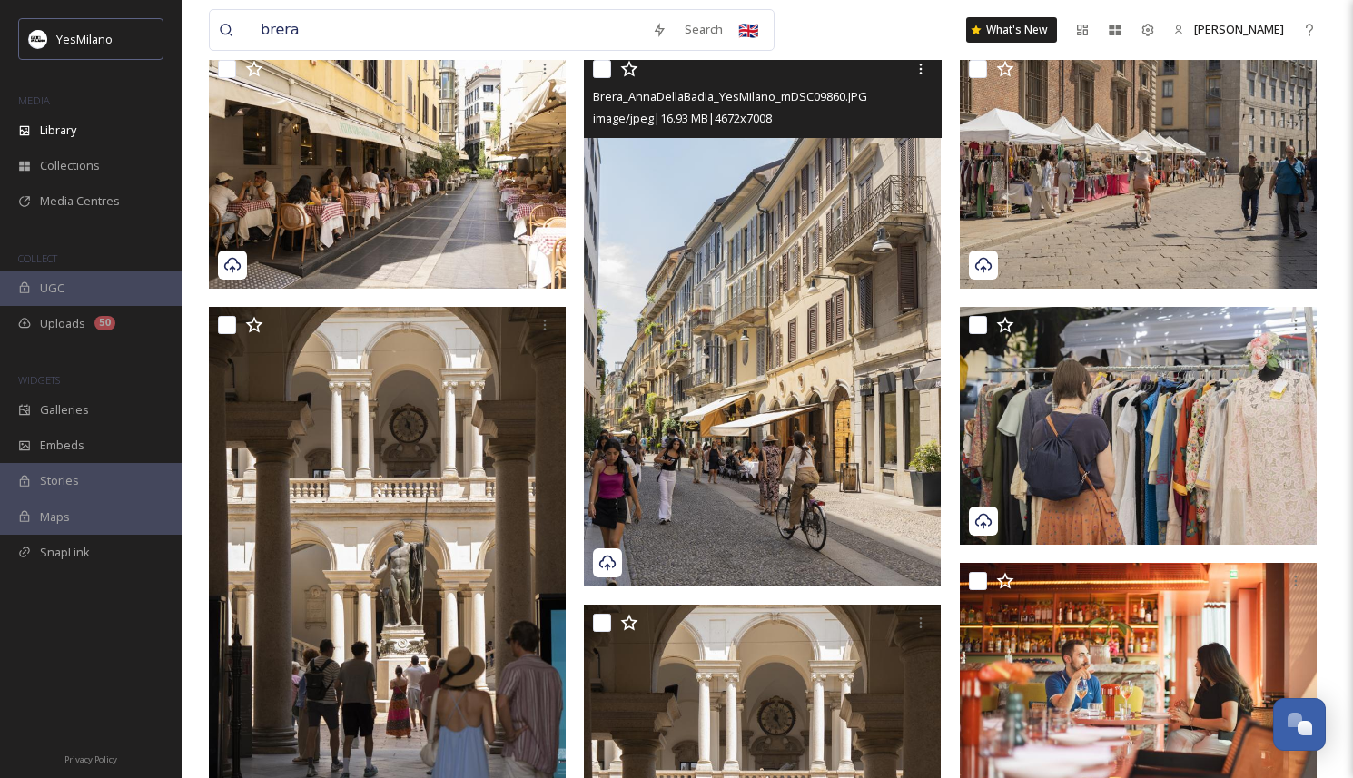
click at [741, 492] on img at bounding box center [762, 319] width 357 height 536
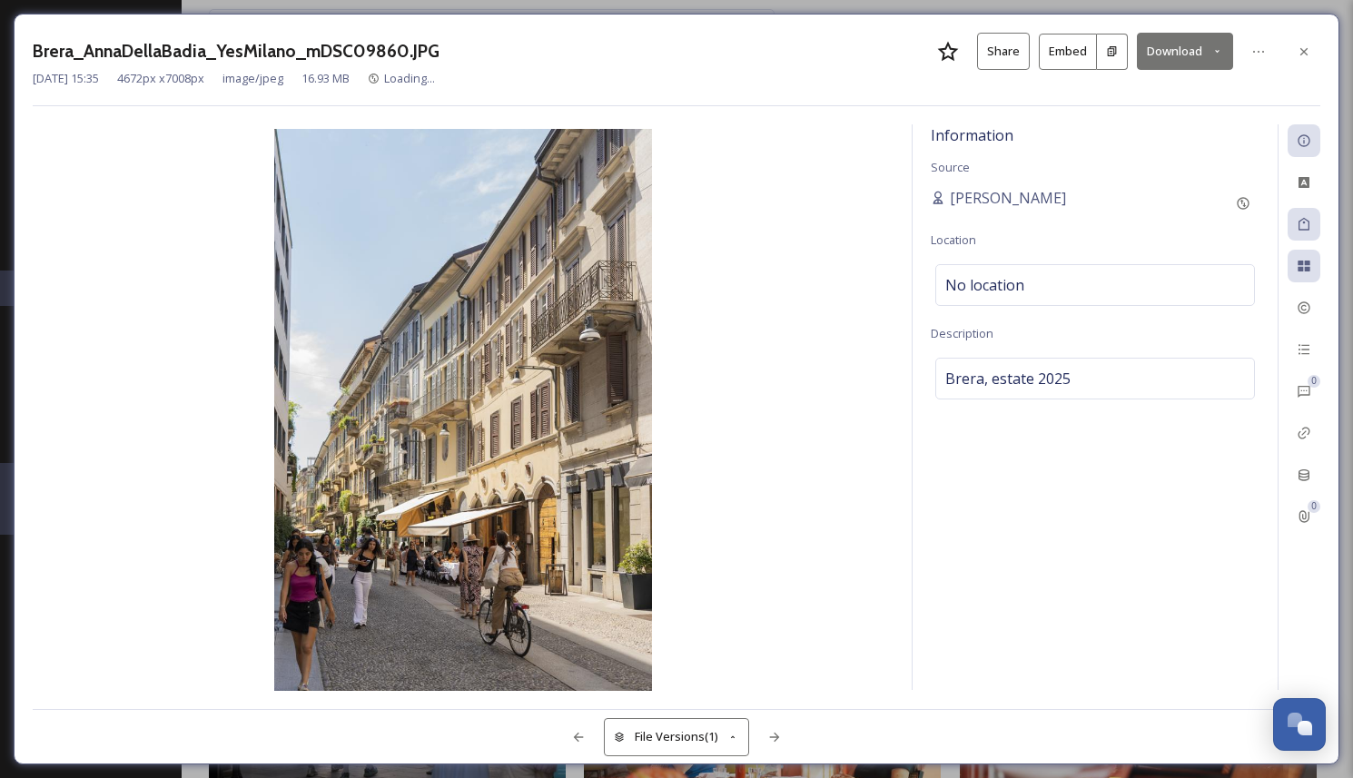
click at [1197, 63] on button "Download" at bounding box center [1185, 51] width 96 height 37
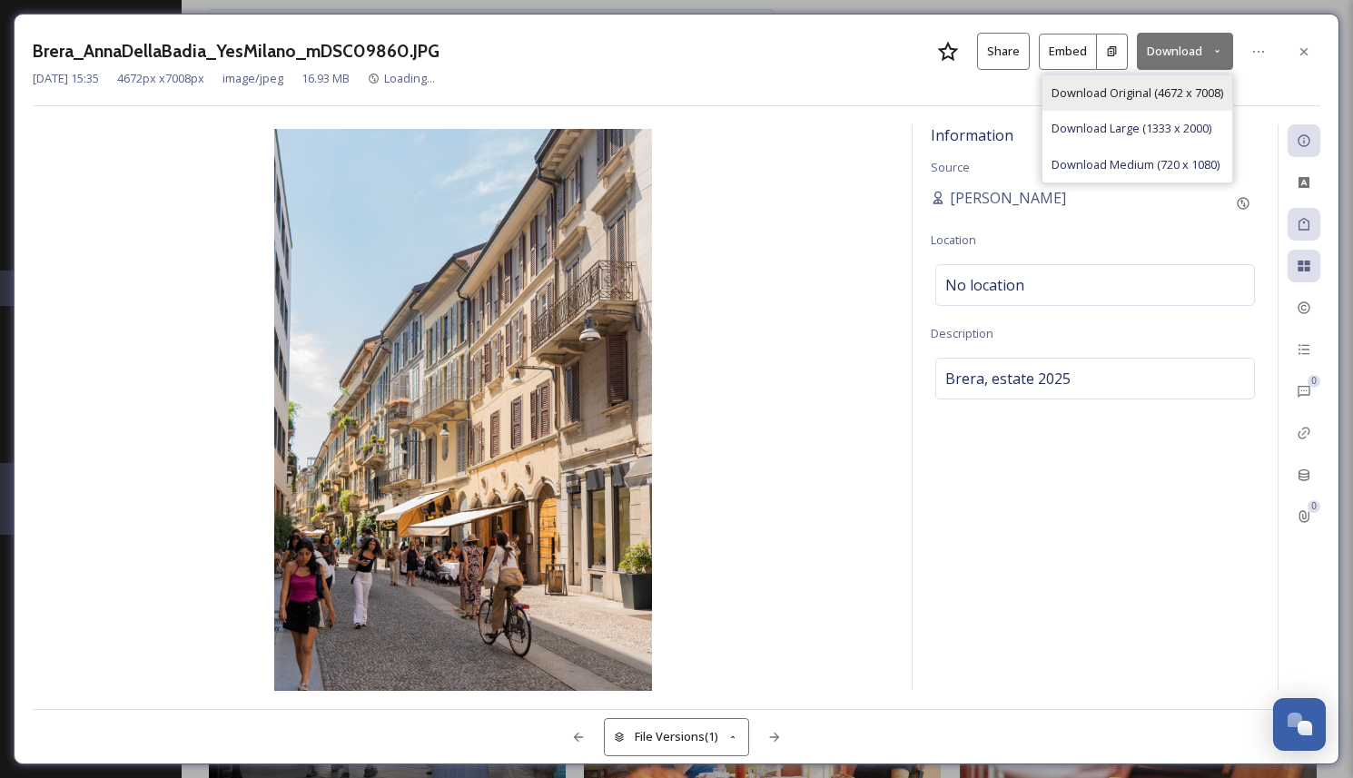
click at [1192, 92] on span "Download Original (4672 x 7008)" at bounding box center [1137, 92] width 172 height 17
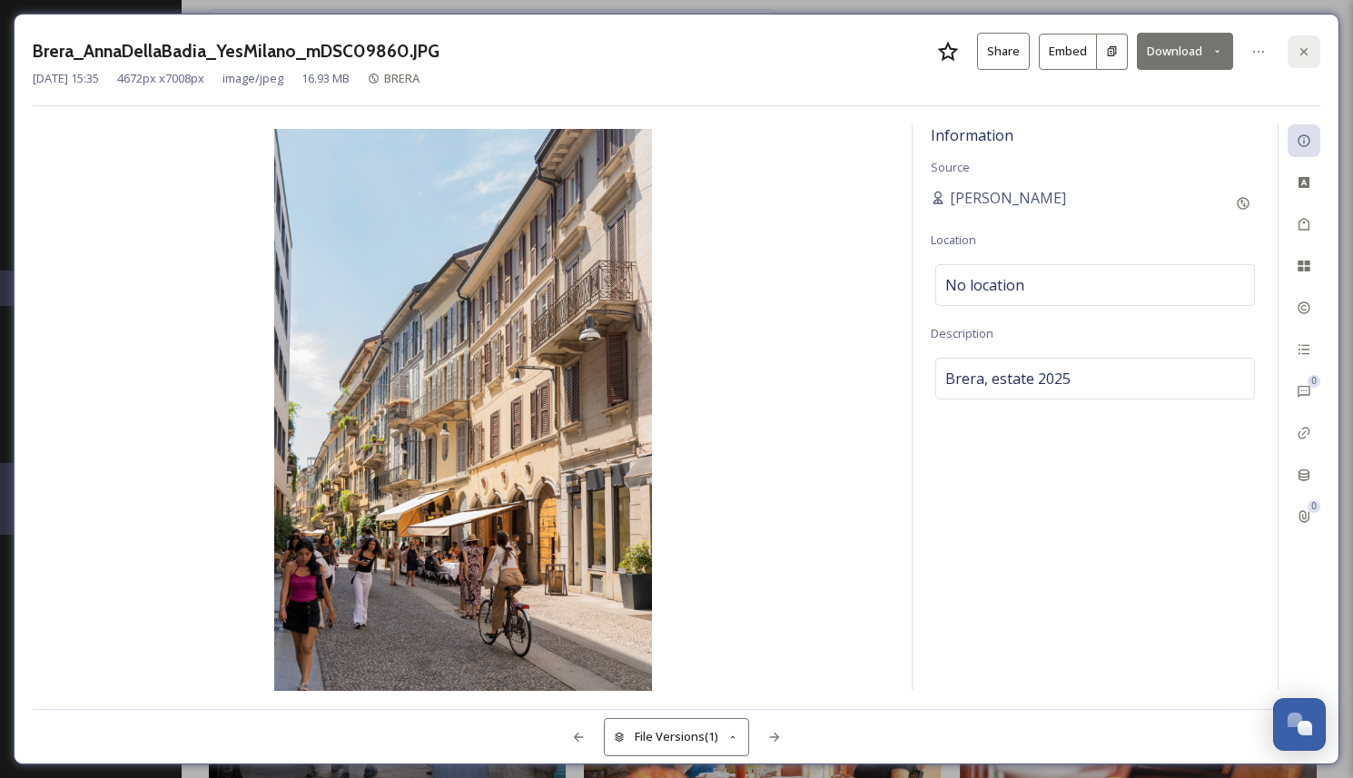
click at [1310, 55] on icon at bounding box center [1304, 51] width 15 height 15
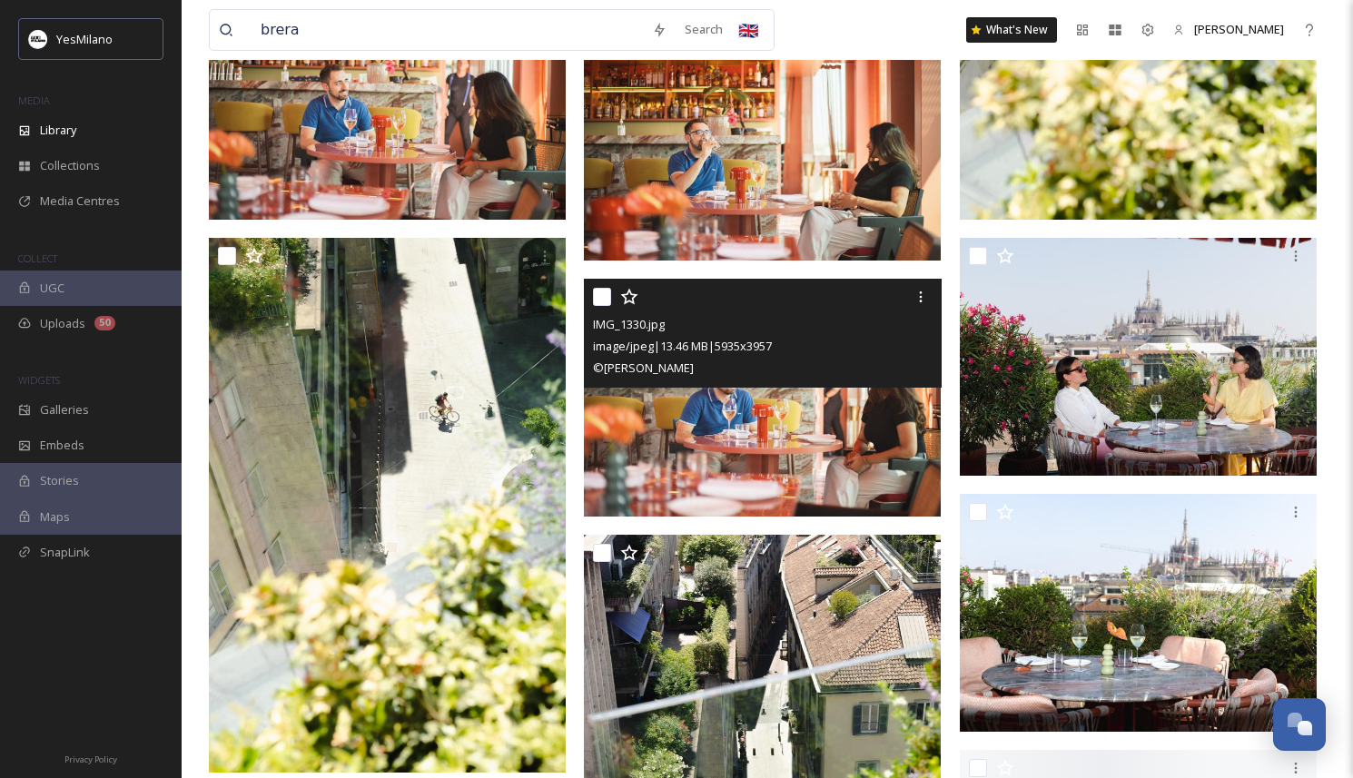
scroll to position [2906, 0]
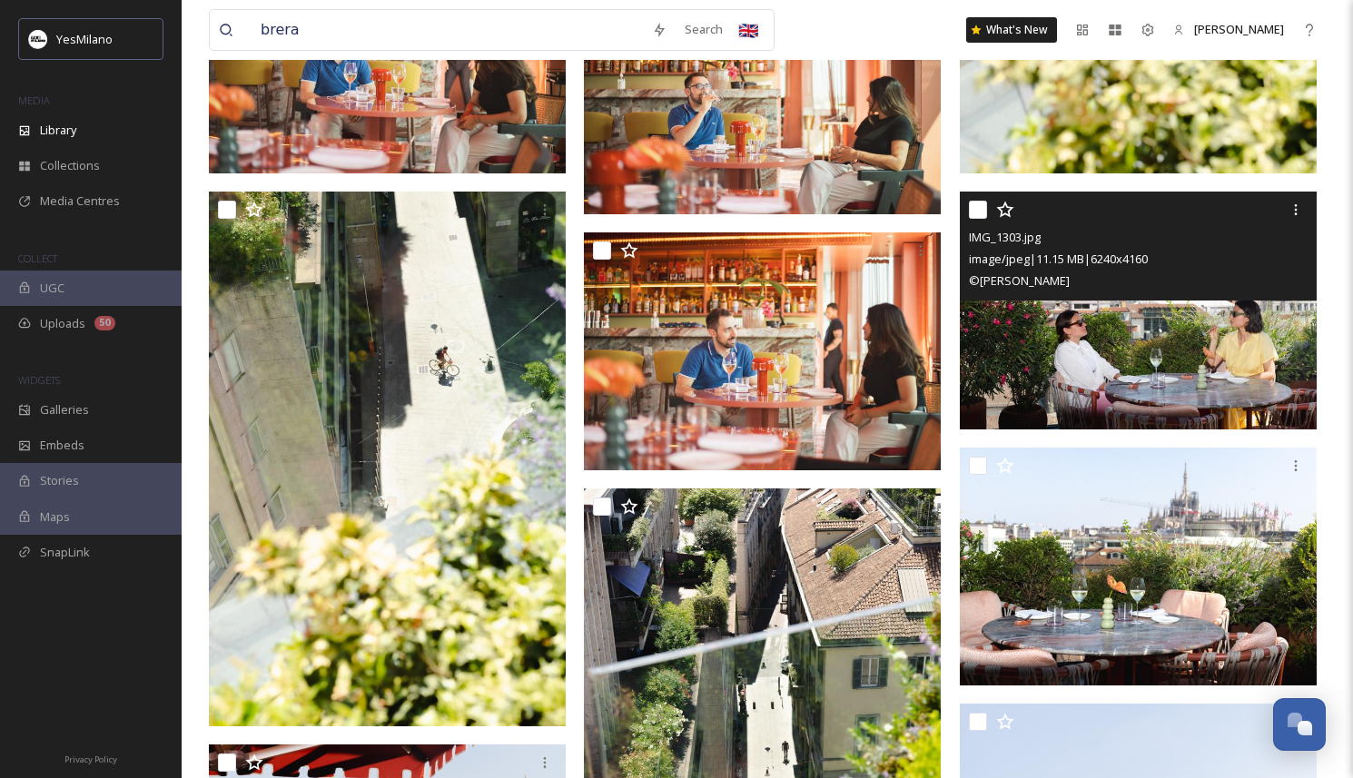
click at [1080, 385] on img at bounding box center [1138, 311] width 357 height 238
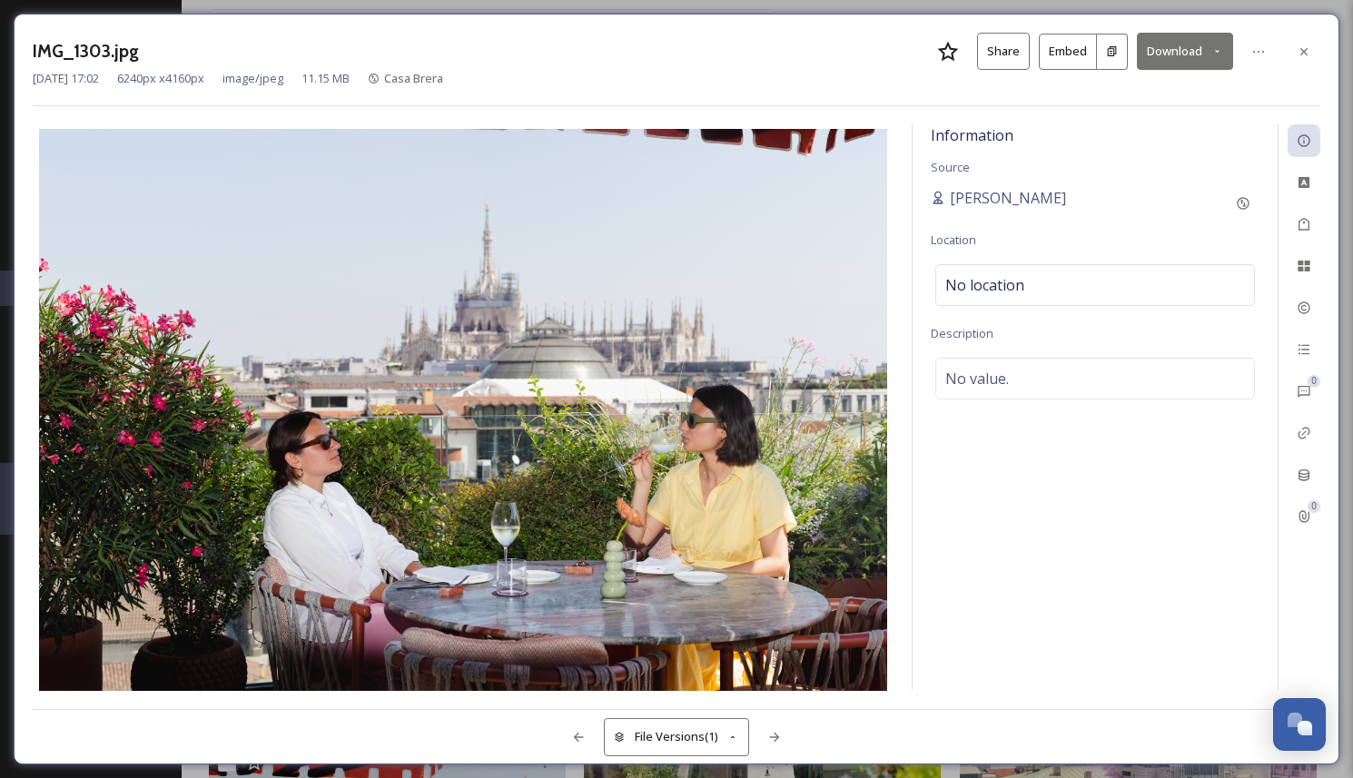
click at [1166, 57] on button "Download" at bounding box center [1185, 51] width 96 height 37
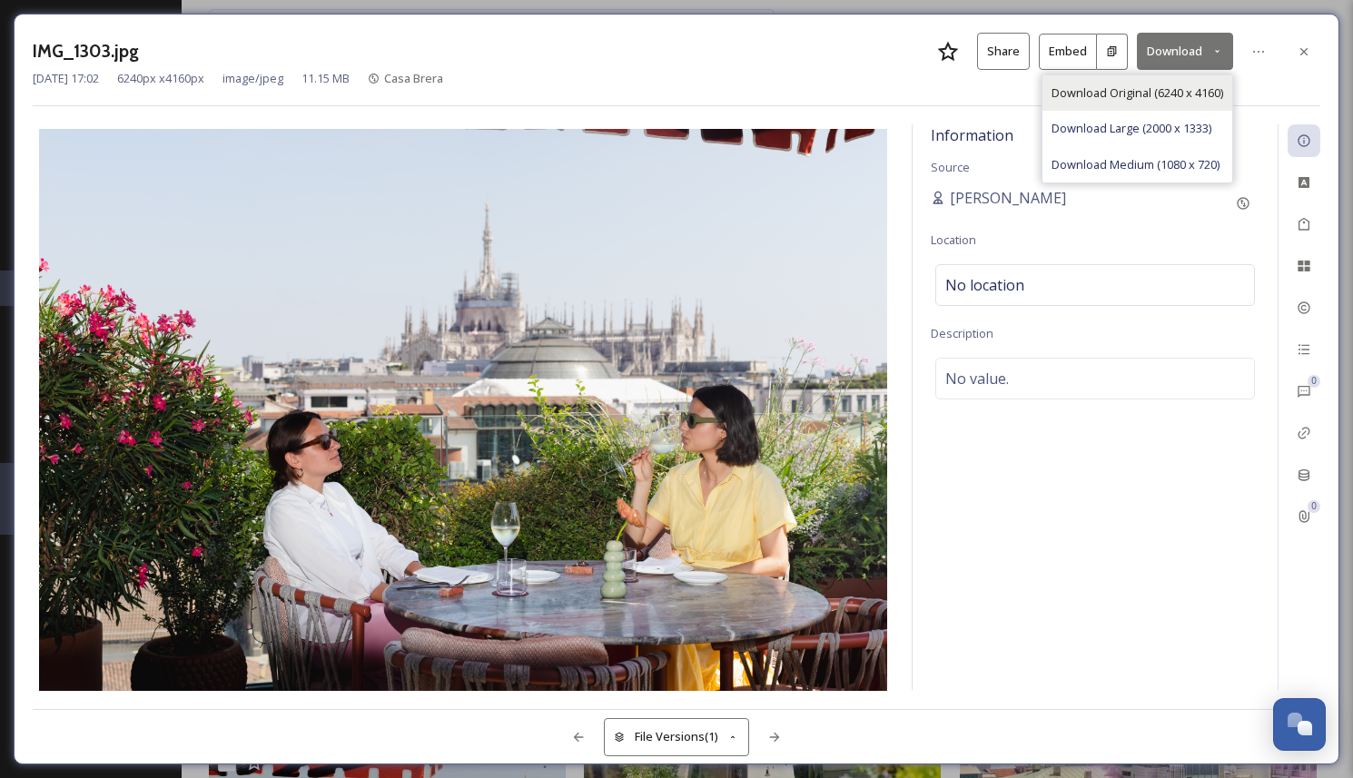
click at [1166, 85] on span "Download Original (6240 x 4160)" at bounding box center [1137, 92] width 172 height 17
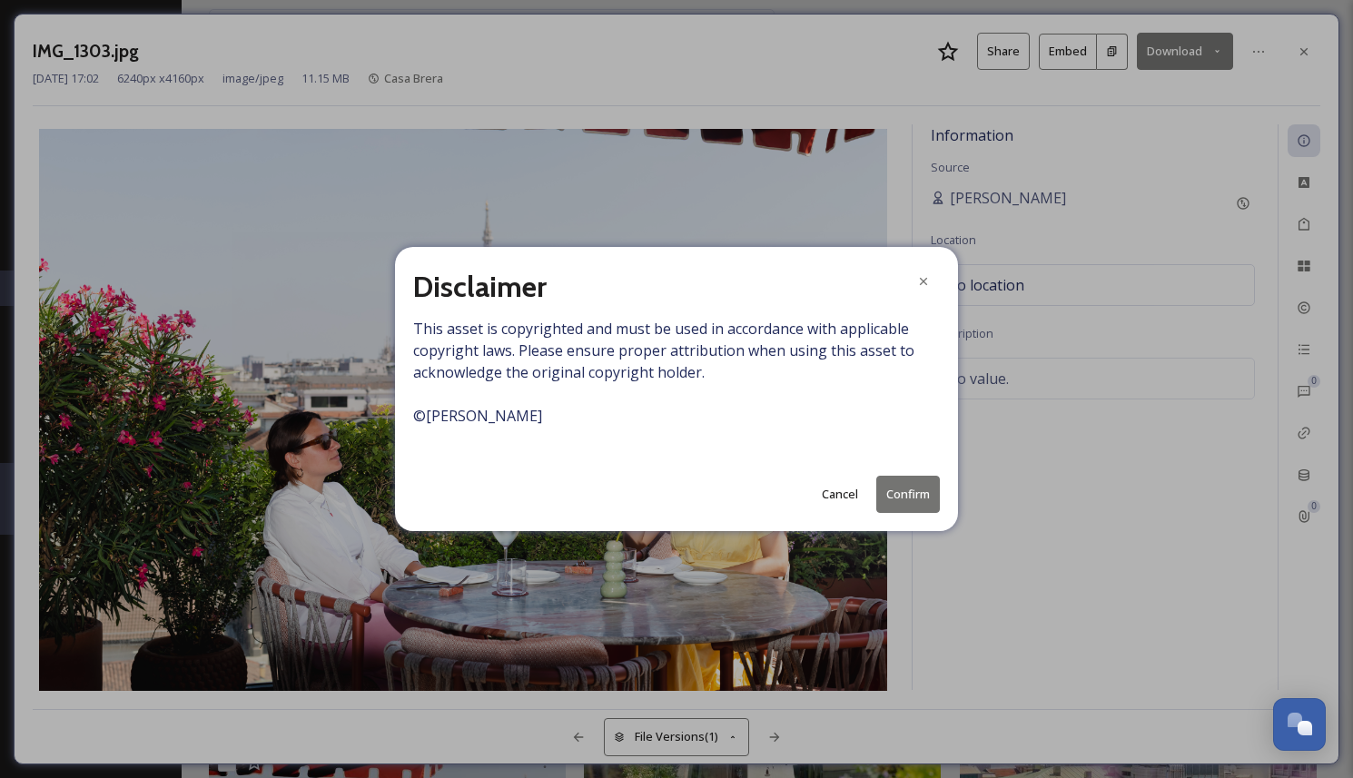
click at [913, 501] on button "Confirm" at bounding box center [908, 494] width 64 height 37
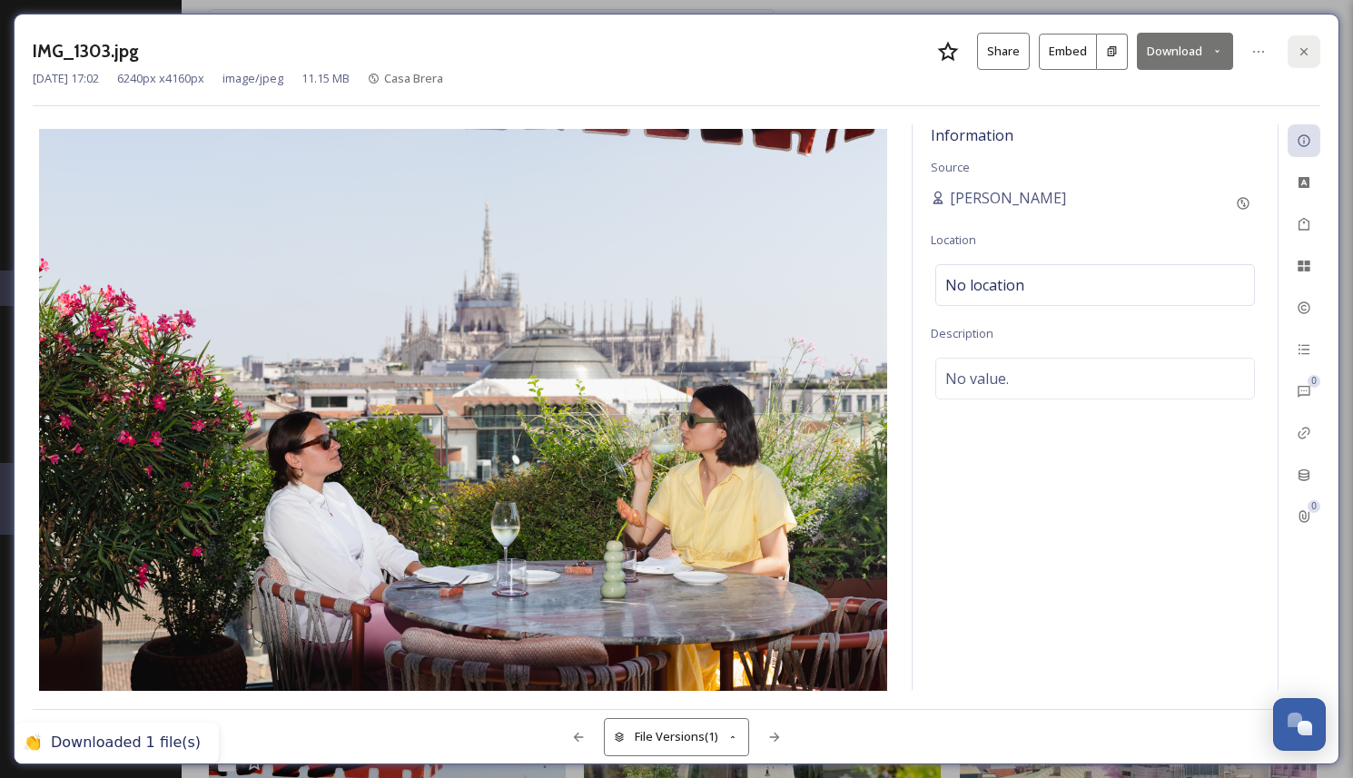
click at [1293, 58] on div at bounding box center [1303, 51] width 33 height 33
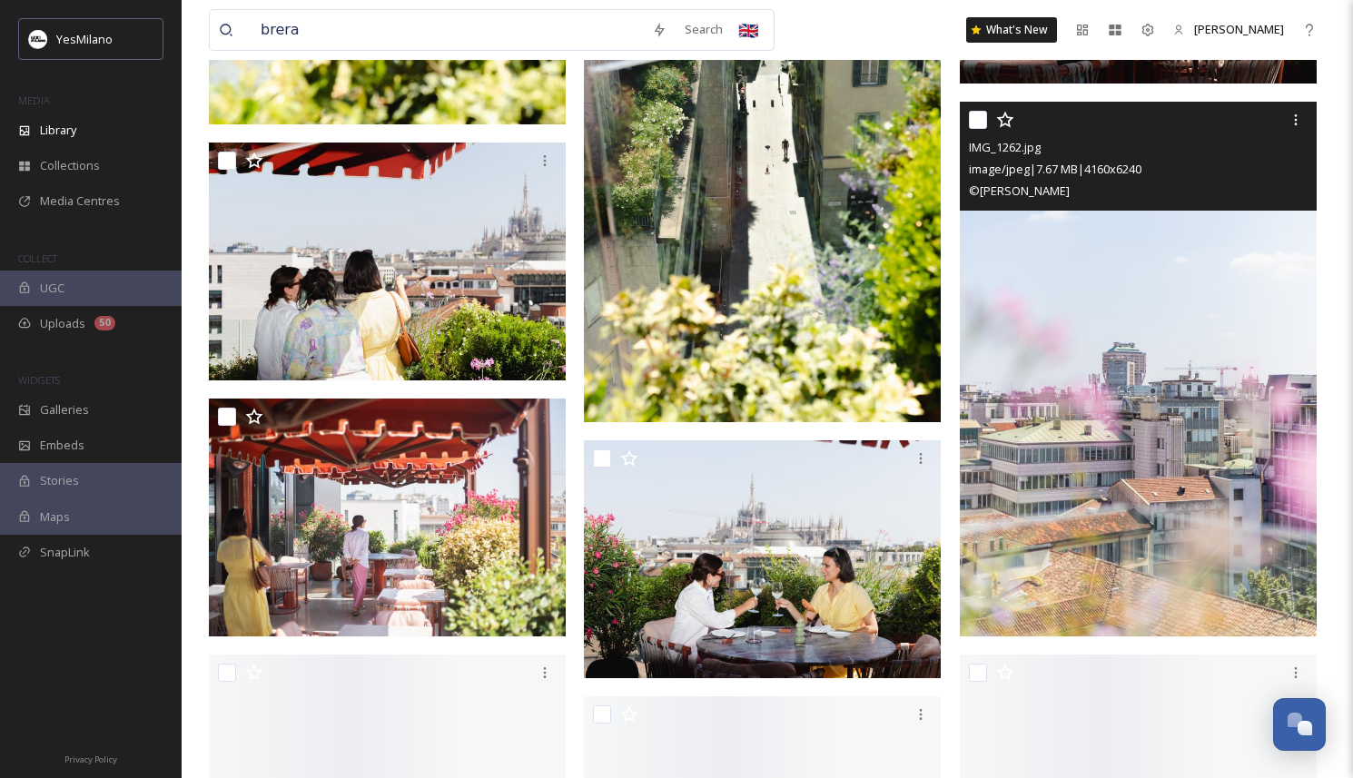
scroll to position [3533, 0]
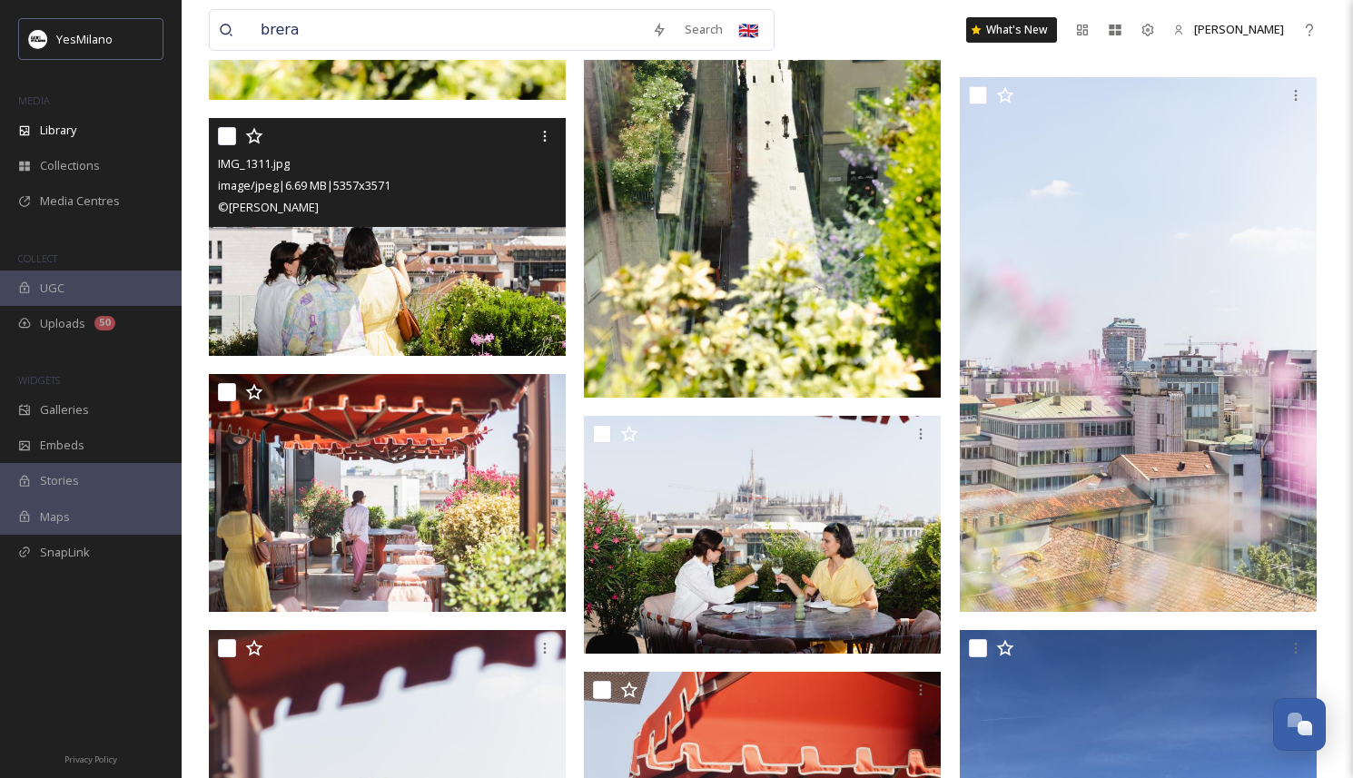
click at [486, 323] on img at bounding box center [387, 237] width 357 height 238
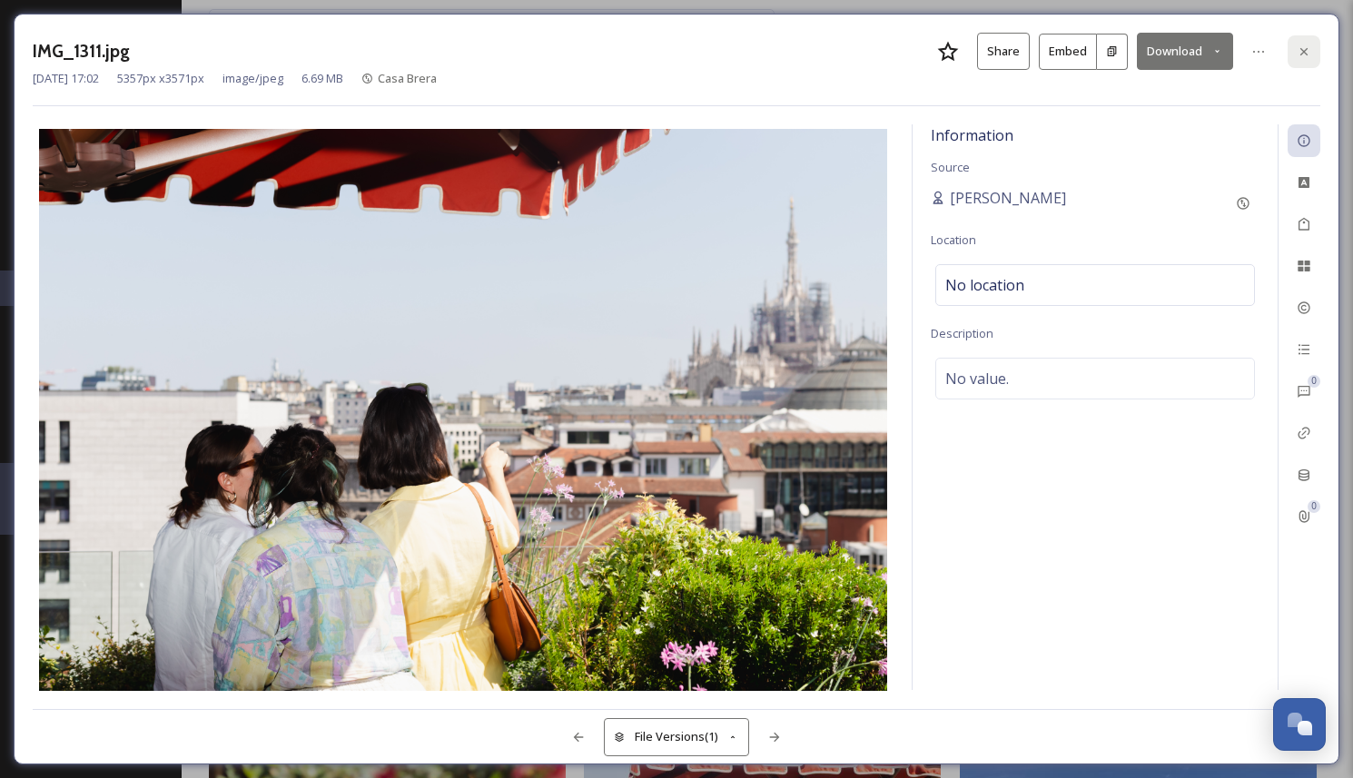
click at [1298, 50] on icon at bounding box center [1304, 51] width 15 height 15
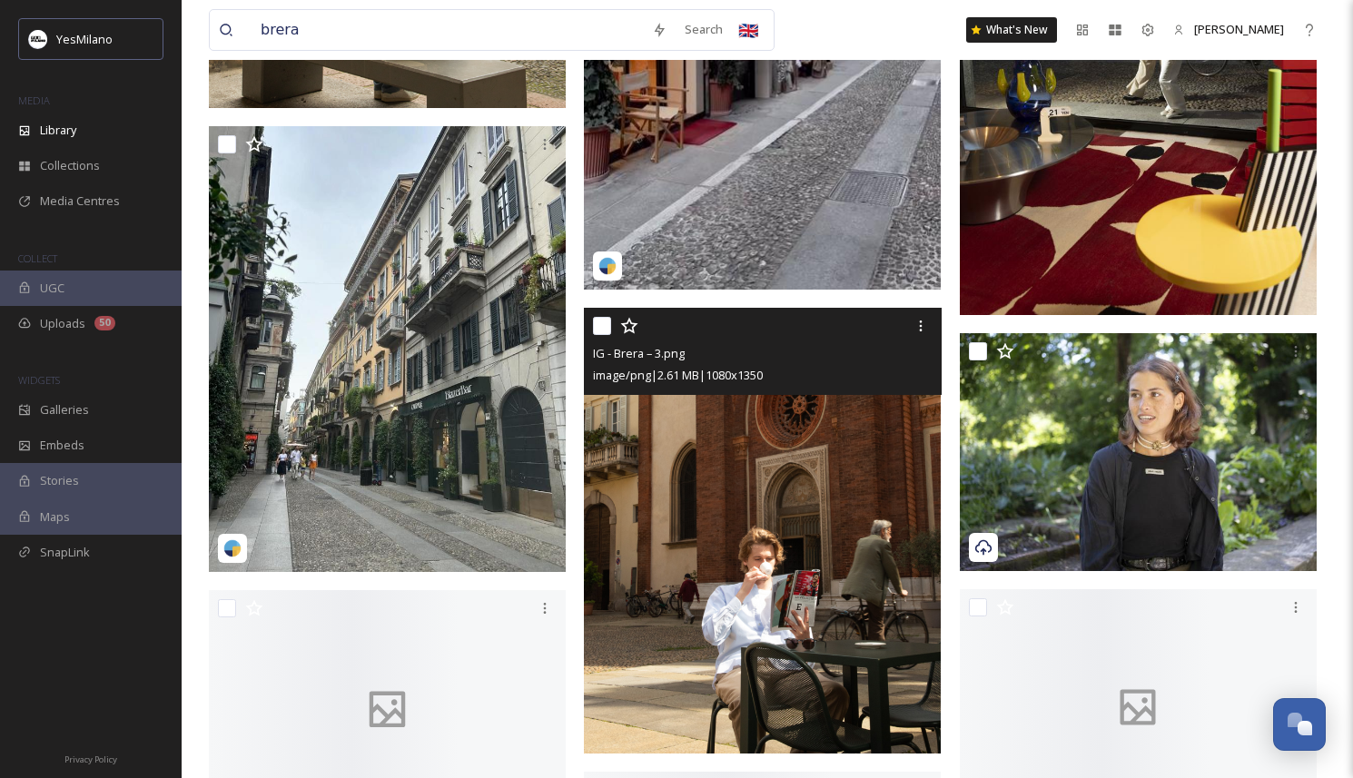
scroll to position [9259, 0]
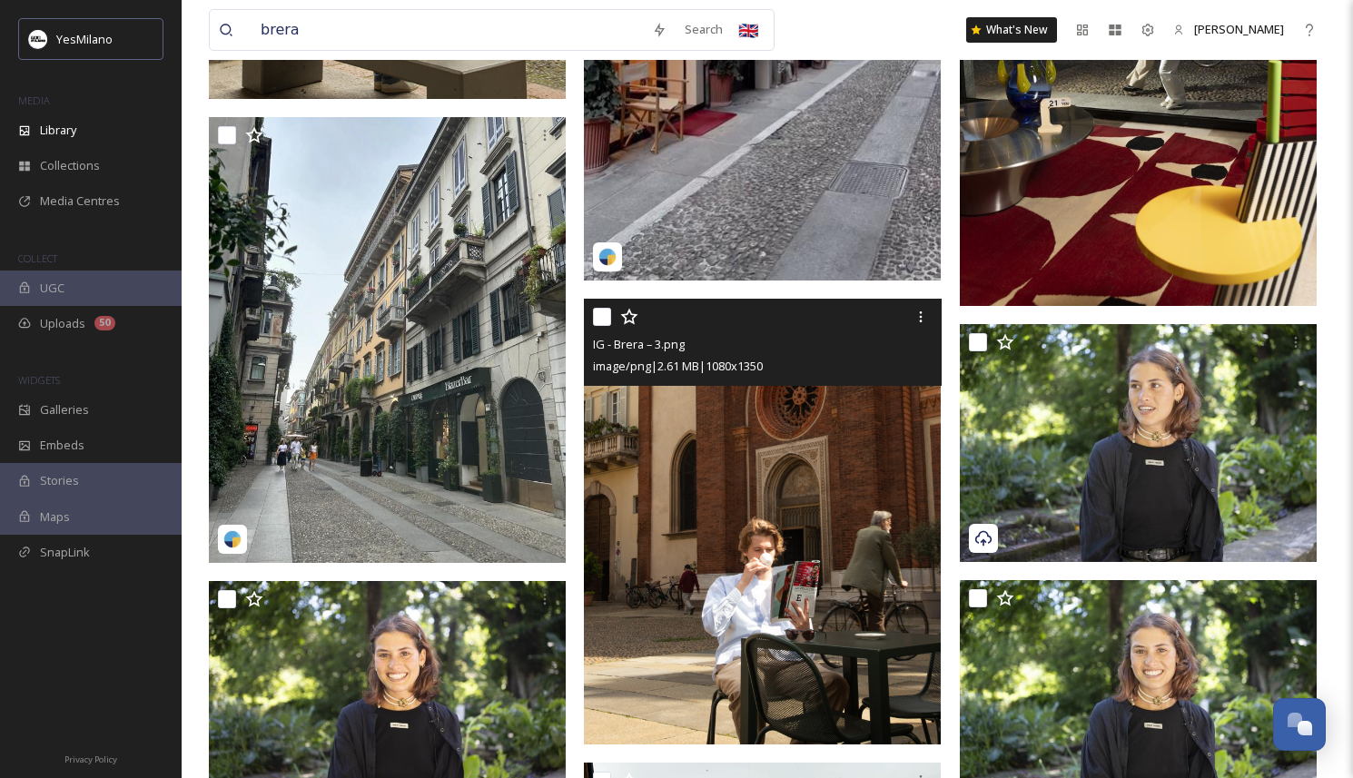
click at [837, 502] on img at bounding box center [762, 522] width 357 height 446
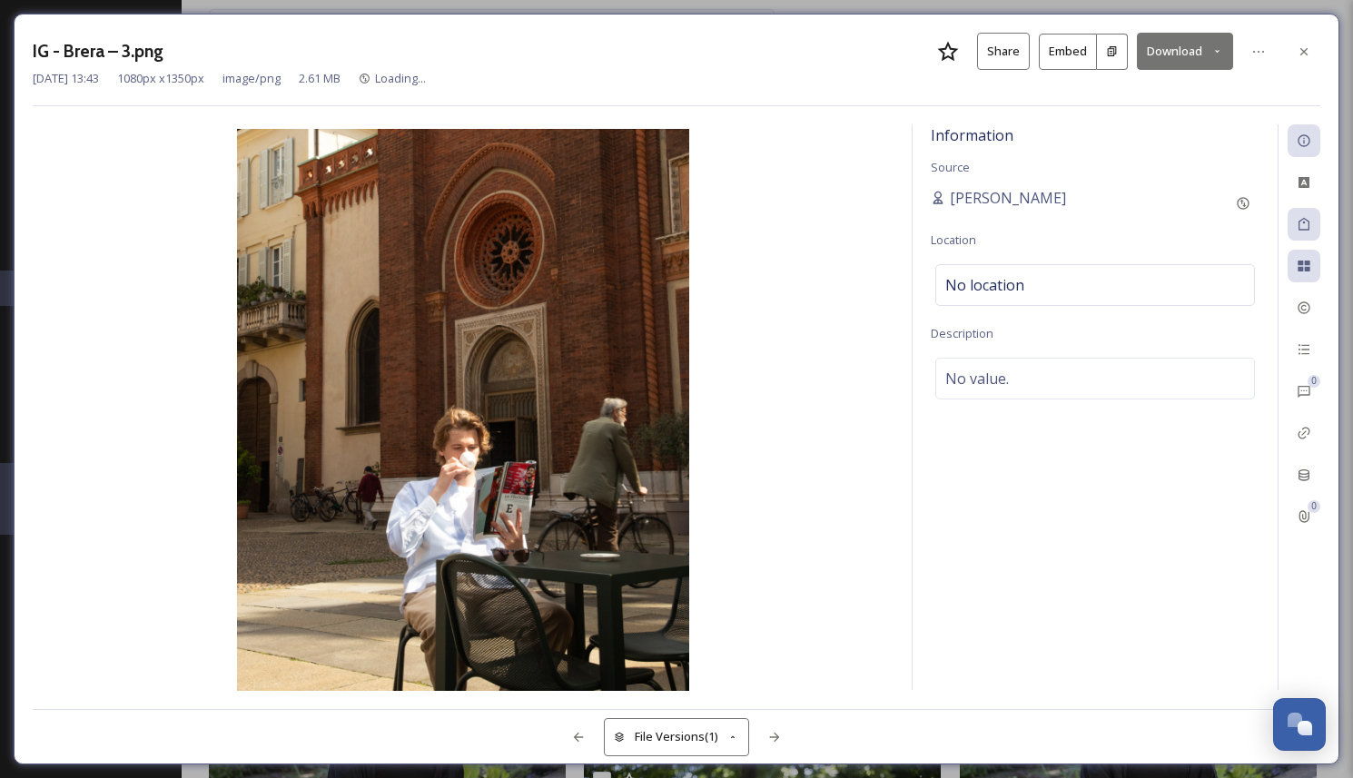
click at [1205, 31] on div "IG - Brera – 3.png Share Embed Download Jul 19 2024 13:43 1080 px x 1350 px ima…" at bounding box center [677, 389] width 1326 height 751
click at [1199, 43] on button "Download" at bounding box center [1185, 51] width 96 height 37
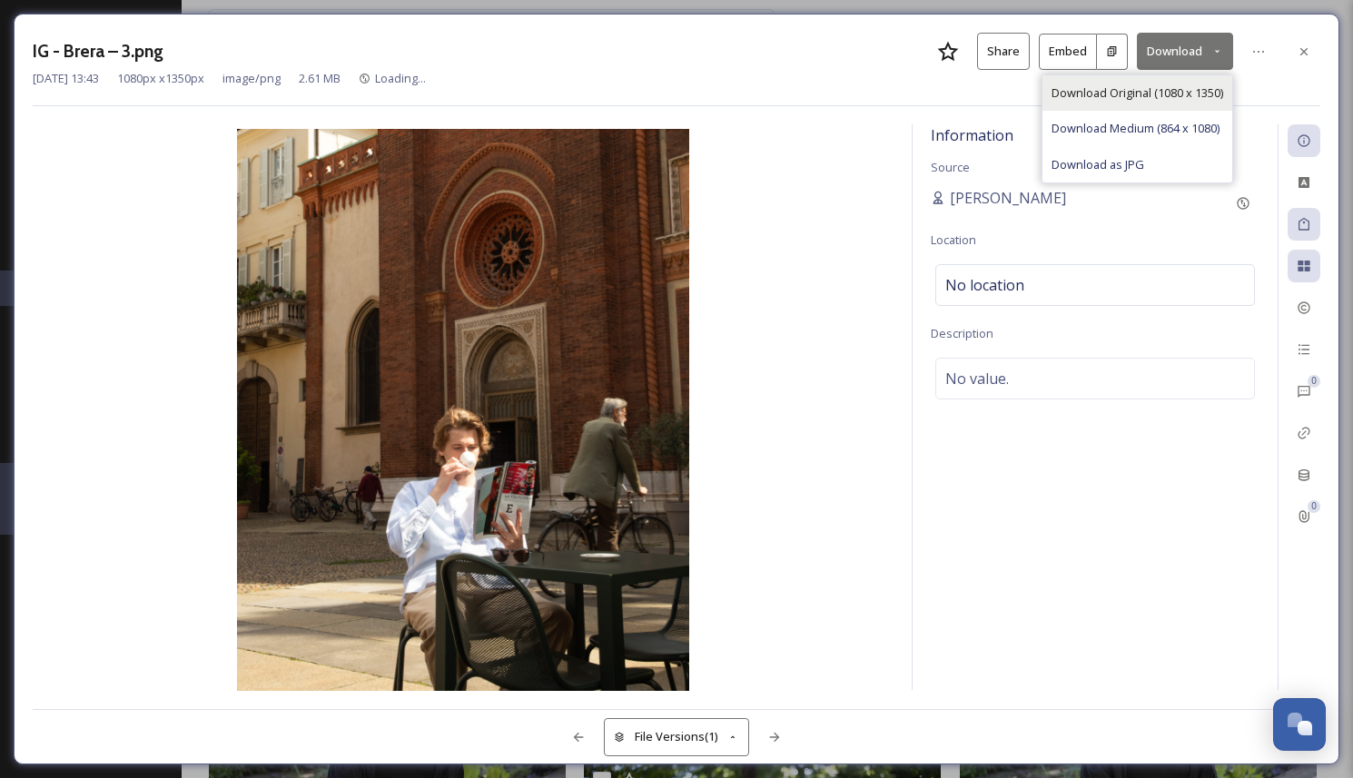
click at [1173, 89] on span "Download Original (1080 x 1350)" at bounding box center [1137, 92] width 172 height 17
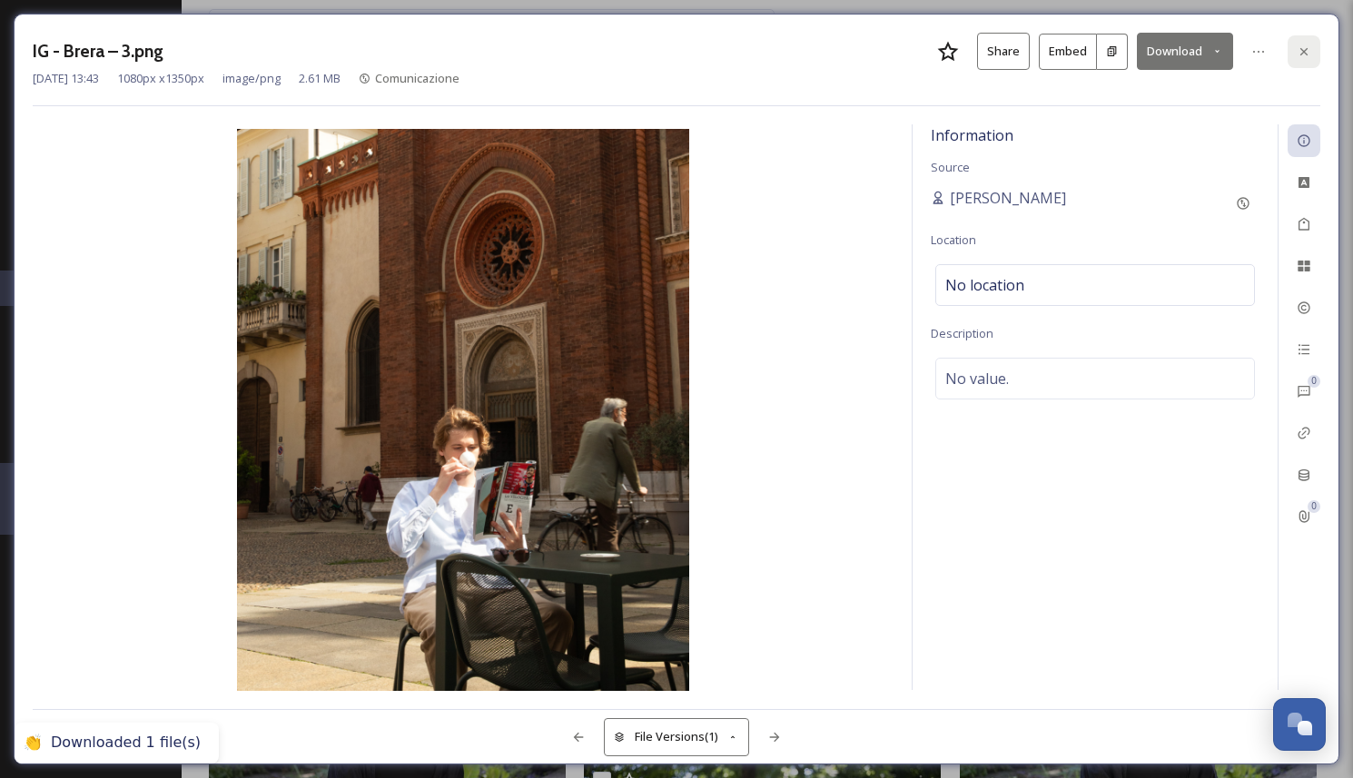
click at [1316, 43] on div at bounding box center [1303, 51] width 33 height 33
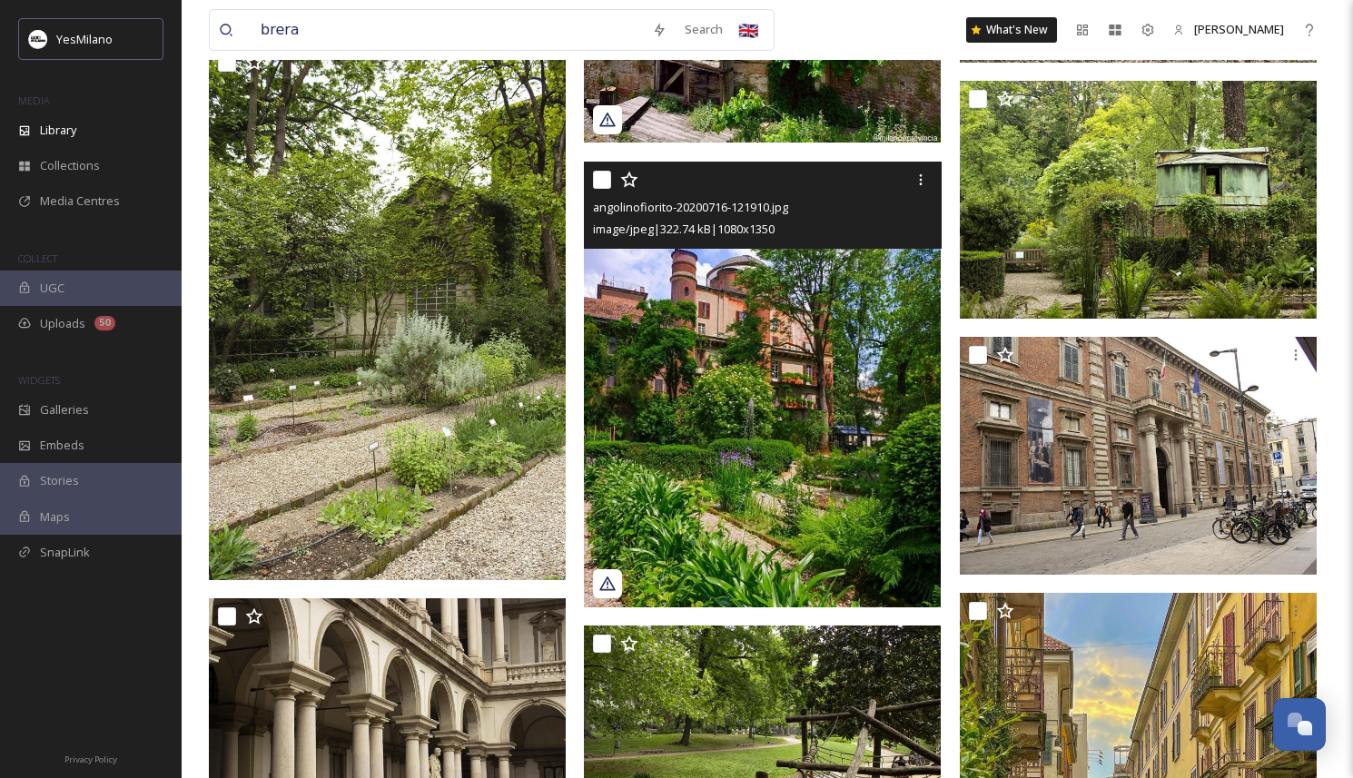
scroll to position [27126, 0]
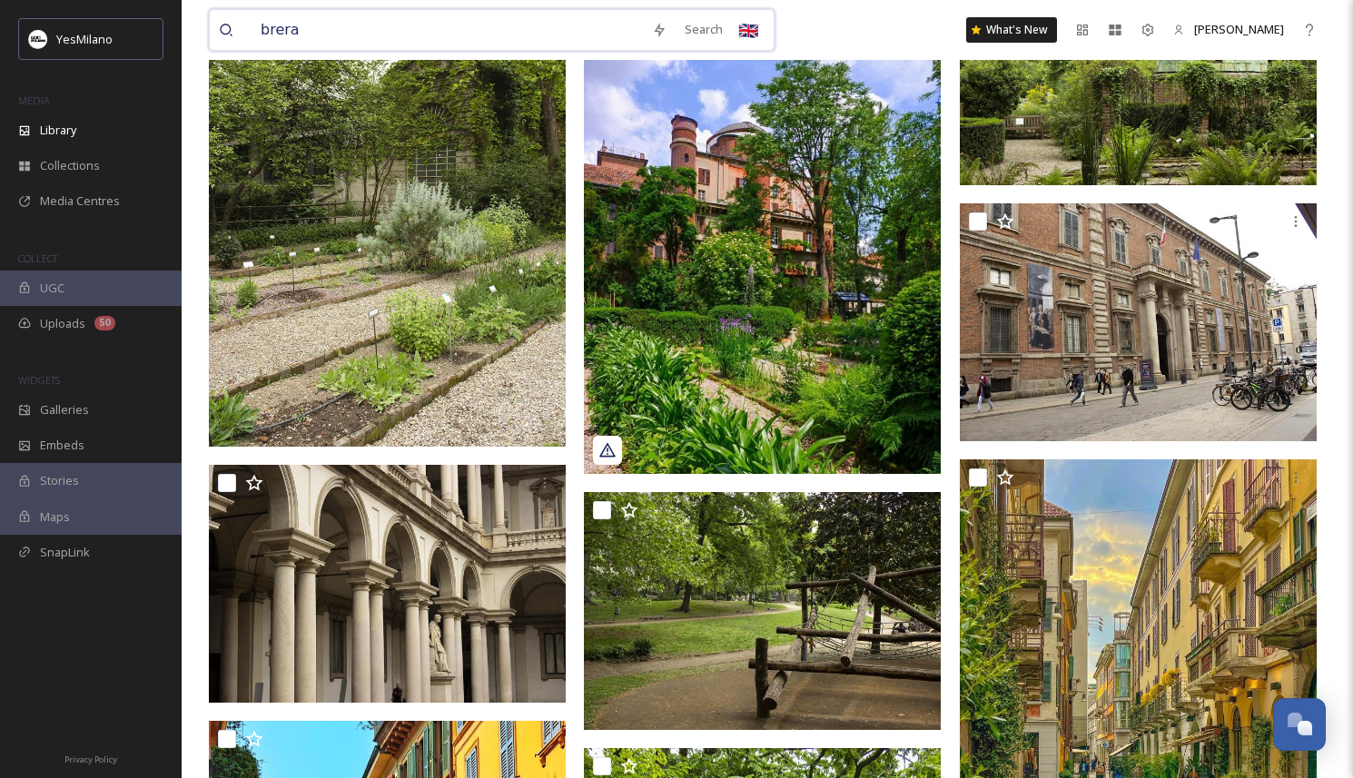
drag, startPoint x: 322, startPoint y: 35, endPoint x: 230, endPoint y: 35, distance: 92.6
click at [230, 35] on div "brera" at bounding box center [431, 30] width 424 height 40
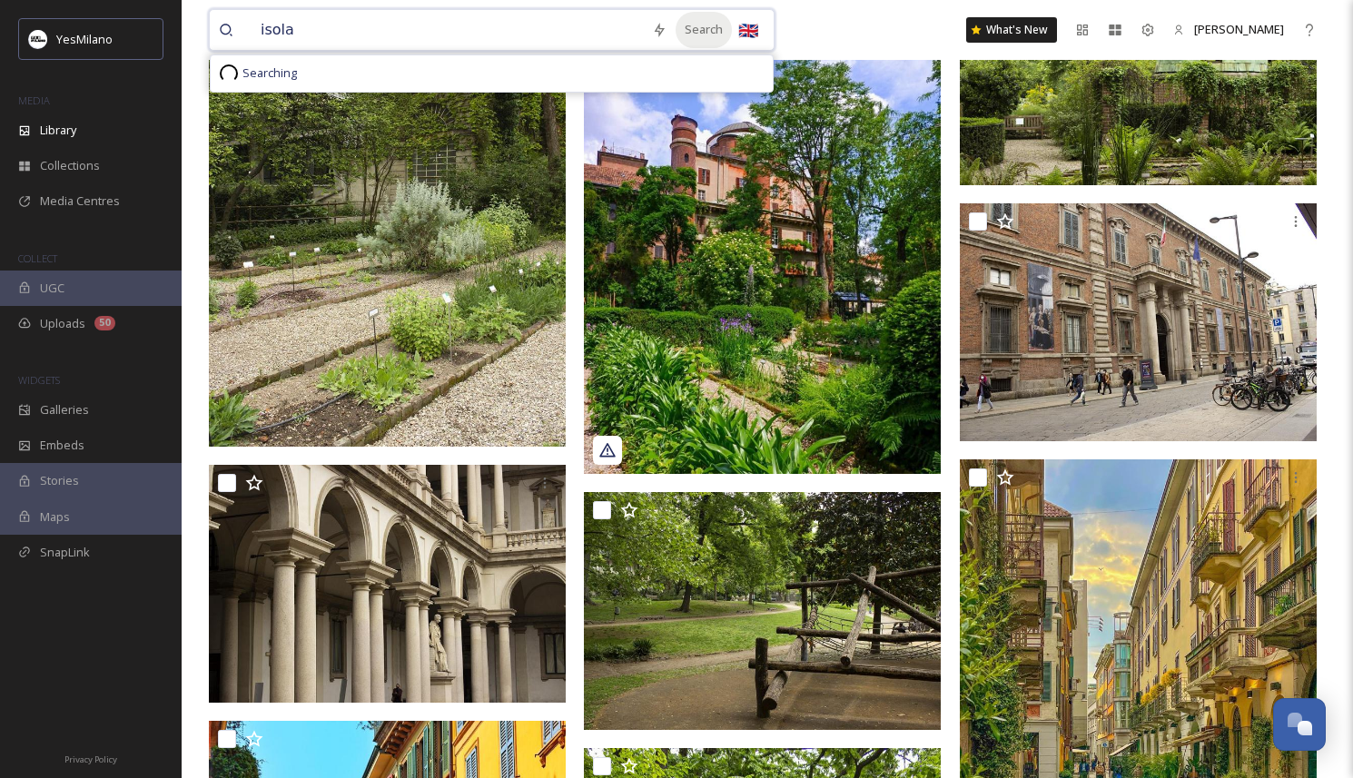
type input "isola"
click at [675, 26] on div "Search" at bounding box center [703, 29] width 56 height 35
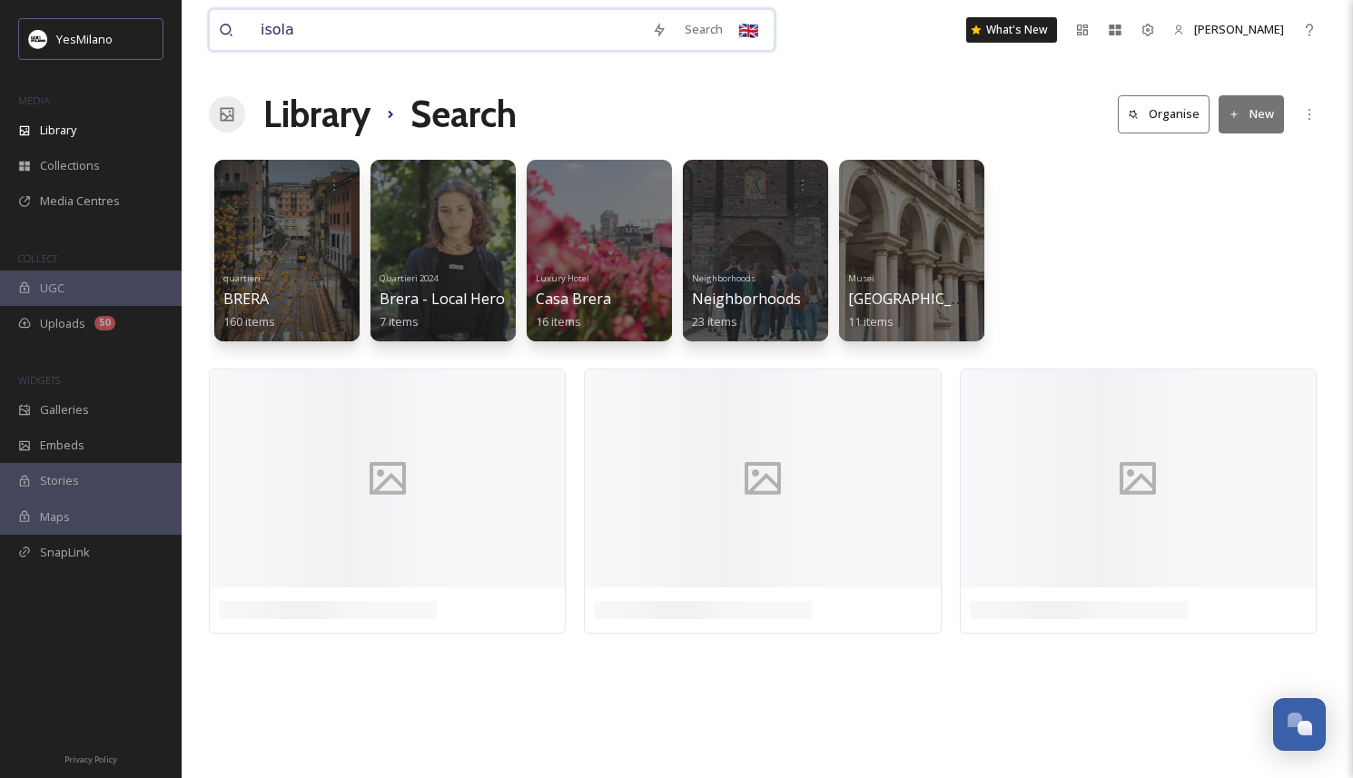
click at [390, 26] on input "isola" at bounding box center [446, 30] width 391 height 40
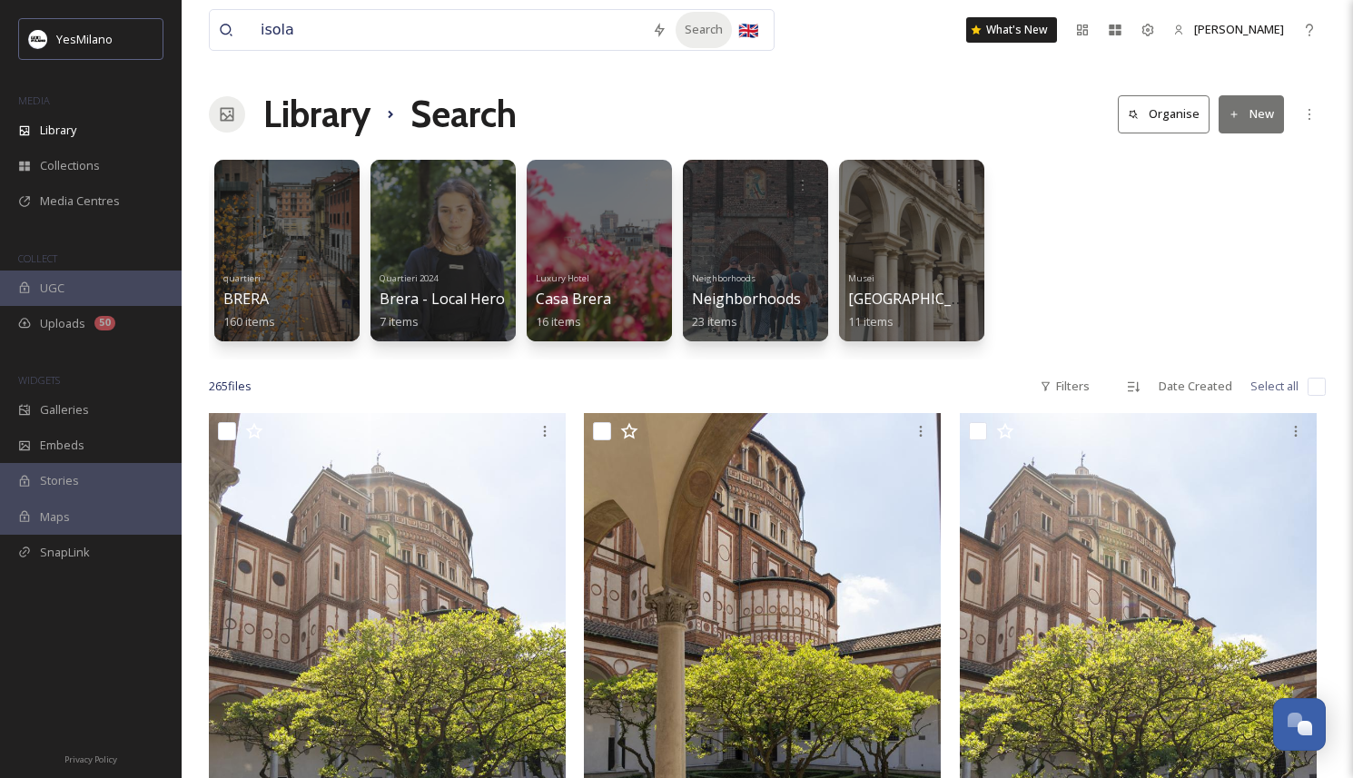
click at [695, 27] on div "Search" at bounding box center [703, 29] width 56 height 35
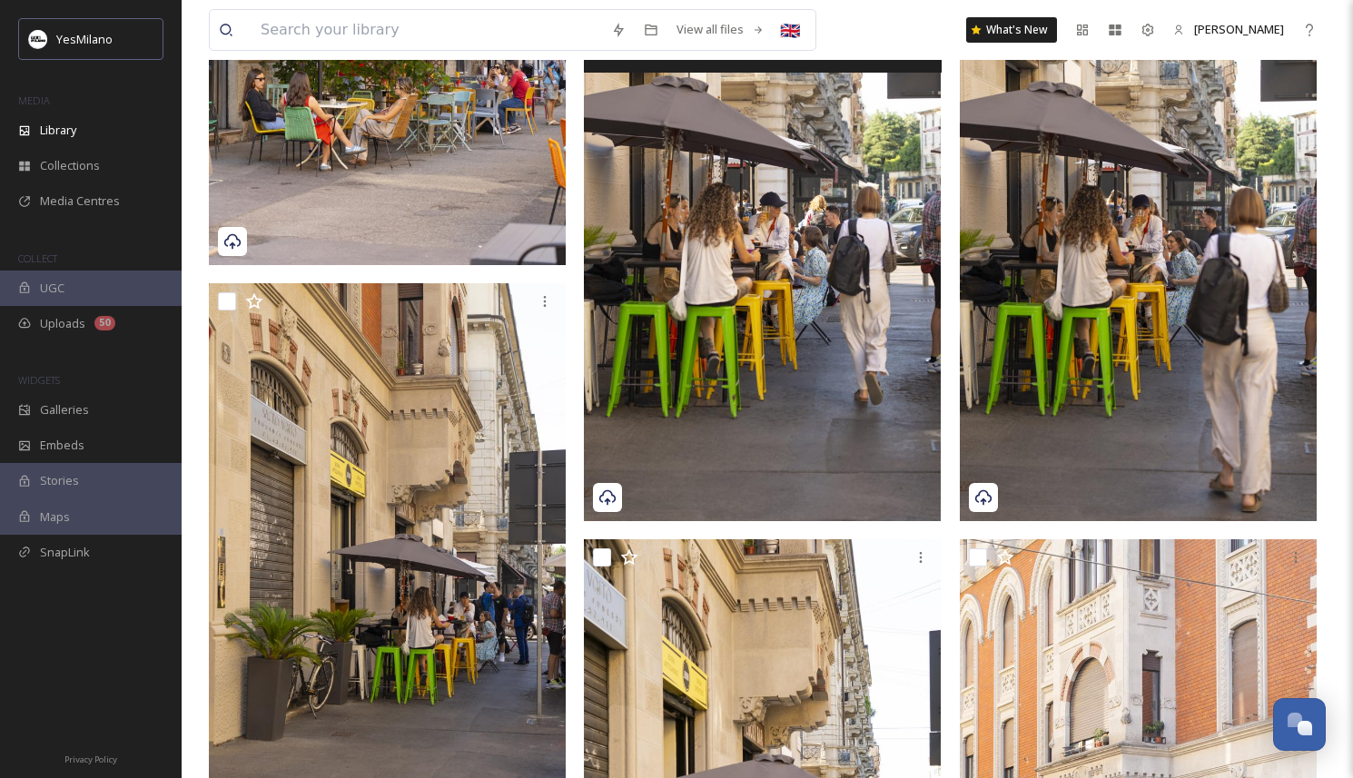
scroll to position [505, 0]
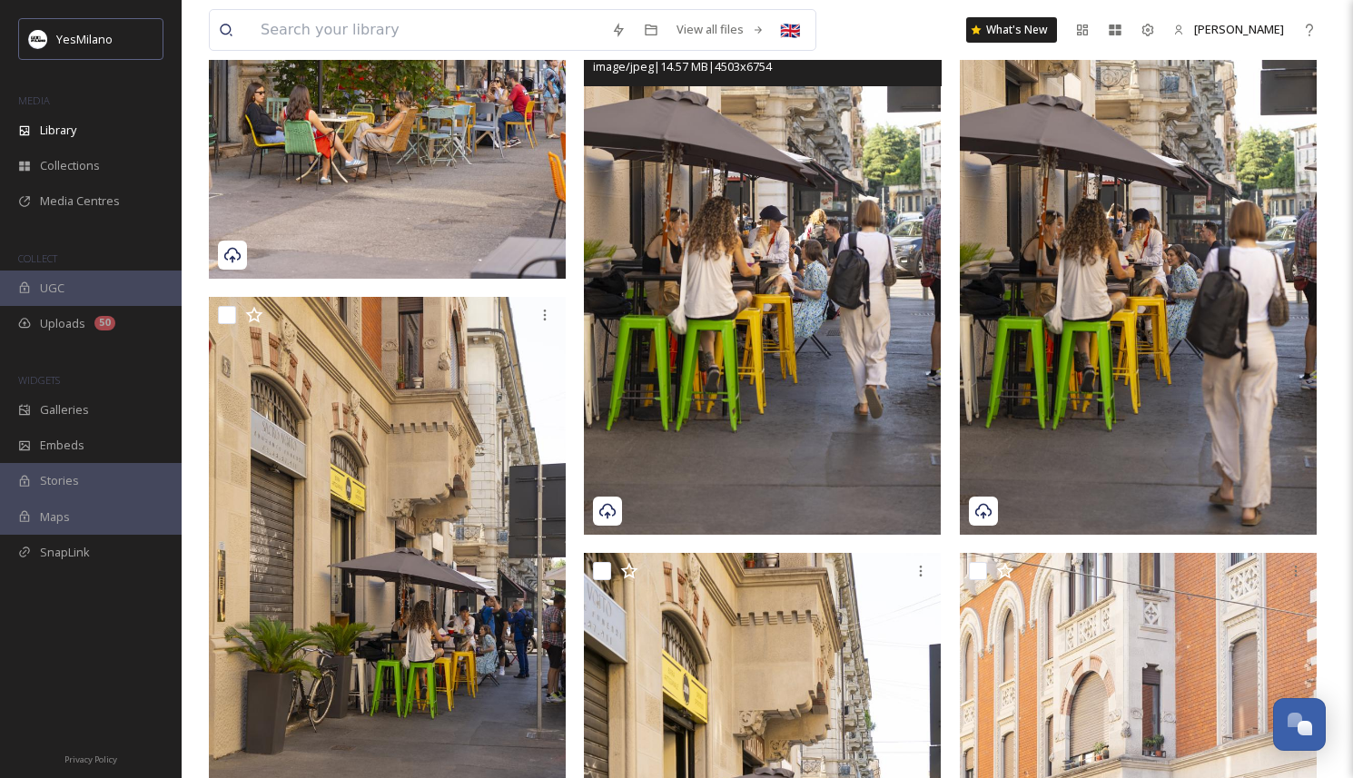
click at [791, 351] on img at bounding box center [762, 267] width 357 height 536
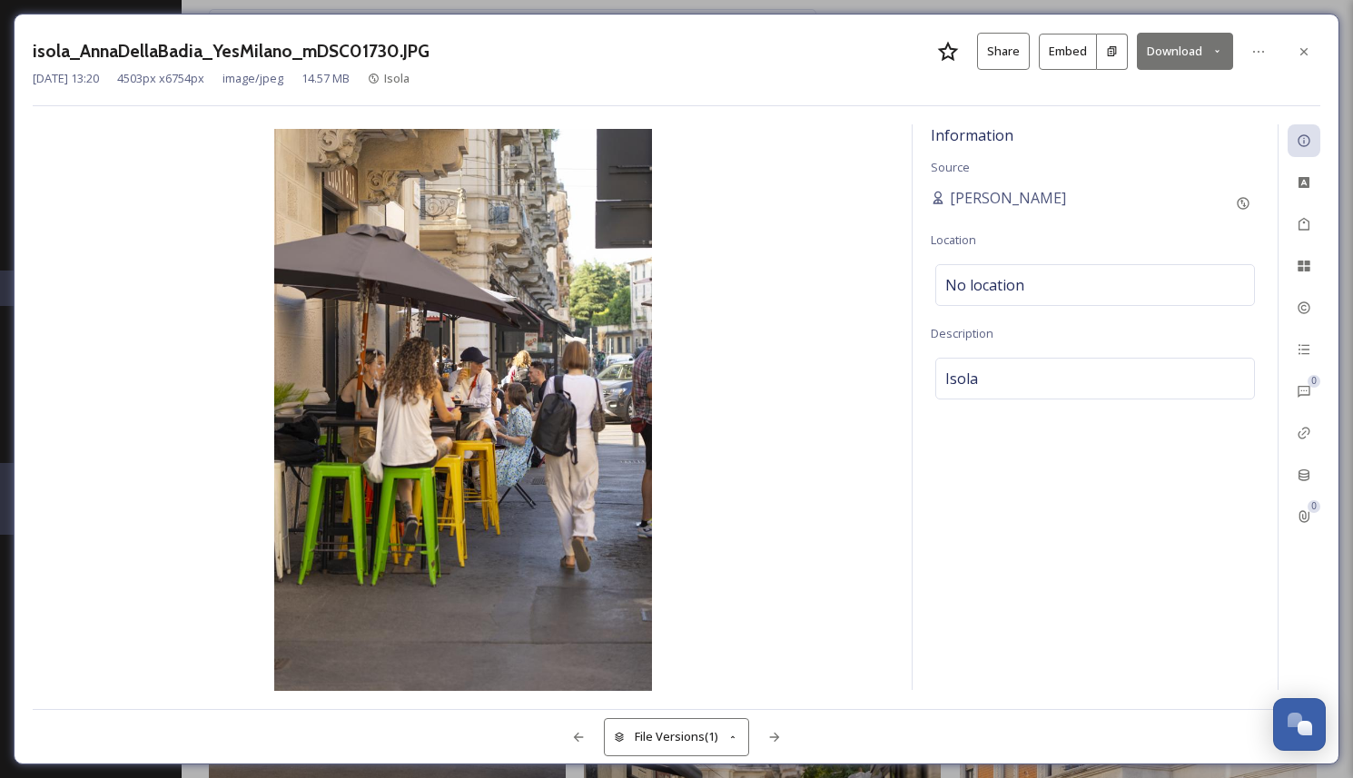
click at [1182, 56] on button "Download" at bounding box center [1185, 51] width 96 height 37
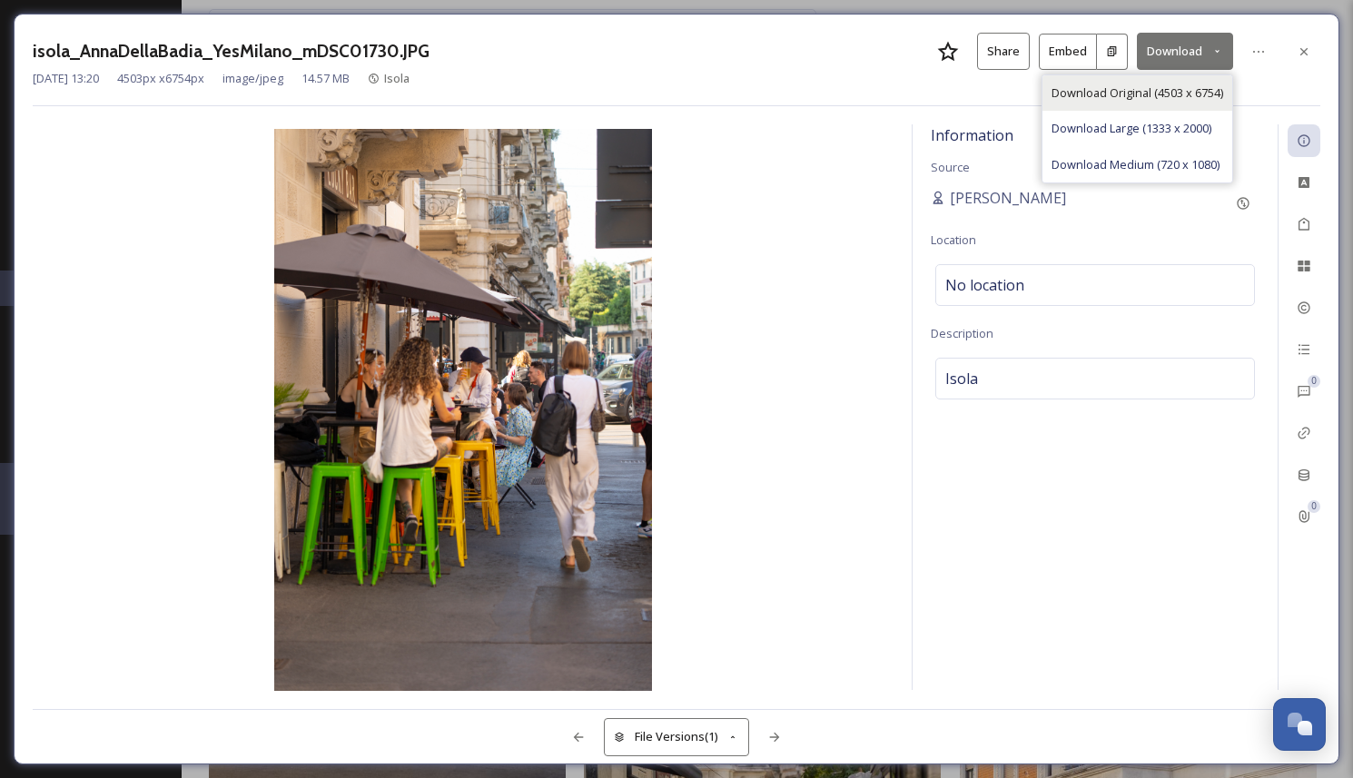
click at [1179, 90] on span "Download Original (4503 x 6754)" at bounding box center [1137, 92] width 172 height 17
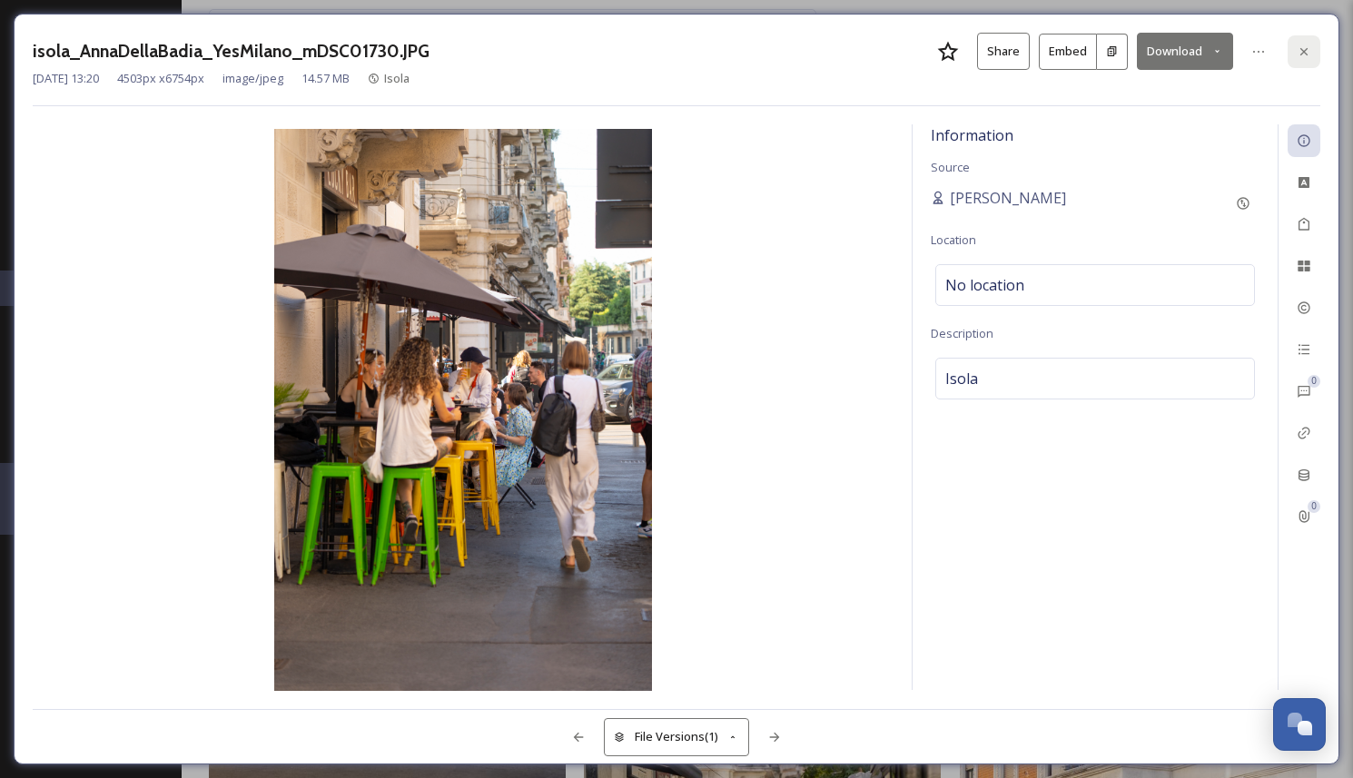
click at [1297, 51] on icon at bounding box center [1304, 51] width 15 height 15
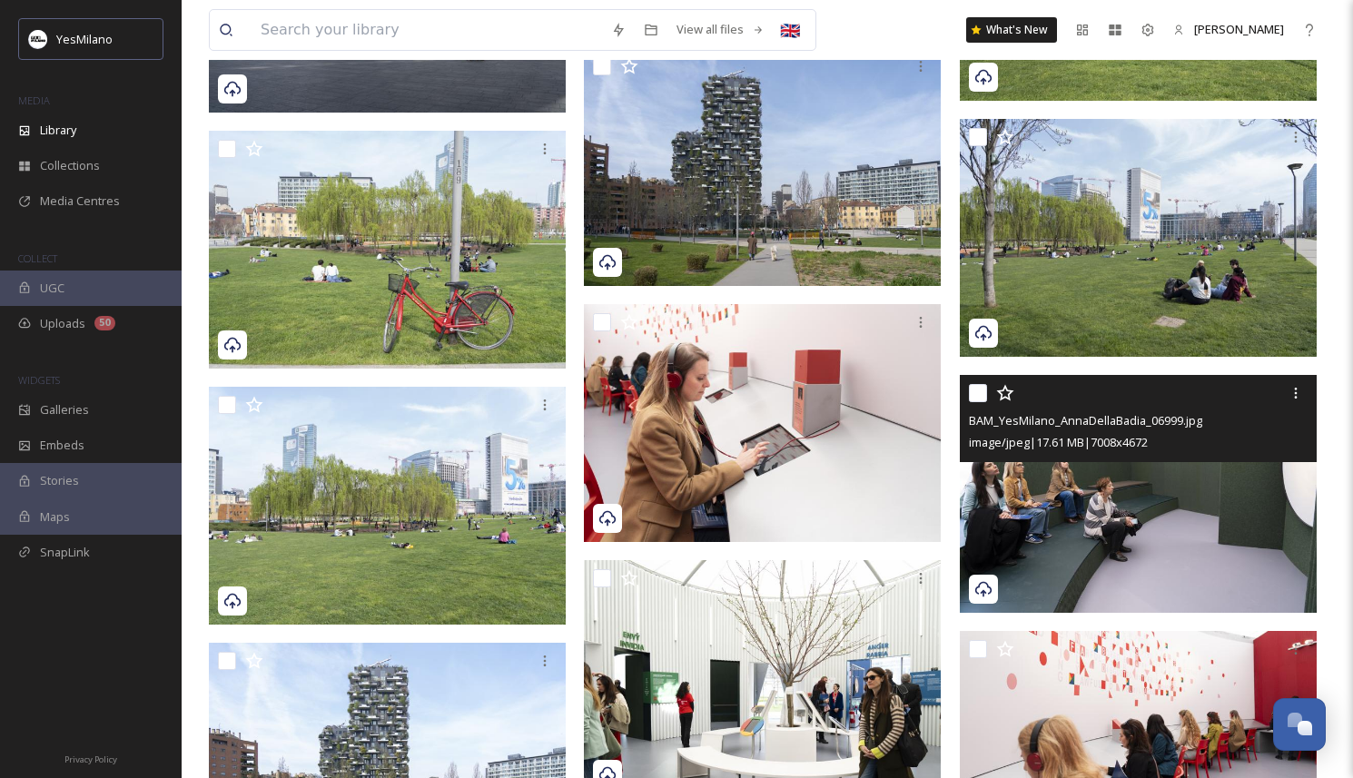
scroll to position [9569, 0]
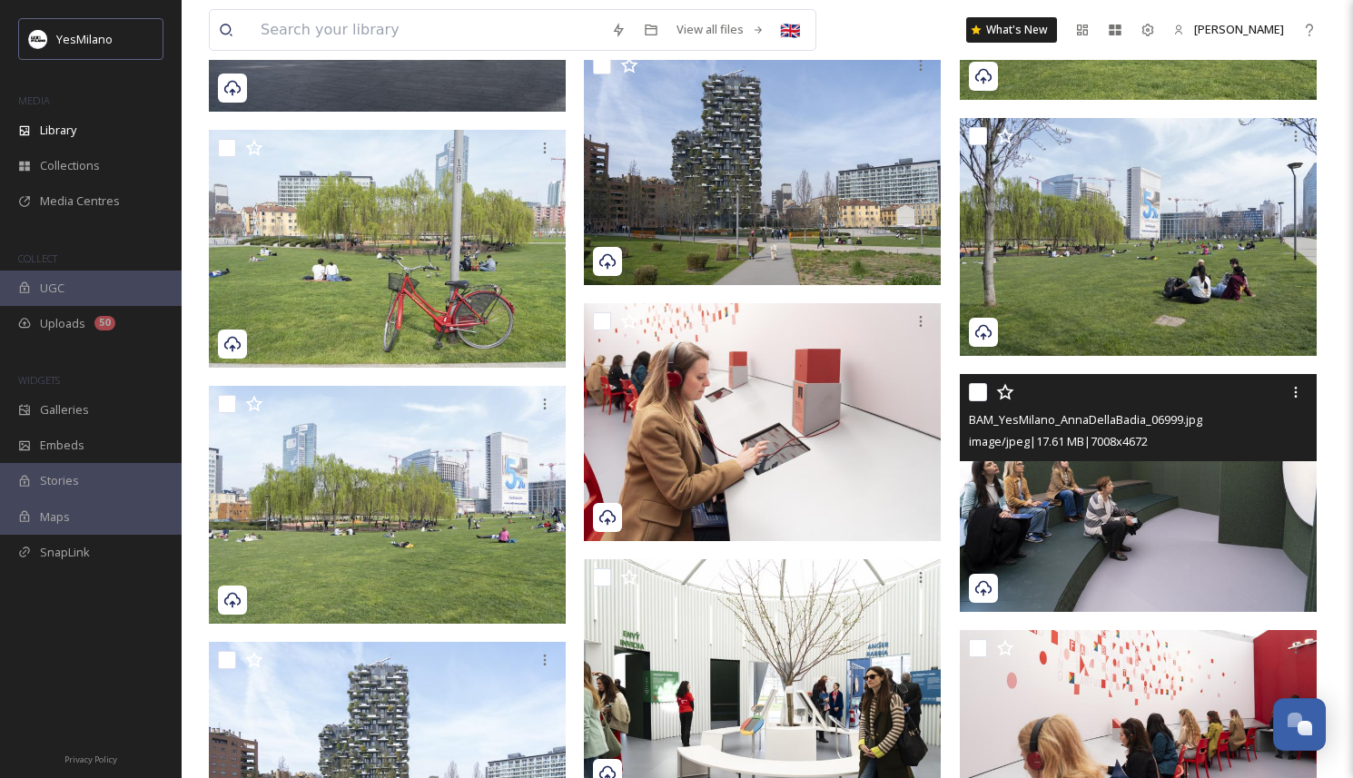
click at [981, 508] on img at bounding box center [1138, 493] width 357 height 238
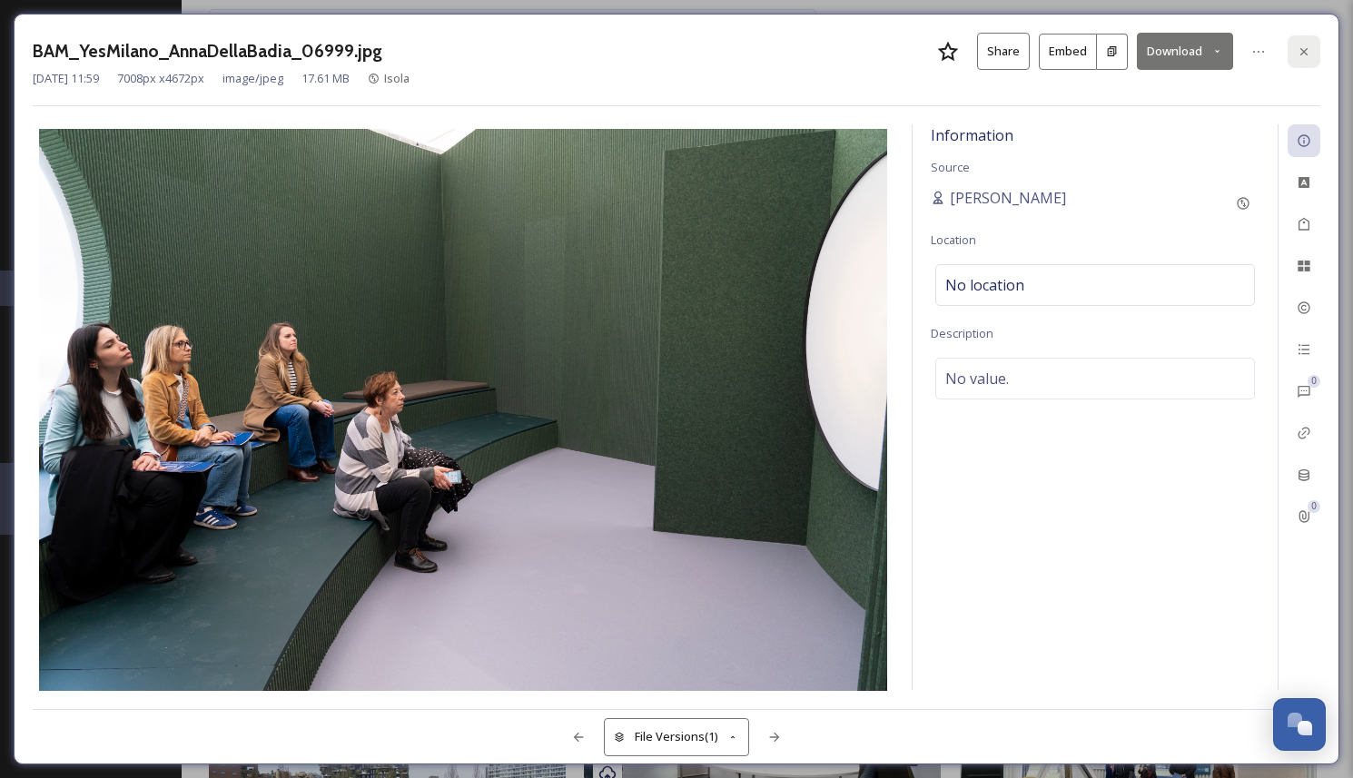
click at [1315, 44] on div at bounding box center [1303, 51] width 33 height 33
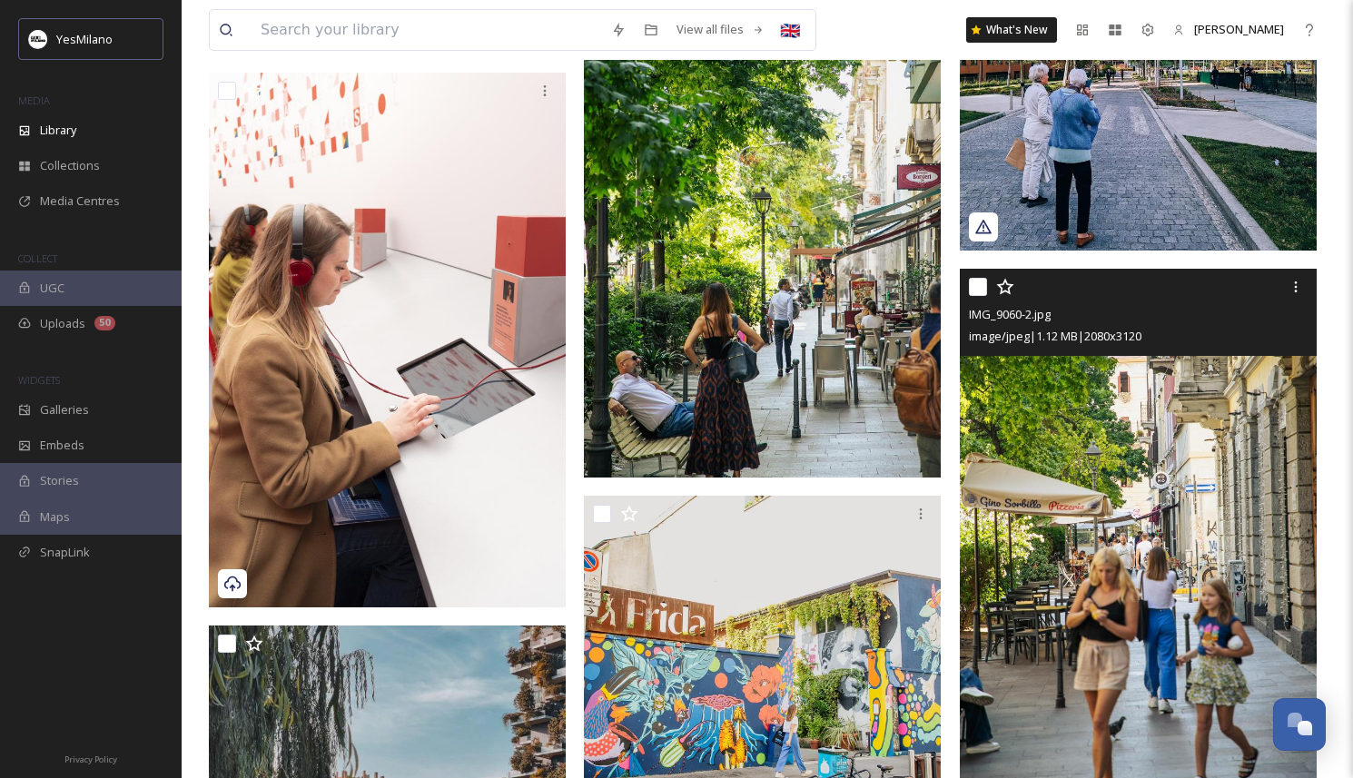
scroll to position [10964, 0]
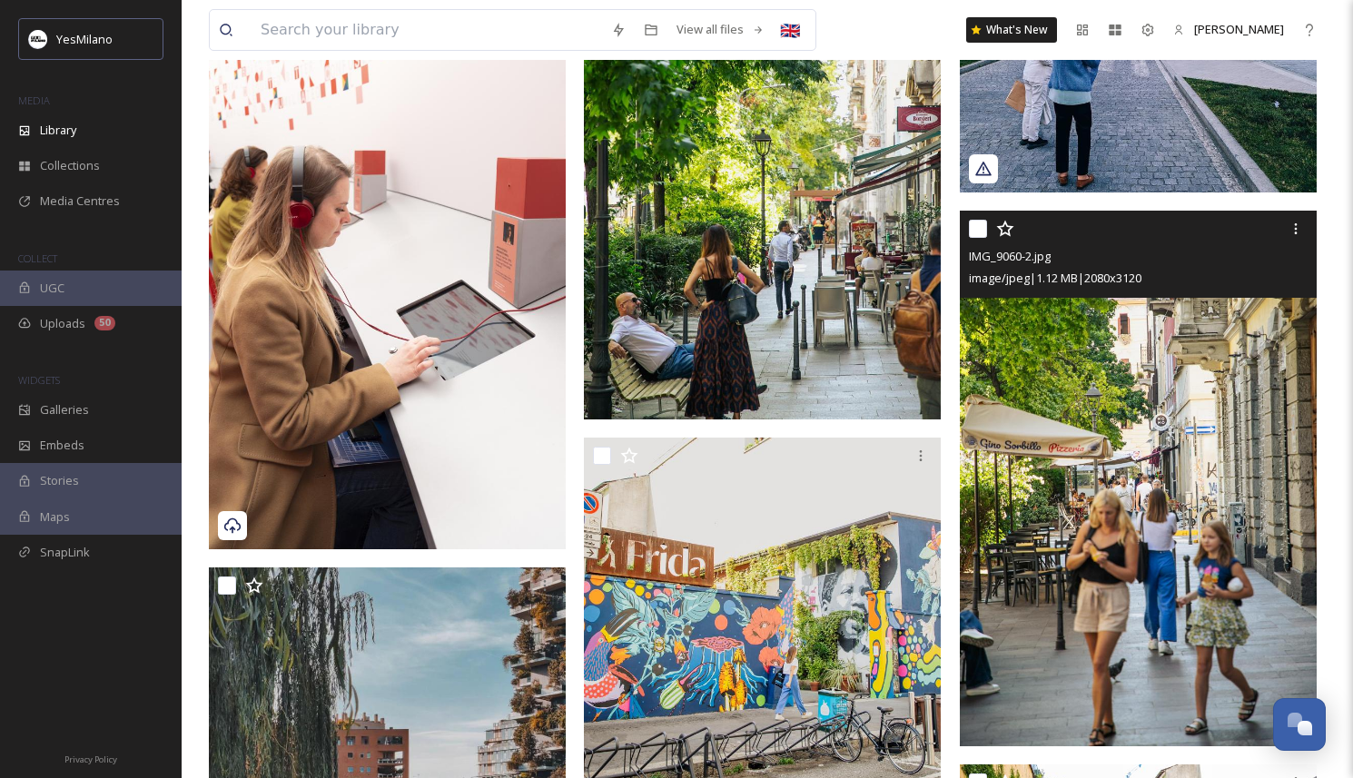
click at [1099, 417] on img at bounding box center [1138, 479] width 357 height 536
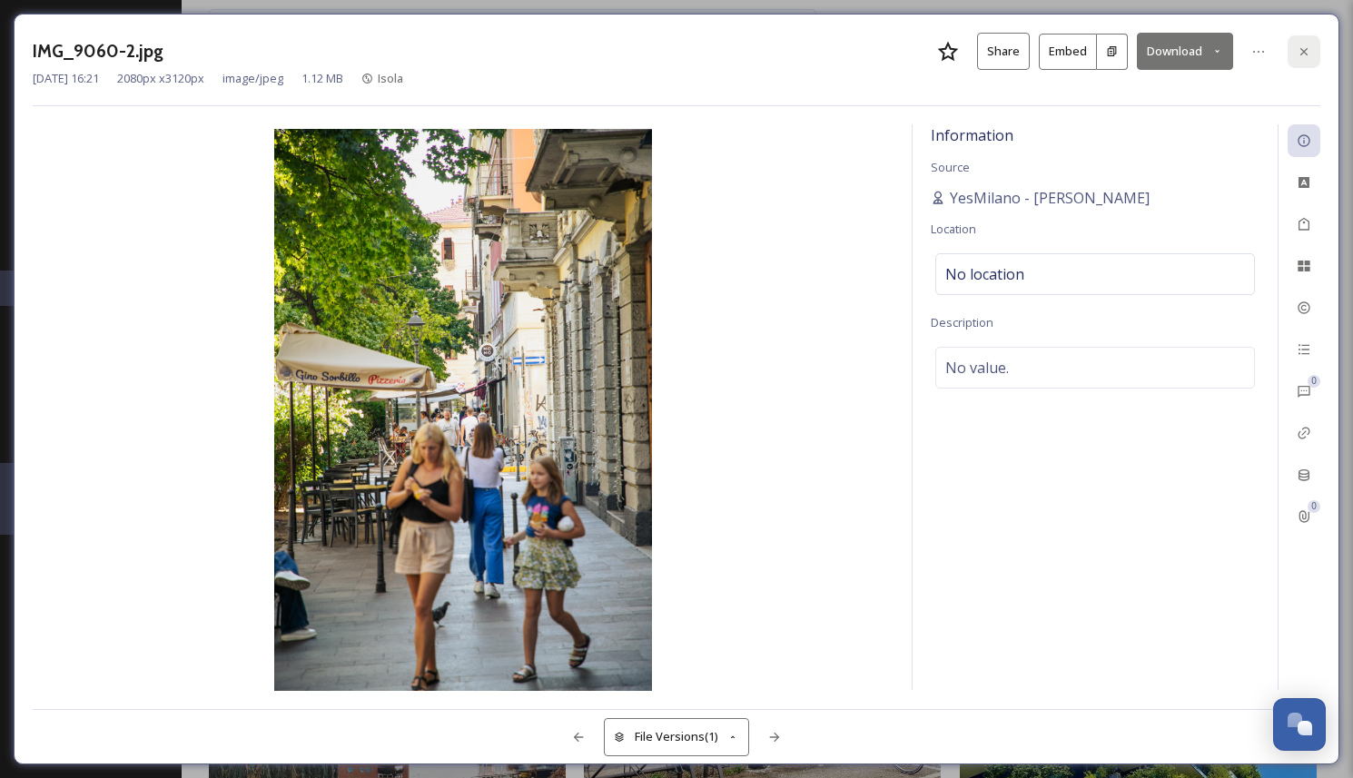
click at [1306, 44] on icon at bounding box center [1304, 51] width 15 height 15
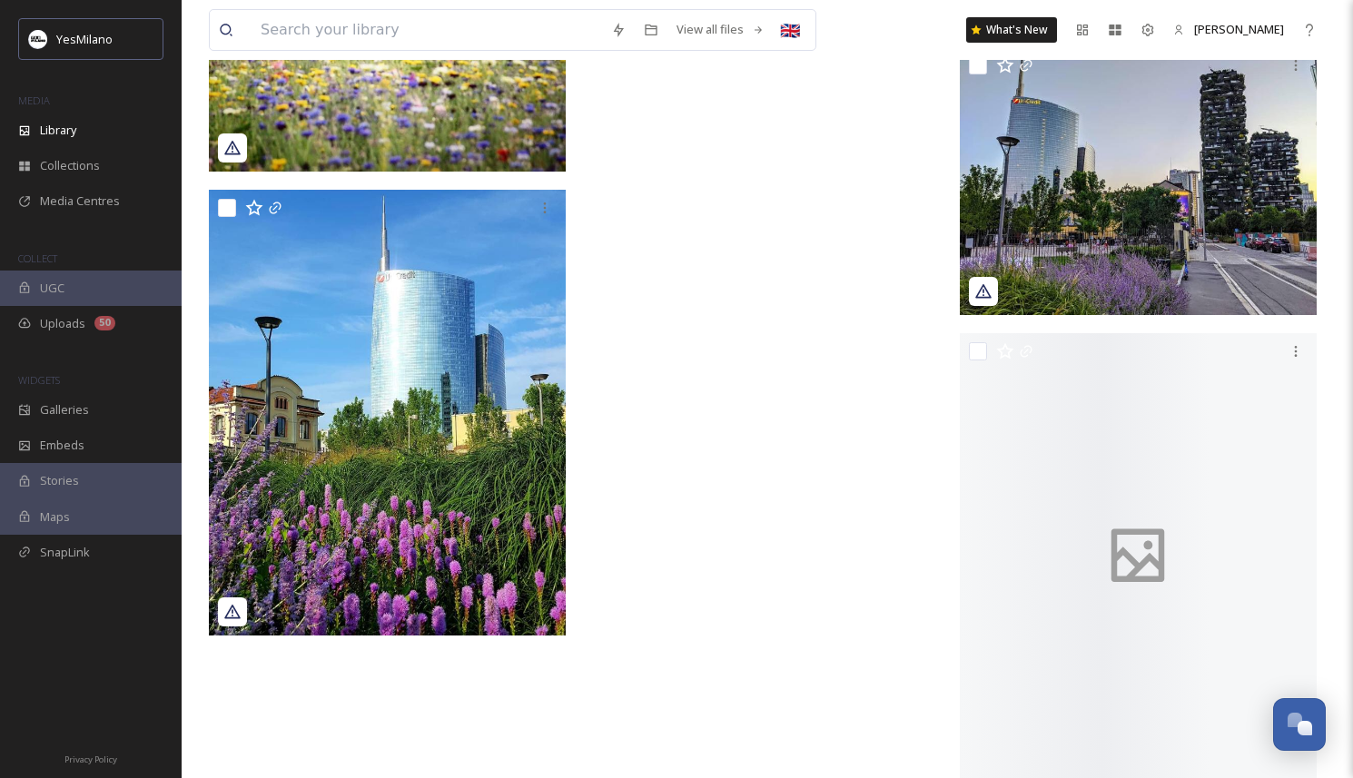
scroll to position [36086, 0]
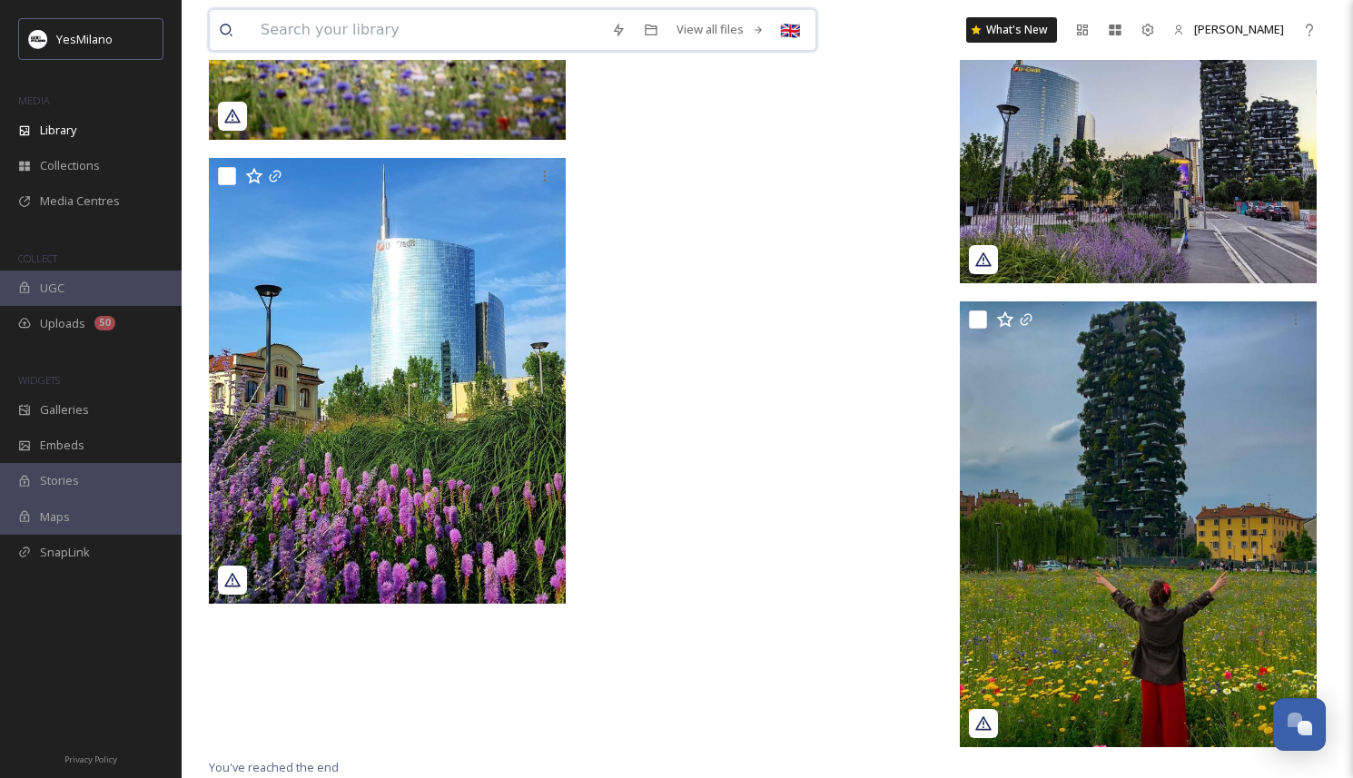
click at [400, 34] on input at bounding box center [426, 30] width 350 height 40
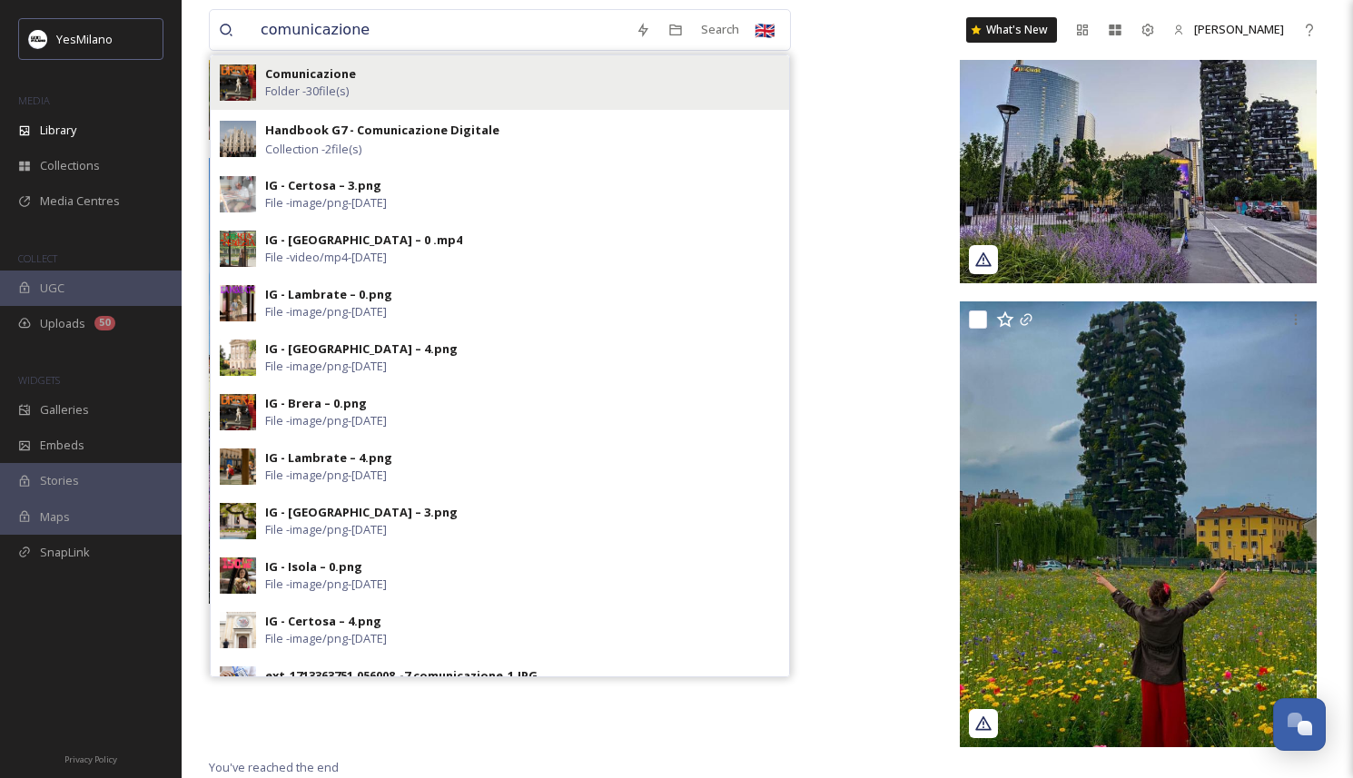
click at [466, 76] on div "Comunicazione Folder - 30 file(s)" at bounding box center [522, 82] width 515 height 35
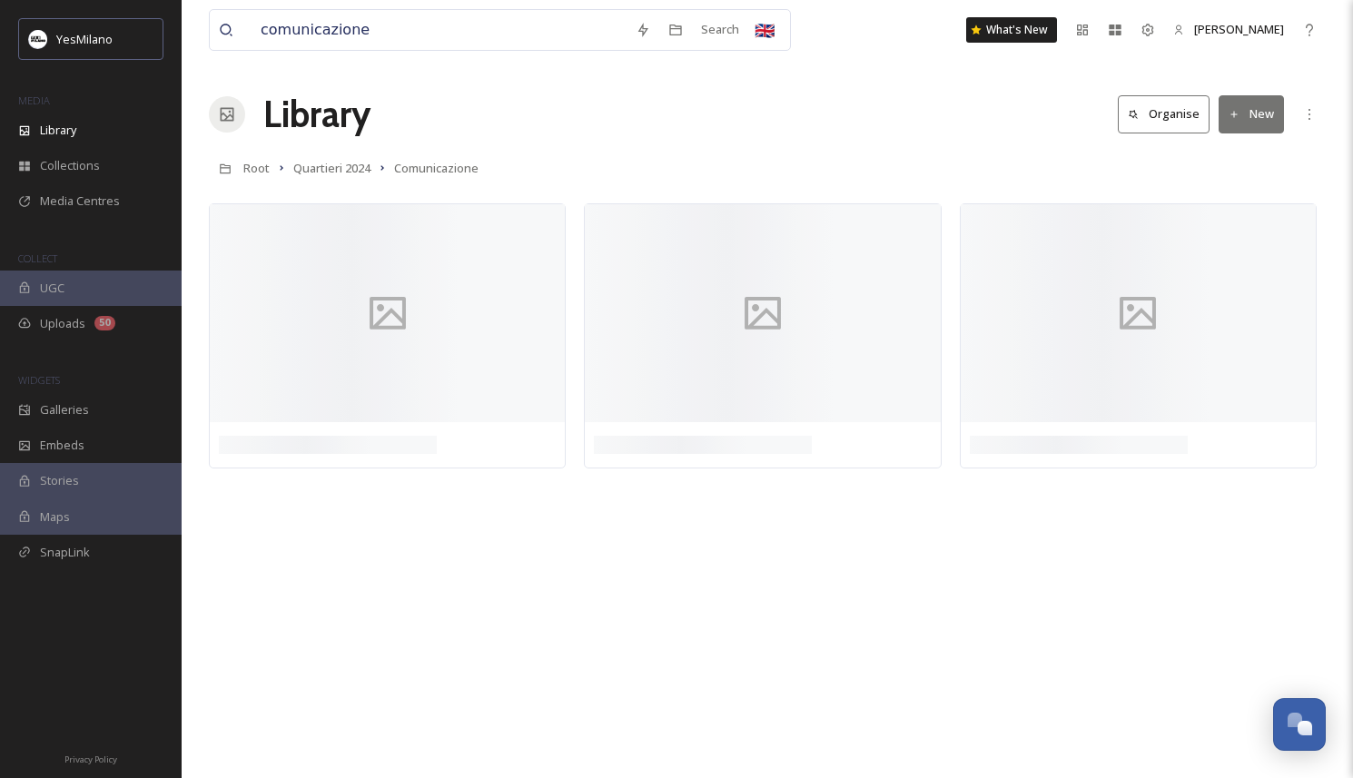
click at [857, 162] on div "Root Quartieri 2024 Comunicazione" at bounding box center [767, 168] width 1117 height 35
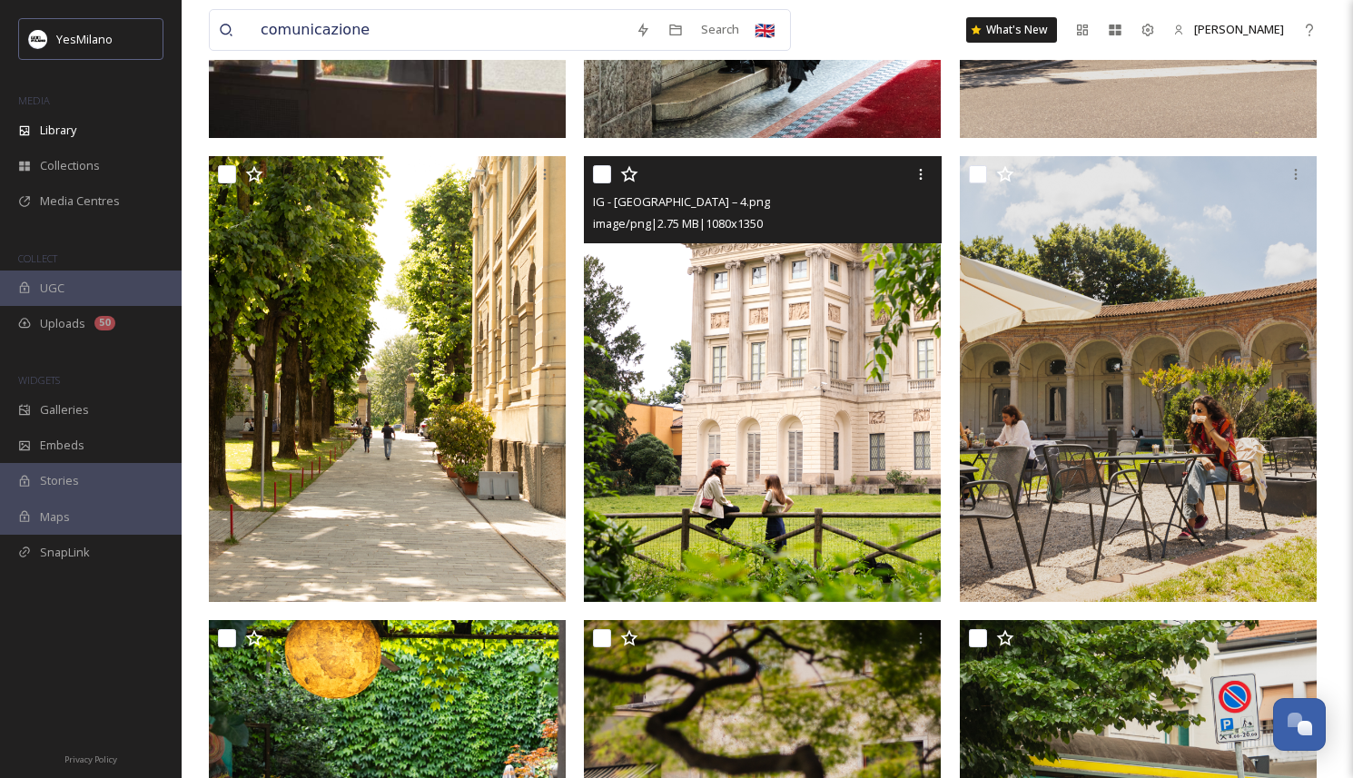
scroll to position [1878, 0]
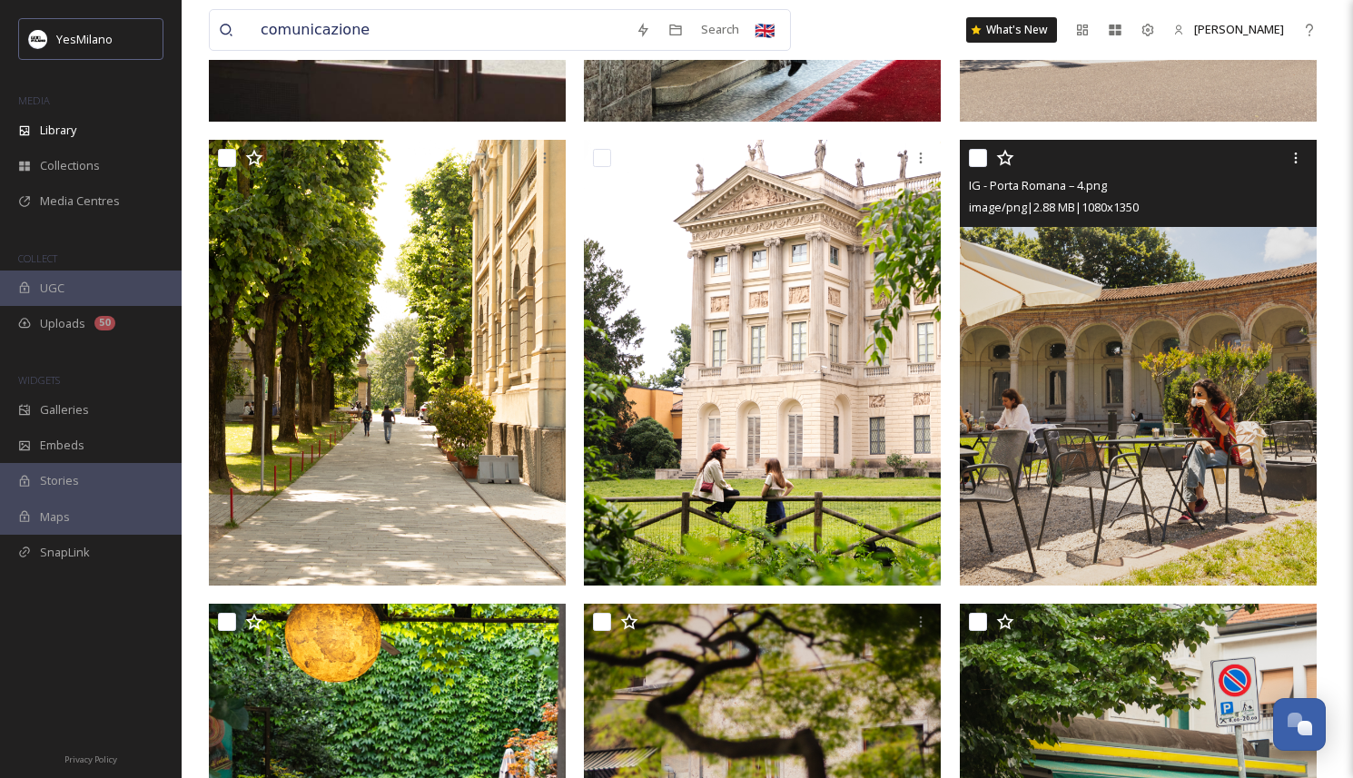
click at [1188, 514] on img at bounding box center [1138, 363] width 357 height 446
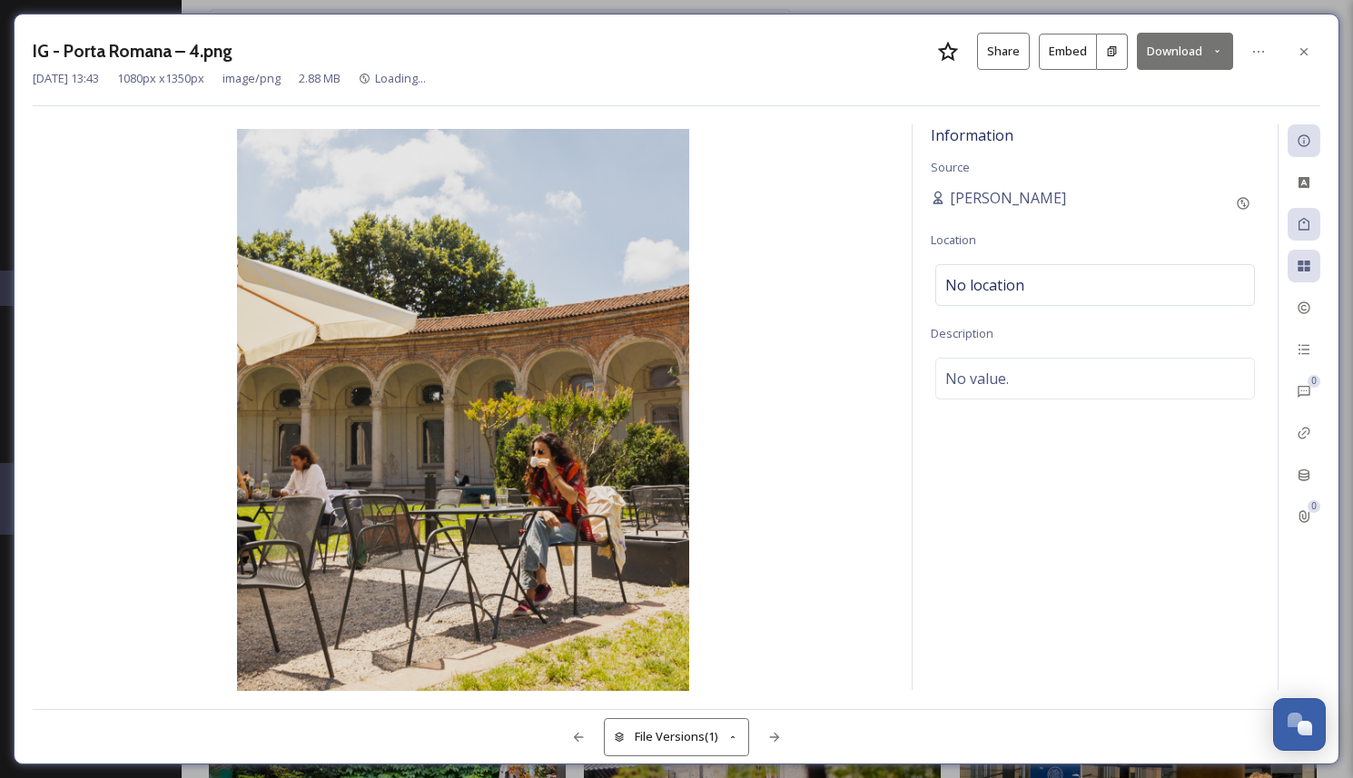
click at [1208, 58] on button "Download" at bounding box center [1185, 51] width 96 height 37
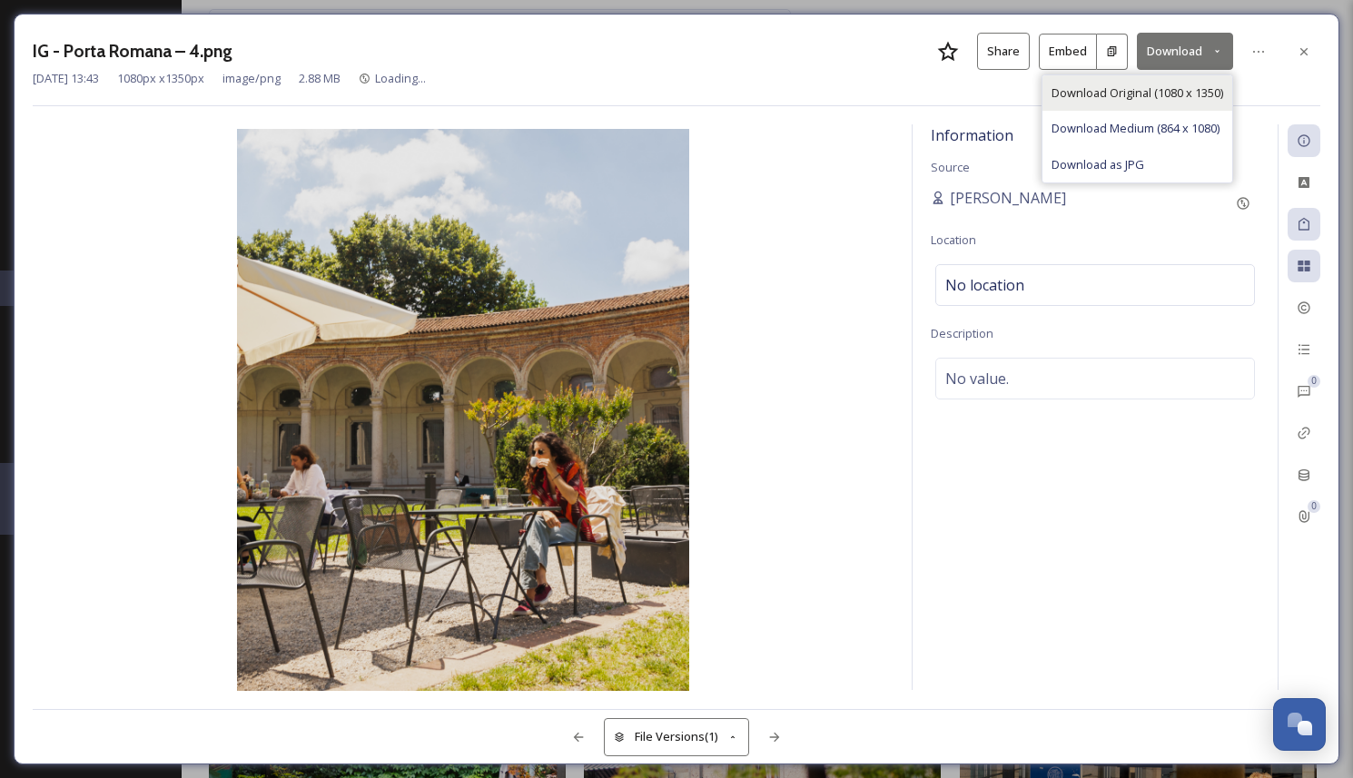
click at [1196, 84] on span "Download Original (1080 x 1350)" at bounding box center [1137, 92] width 172 height 17
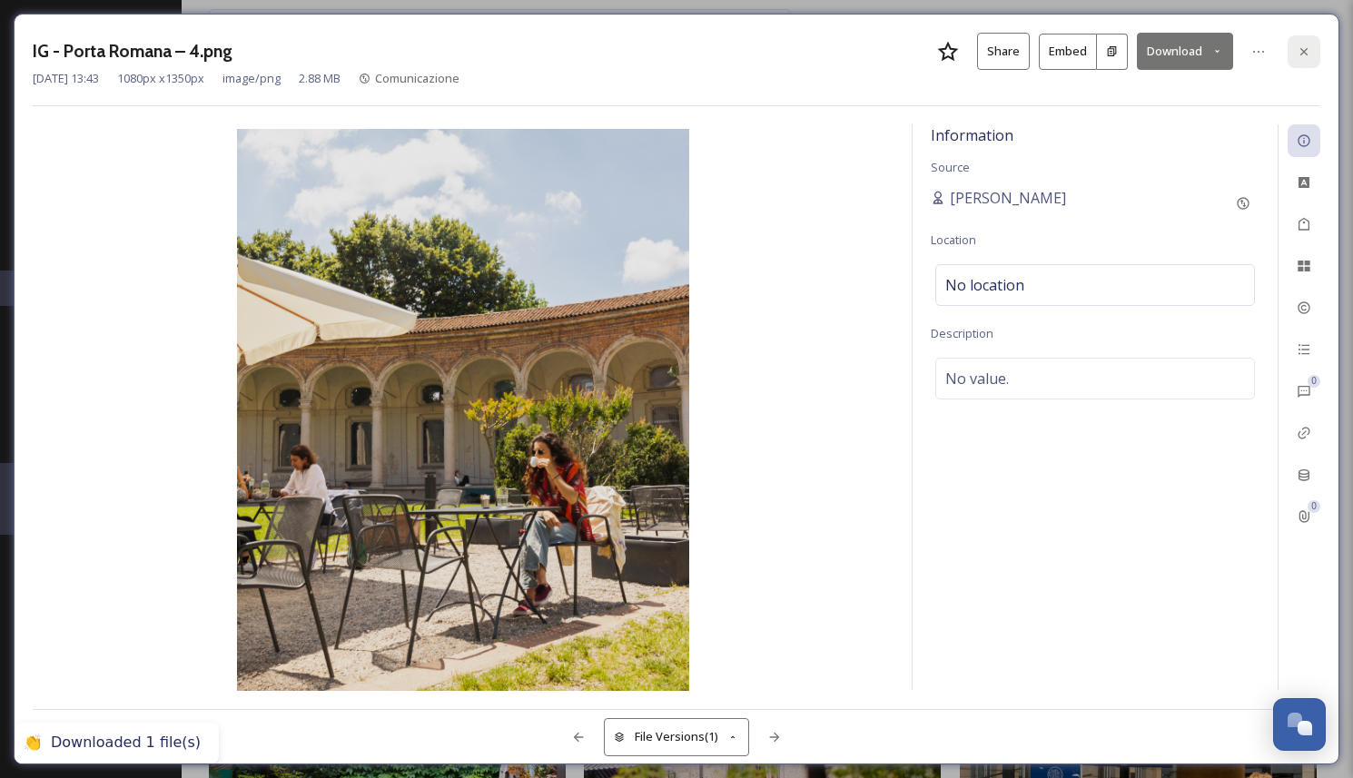
click at [1301, 56] on icon at bounding box center [1304, 51] width 15 height 15
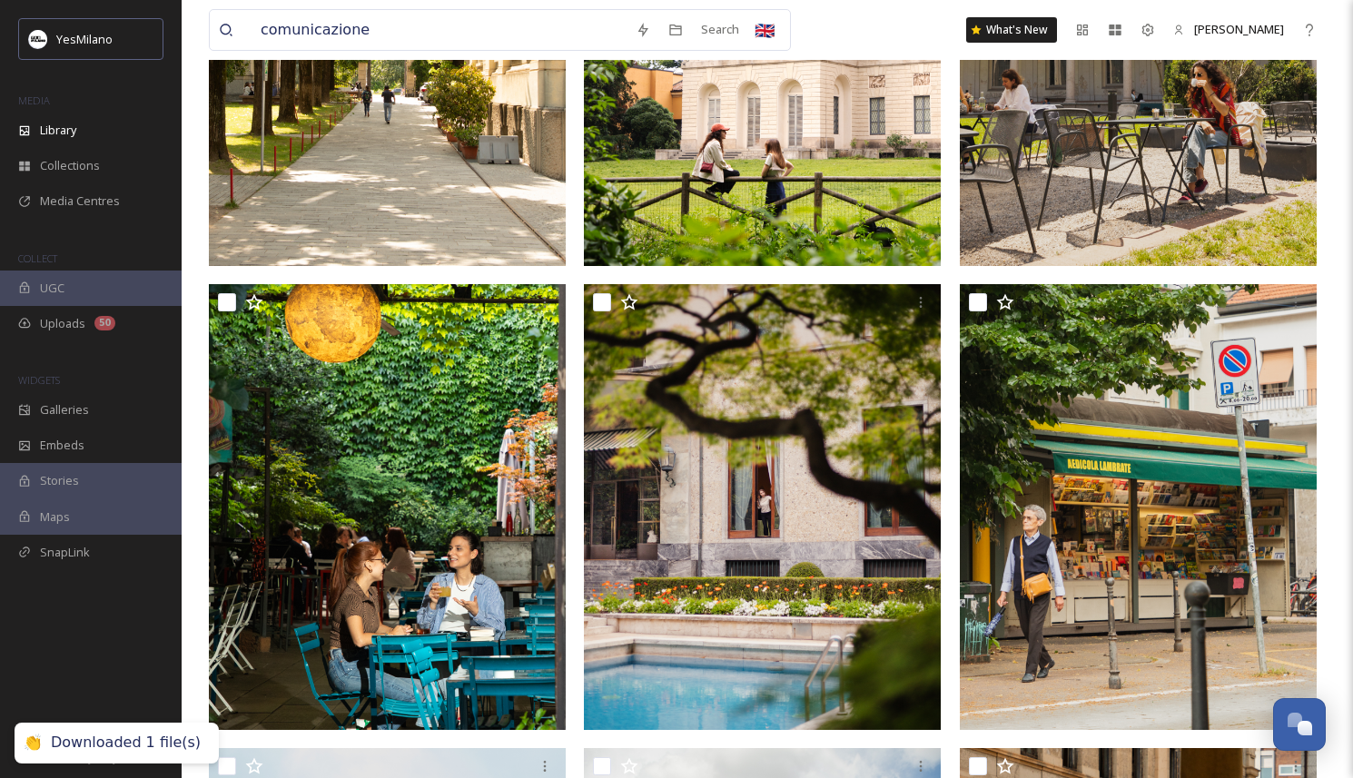
scroll to position [2220, 0]
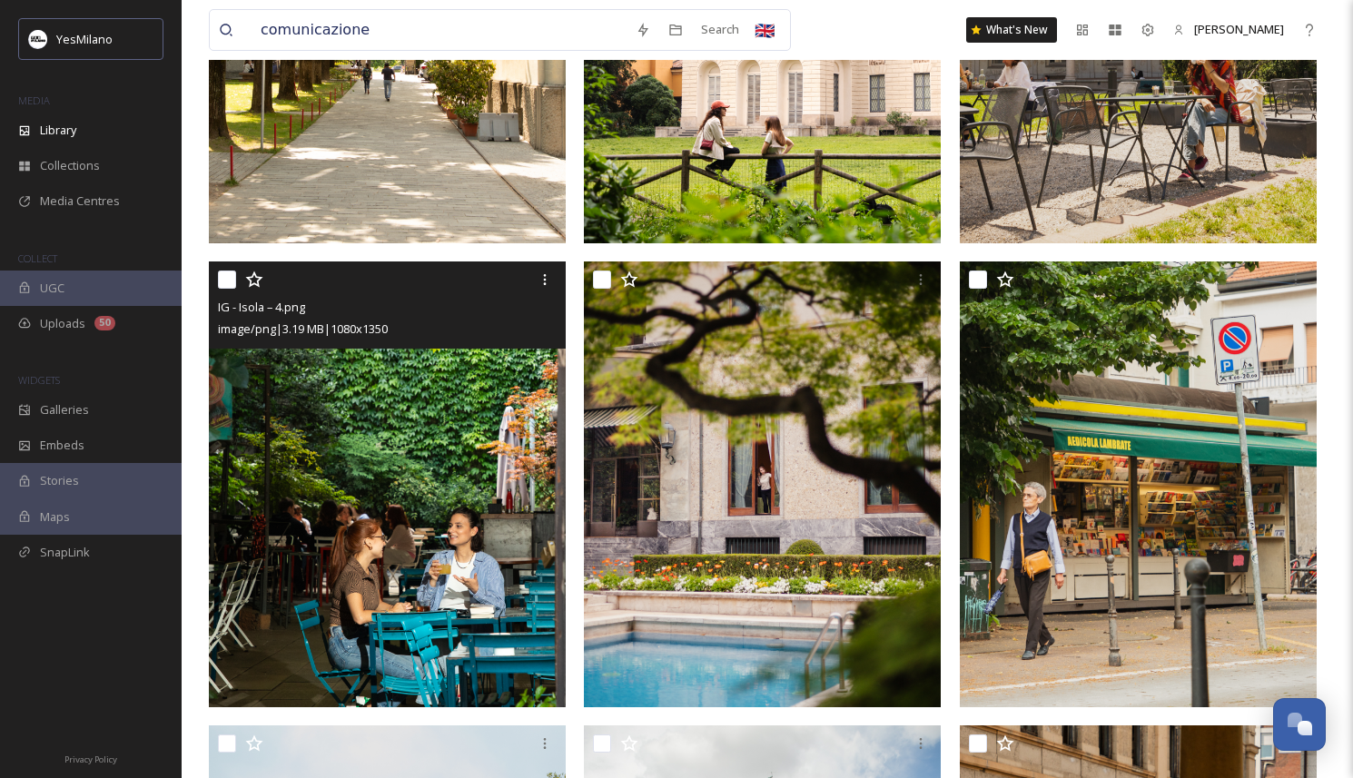
click at [507, 565] on img at bounding box center [387, 484] width 357 height 446
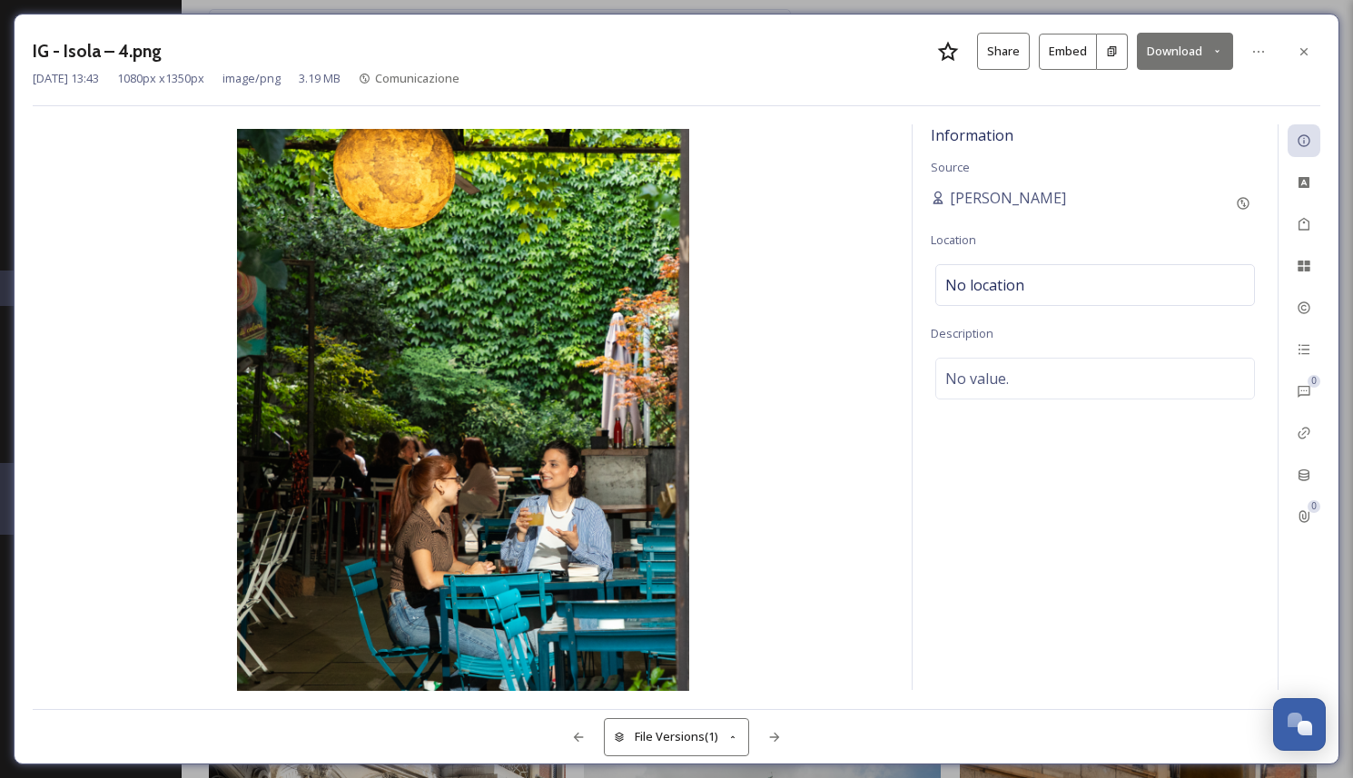
click at [1173, 53] on button "Download" at bounding box center [1185, 51] width 96 height 37
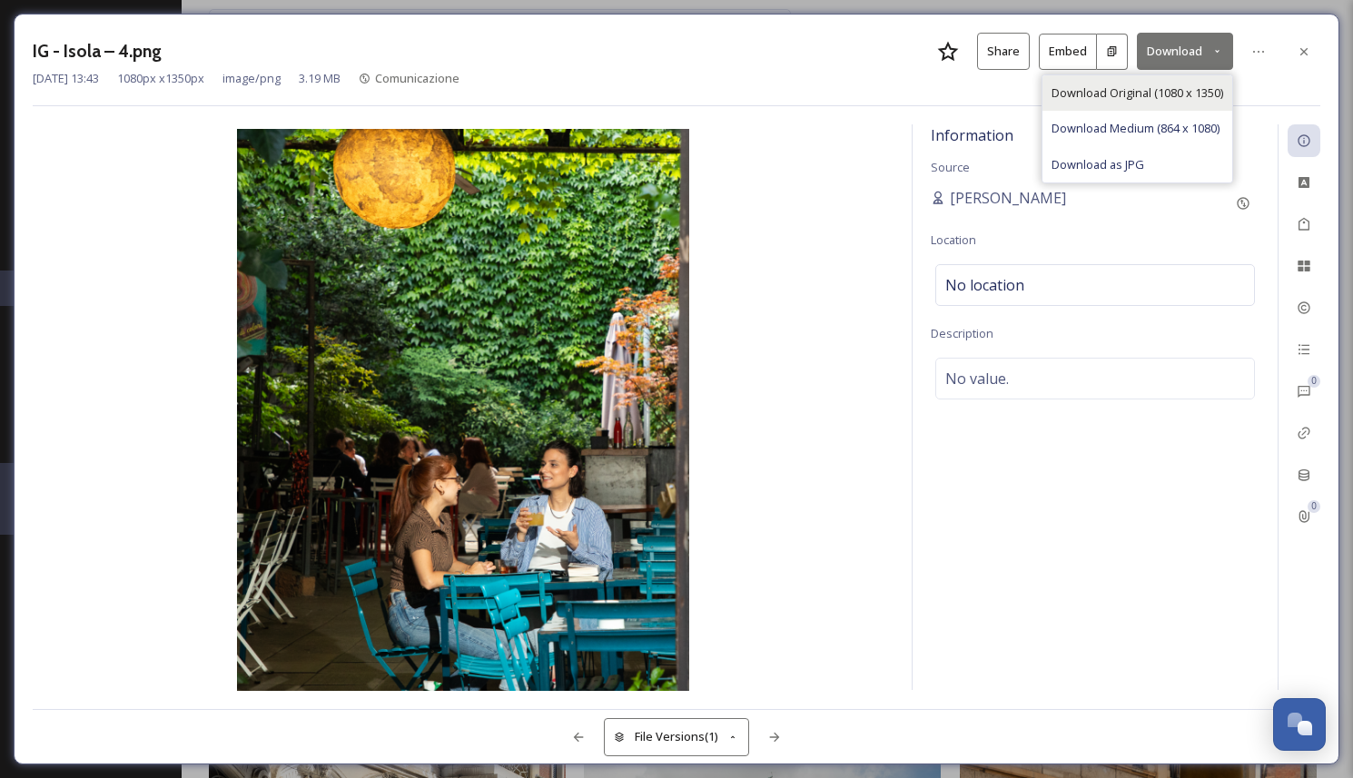
click at [1168, 85] on span "Download Original (1080 x 1350)" at bounding box center [1137, 92] width 172 height 17
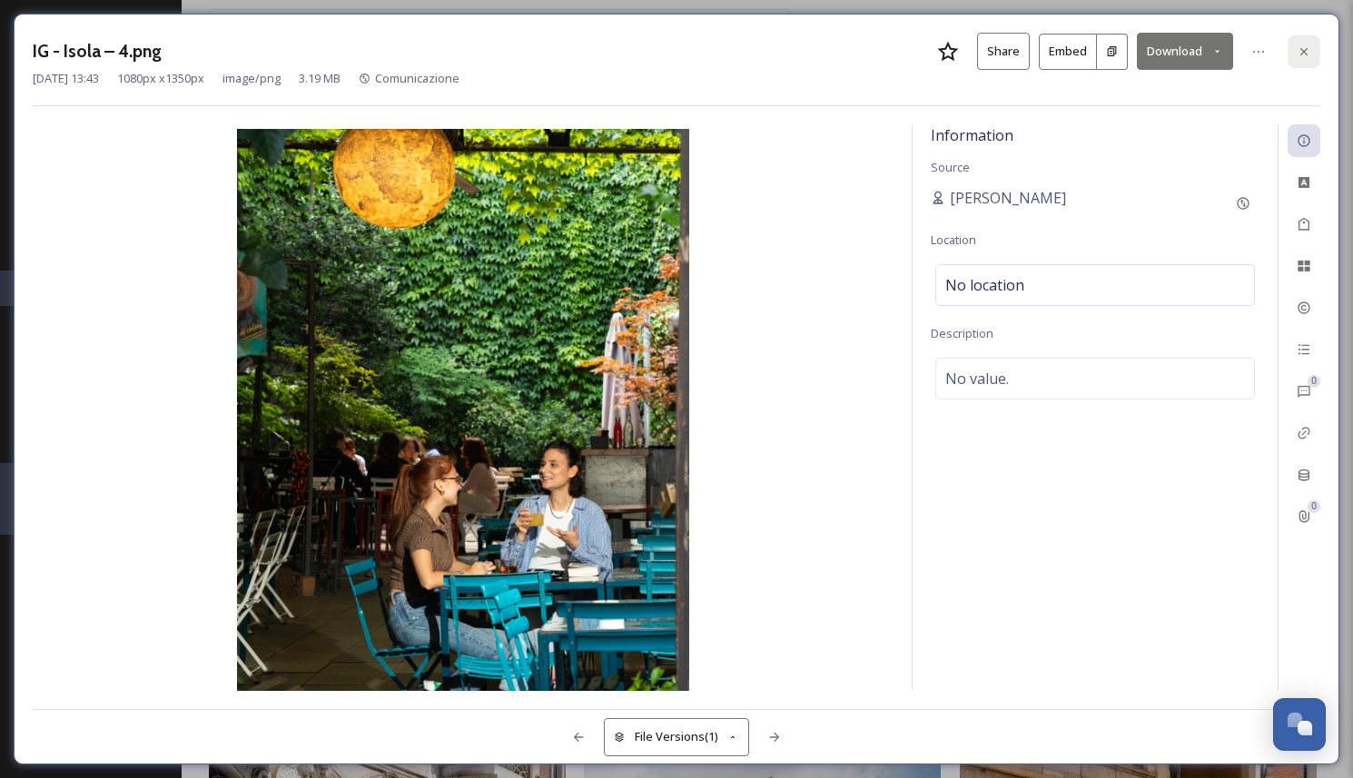
click at [1297, 50] on icon at bounding box center [1304, 51] width 15 height 15
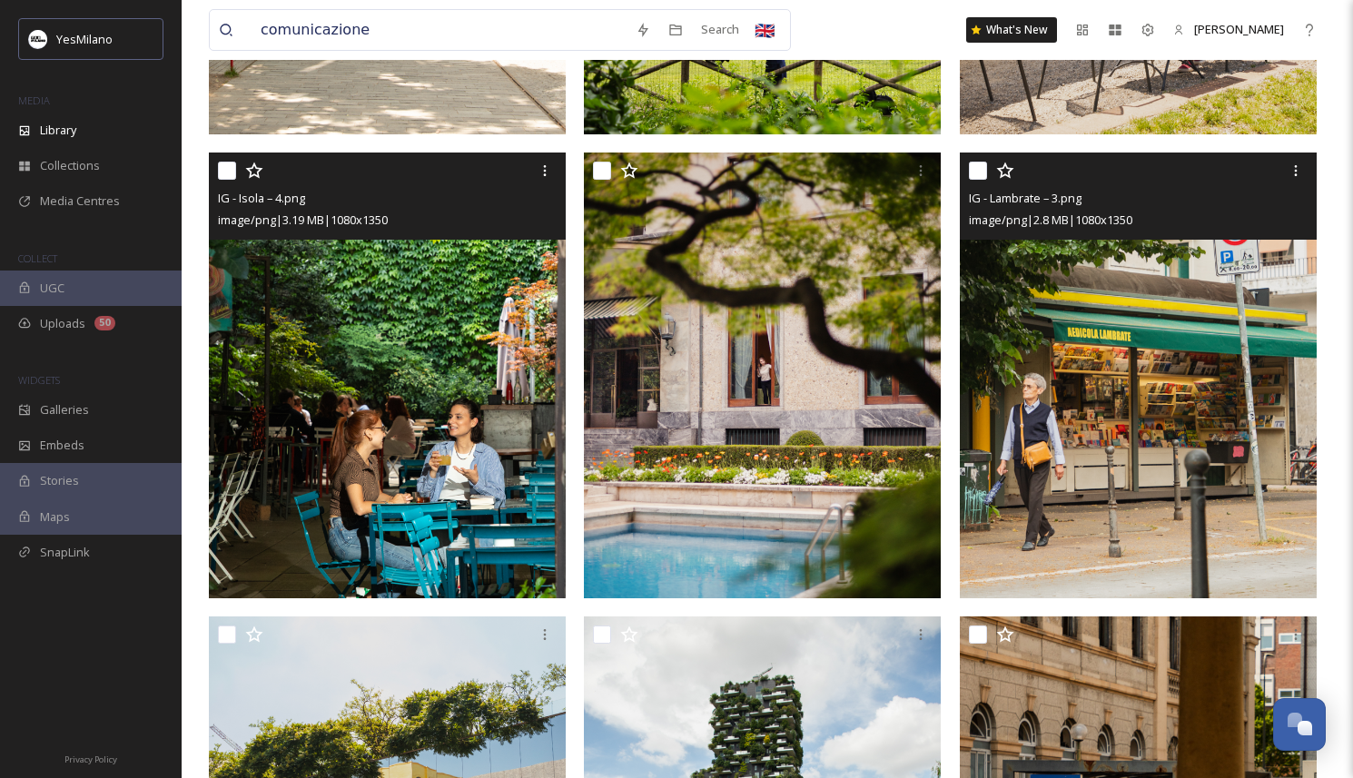
scroll to position [2354, 0]
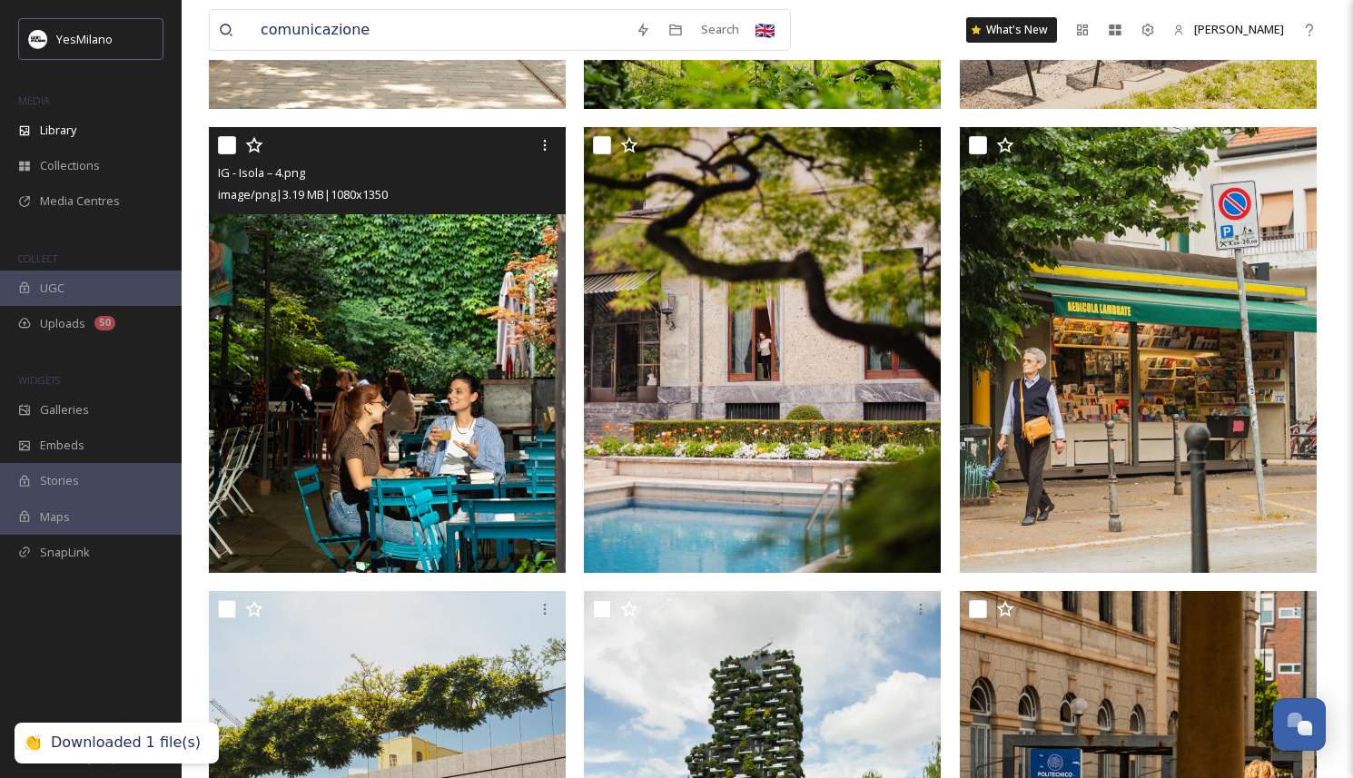
click at [953, 445] on div "IG - Isola – 4.png image/png | 3.19 MB | 1080 x 1350" at bounding box center [767, 398] width 1117 height 5009
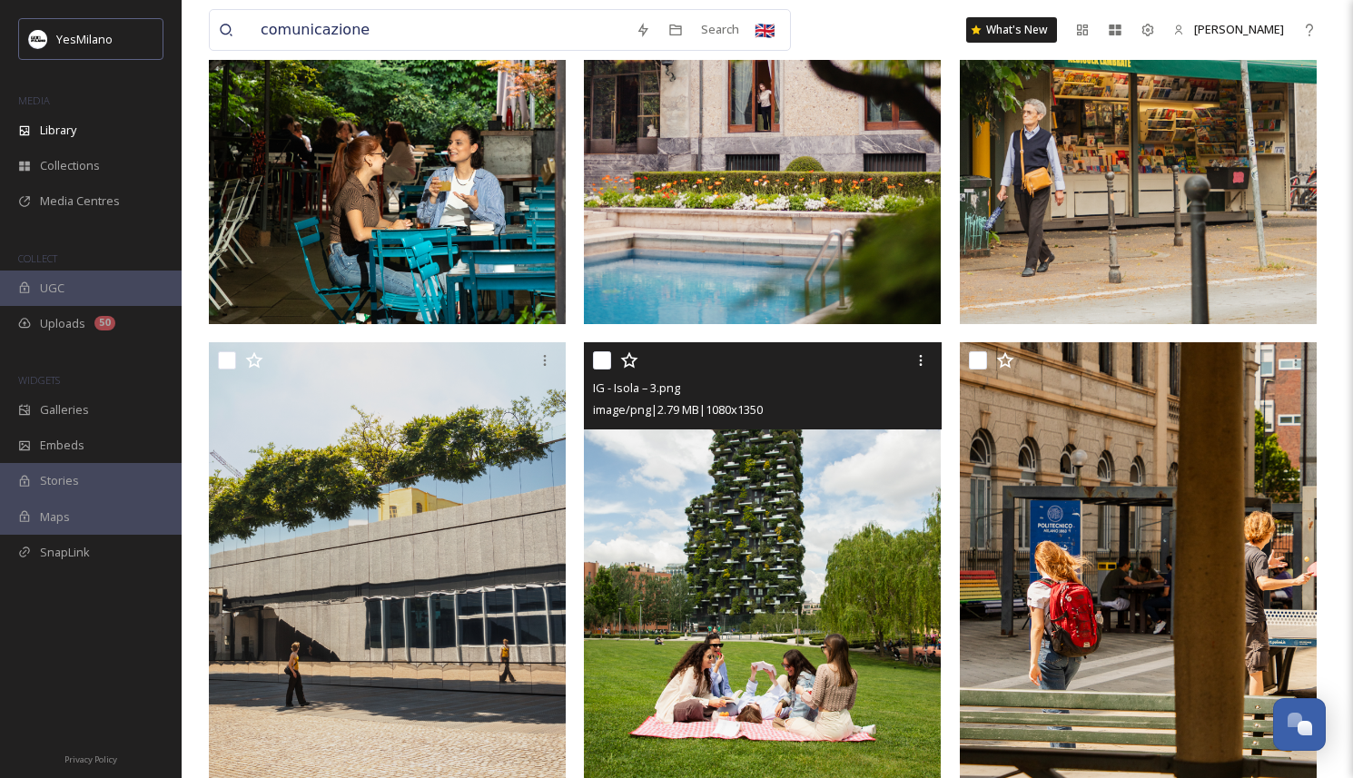
scroll to position [2604, 0]
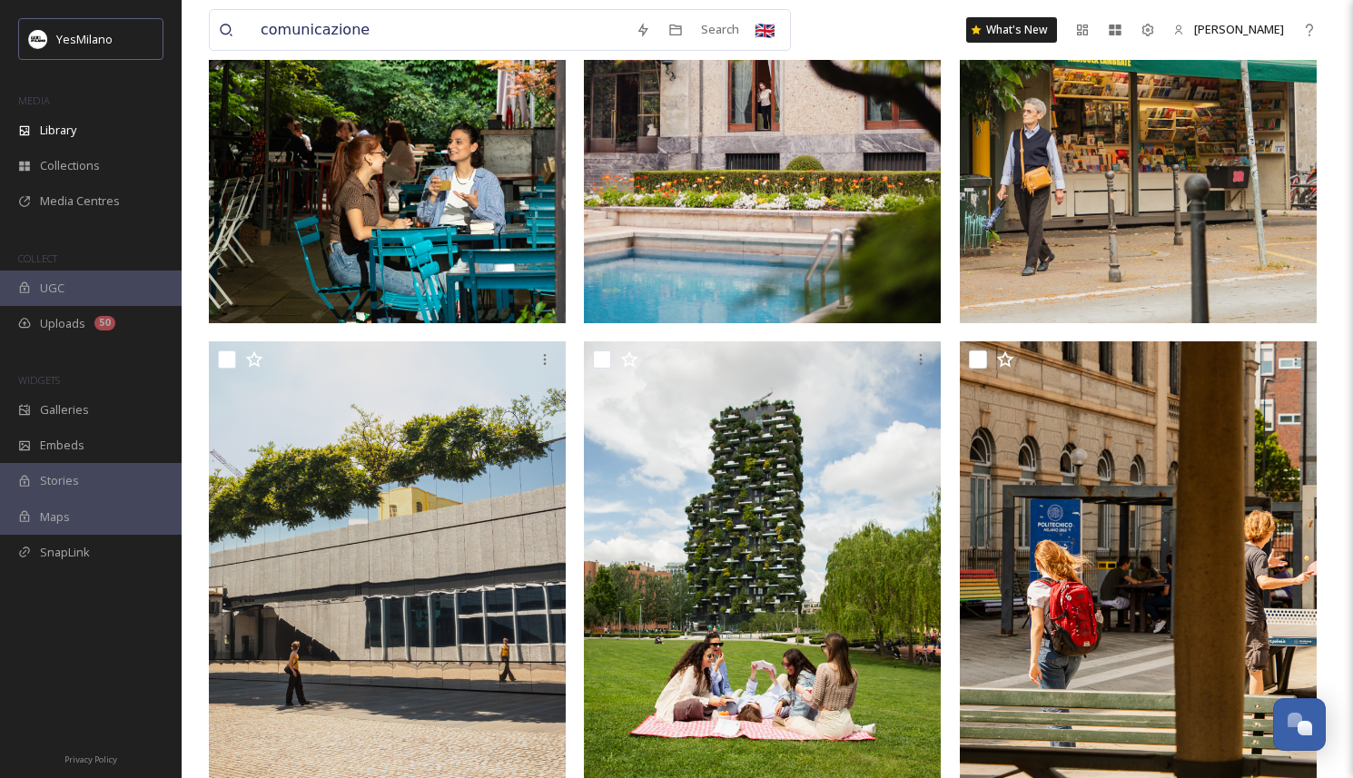
click at [797, 209] on img at bounding box center [762, 100] width 357 height 446
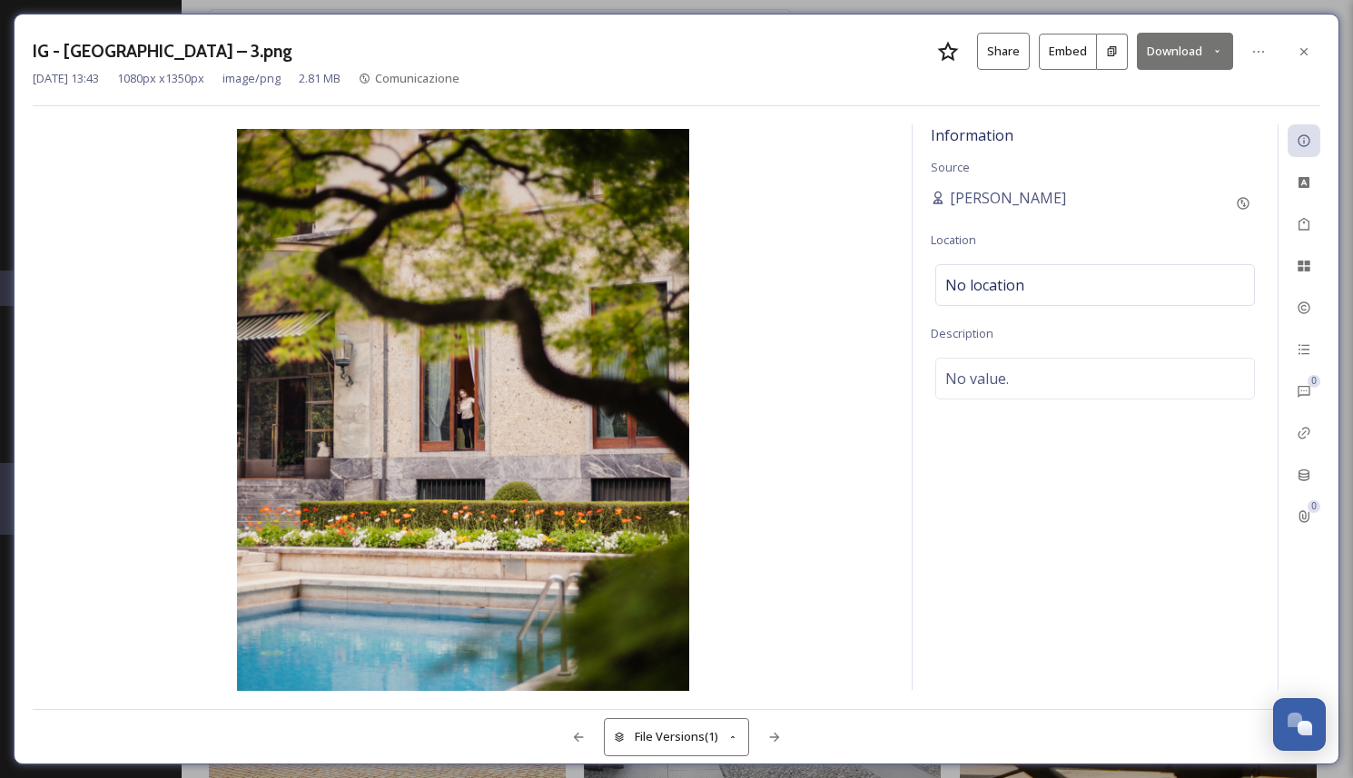
click at [1159, 53] on button "Download" at bounding box center [1185, 51] width 96 height 37
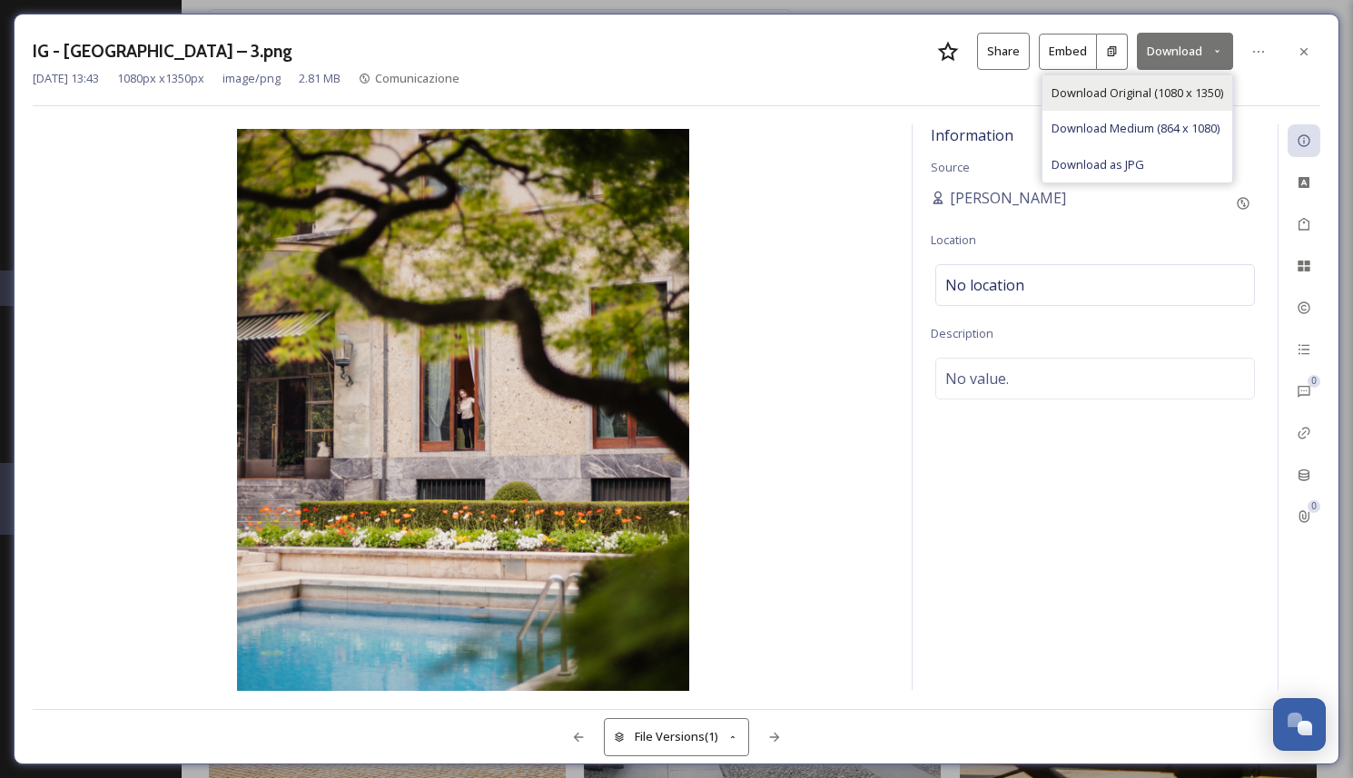
click at [1156, 85] on span "Download Original (1080 x 1350)" at bounding box center [1137, 92] width 172 height 17
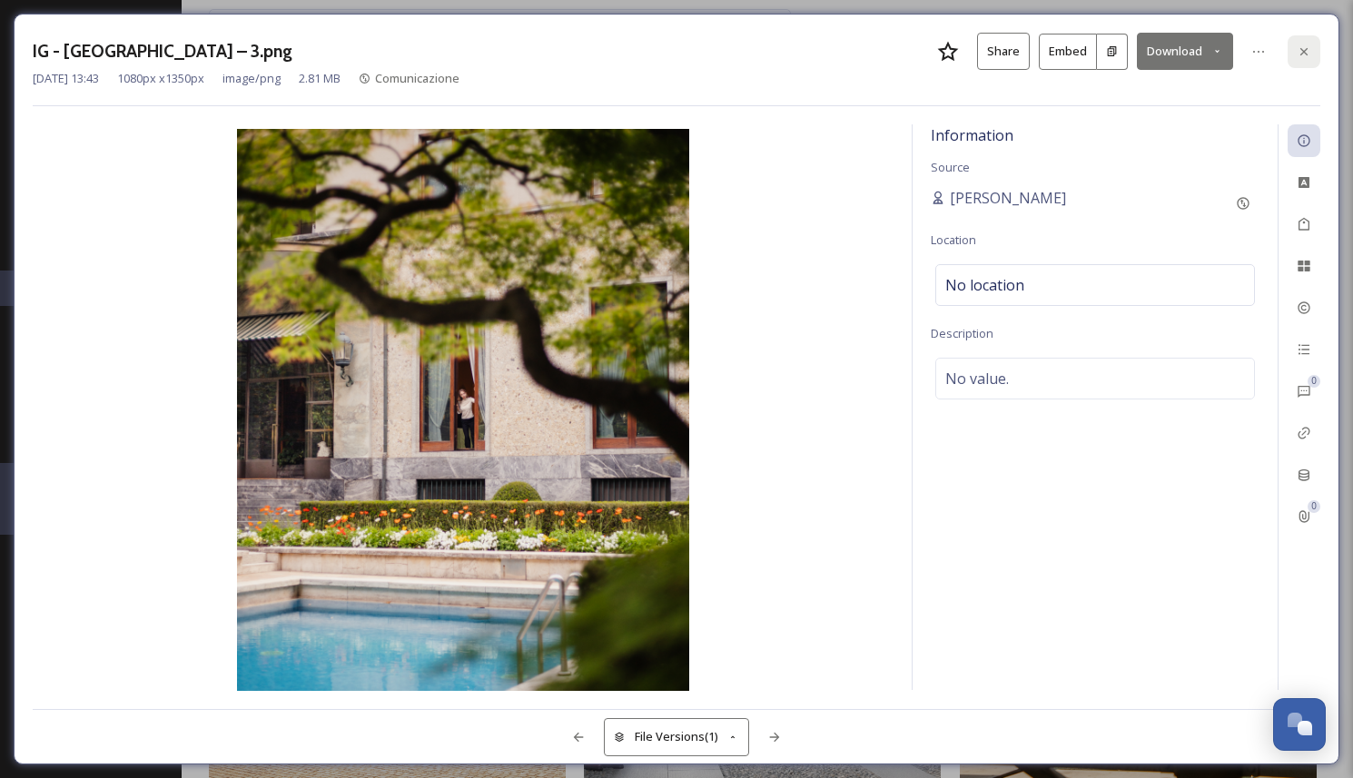
click at [1311, 54] on div at bounding box center [1303, 51] width 33 height 33
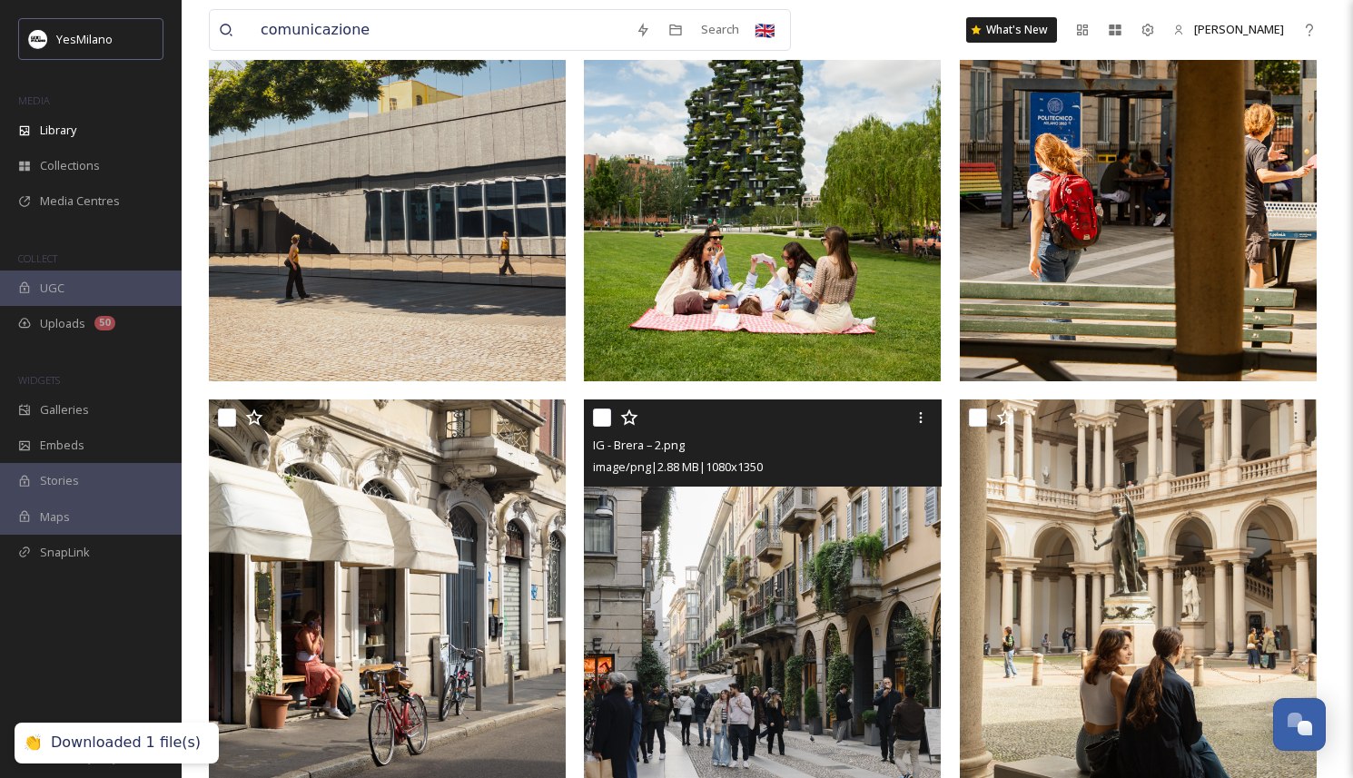
scroll to position [3050, 0]
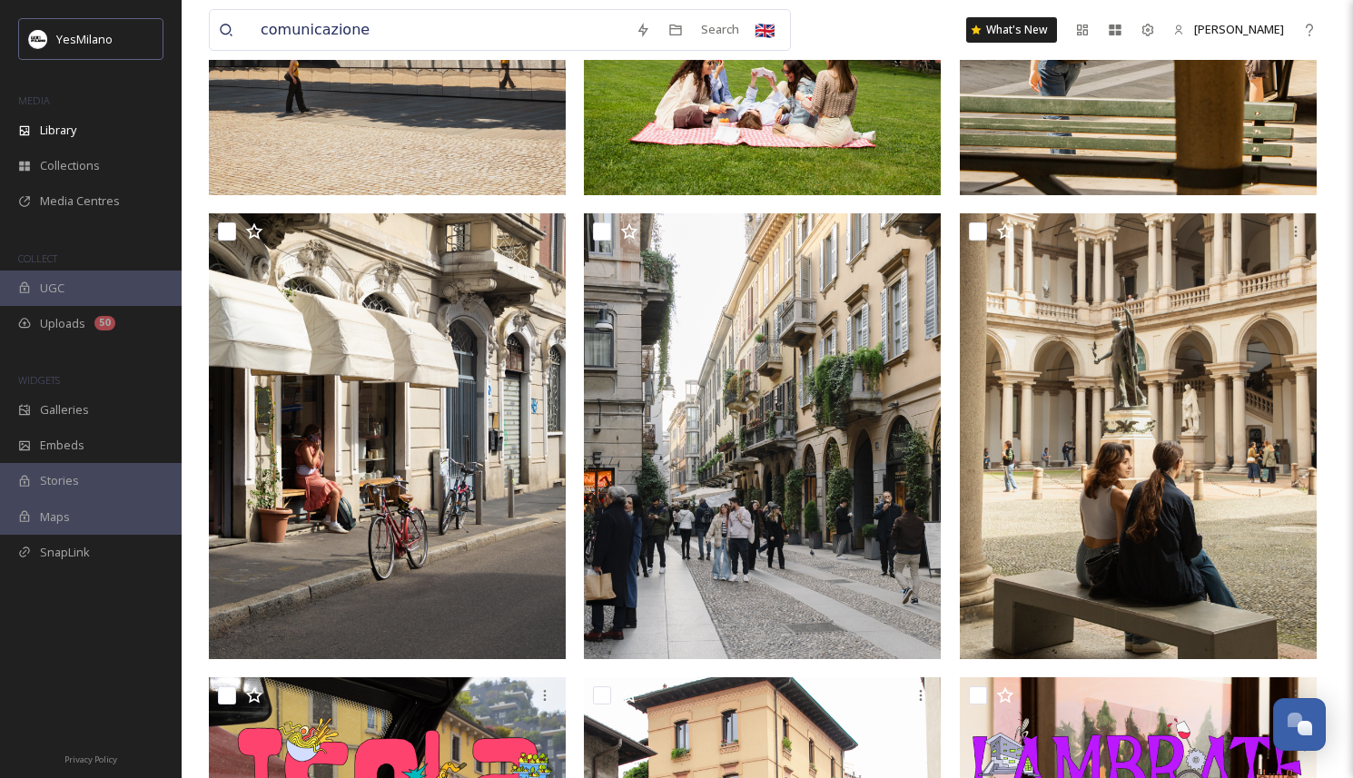
scroll to position [3201, 0]
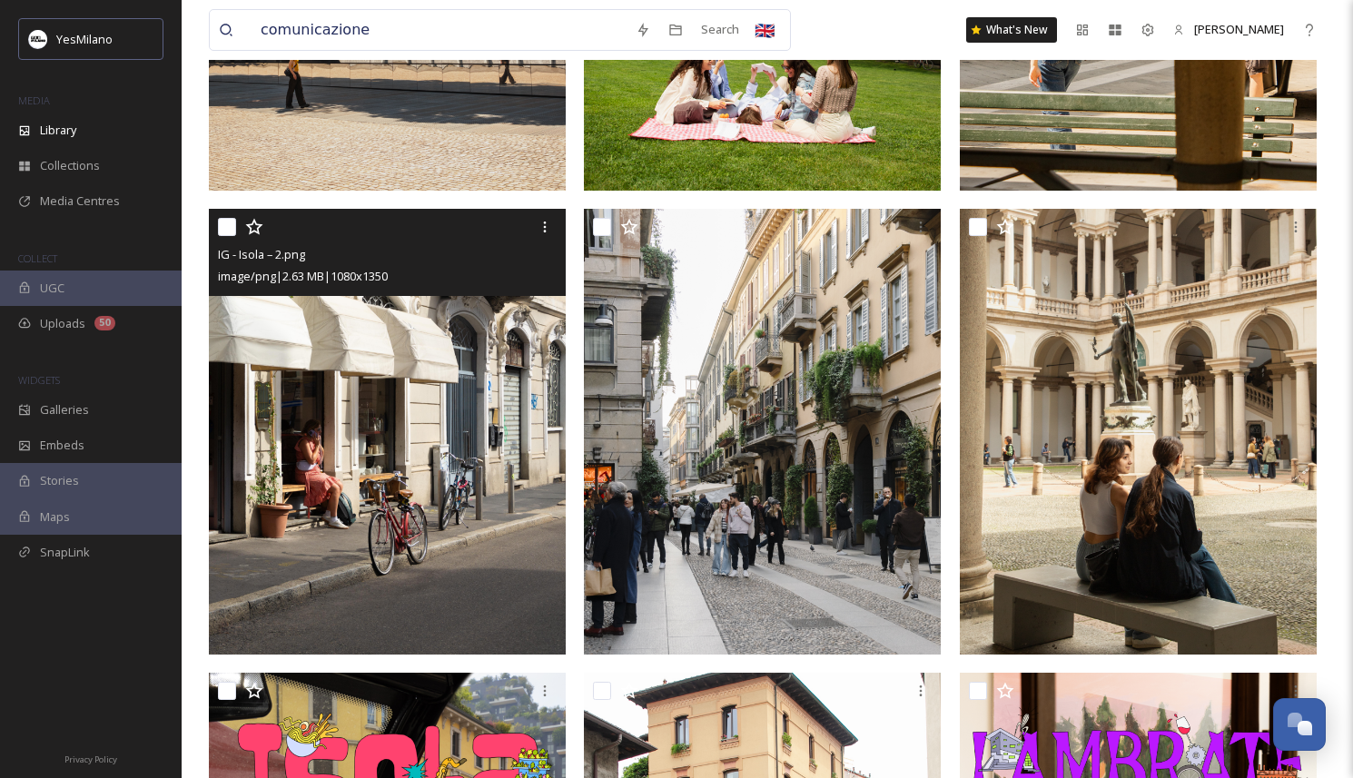
click at [442, 489] on img at bounding box center [387, 432] width 357 height 446
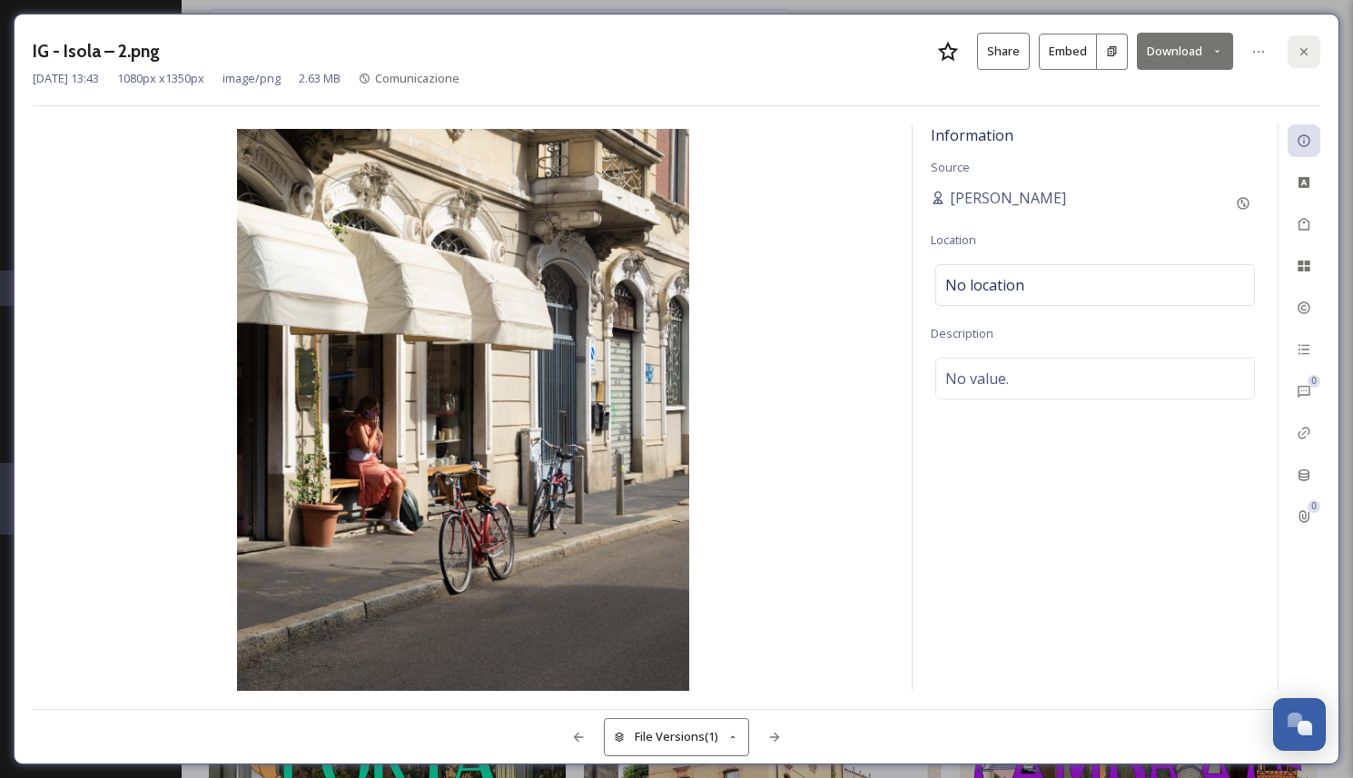
click at [1299, 46] on icon at bounding box center [1304, 51] width 15 height 15
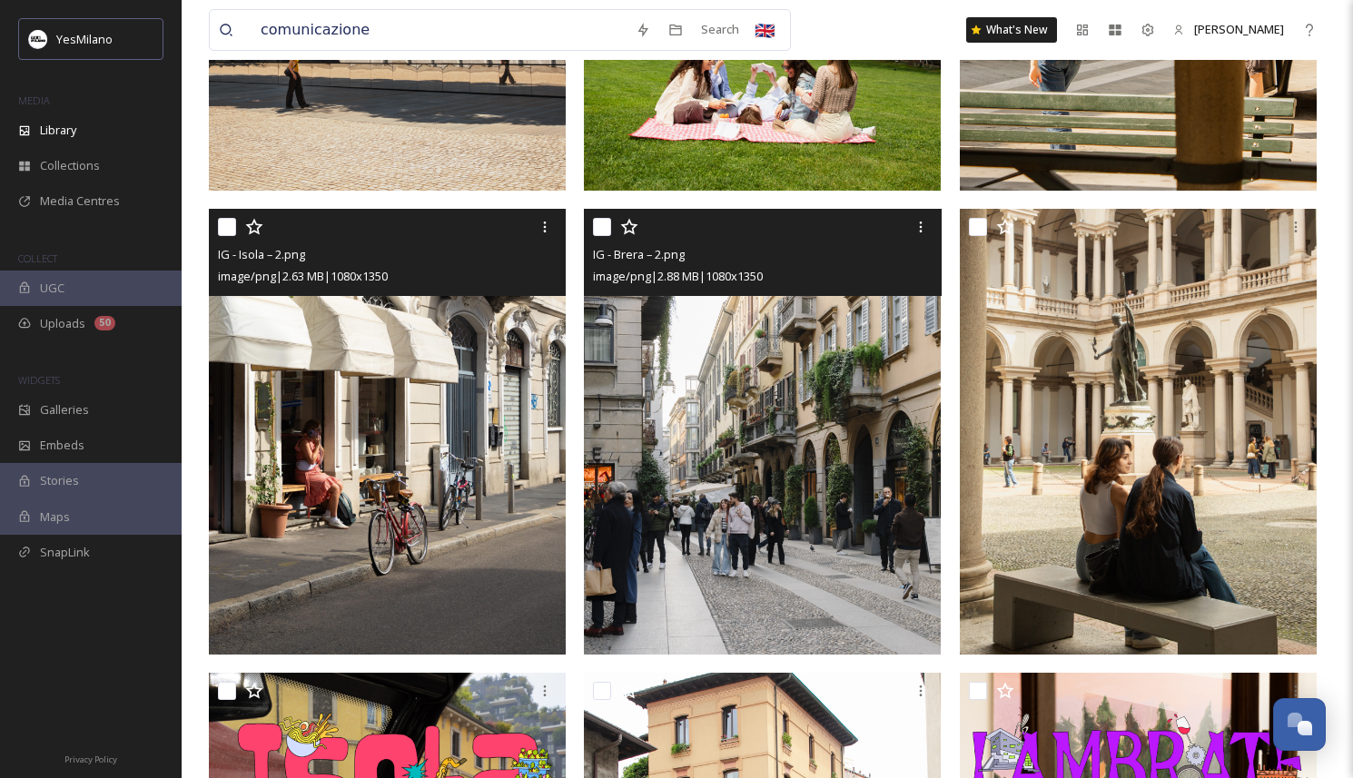
click at [917, 527] on img at bounding box center [762, 432] width 357 height 446
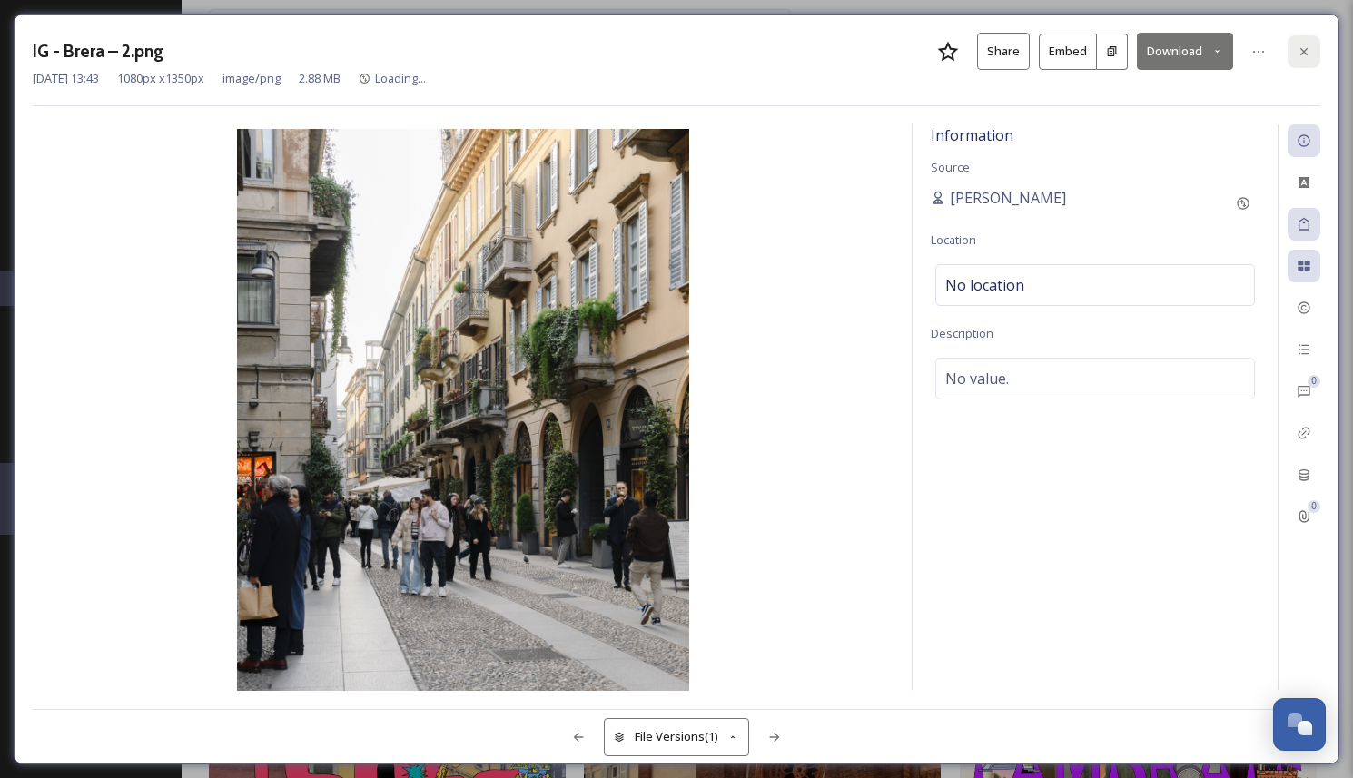
click at [1303, 52] on icon at bounding box center [1303, 50] width 7 height 7
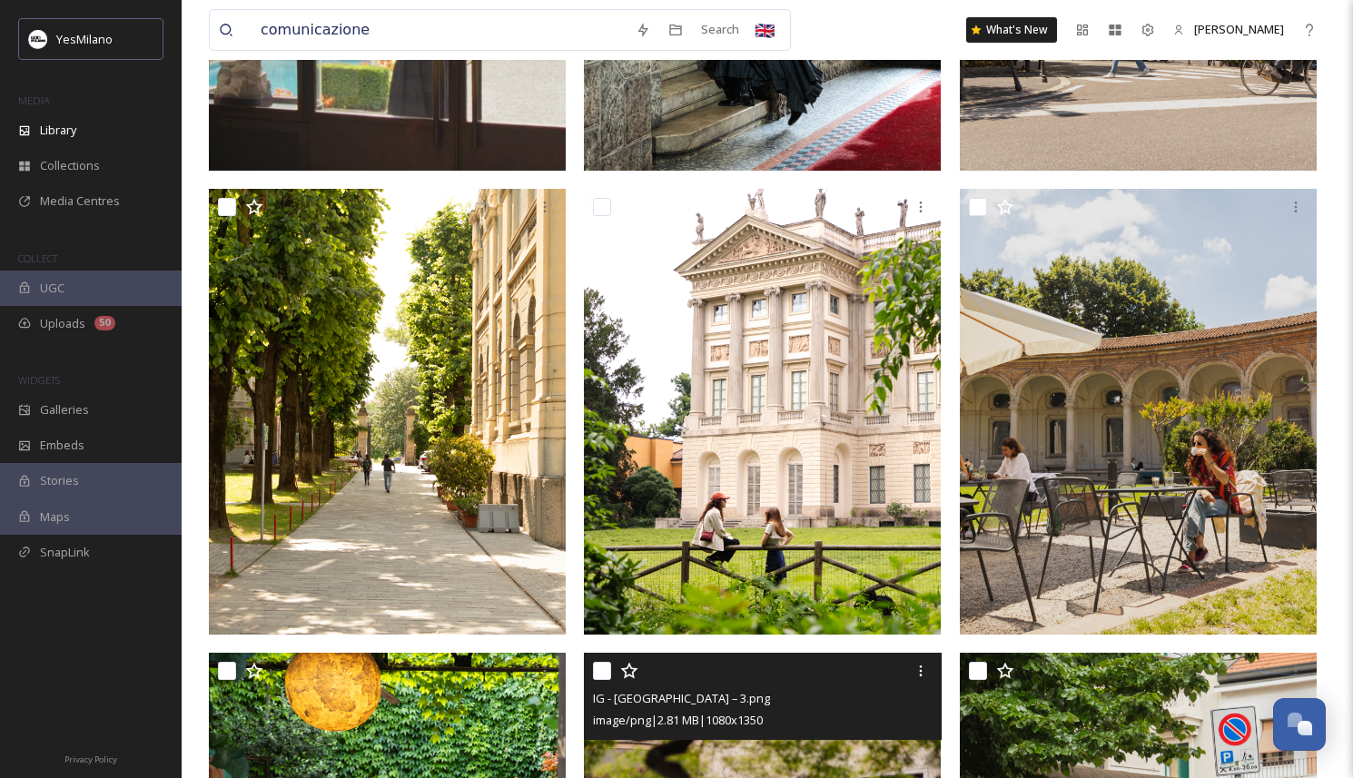
scroll to position [1856, 0]
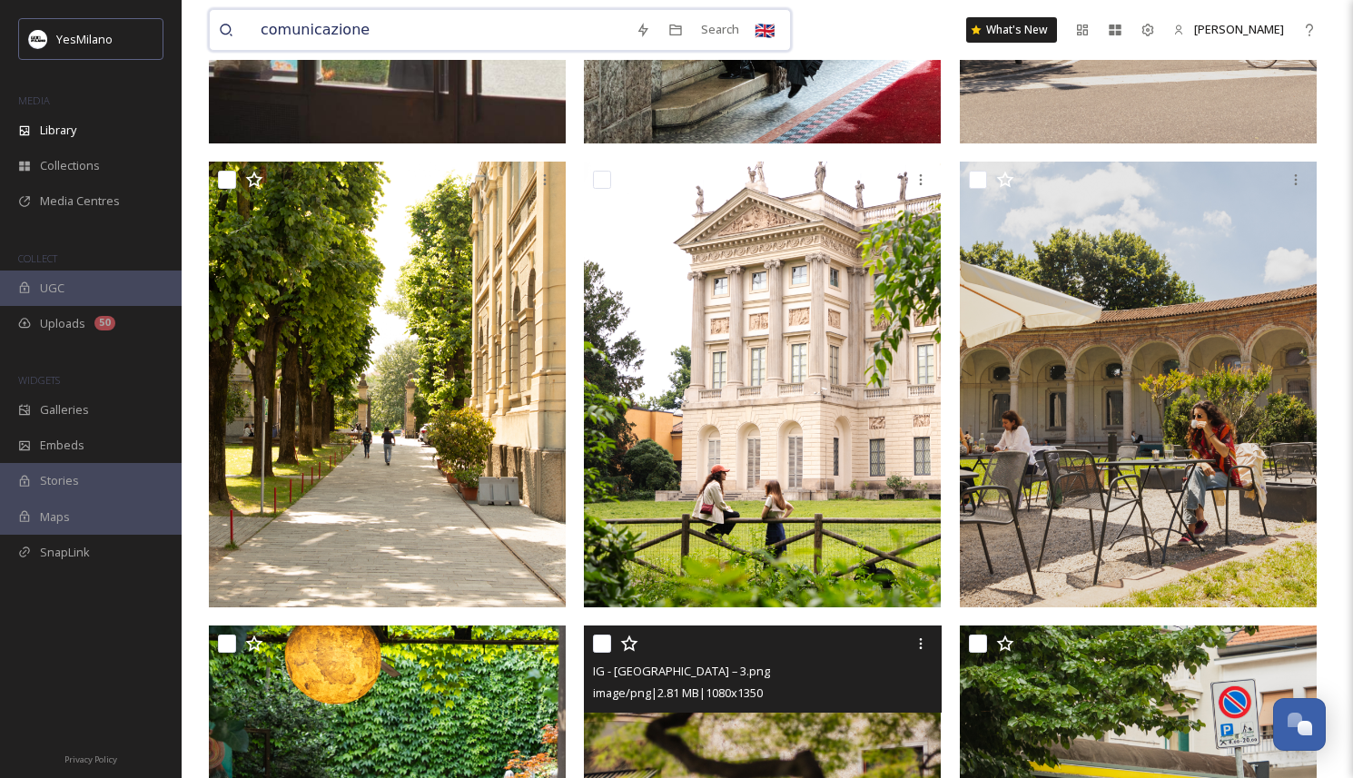
drag, startPoint x: 381, startPoint y: 25, endPoint x: 237, endPoint y: 25, distance: 144.4
click at [237, 25] on div "comunicazione" at bounding box center [423, 30] width 408 height 40
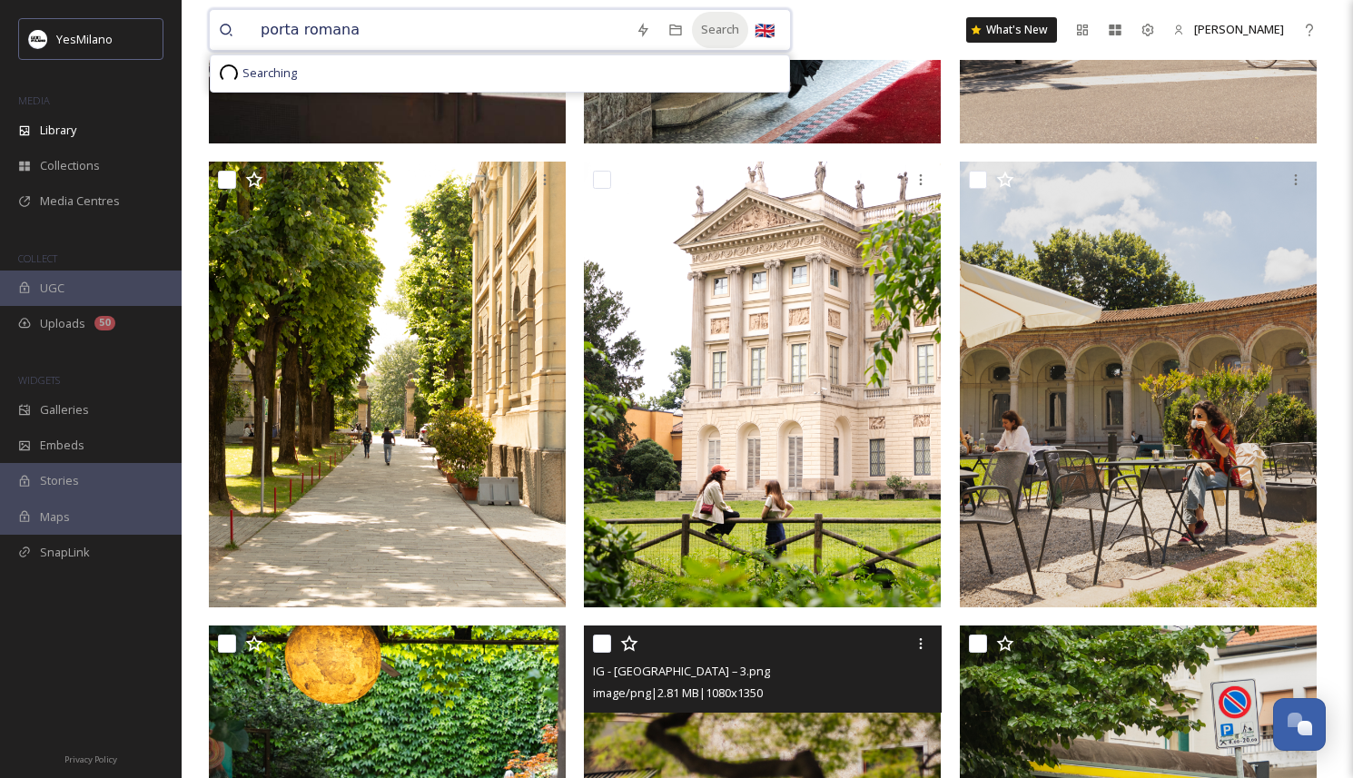
type input "porta romana"
click at [704, 43] on div "Search" at bounding box center [720, 29] width 56 height 35
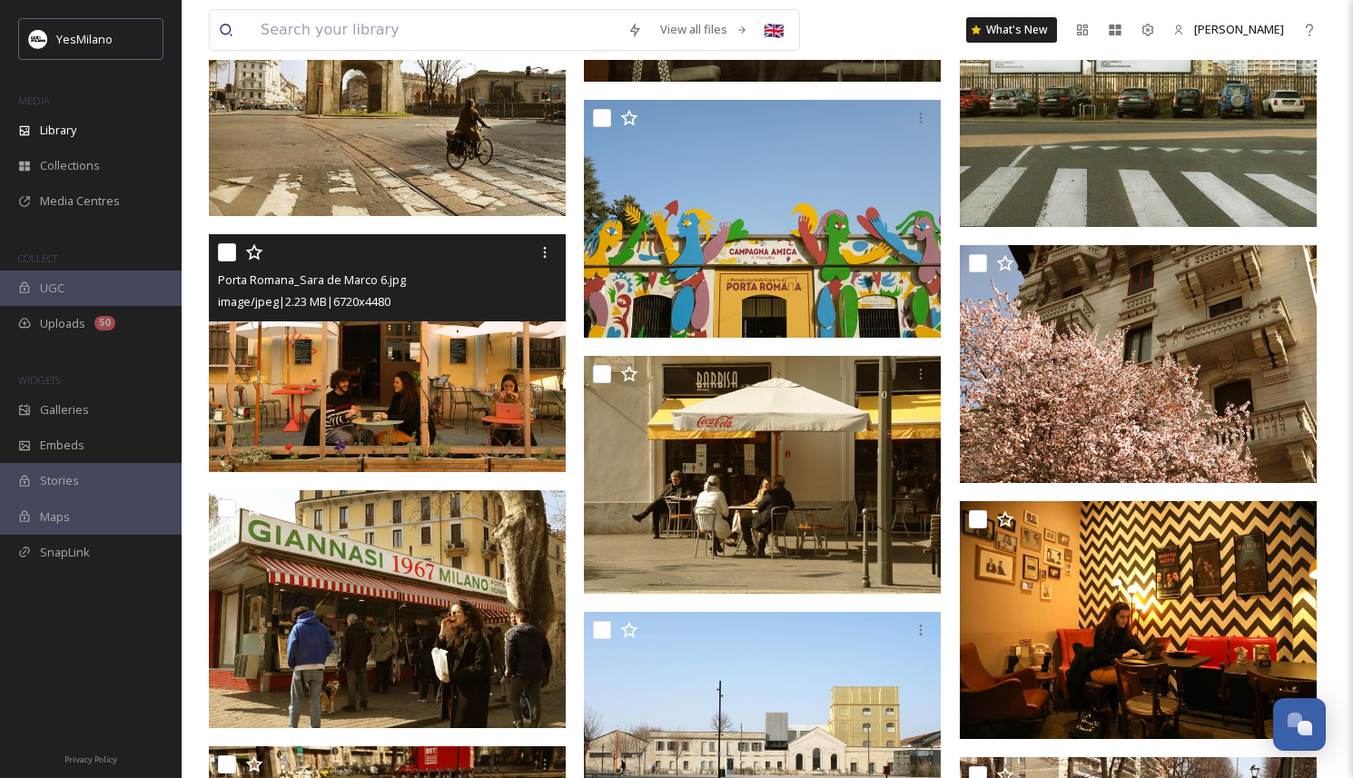
scroll to position [6580, 0]
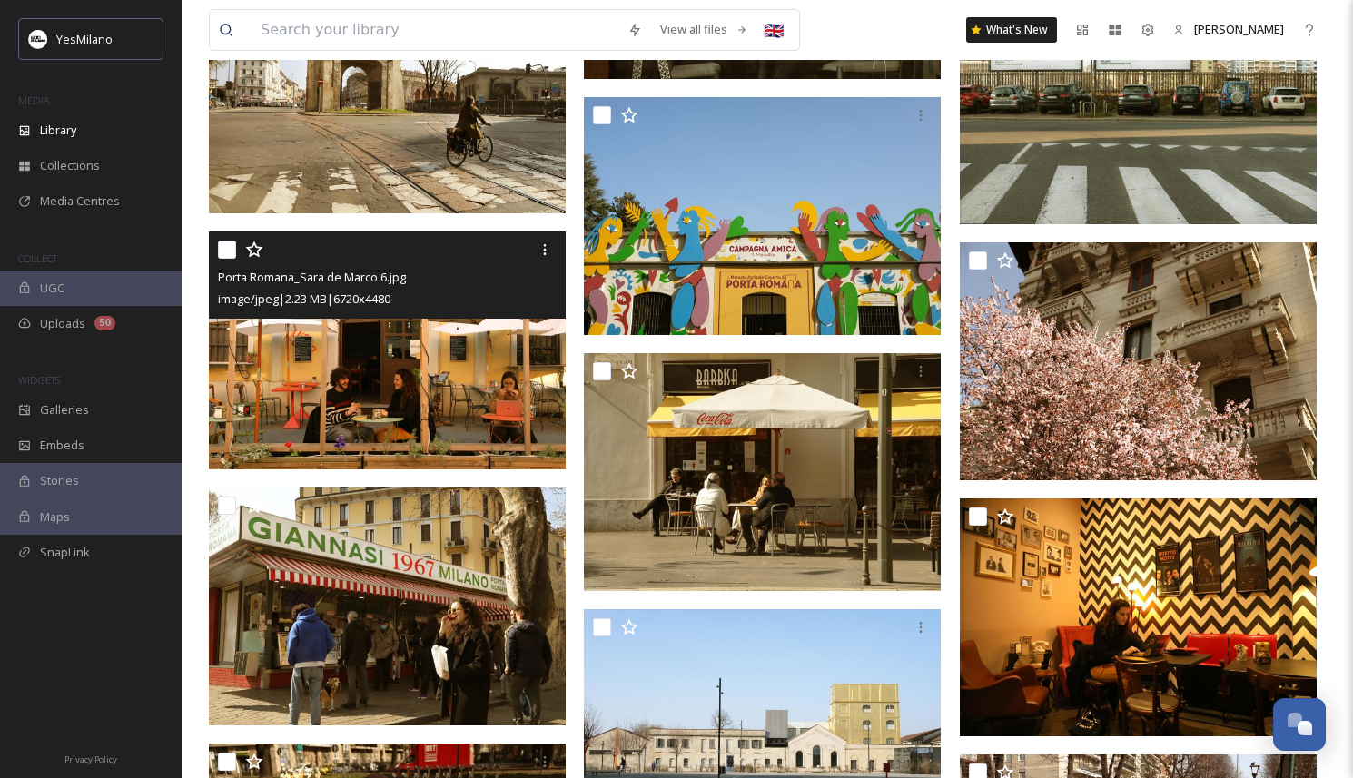
click at [470, 354] on img at bounding box center [387, 351] width 357 height 238
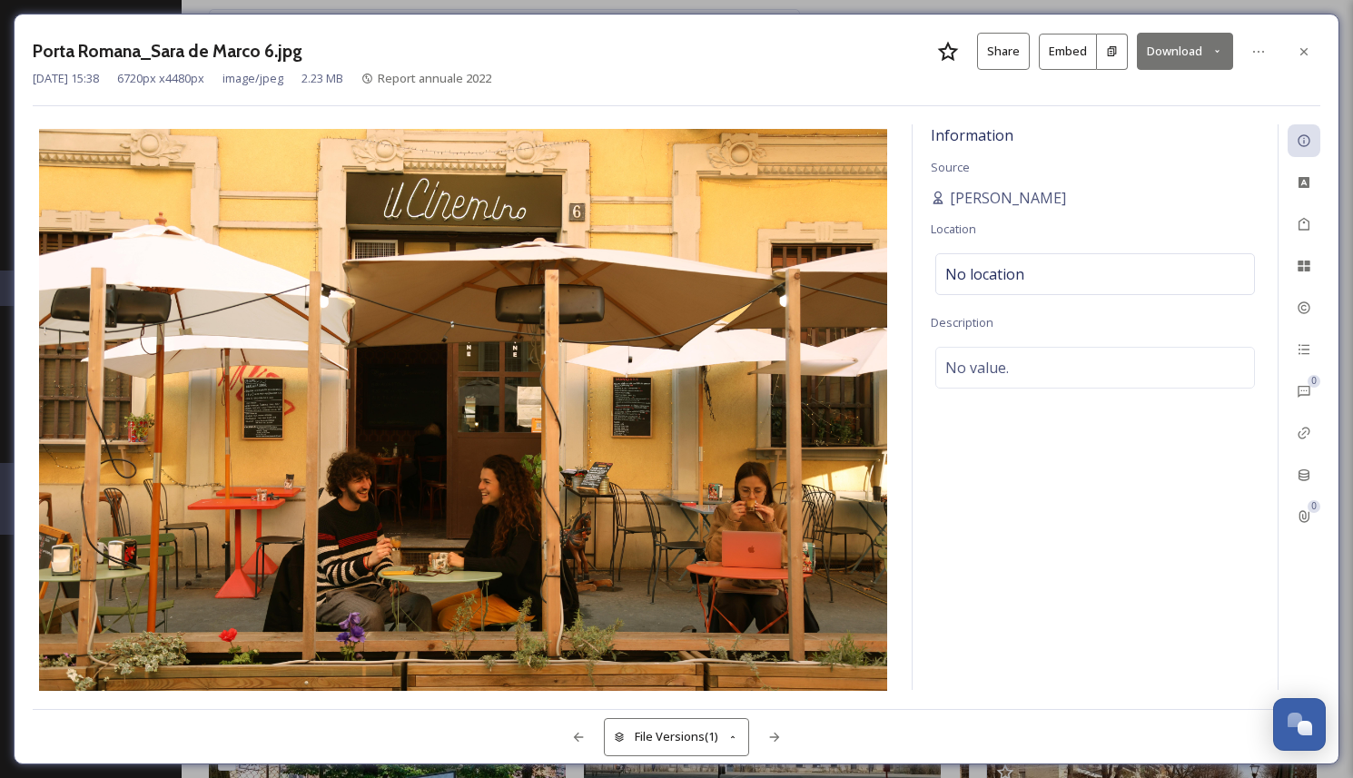
click at [1157, 58] on button "Download" at bounding box center [1185, 51] width 96 height 37
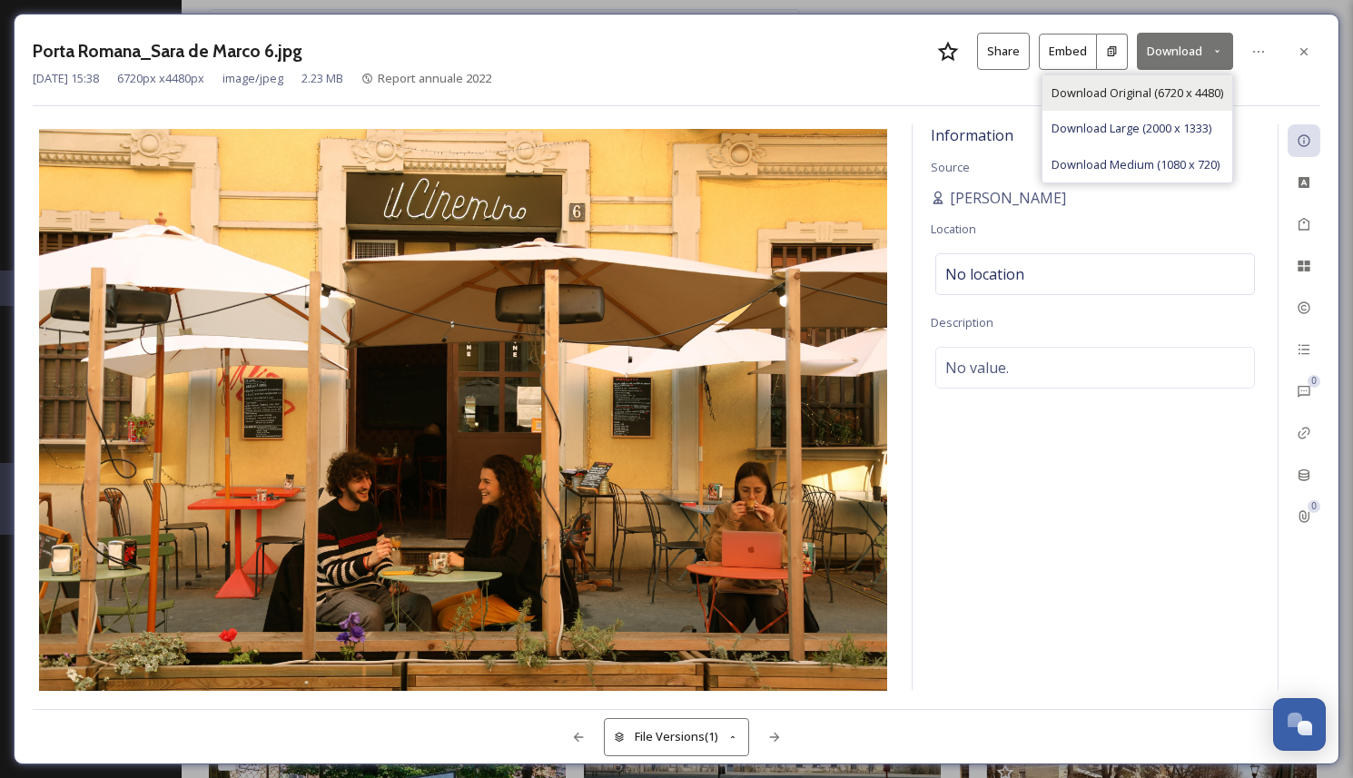
click at [1154, 89] on span "Download Original (6720 x 4480)" at bounding box center [1137, 92] width 172 height 17
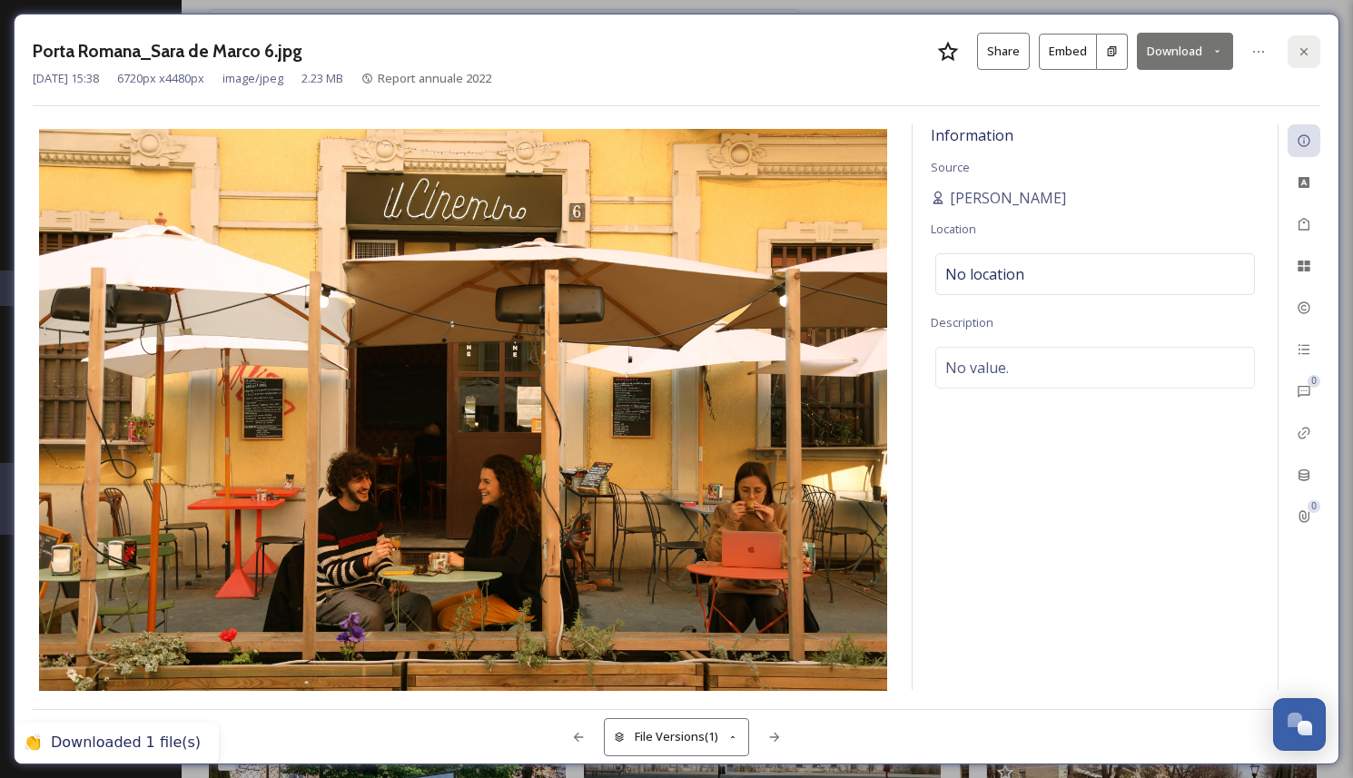
click at [1292, 53] on div at bounding box center [1303, 51] width 33 height 33
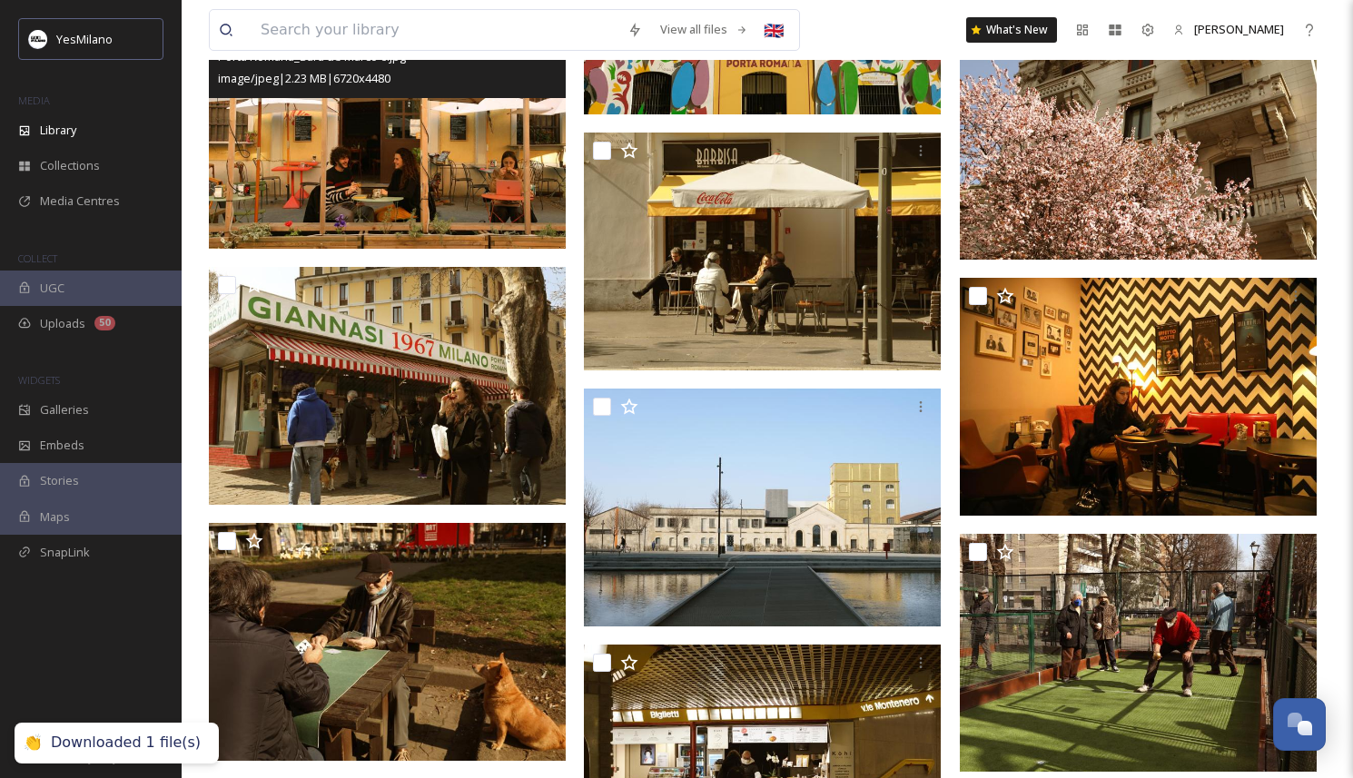
scroll to position [6812, 0]
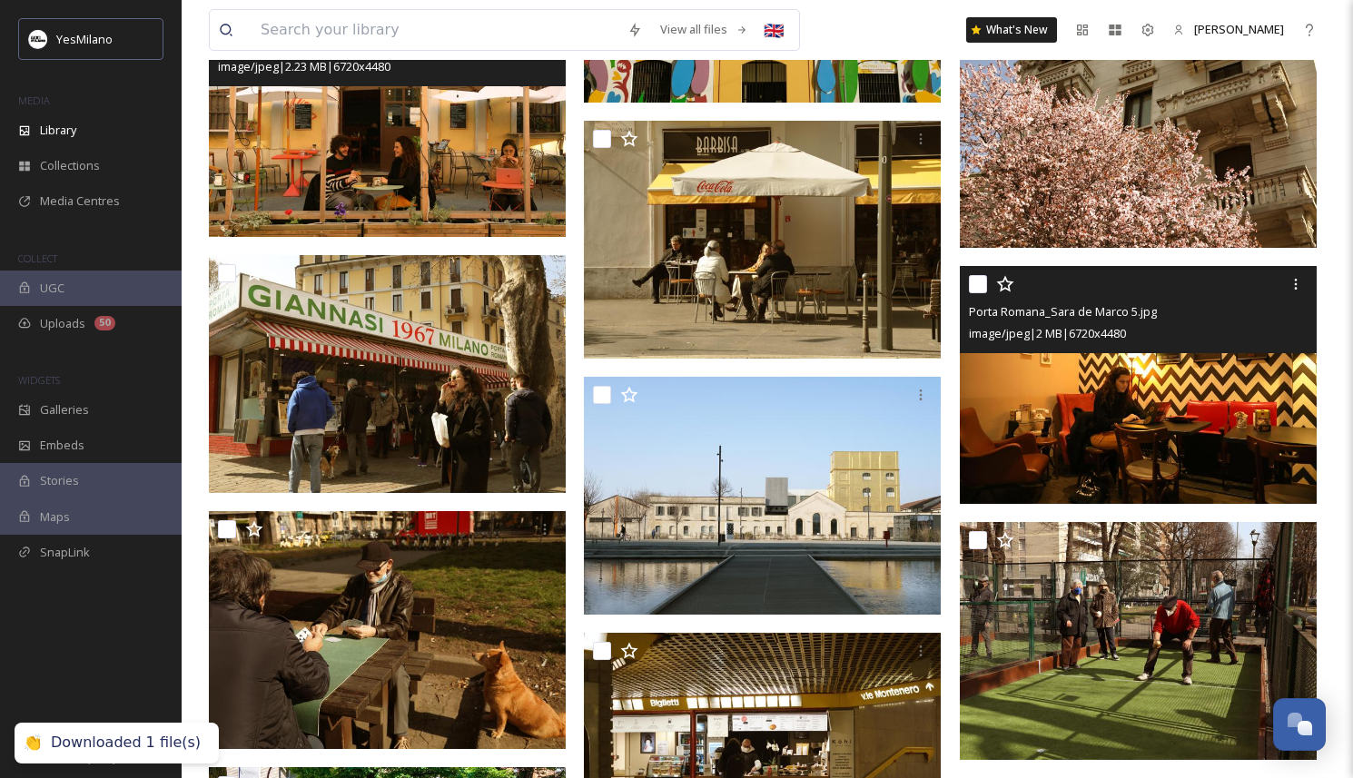
click at [1064, 471] on img at bounding box center [1138, 385] width 357 height 238
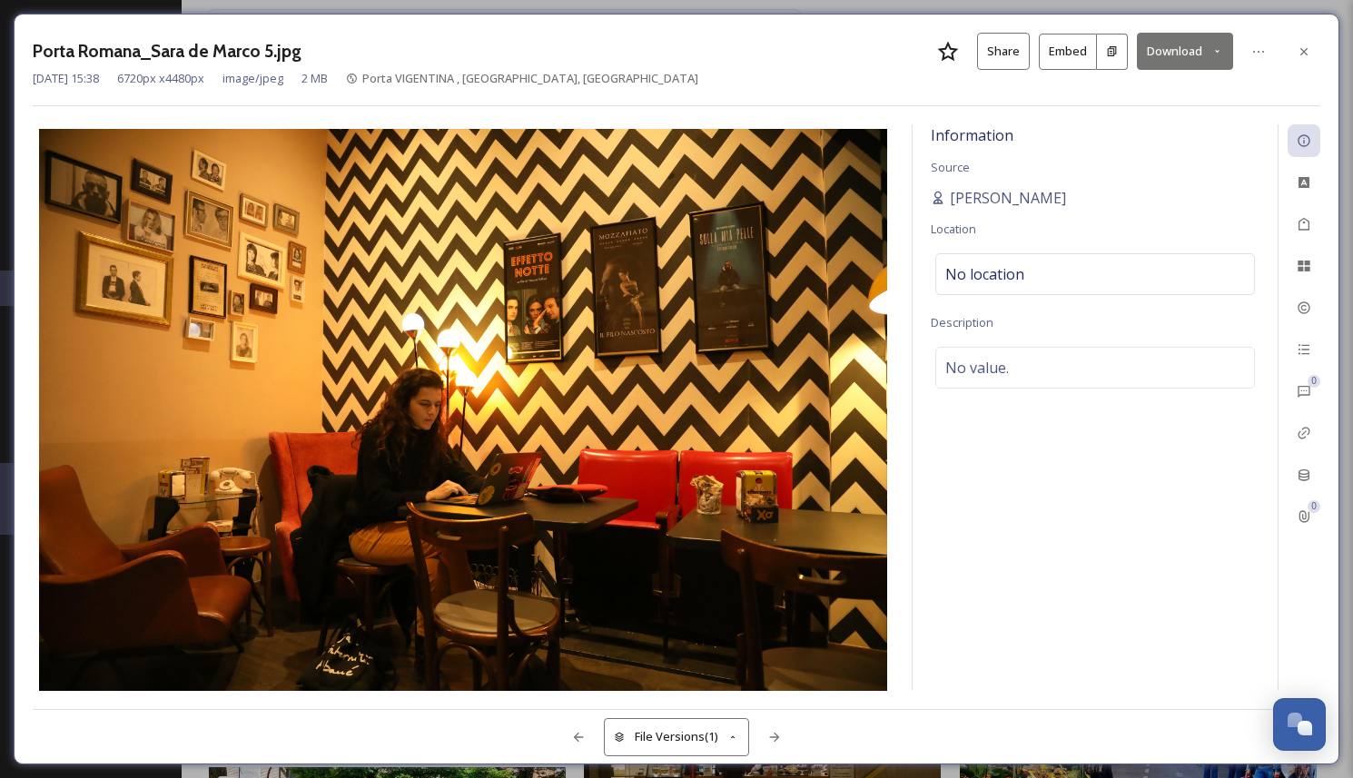
click at [1168, 35] on button "Download" at bounding box center [1185, 51] width 96 height 37
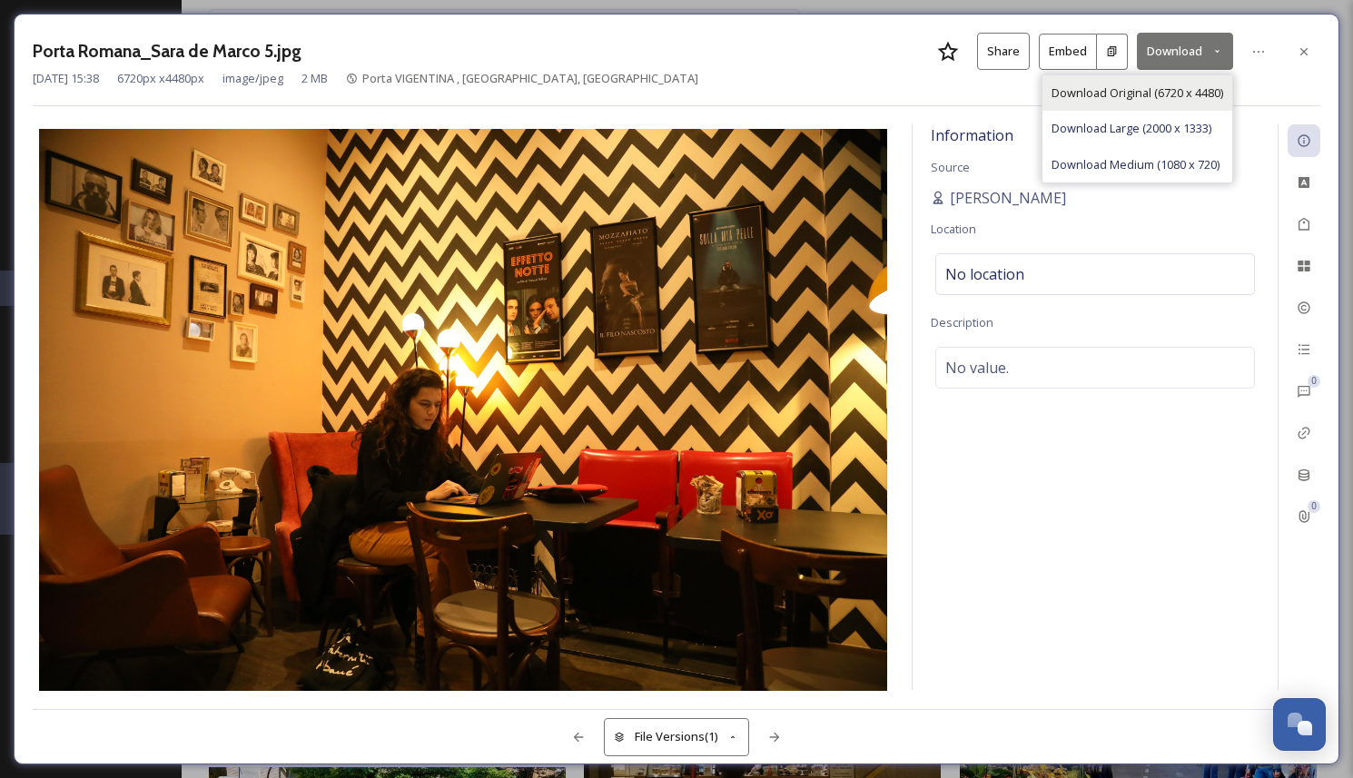
click at [1162, 75] on div "Download Original (6720 x 4480)" at bounding box center [1137, 92] width 190 height 35
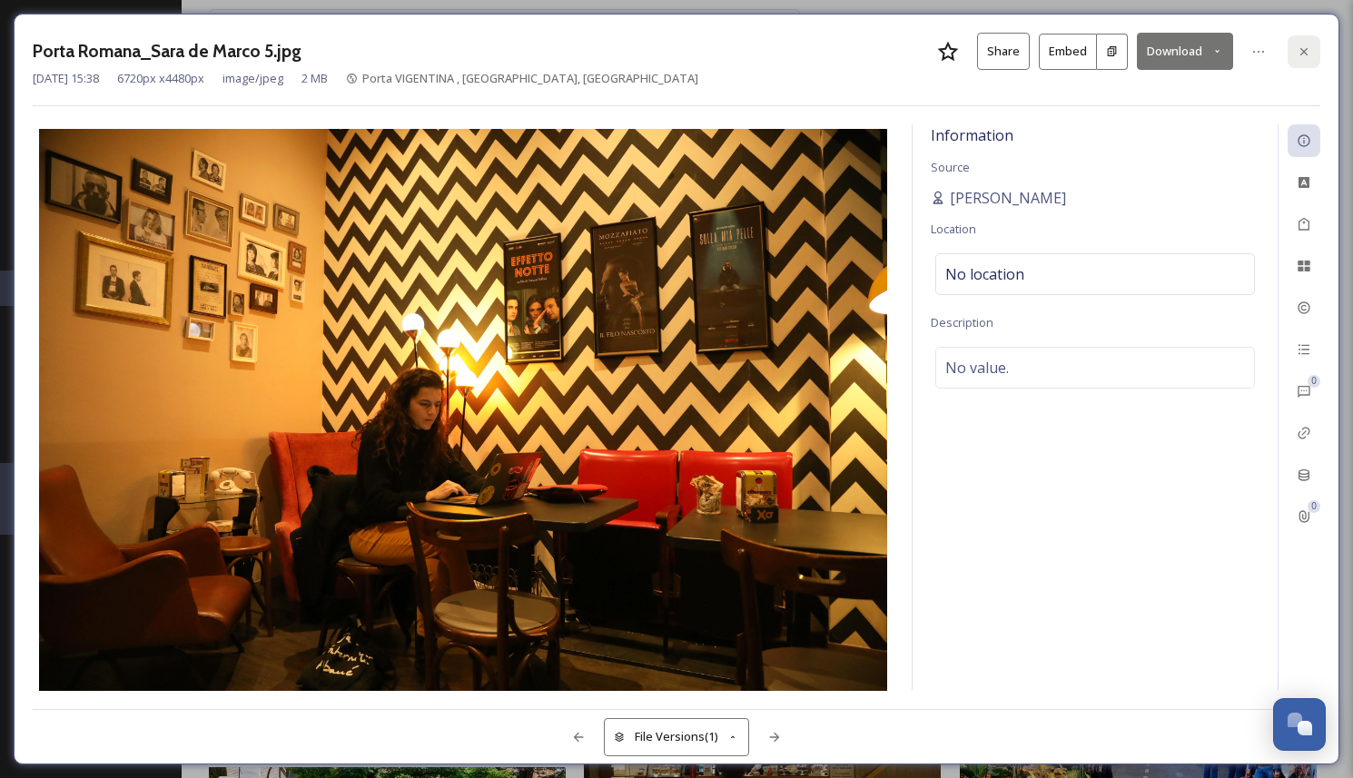
click at [1306, 49] on icon at bounding box center [1304, 51] width 15 height 15
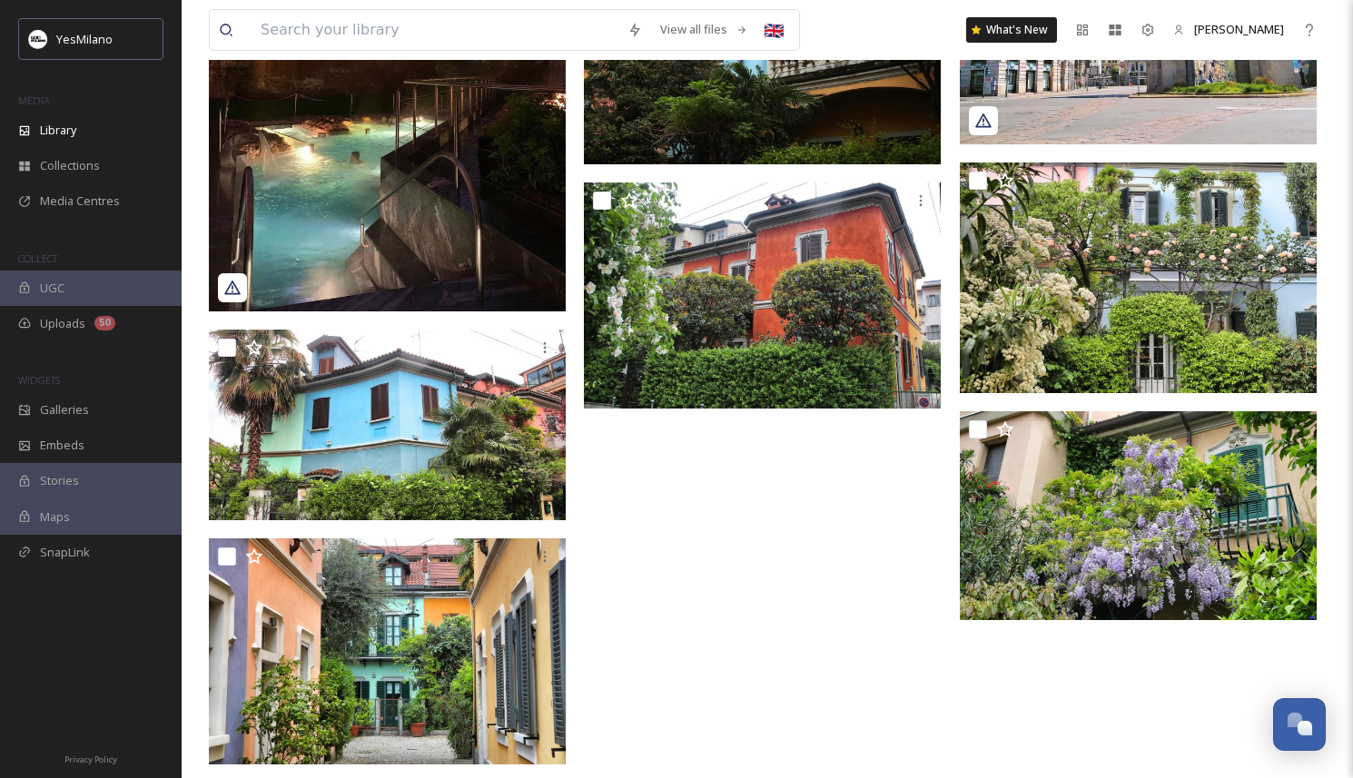
scroll to position [17406, 0]
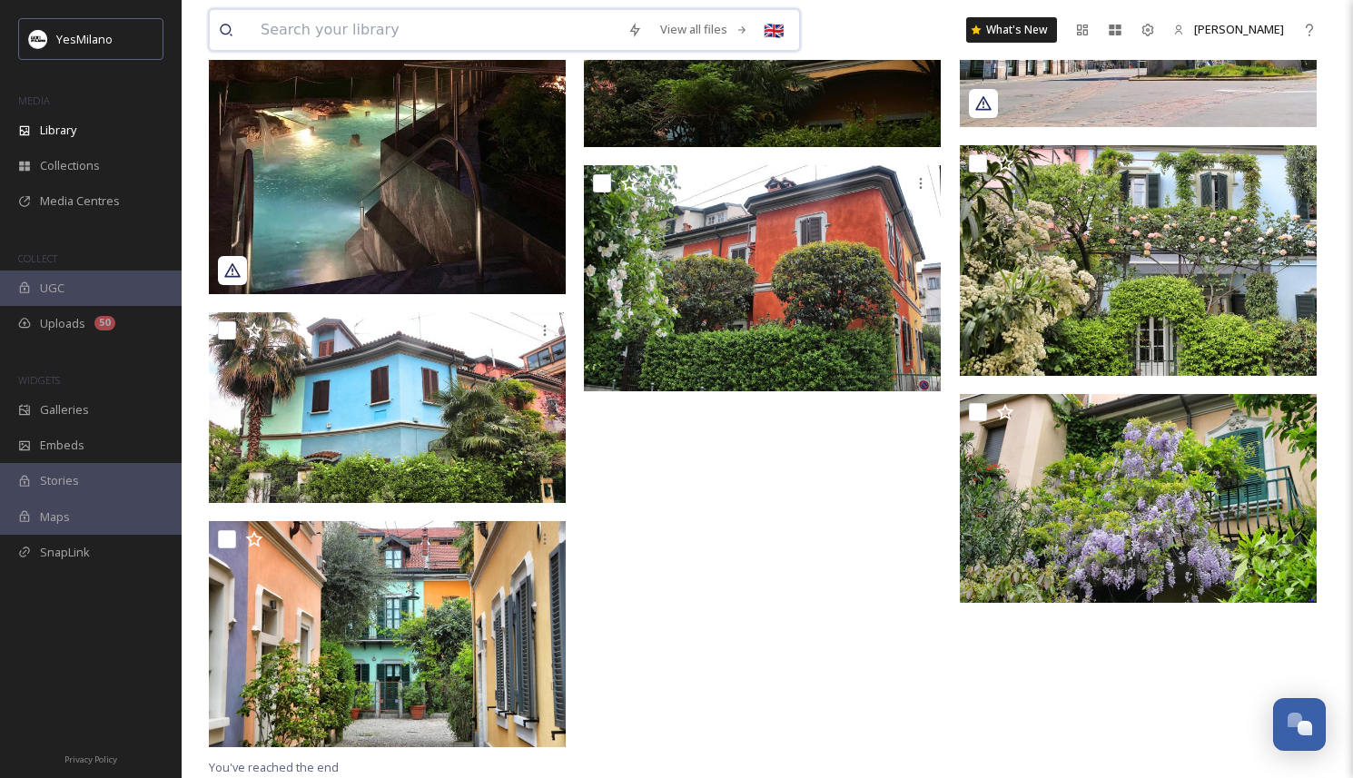
click at [330, 25] on input at bounding box center [434, 30] width 367 height 40
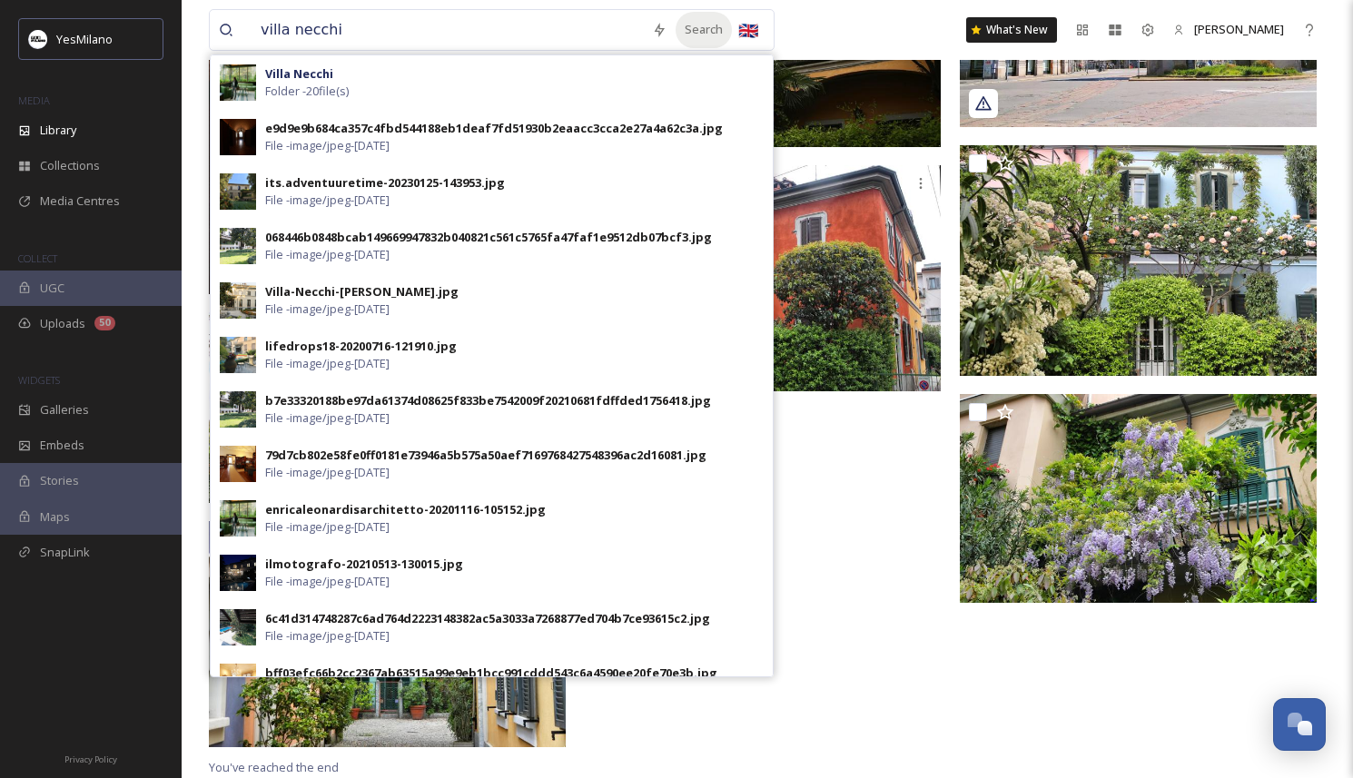
click at [678, 30] on div "Search" at bounding box center [703, 29] width 56 height 35
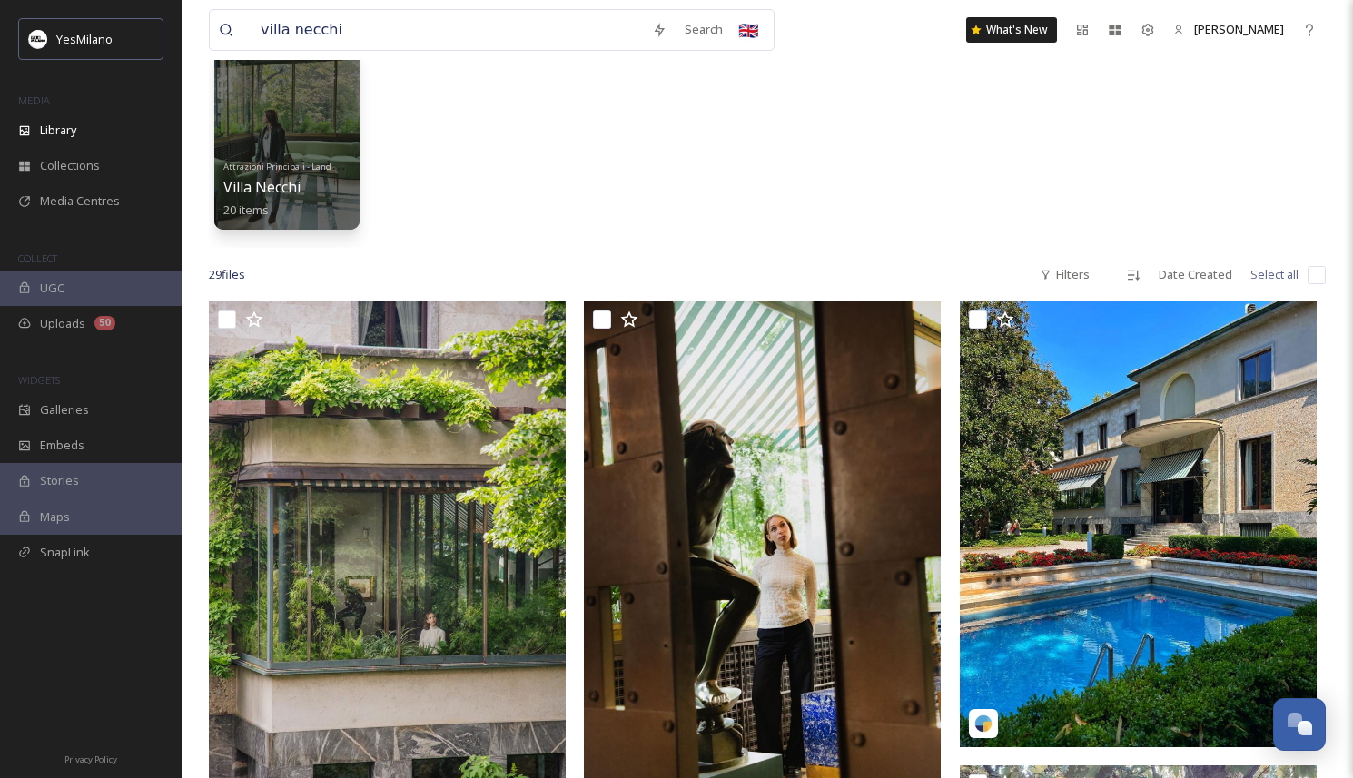
scroll to position [234, 0]
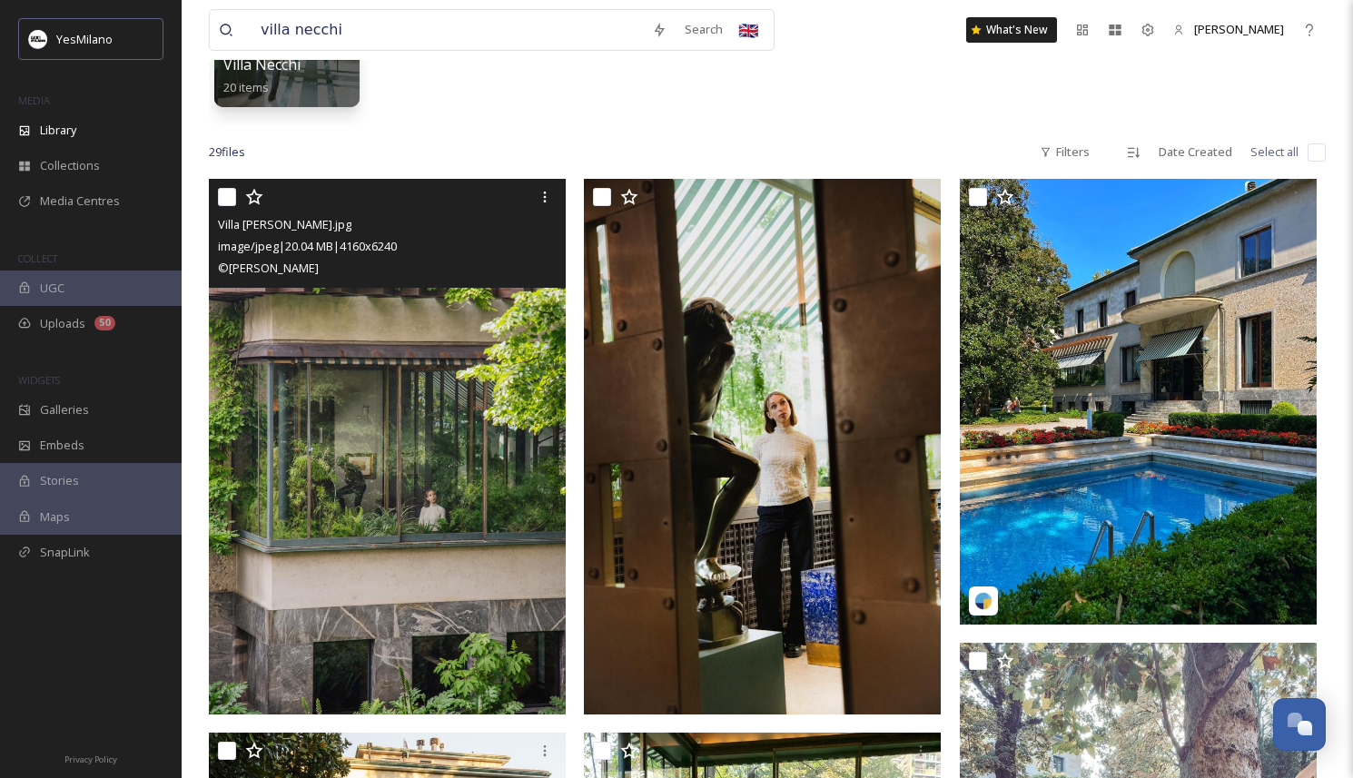
click at [464, 455] on img at bounding box center [387, 447] width 357 height 536
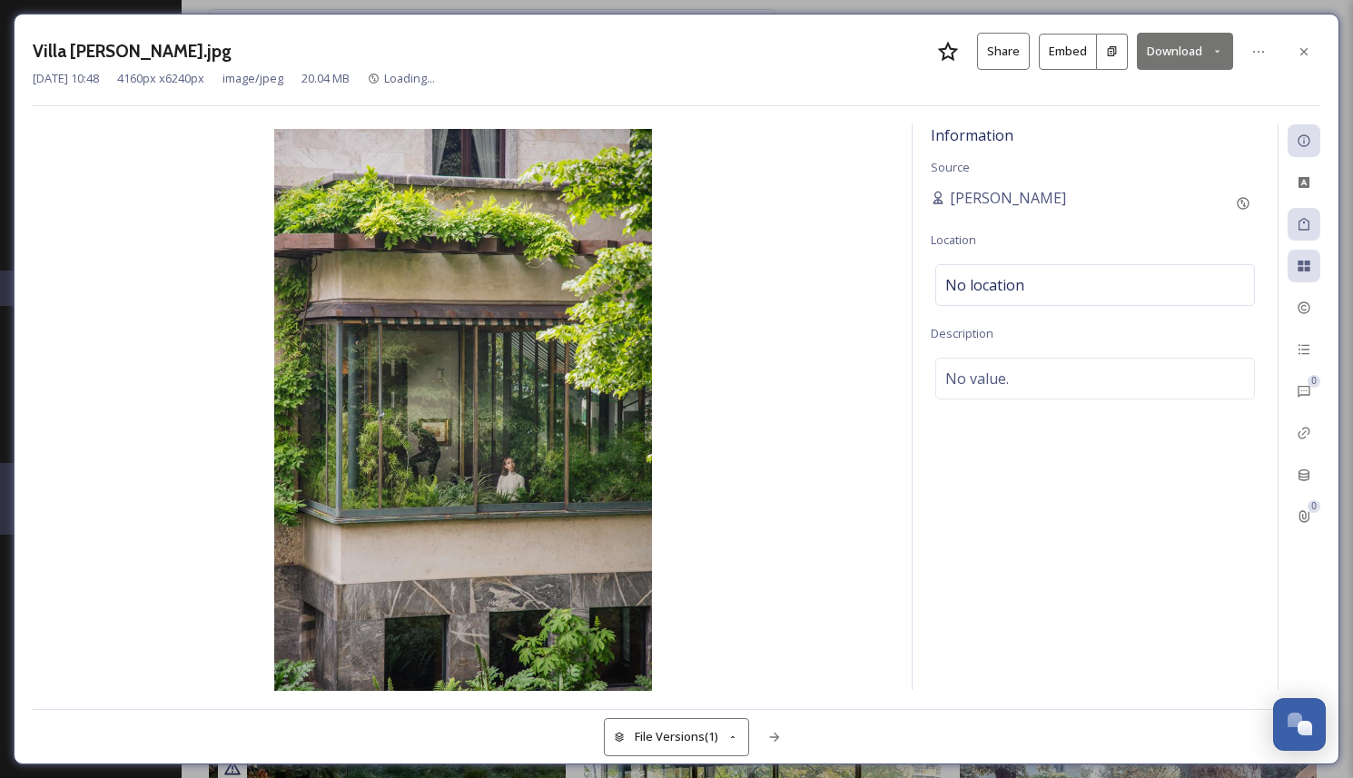
click at [1214, 54] on icon at bounding box center [1217, 51] width 12 height 12
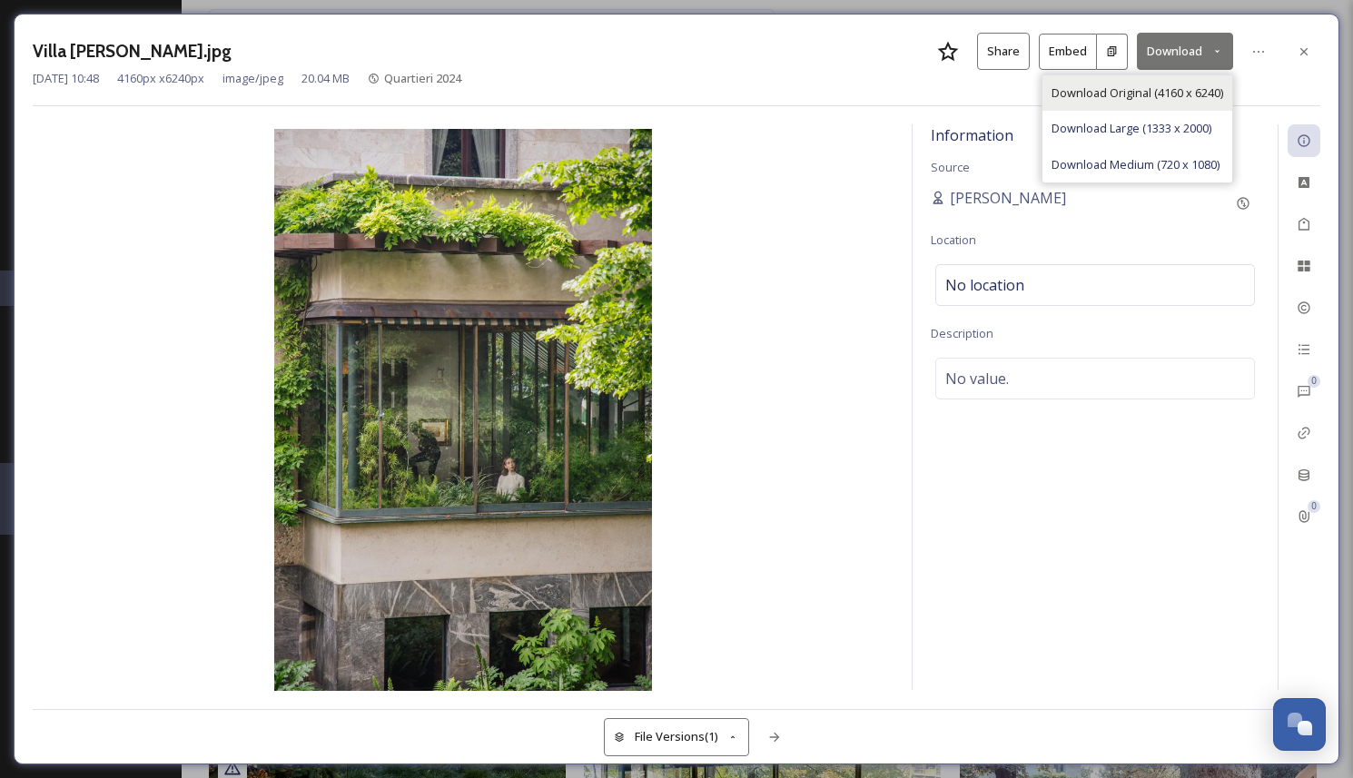
click at [1194, 92] on span "Download Original (4160 x 6240)" at bounding box center [1137, 92] width 172 height 17
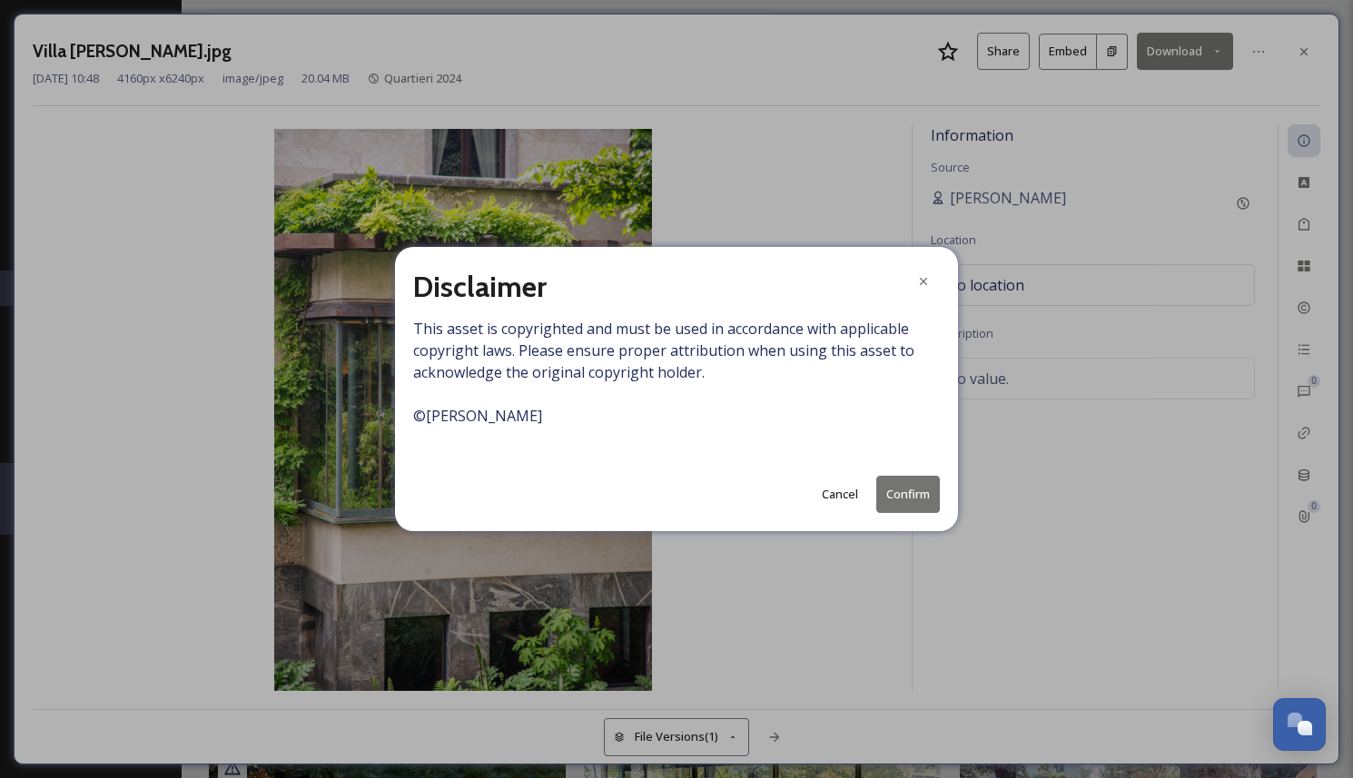
click at [928, 500] on button "Confirm" at bounding box center [908, 494] width 64 height 37
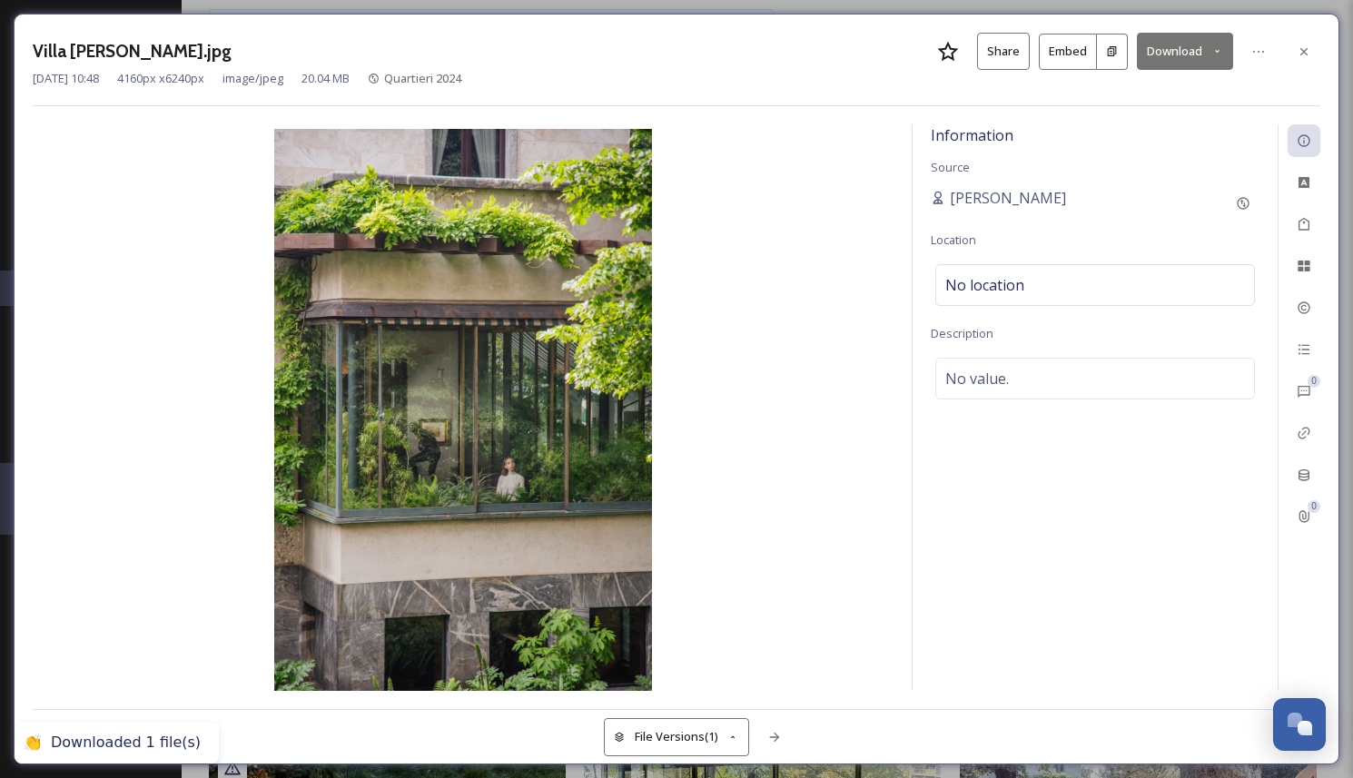
click at [922, 557] on div "Information Source Joaquin Lopez Location No location Description No value." at bounding box center [1094, 407] width 365 height 566
click at [1301, 40] on div at bounding box center [1303, 51] width 33 height 33
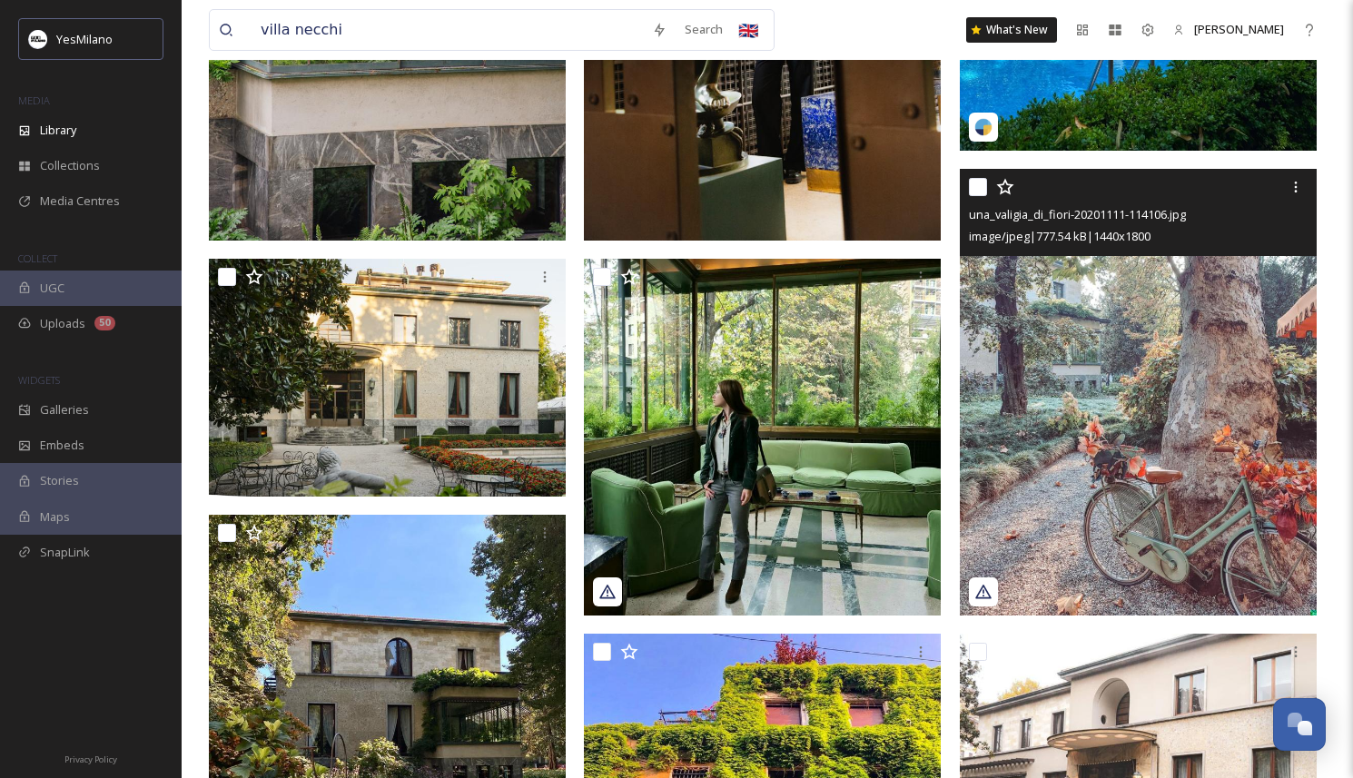
scroll to position [730, 0]
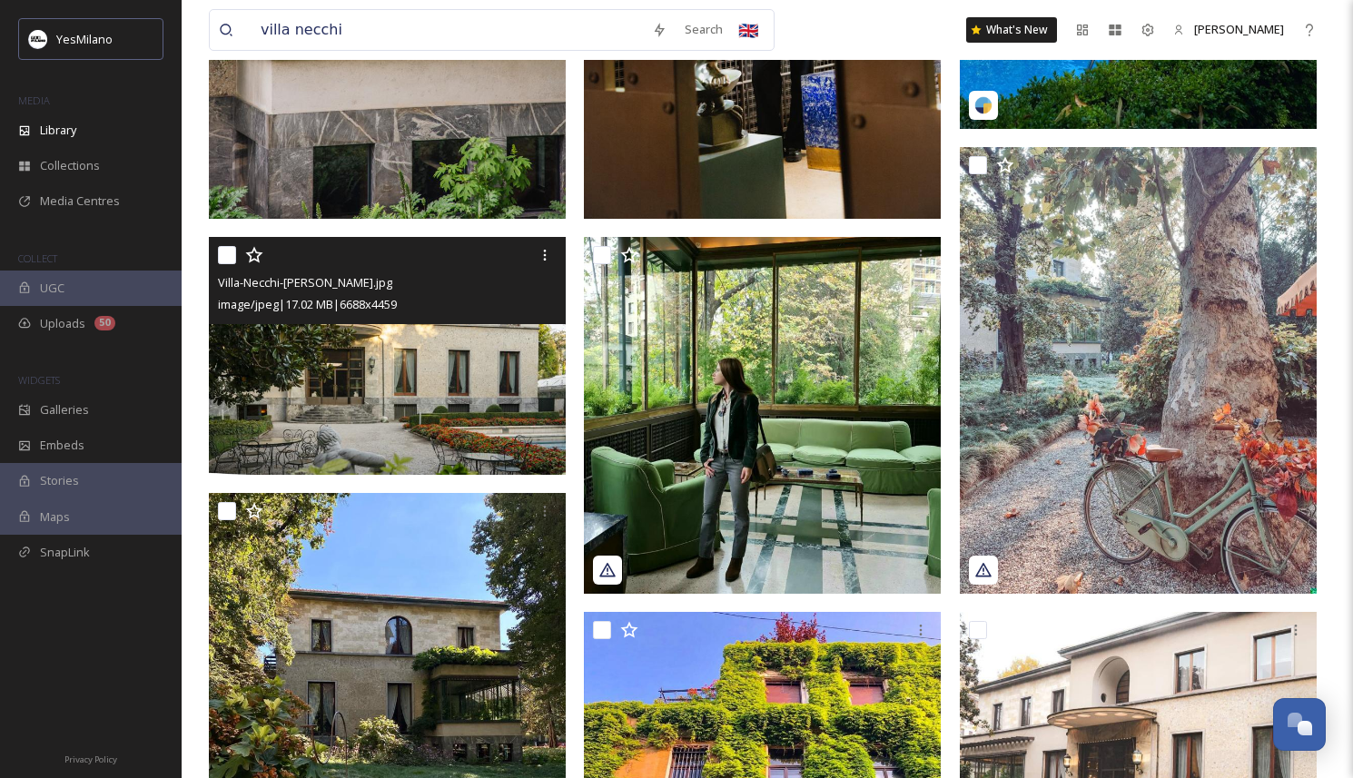
click at [480, 430] on img at bounding box center [387, 356] width 357 height 238
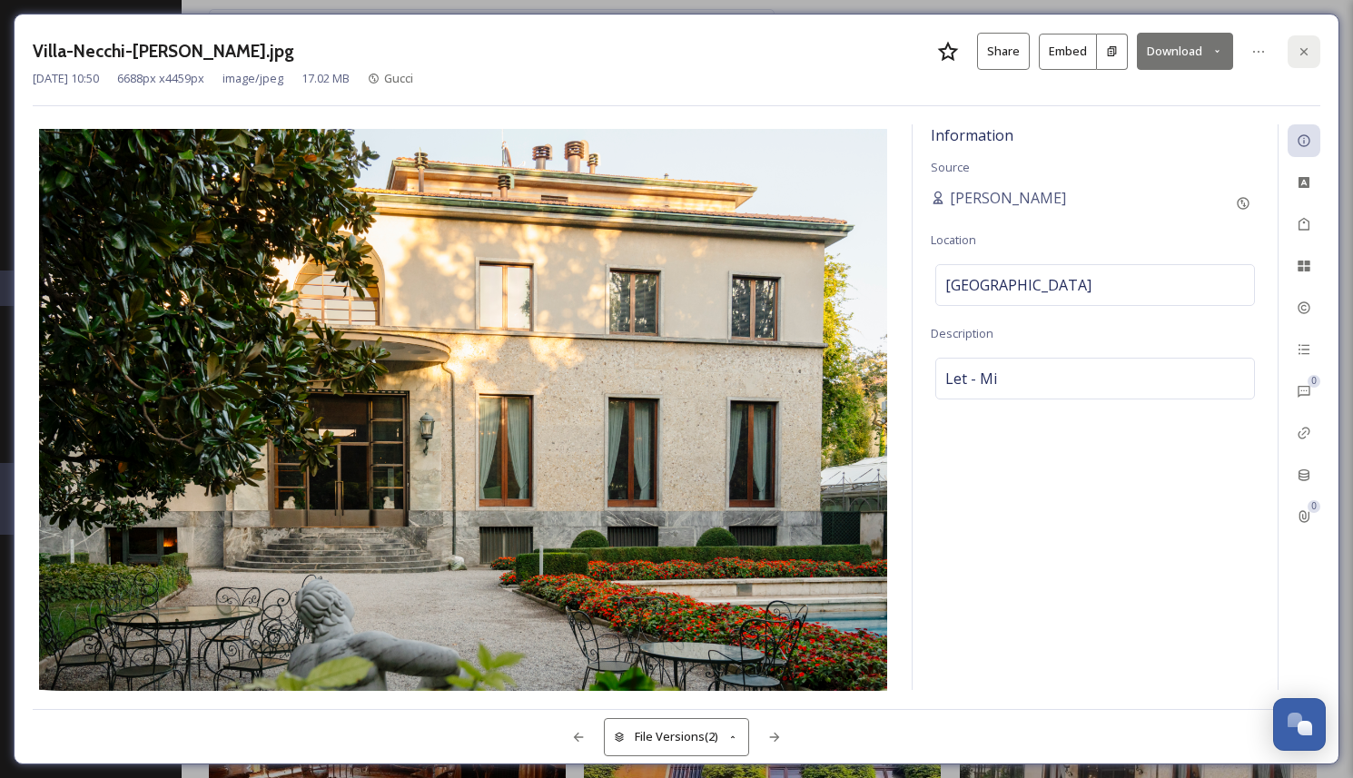
click at [1306, 55] on icon at bounding box center [1304, 51] width 15 height 15
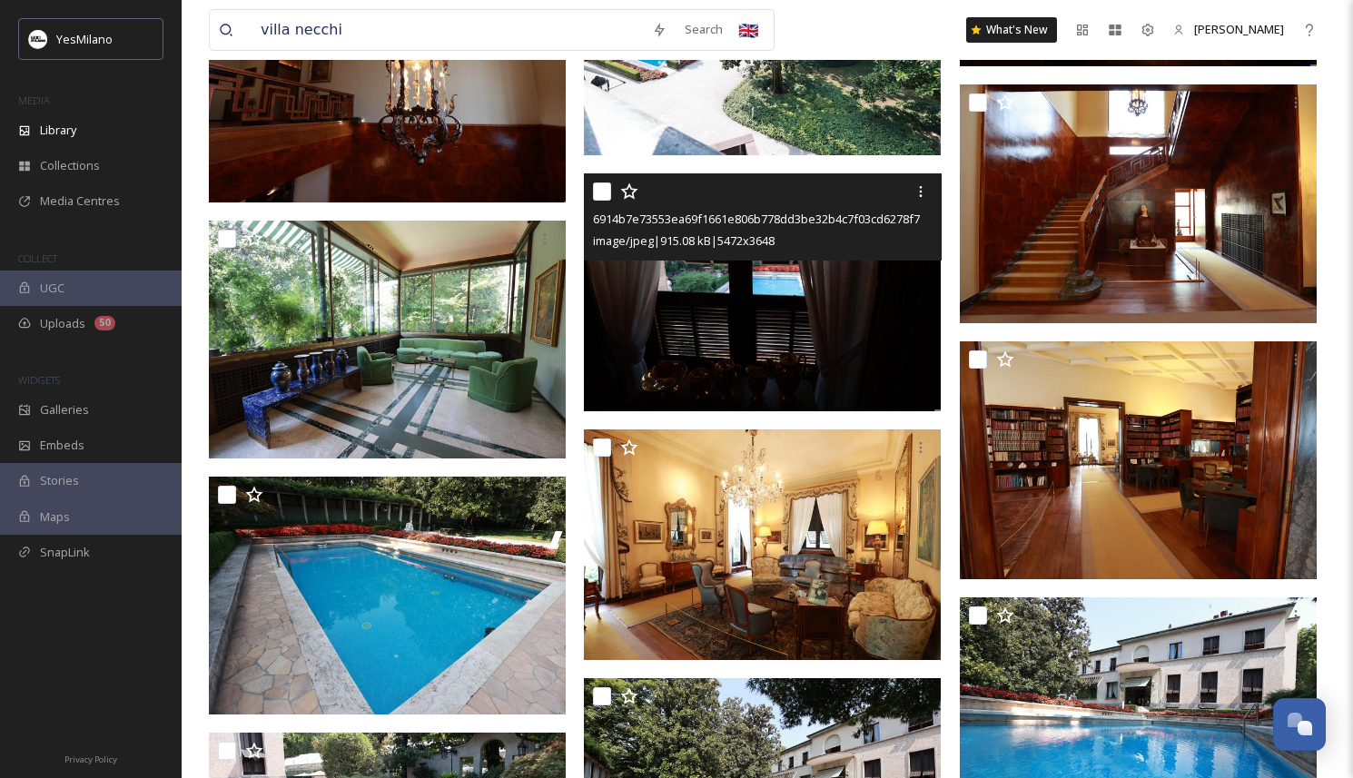
scroll to position [1924, 0]
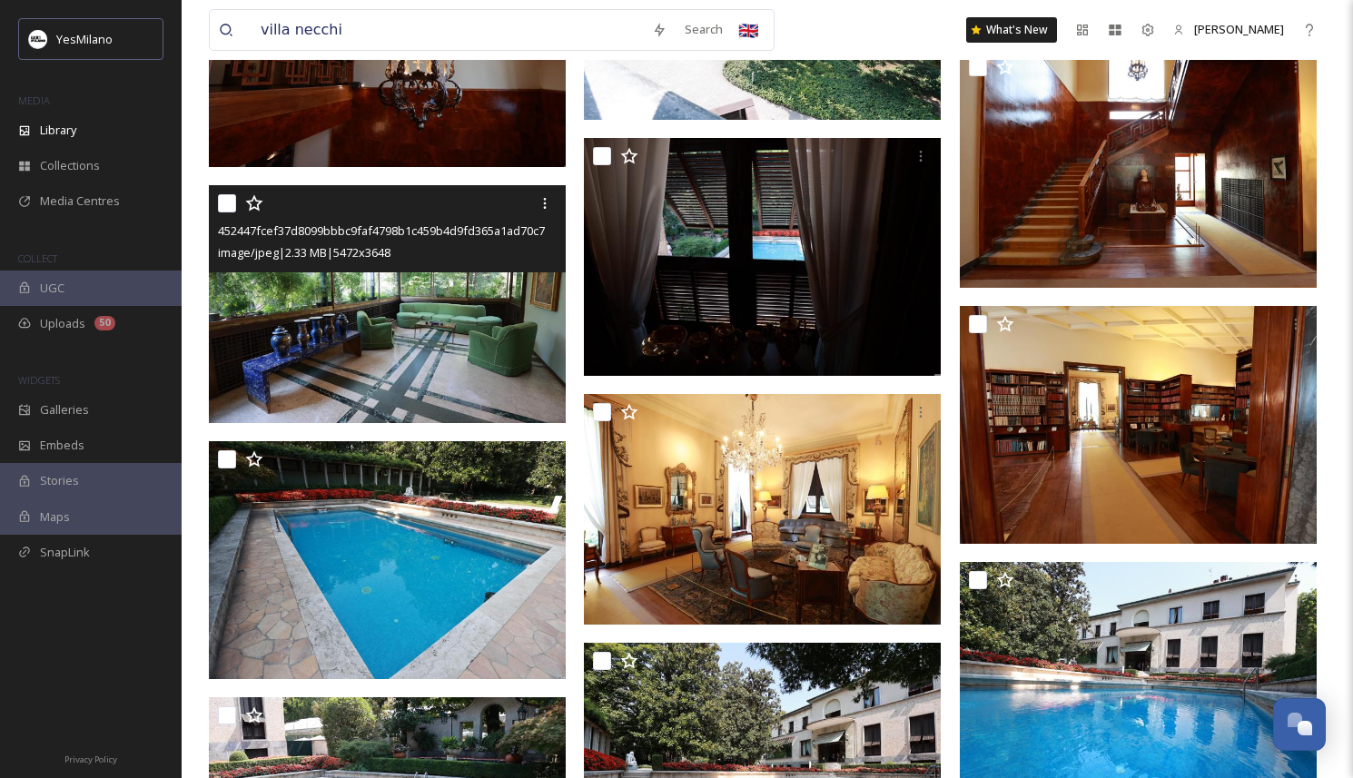
click at [410, 327] on img at bounding box center [387, 304] width 357 height 238
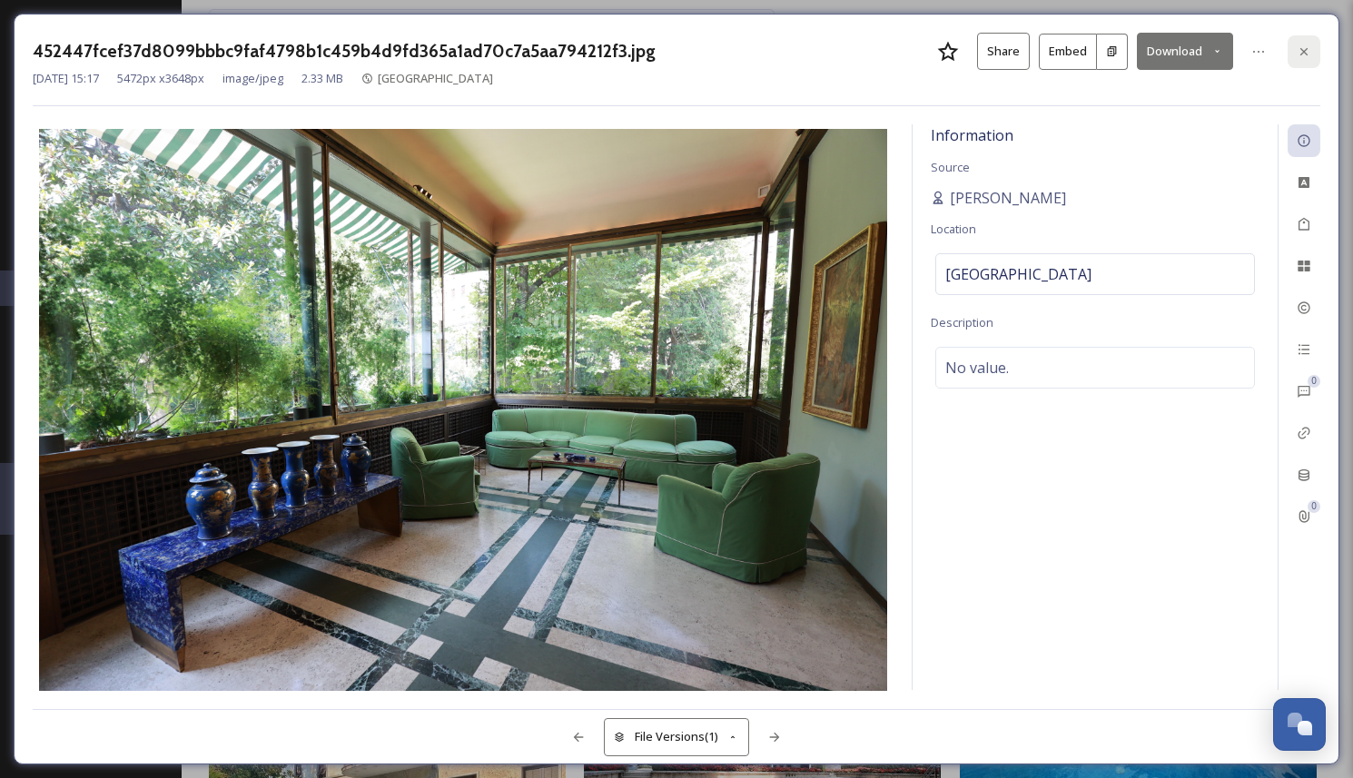
click at [1298, 55] on icon at bounding box center [1304, 51] width 15 height 15
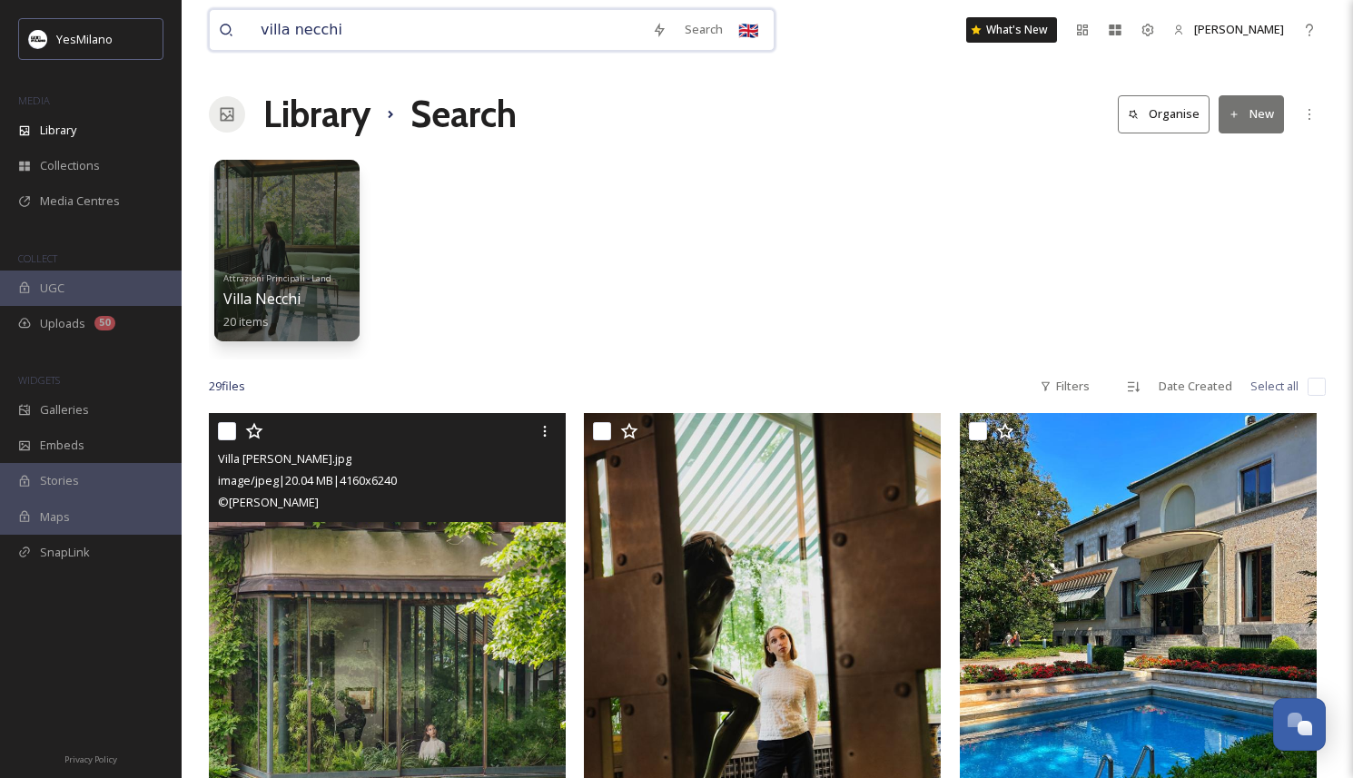
drag, startPoint x: 392, startPoint y: 38, endPoint x: 223, endPoint y: 39, distance: 168.9
click at [223, 39] on div "villa necchi" at bounding box center [431, 30] width 424 height 40
type input "scala"
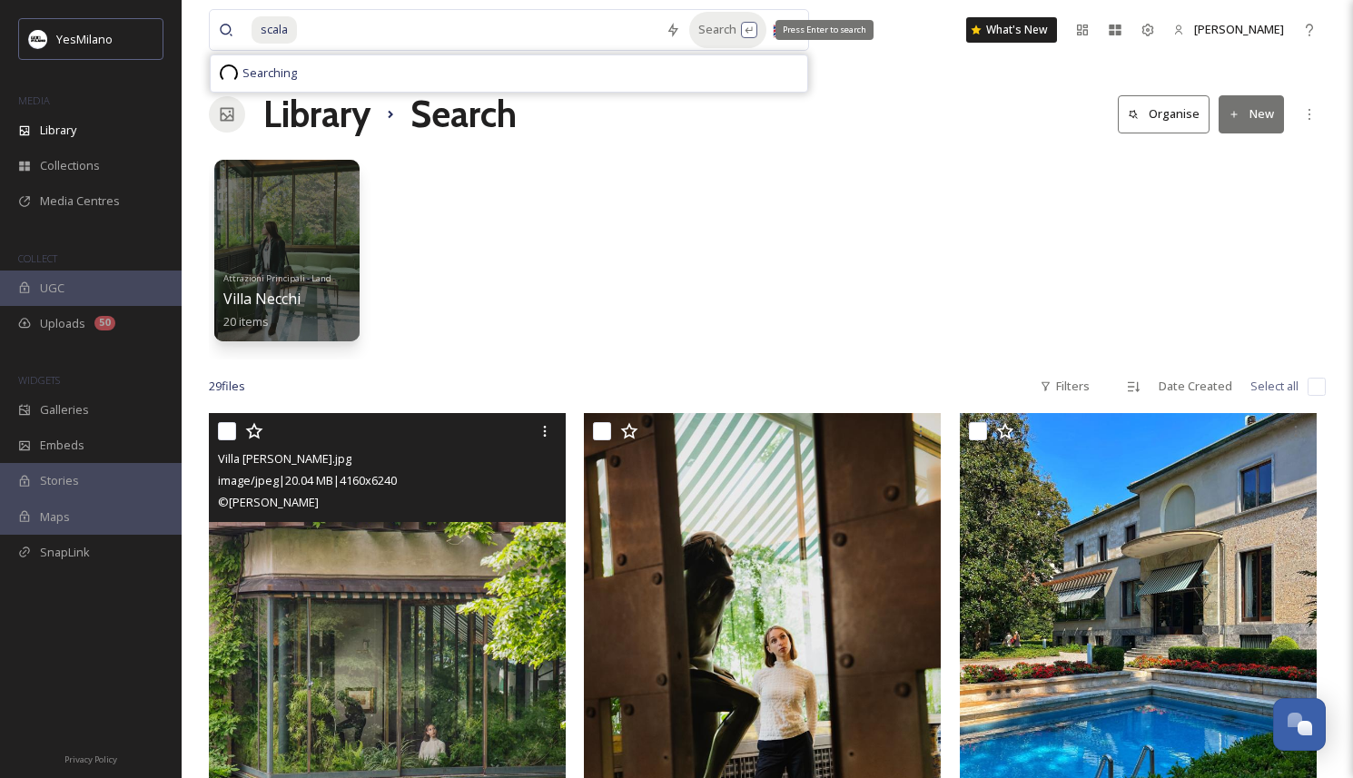
click at [705, 28] on div "Search Press Enter to search" at bounding box center [727, 29] width 77 height 35
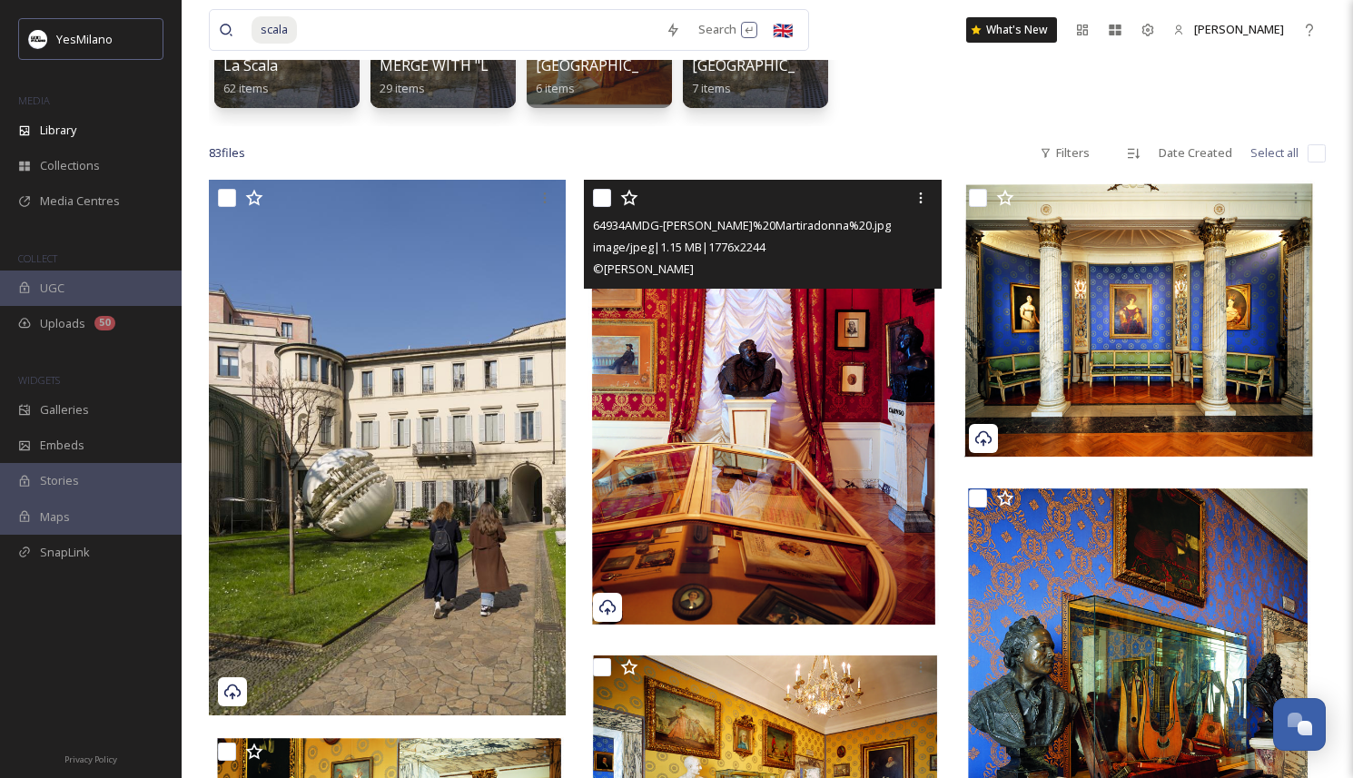
scroll to position [236, 0]
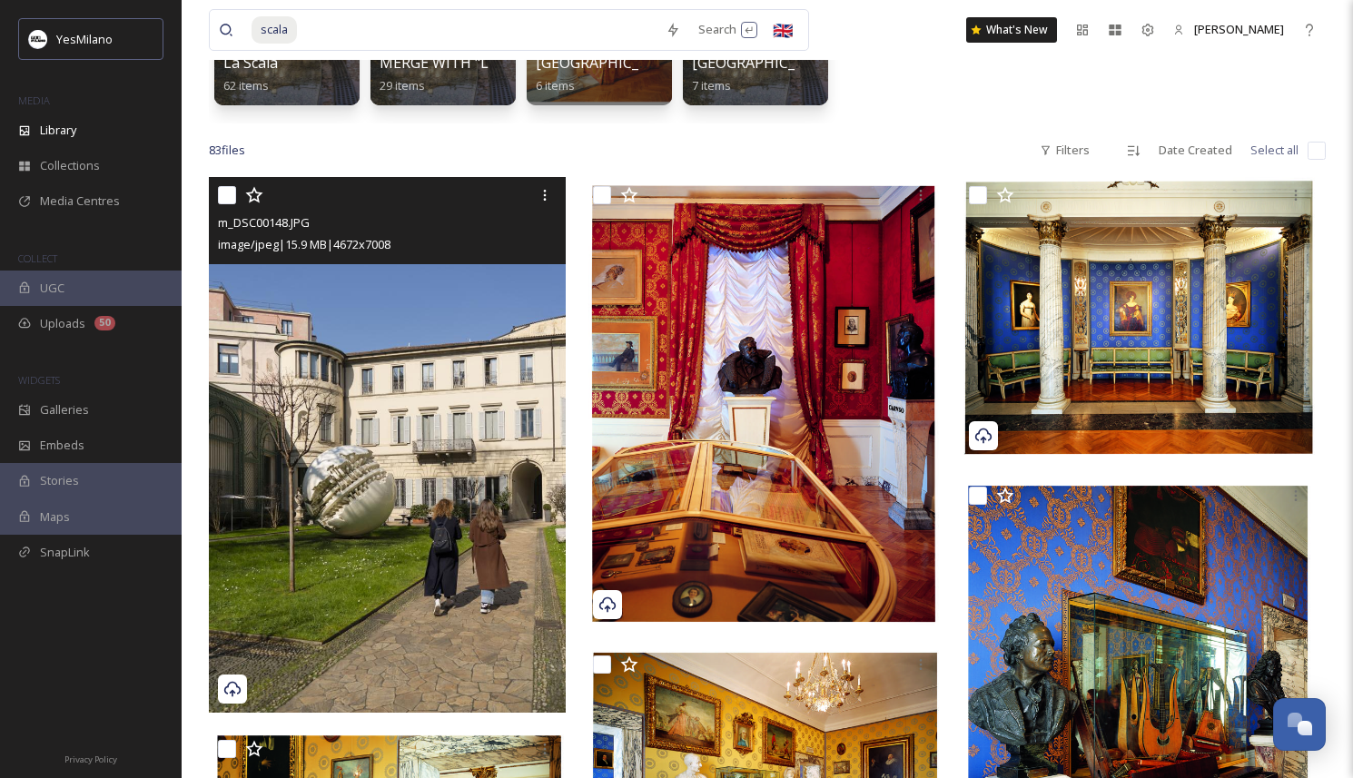
click at [468, 453] on img at bounding box center [387, 445] width 357 height 536
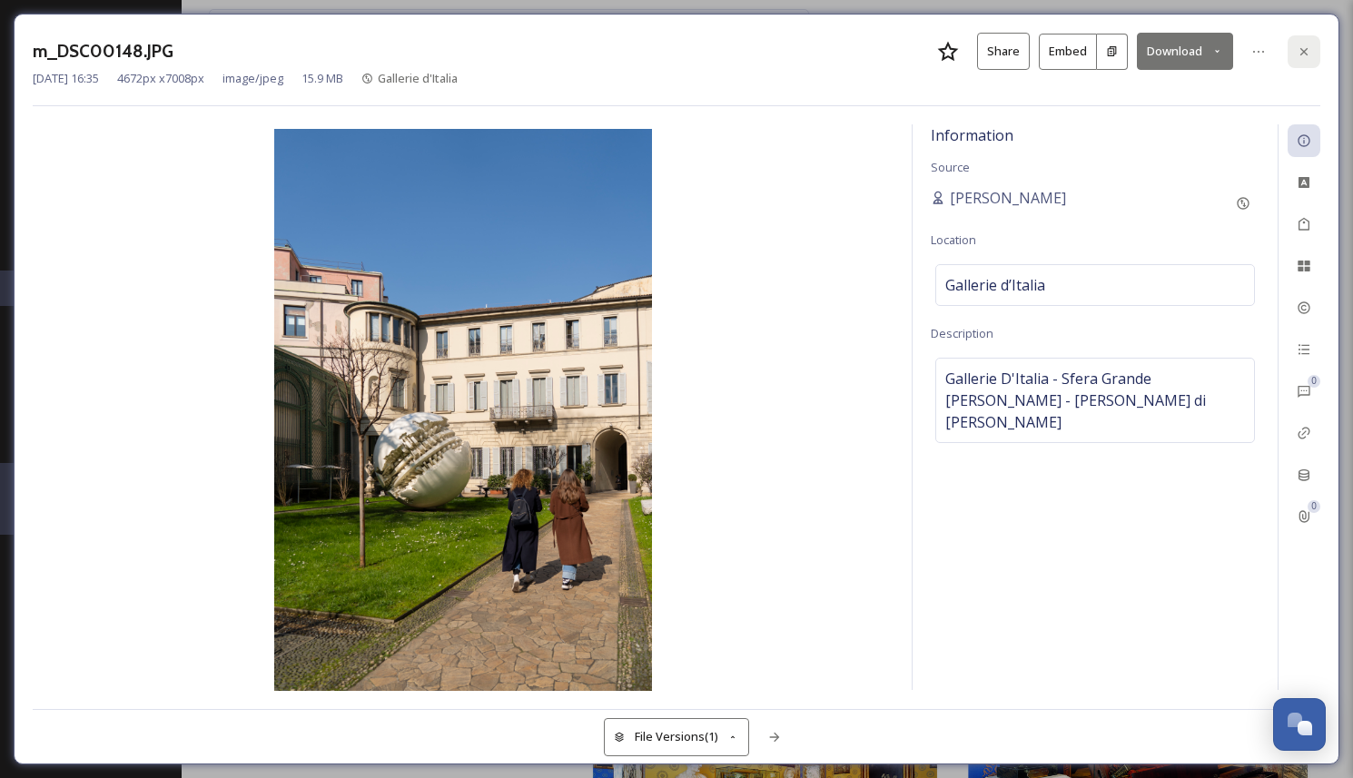
click at [1292, 54] on div at bounding box center [1303, 51] width 33 height 33
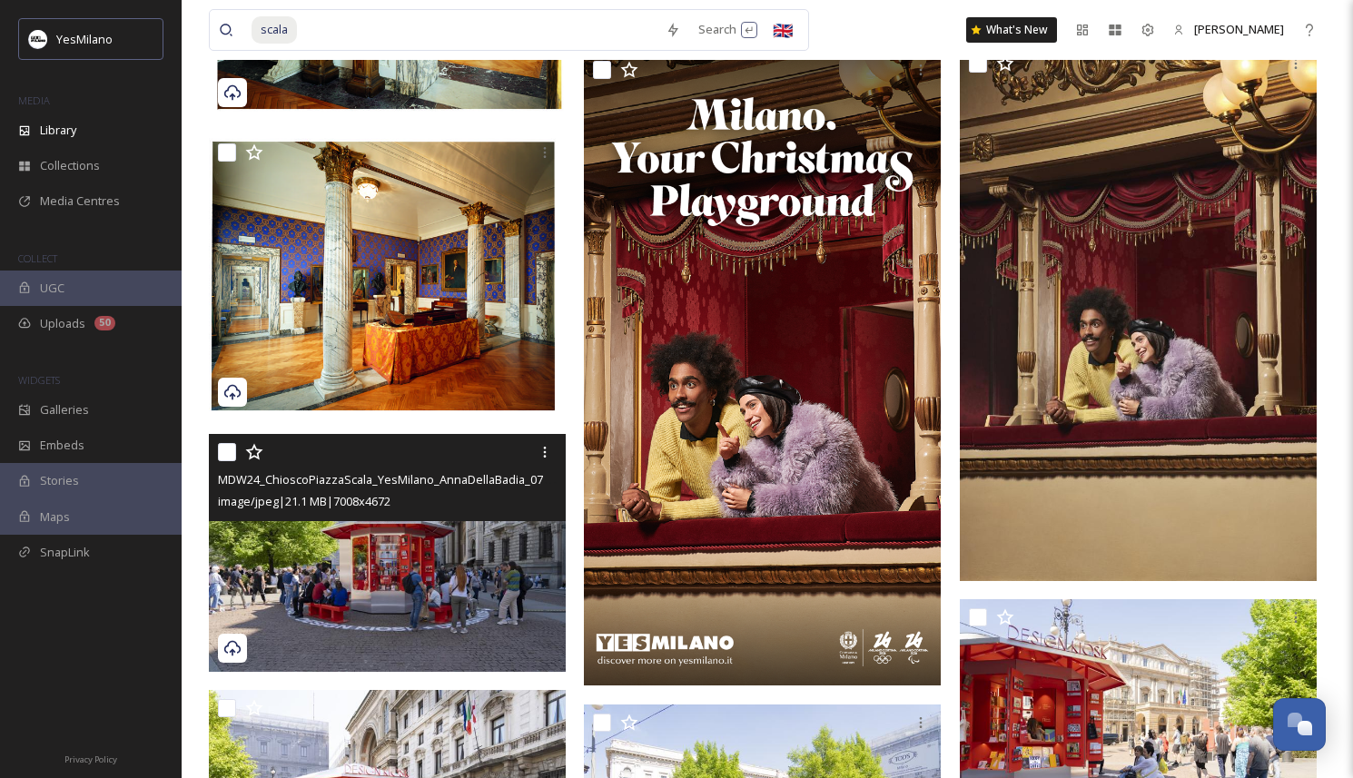
scroll to position [1141, 0]
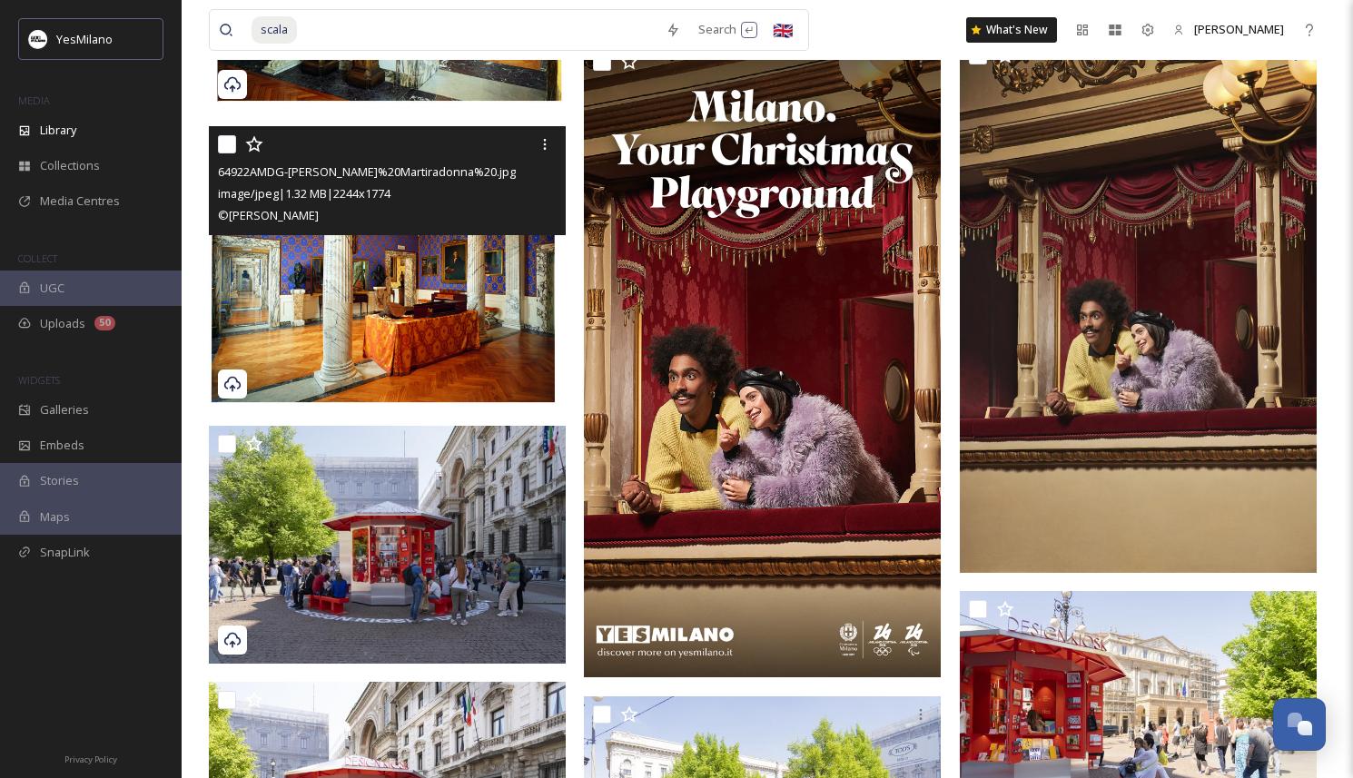
click at [447, 311] on img at bounding box center [387, 266] width 357 height 281
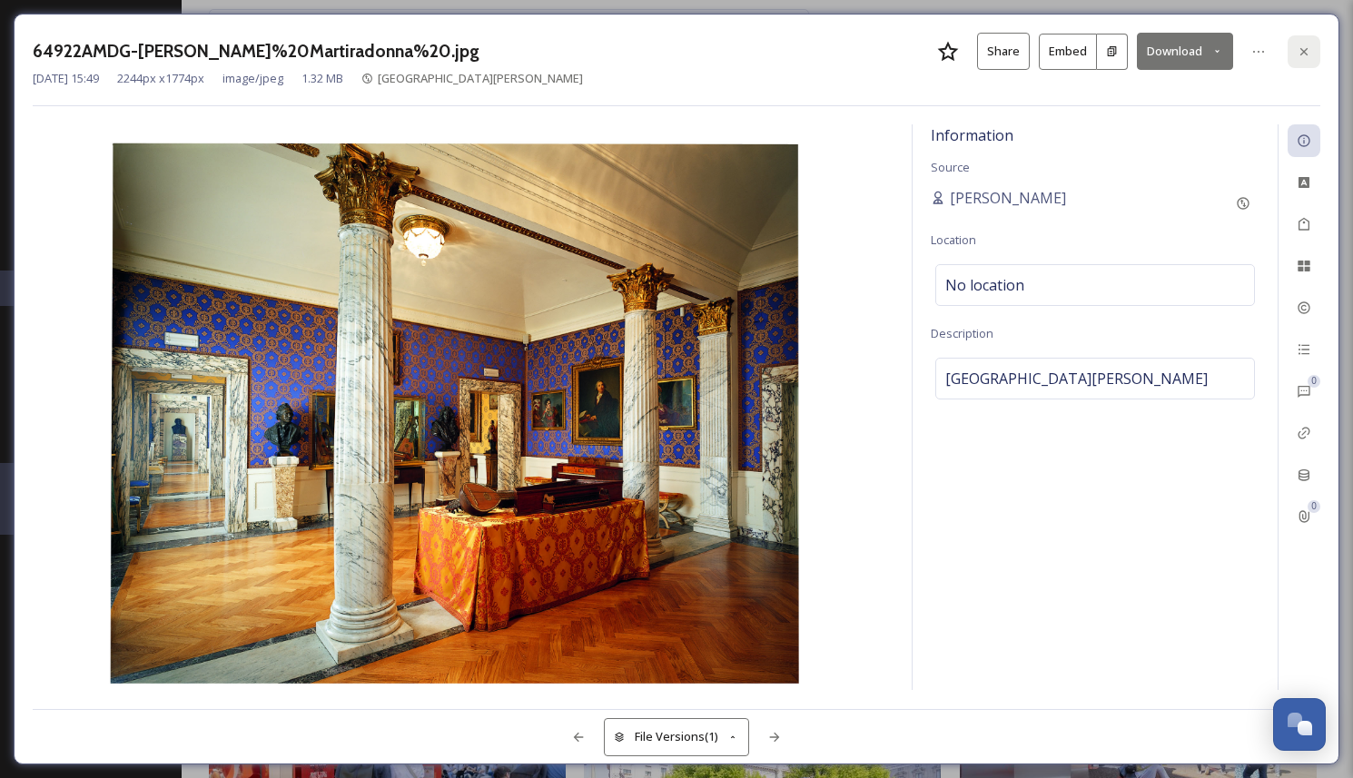
click at [1306, 43] on div at bounding box center [1303, 51] width 33 height 33
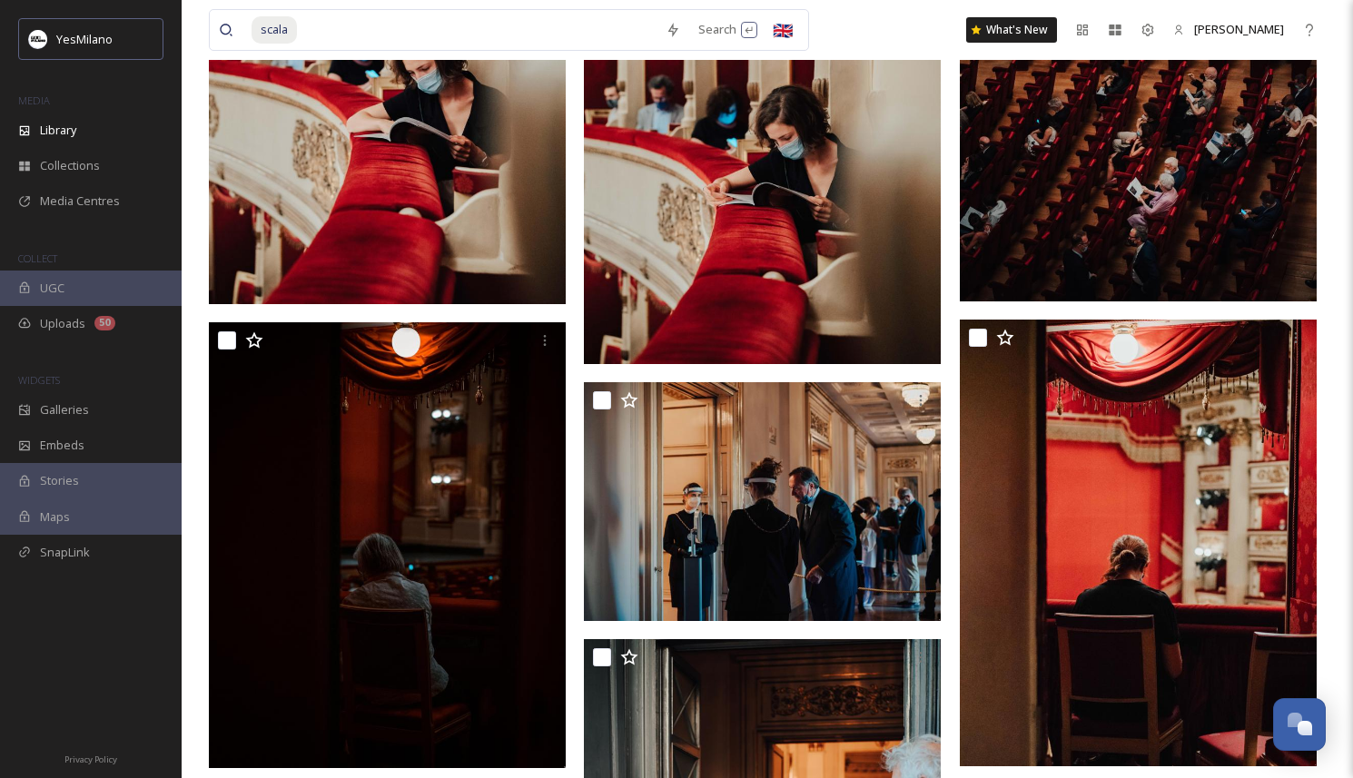
scroll to position [4858, 0]
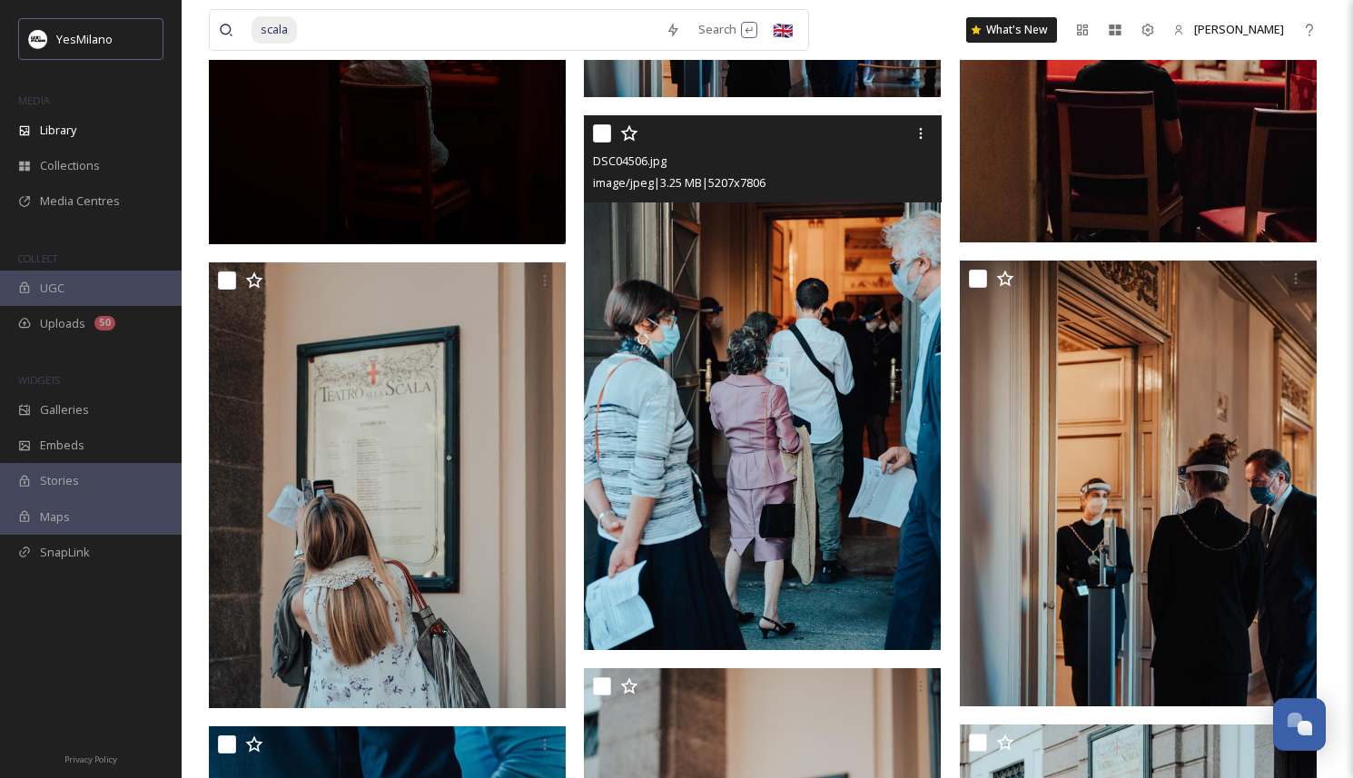
click at [770, 467] on img at bounding box center [762, 382] width 357 height 535
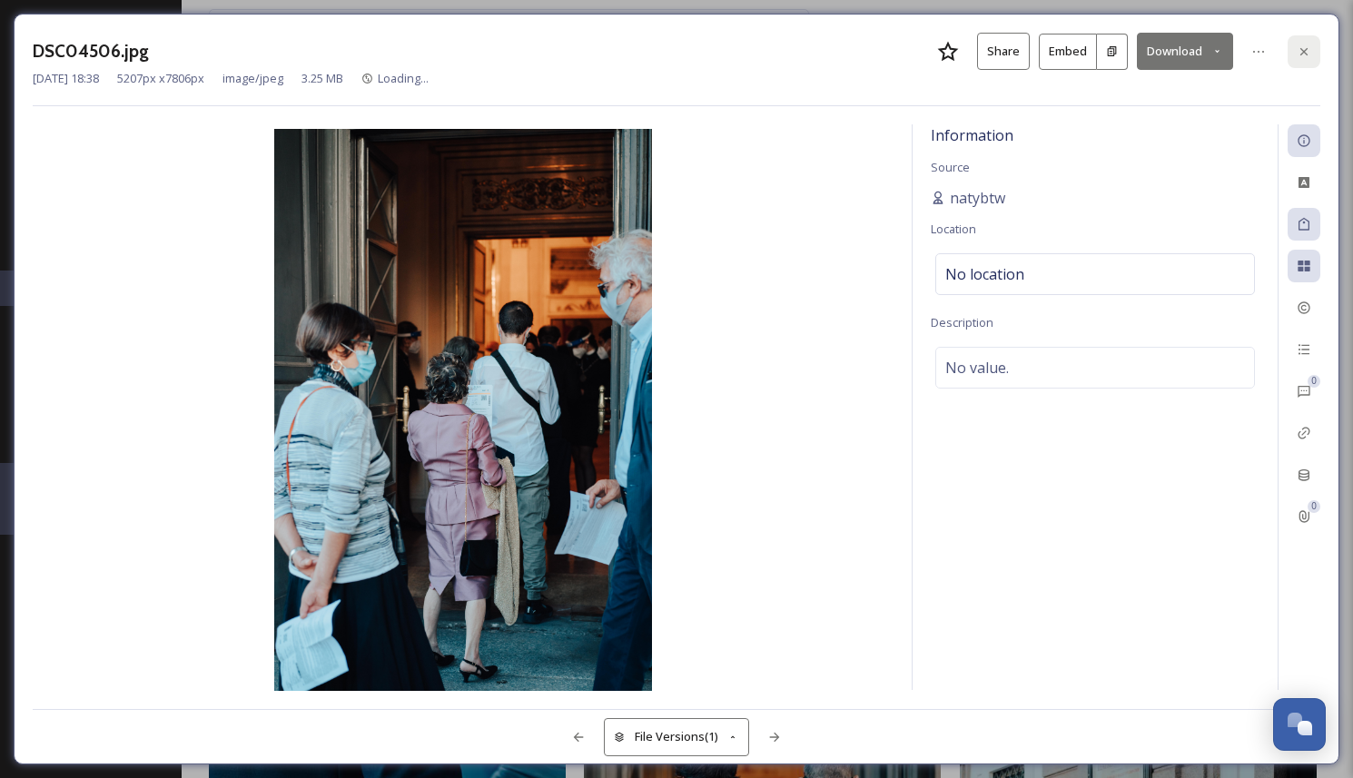
click at [1300, 59] on div at bounding box center [1303, 51] width 33 height 33
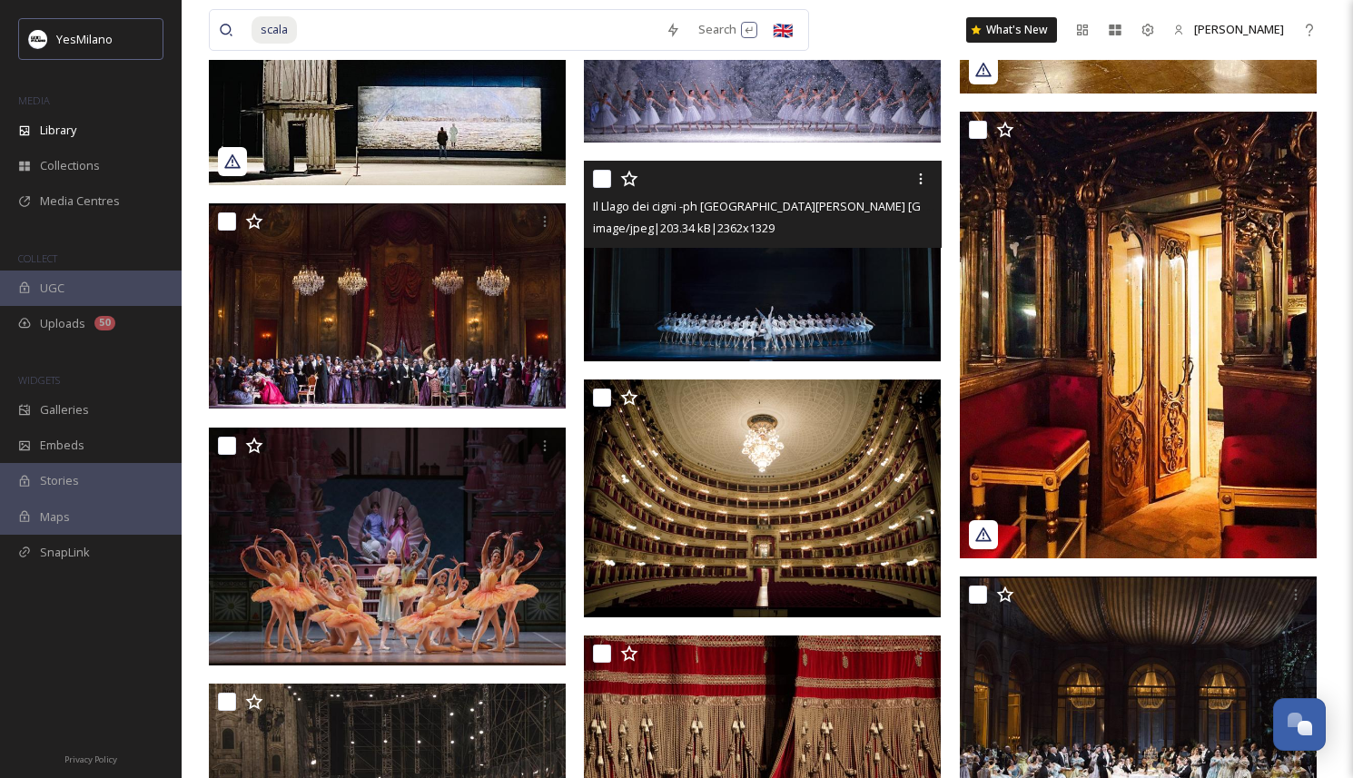
scroll to position [7657, 0]
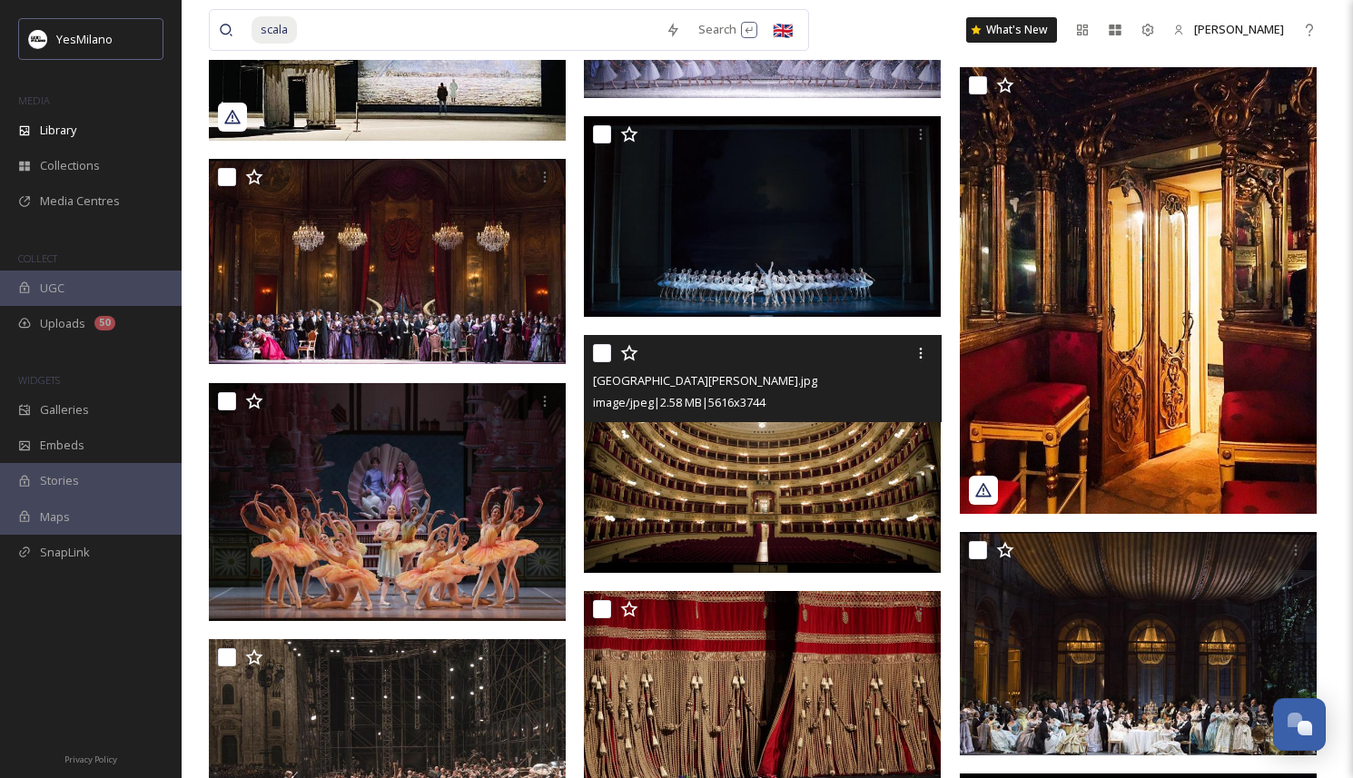
click at [766, 454] on img at bounding box center [762, 454] width 357 height 238
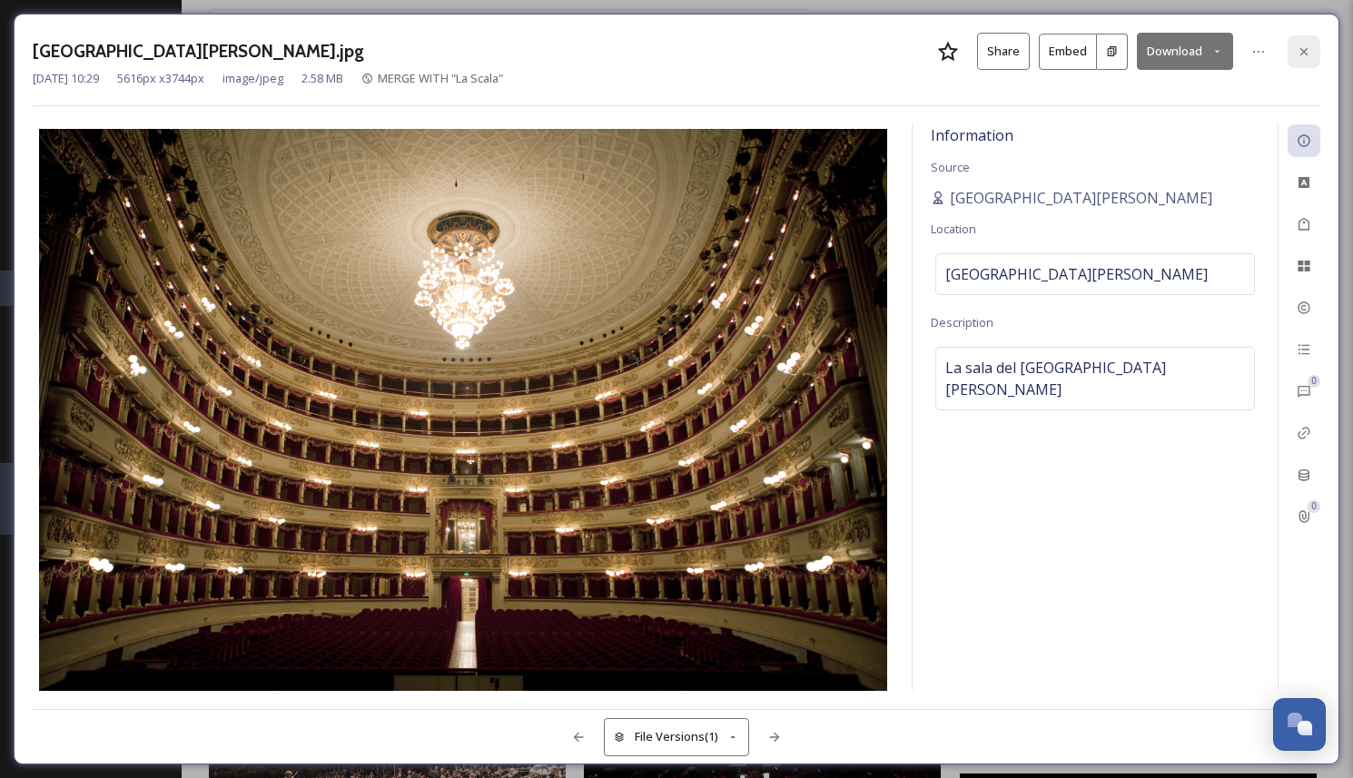
click at [1305, 63] on div at bounding box center [1303, 51] width 33 height 33
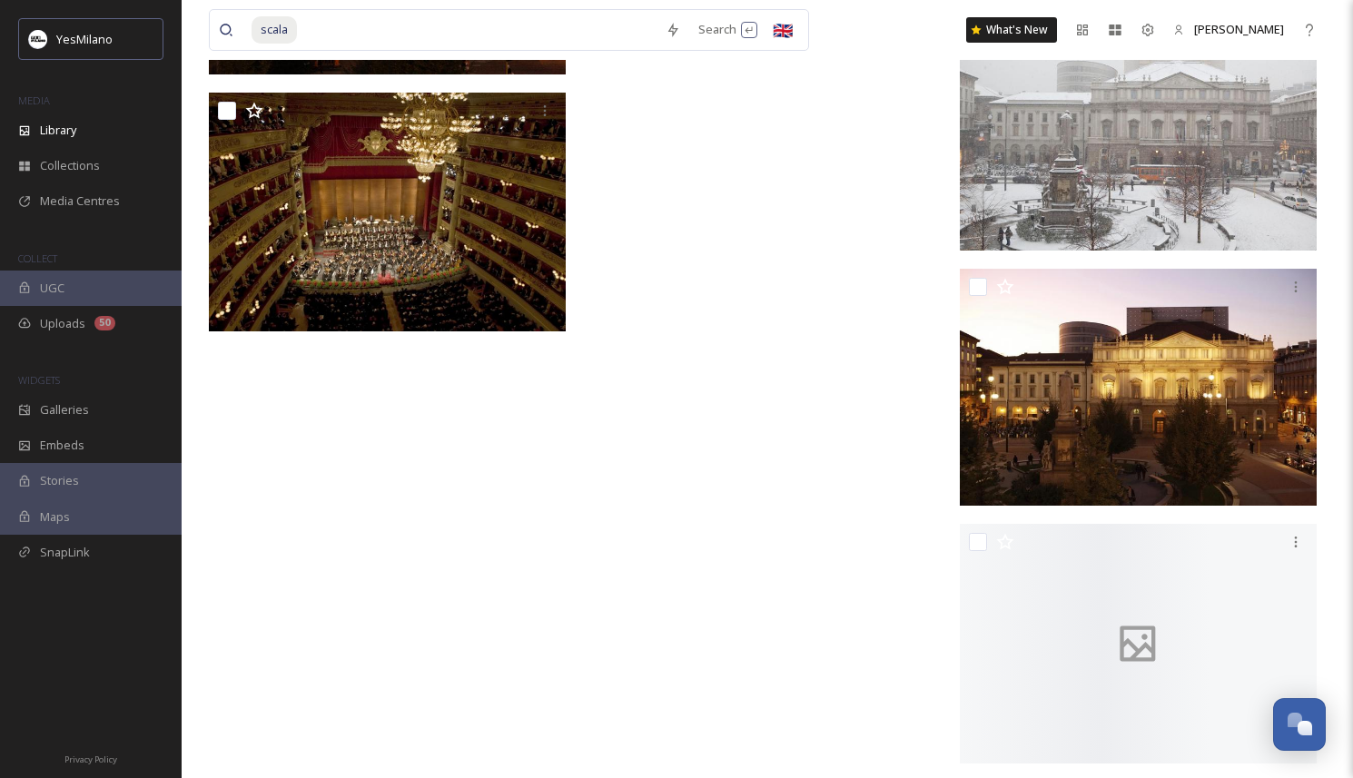
scroll to position [10012, 0]
